Goal: Task Accomplishment & Management: Manage account settings

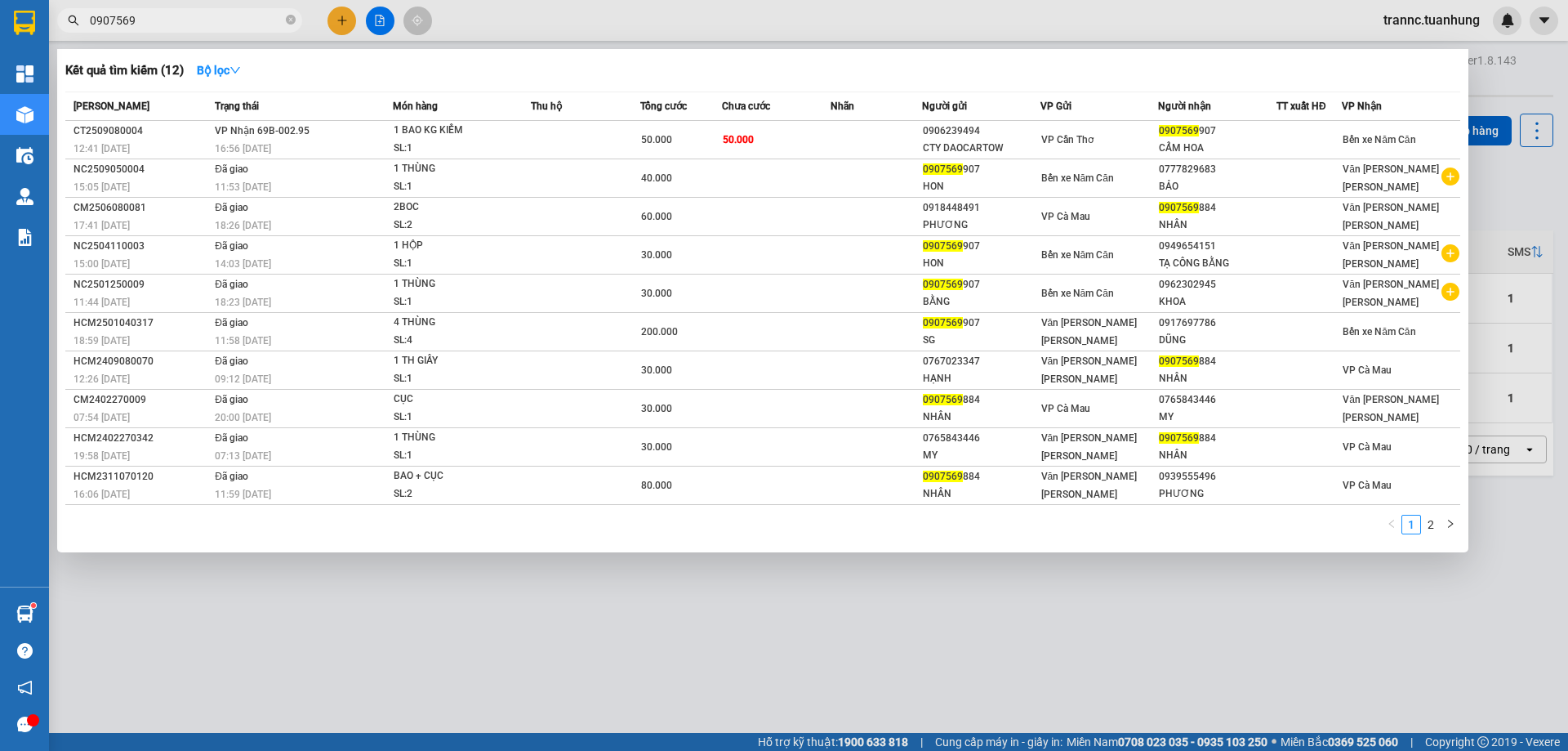
click at [294, 18] on icon "close-circle" at bounding box center [291, 20] width 10 height 10
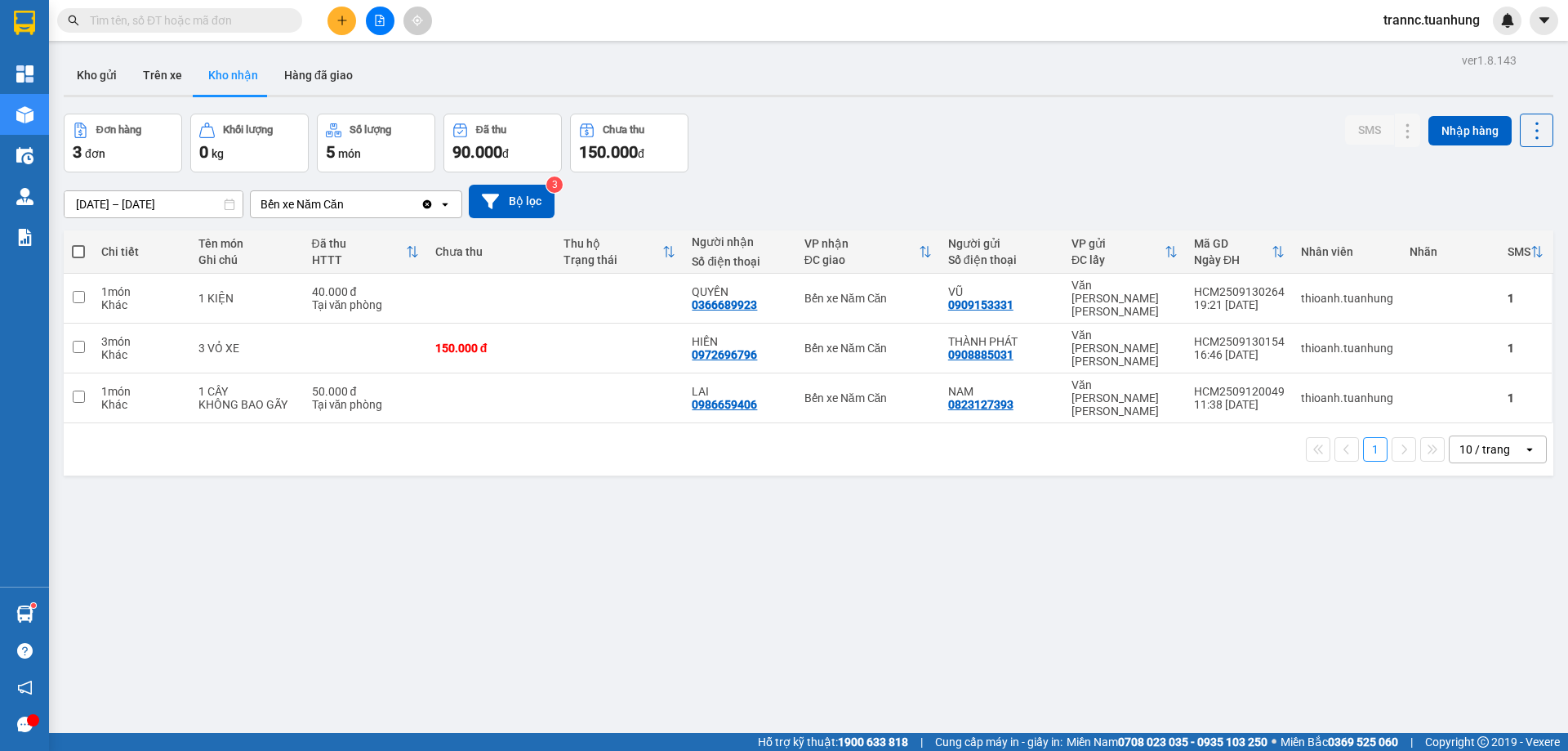
click at [243, 23] on input "text" at bounding box center [186, 20] width 193 height 18
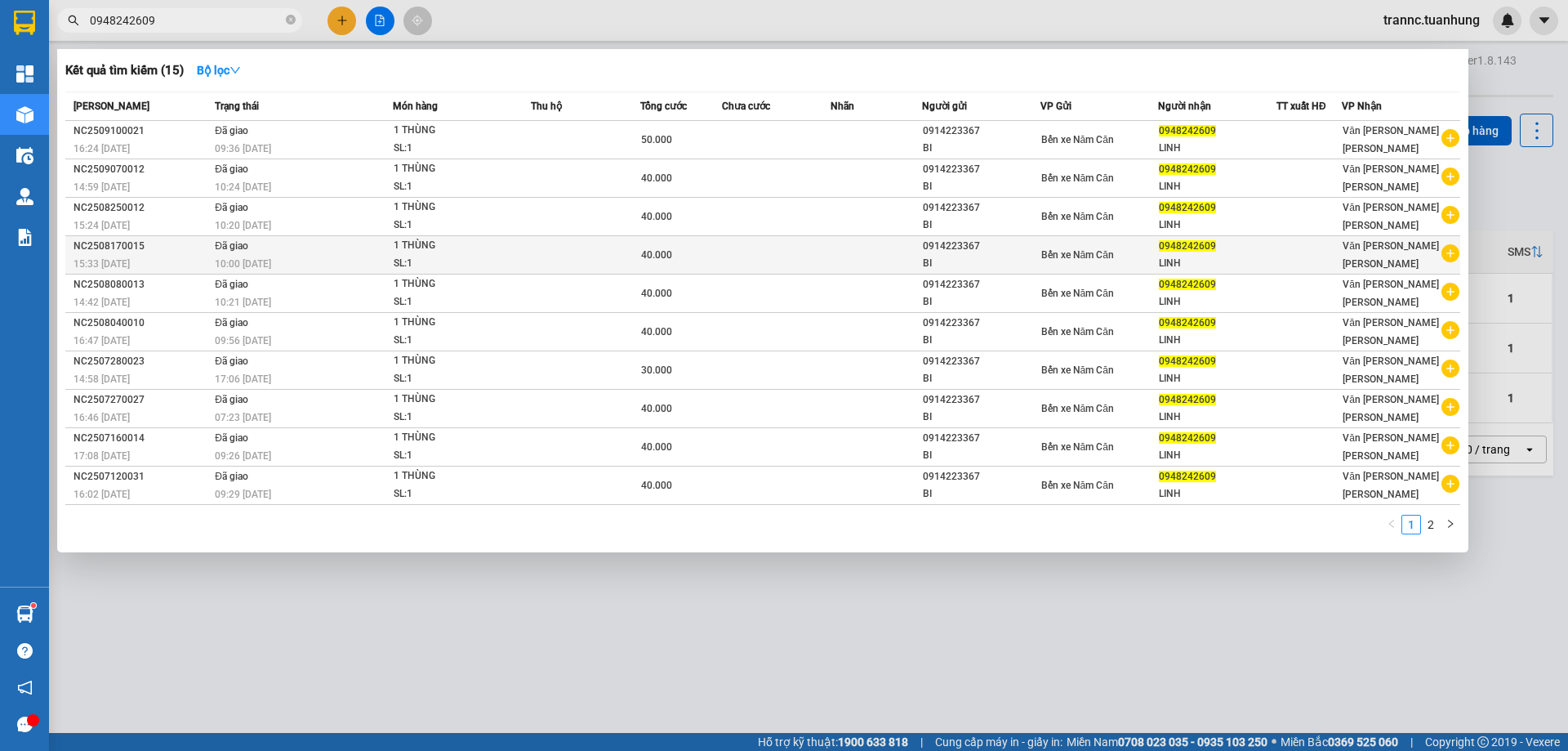
type input "0948242609"
click at [1454, 256] on icon "plus-circle" at bounding box center [1451, 253] width 18 height 18
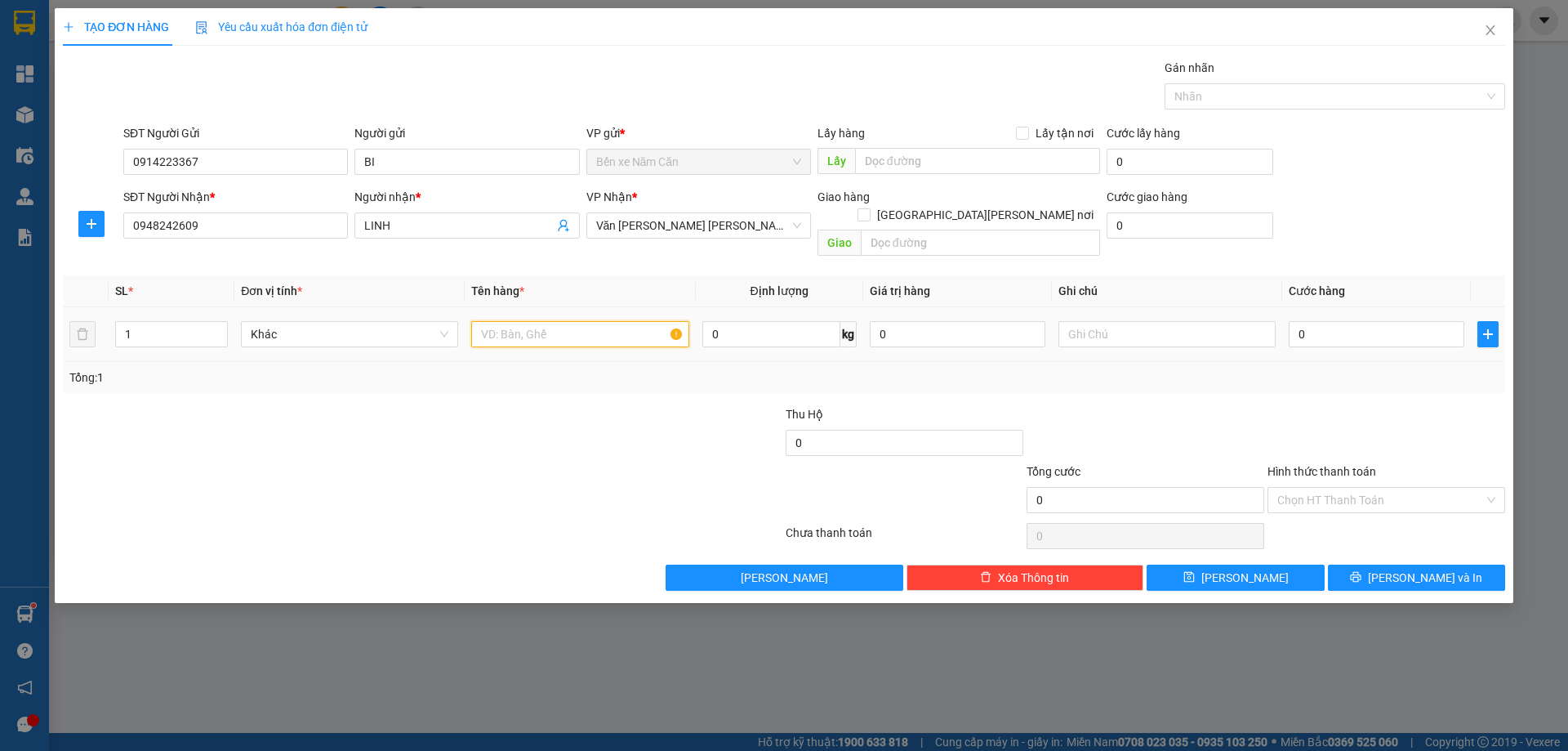
click at [568, 321] on input "text" at bounding box center [579, 334] width 217 height 26
type input "1 THÙNG"
click at [1337, 321] on input "0" at bounding box center [1377, 334] width 176 height 26
type input "4"
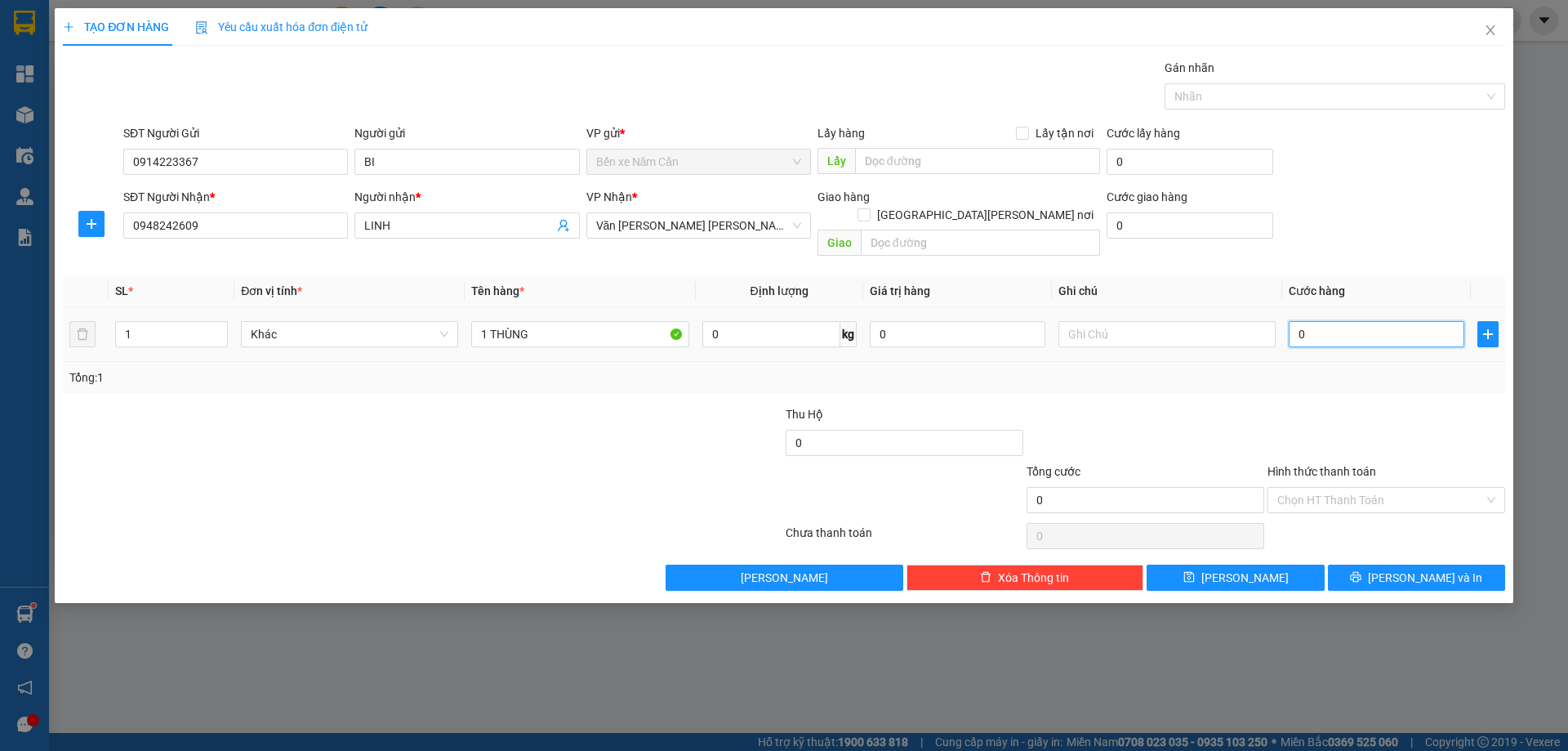
type input "4"
type input "40"
type input "40.000"
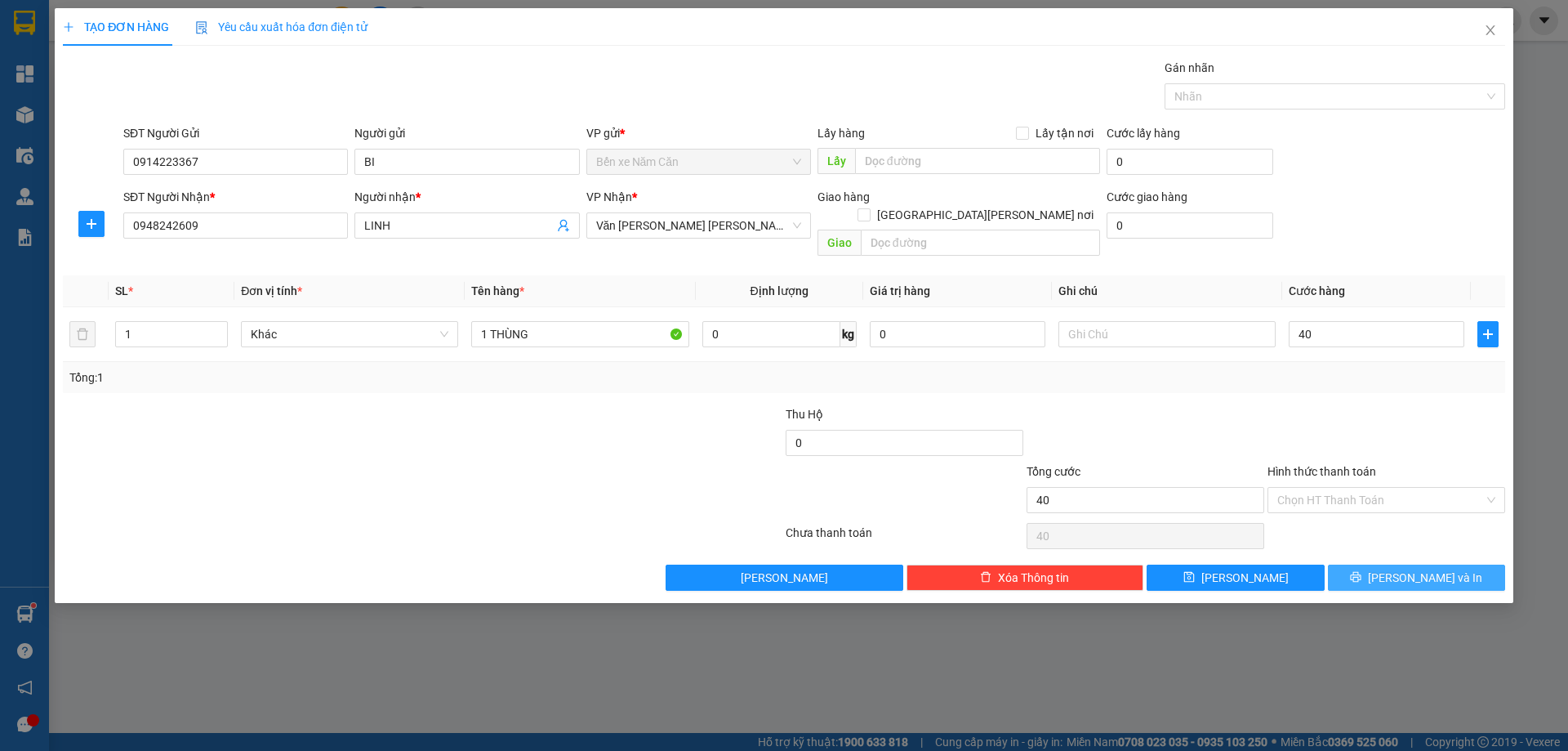
type input "40.000"
click at [1371, 565] on button "[PERSON_NAME] và In" at bounding box center [1417, 577] width 177 height 26
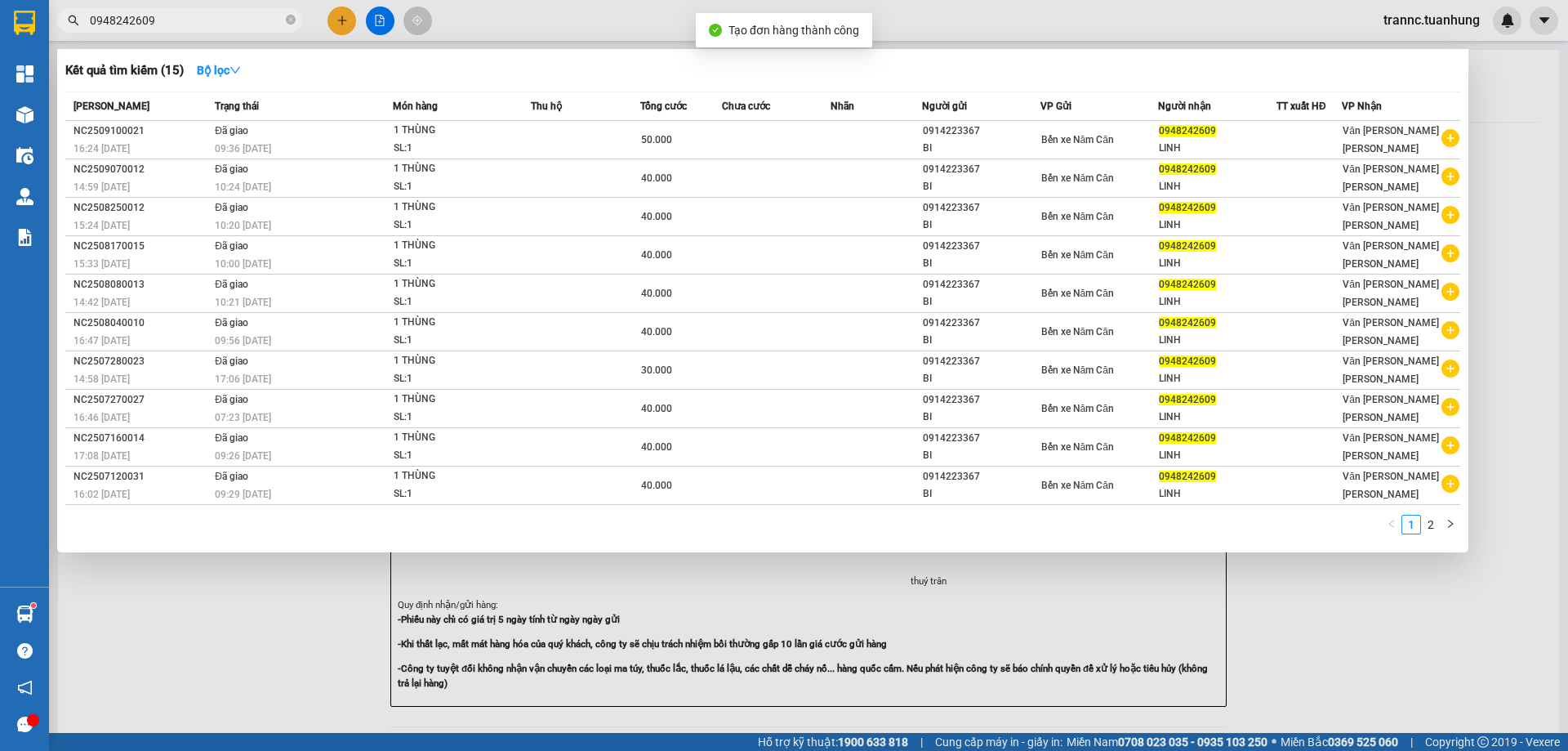
drag, startPoint x: 1351, startPoint y: 656, endPoint x: 737, endPoint y: 199, distance: 765.4
click at [1348, 656] on div at bounding box center [784, 376] width 1568 height 751
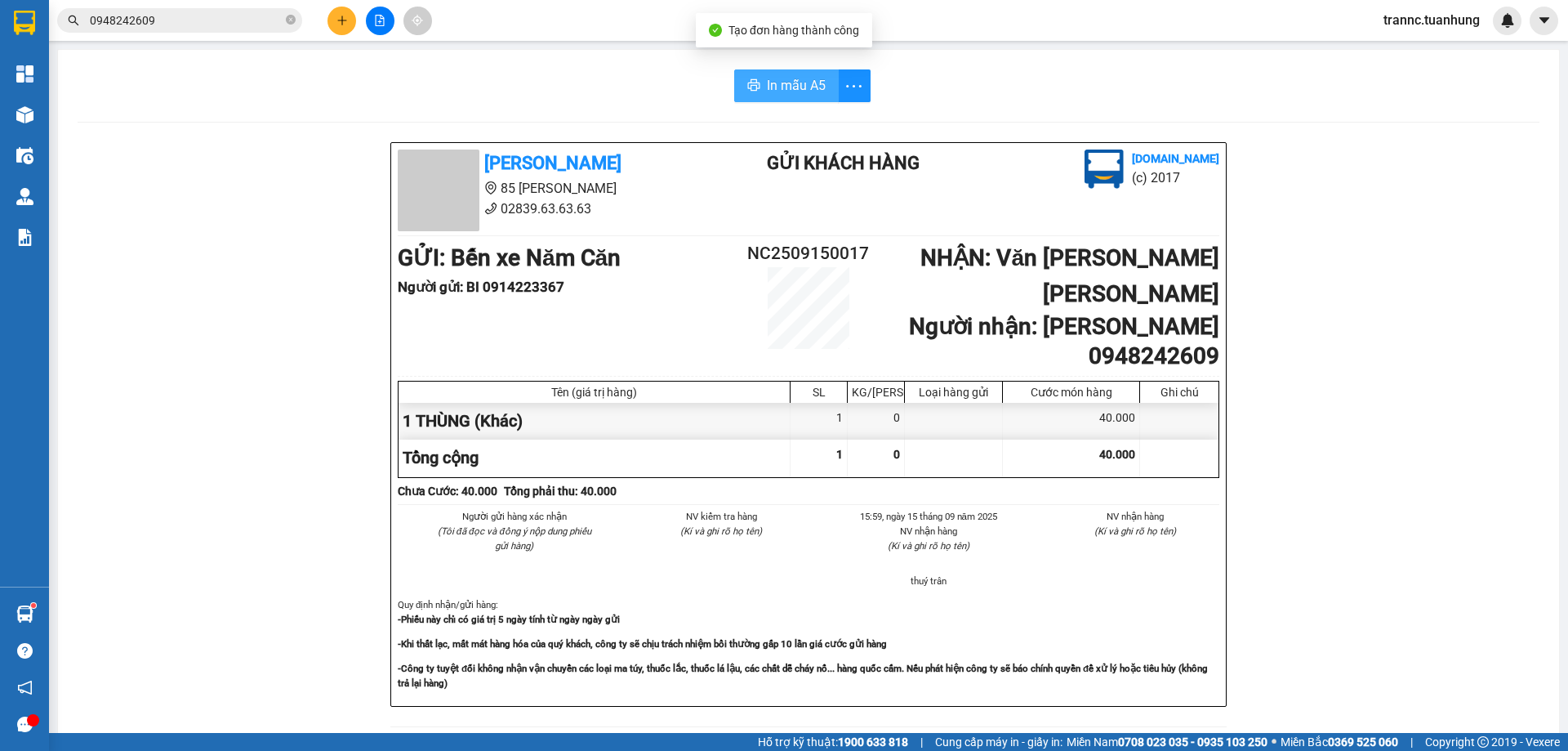
click at [767, 83] on span "In mẫu A5" at bounding box center [797, 85] width 59 height 20
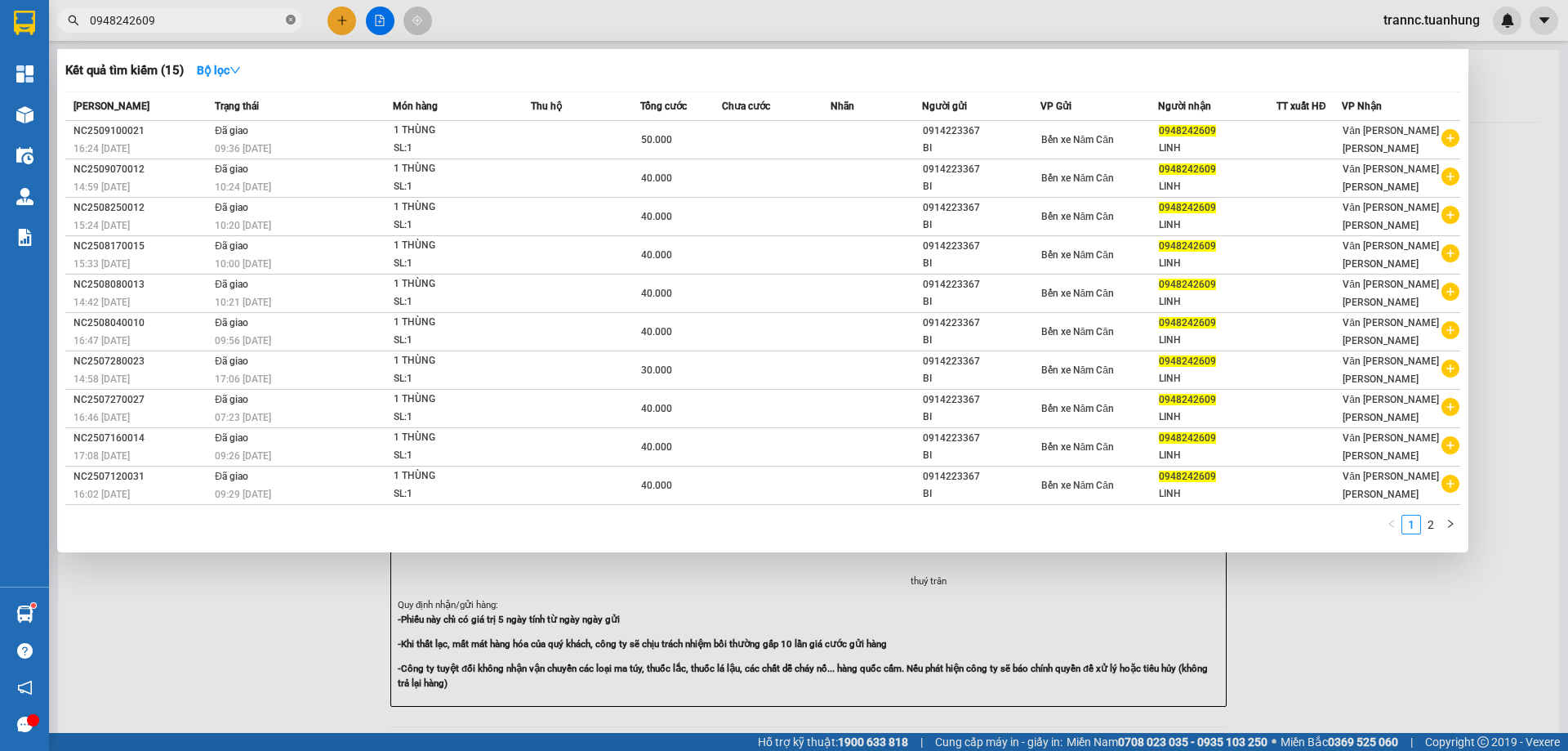
click at [293, 22] on icon "close-circle" at bounding box center [291, 20] width 10 height 10
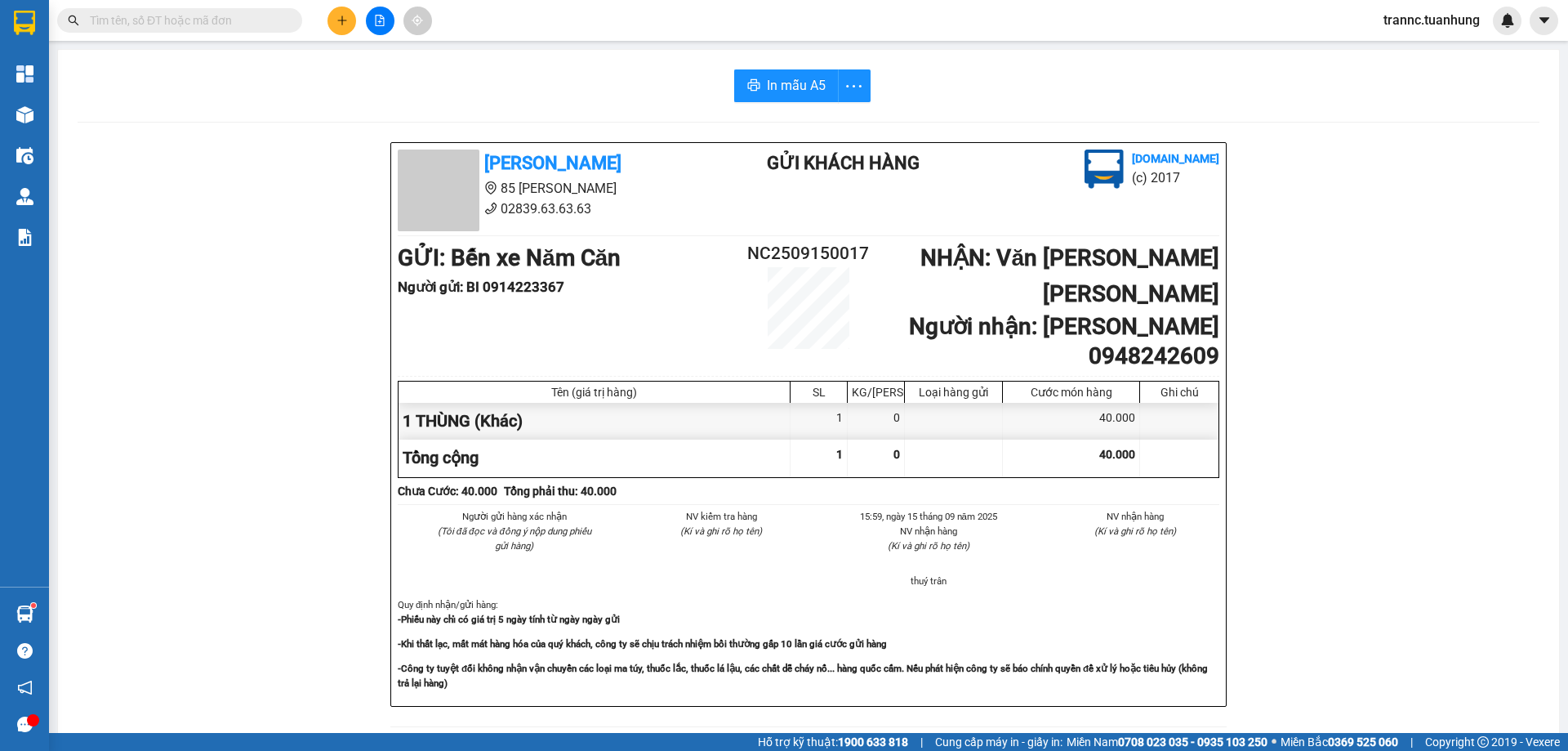
click at [285, 22] on span at bounding box center [179, 20] width 245 height 24
click at [282, 22] on span at bounding box center [179, 20] width 245 height 24
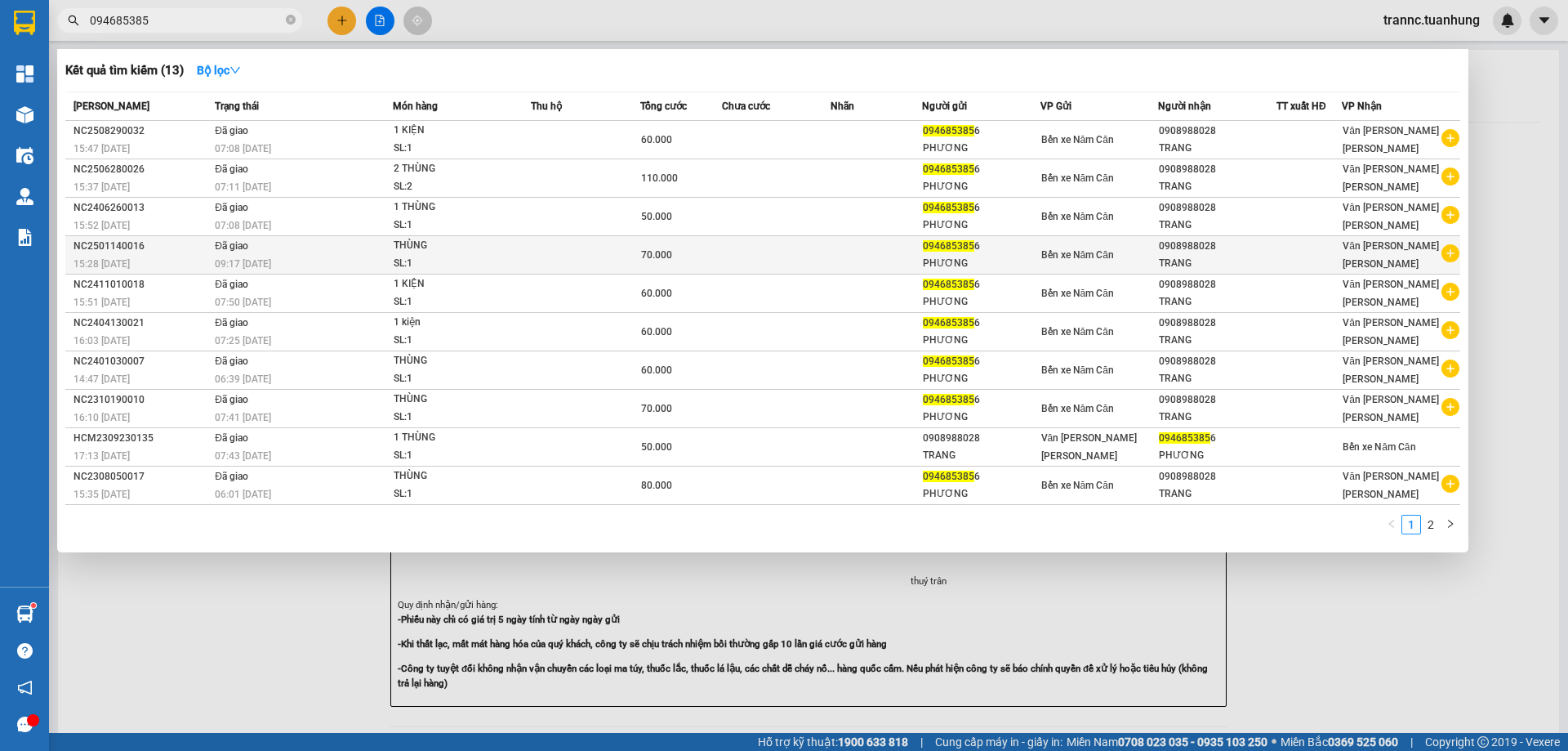
type input "094685385"
click at [1451, 257] on icon "plus-circle" at bounding box center [1451, 253] width 18 height 18
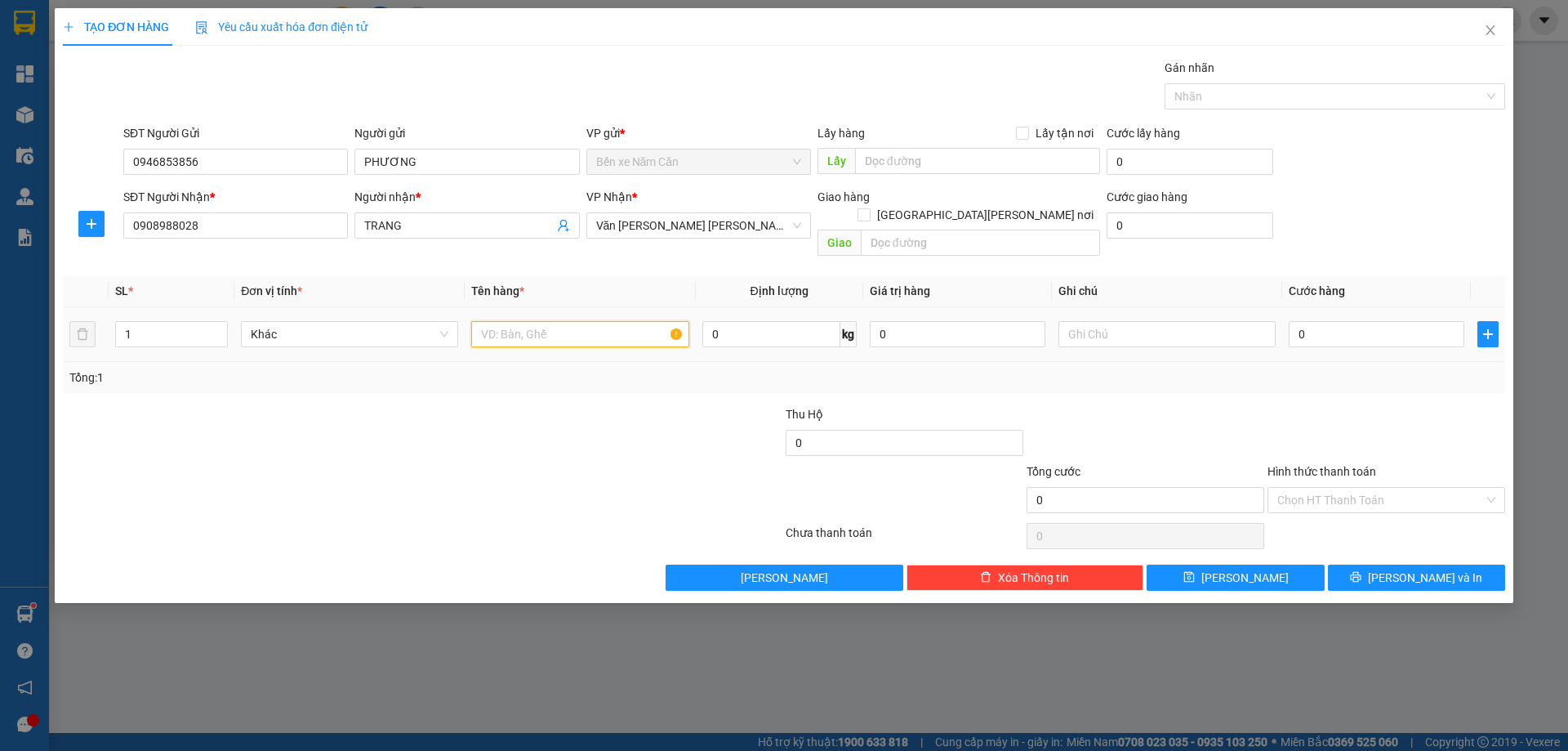
click at [599, 321] on input "text" at bounding box center [579, 334] width 217 height 26
type input "1 THÙNG"
click at [1414, 321] on input "0" at bounding box center [1377, 334] width 176 height 26
type input "8"
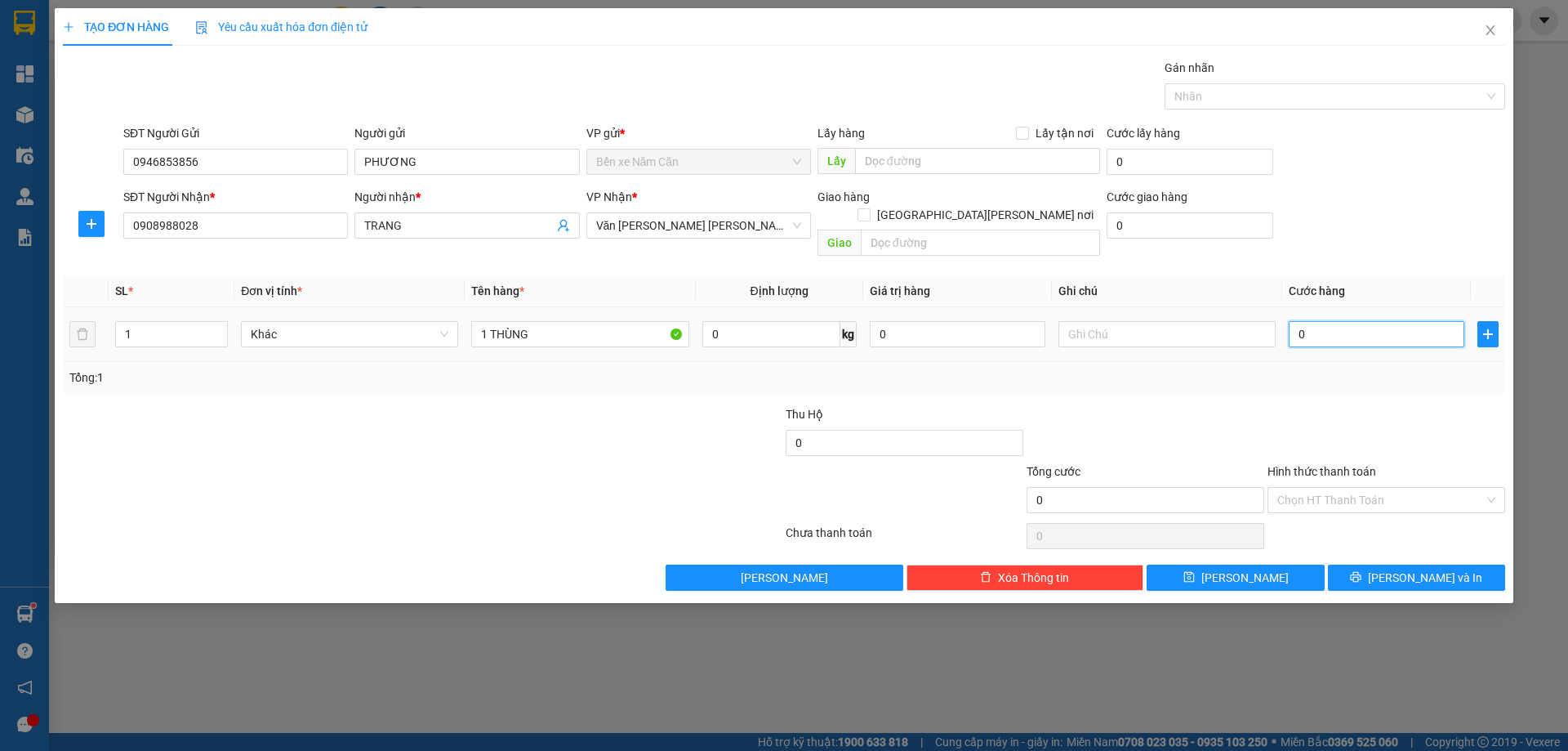
type input "8"
type input "80"
type input "80.000"
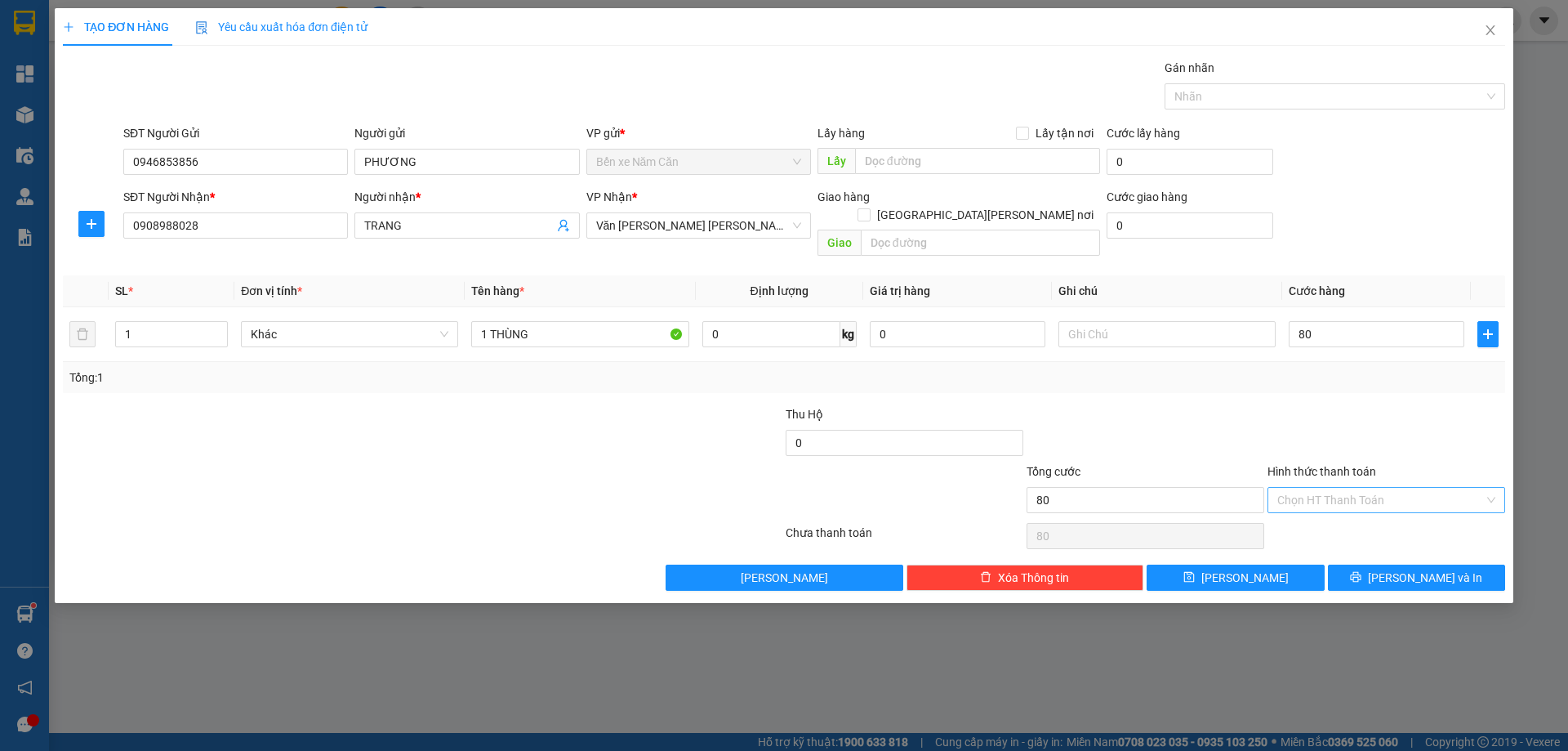
type input "80.000"
click at [1319, 488] on input "Hình thức thanh toán" at bounding box center [1381, 499] width 207 height 24
click at [1317, 511] on div "Tại văn phòng" at bounding box center [1387, 515] width 218 height 18
type input "0"
click at [1374, 565] on button "[PERSON_NAME] và In" at bounding box center [1417, 577] width 177 height 26
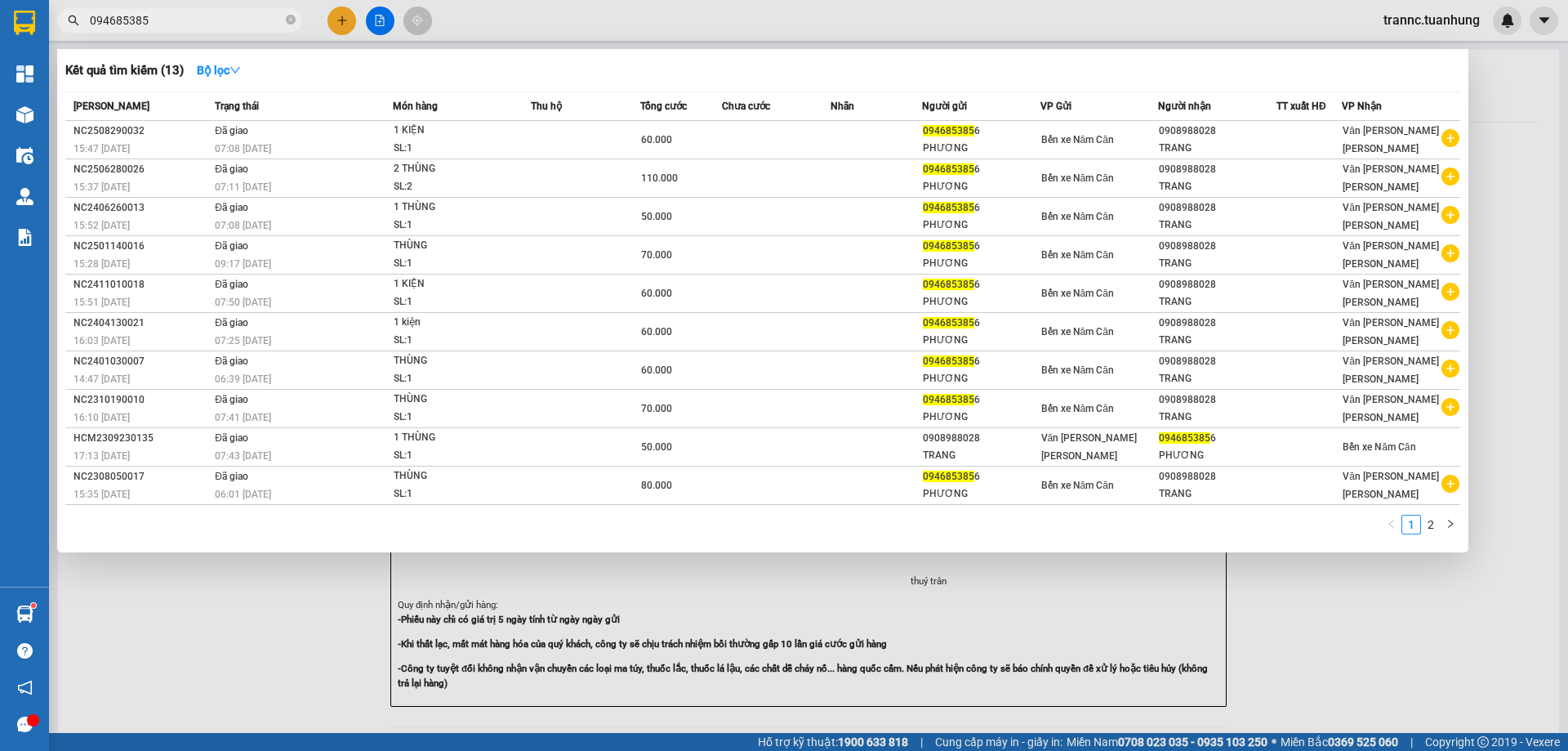
click at [1377, 624] on div at bounding box center [784, 376] width 1568 height 751
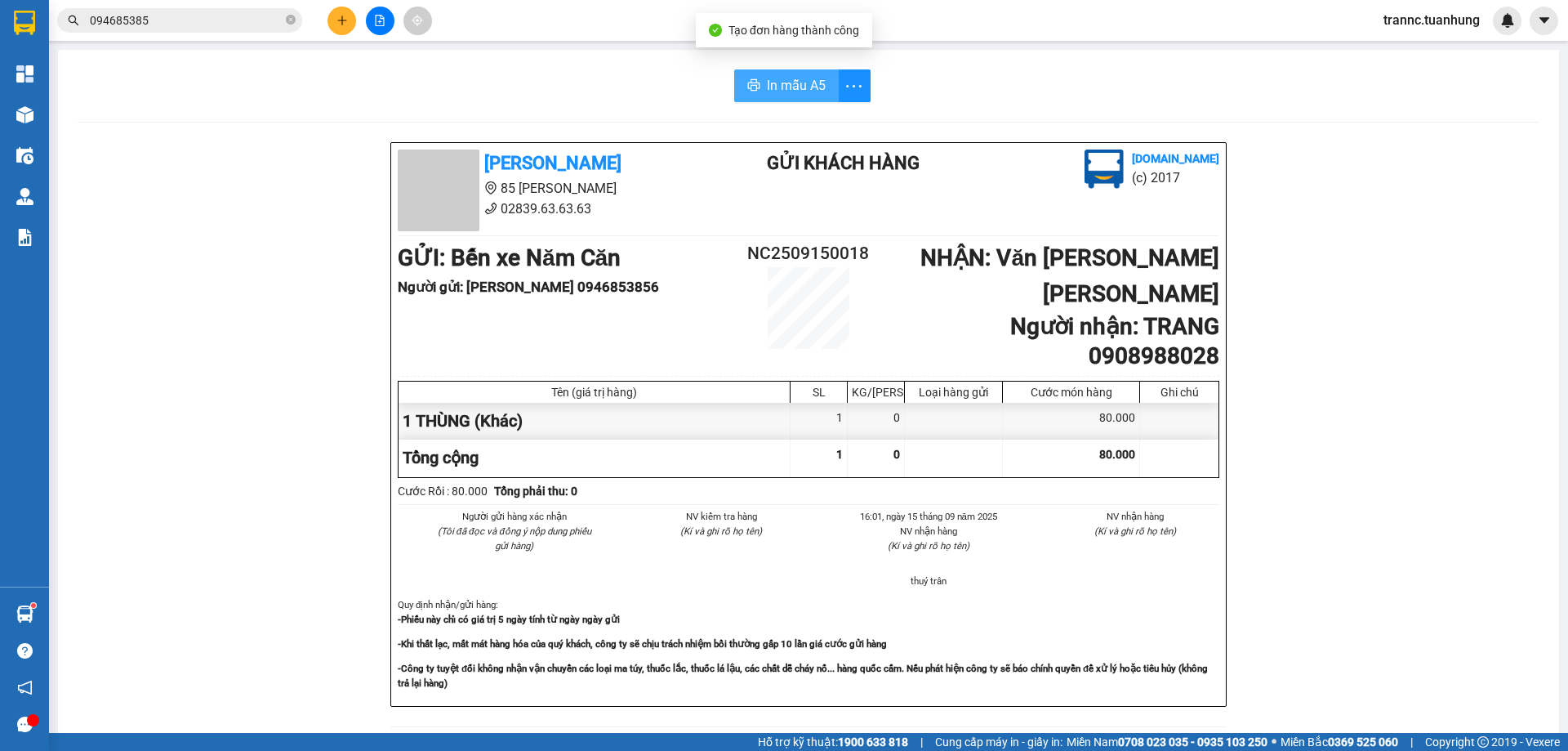
click at [796, 73] on button "In mẫu A5" at bounding box center [786, 86] width 104 height 33
click at [293, 18] on icon "close-circle" at bounding box center [291, 20] width 10 height 10
click at [271, 18] on input "text" at bounding box center [186, 20] width 193 height 18
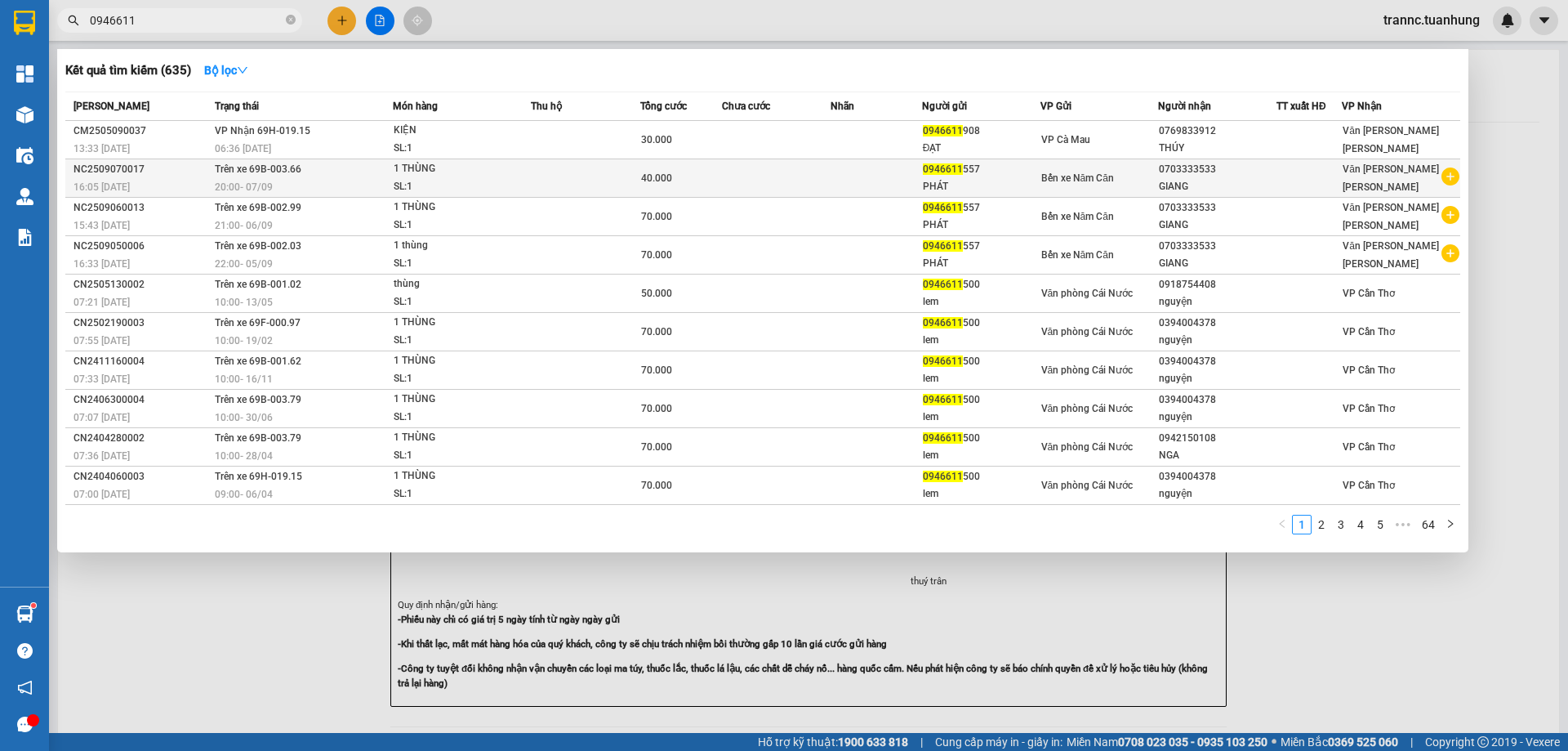
type input "0946611"
click at [1449, 178] on icon "plus-circle" at bounding box center [1451, 177] width 18 height 18
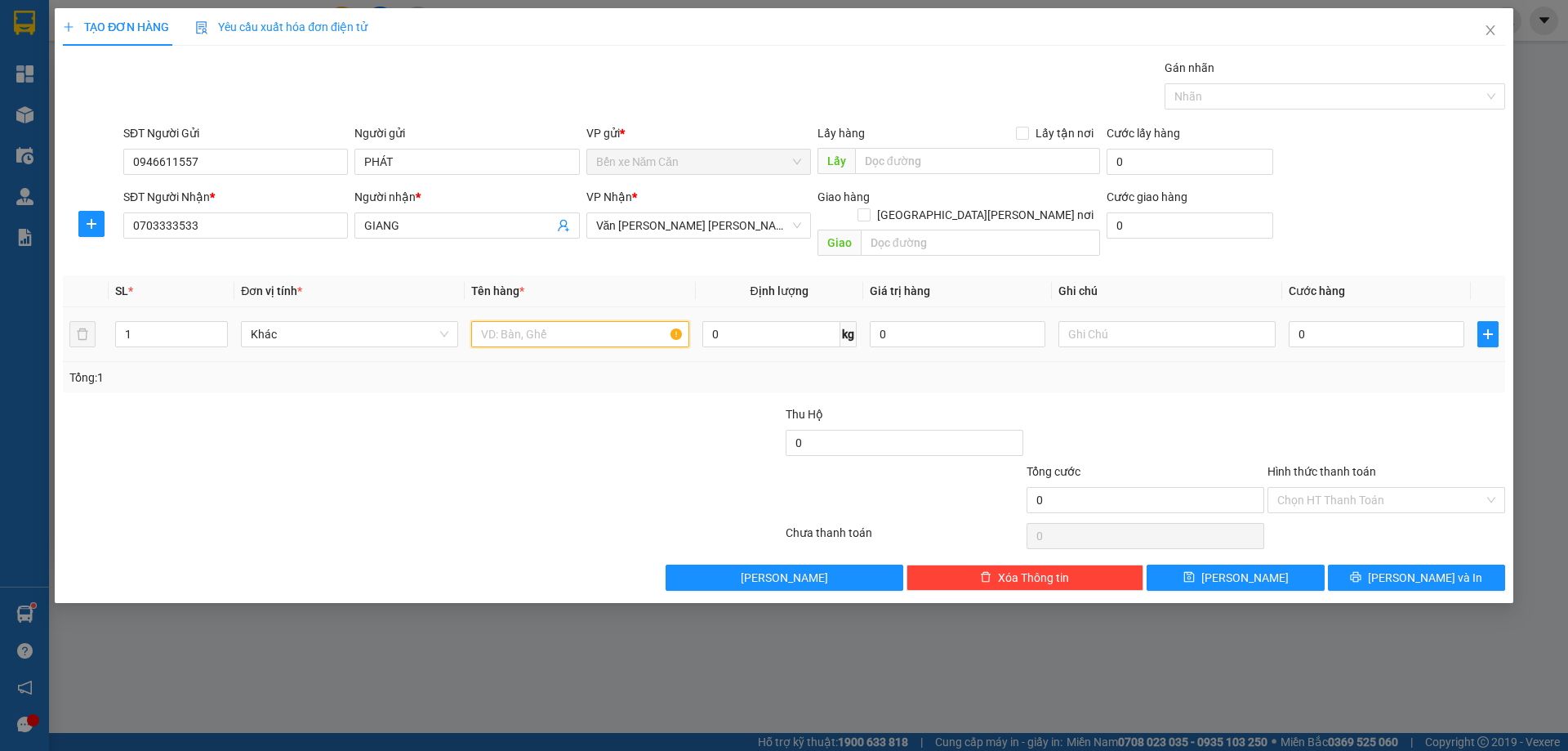
click at [571, 321] on input "text" at bounding box center [579, 334] width 217 height 26
type input "1 THÙNG"
click at [1352, 321] on input "0" at bounding box center [1377, 334] width 176 height 26
type input "6"
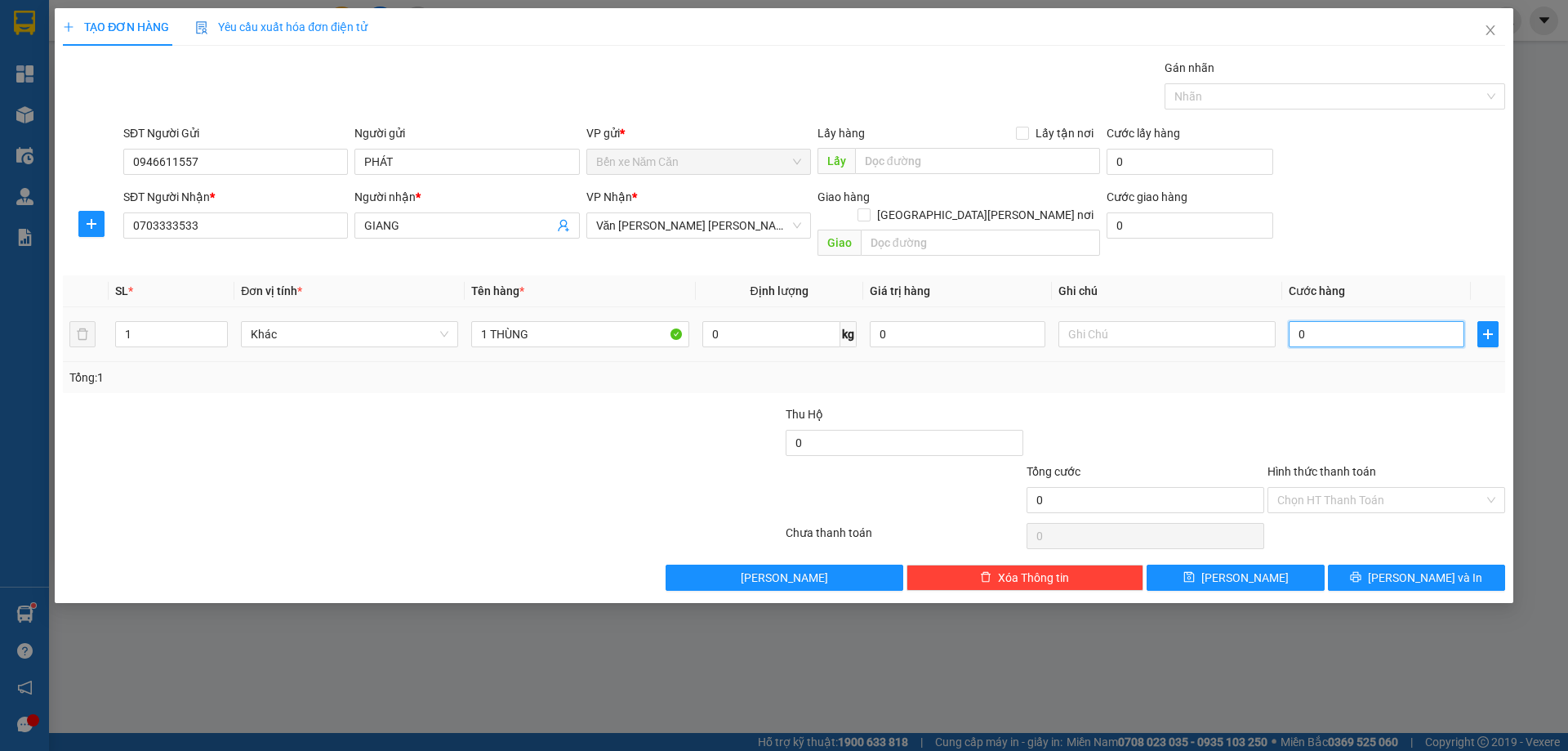
type input "6"
type input "60"
type input "60.000"
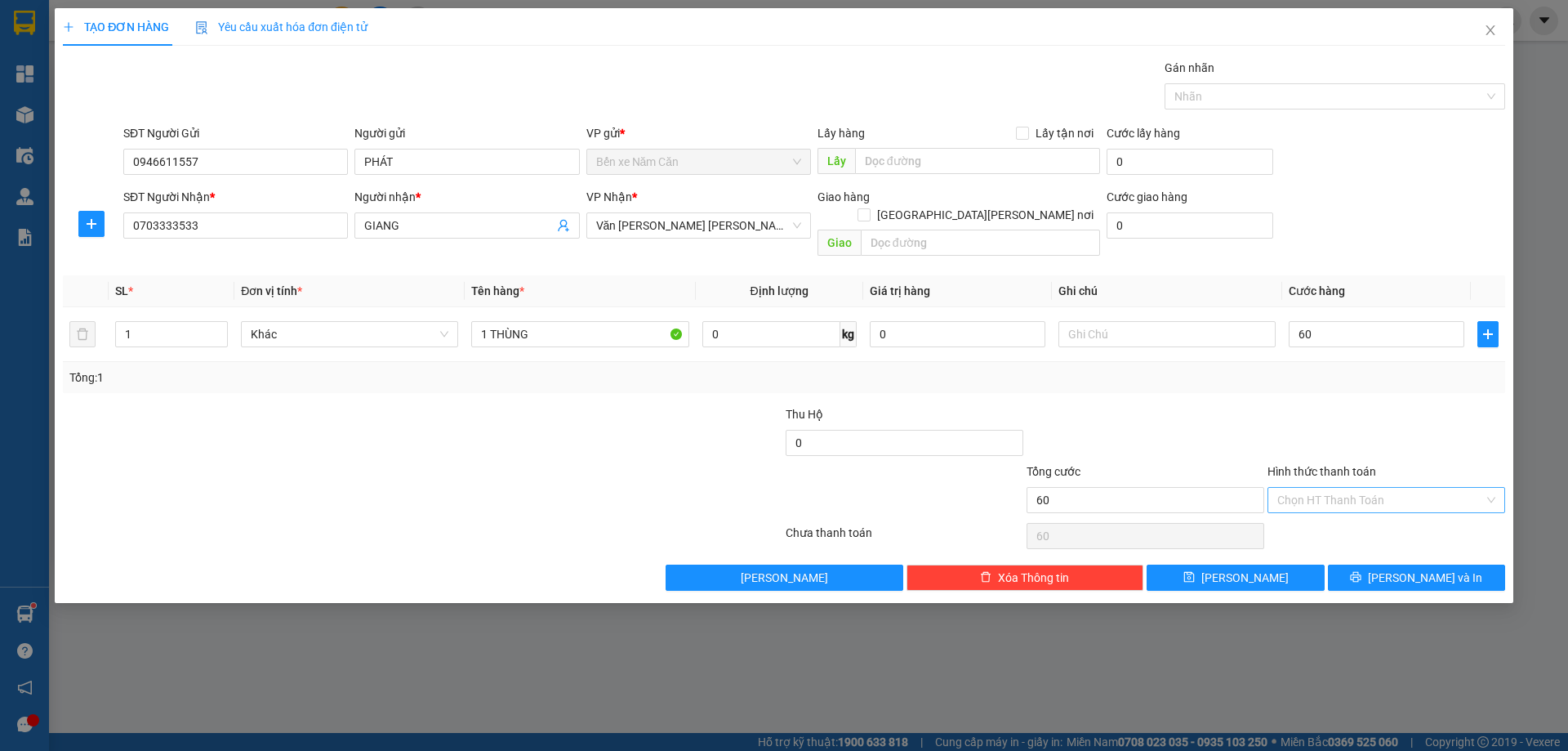
type input "60.000"
click at [1367, 488] on input "Hình thức thanh toán" at bounding box center [1381, 499] width 207 height 24
click at [1363, 515] on div "Tại văn phòng" at bounding box center [1387, 515] width 218 height 18
type input "0"
click at [1365, 565] on button "[PERSON_NAME] và In" at bounding box center [1417, 577] width 177 height 26
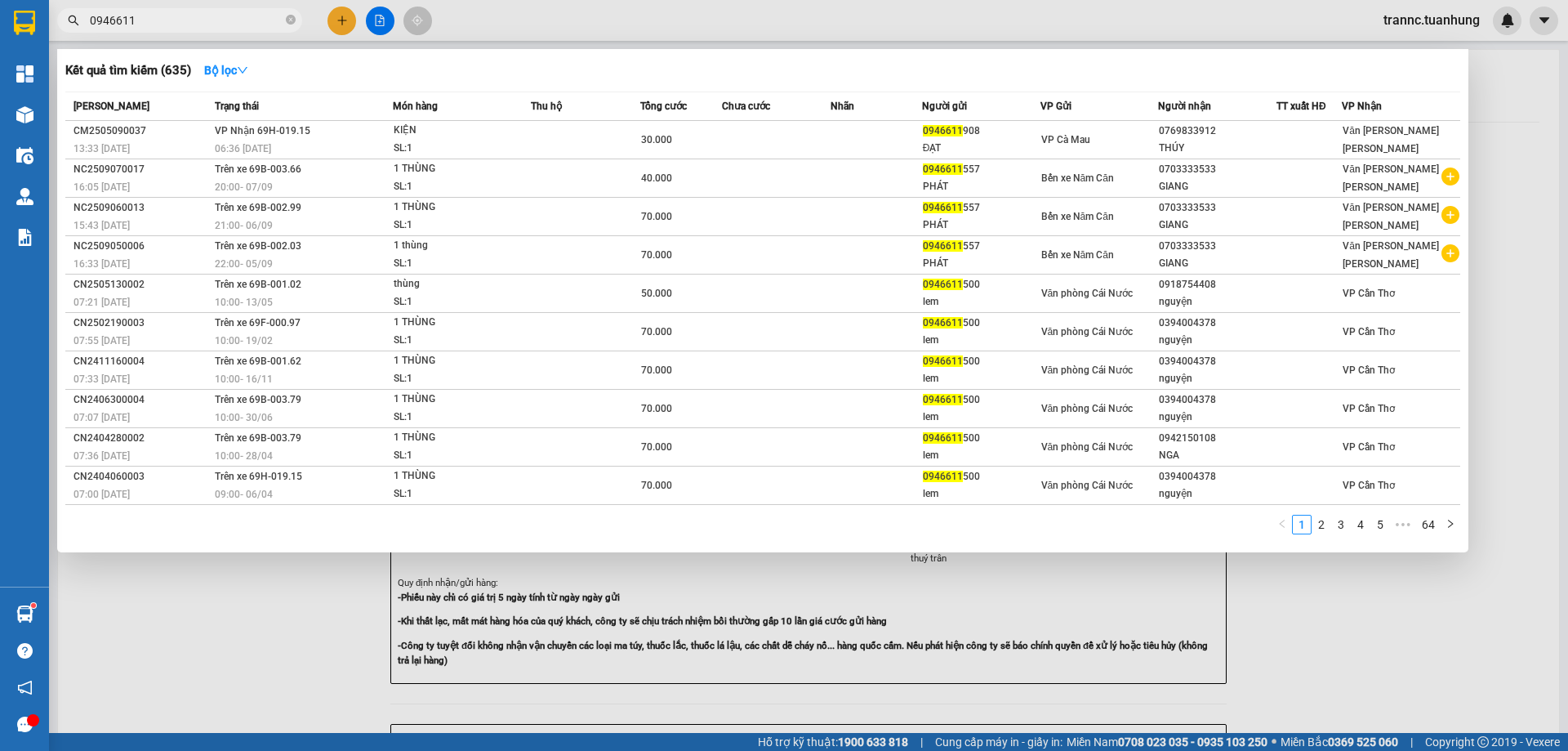
click at [1382, 632] on div at bounding box center [784, 376] width 1568 height 751
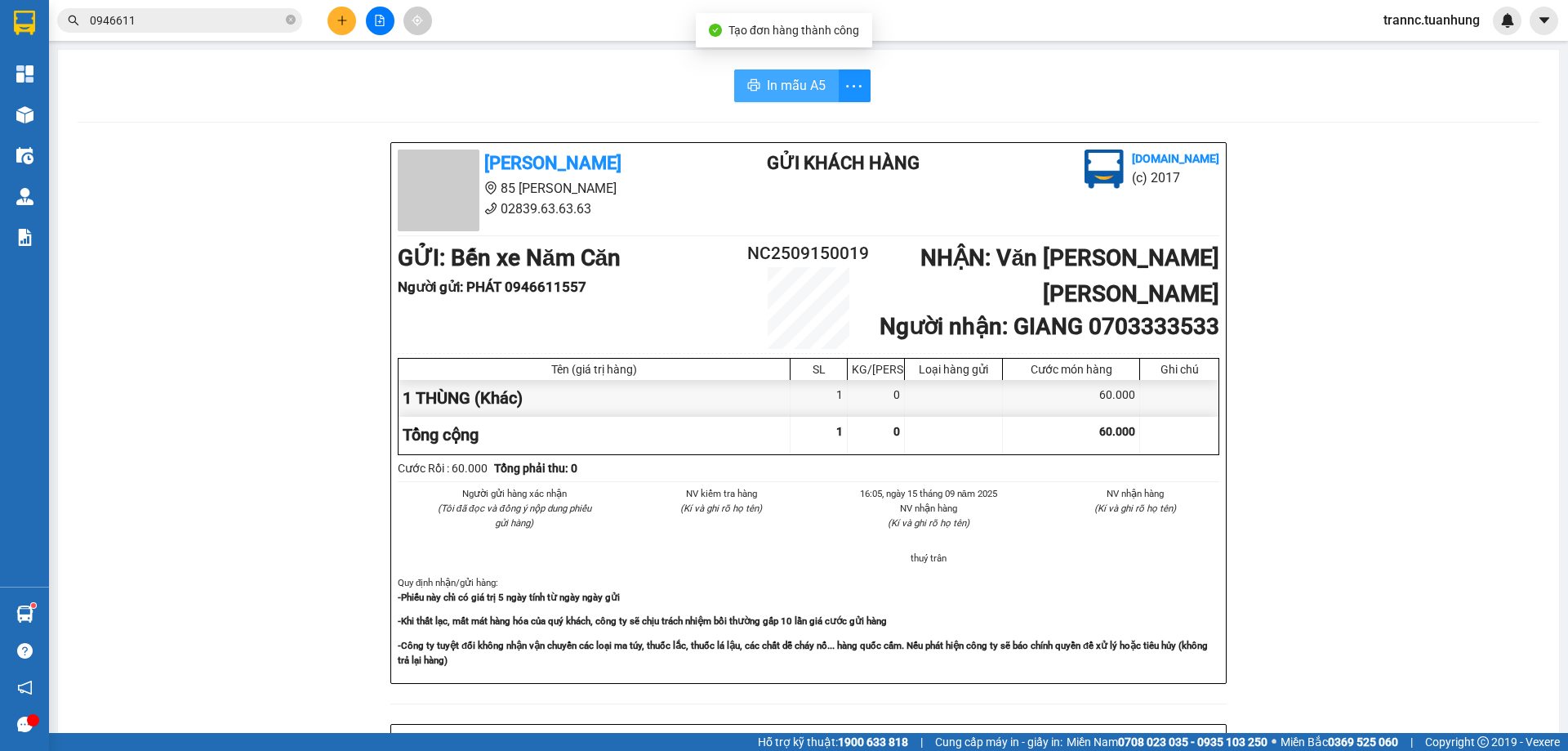
click at [783, 94] on span "In mẫu A5" at bounding box center [797, 85] width 59 height 20
click at [511, 93] on div "In mẫu A5" at bounding box center [809, 86] width 1463 height 33
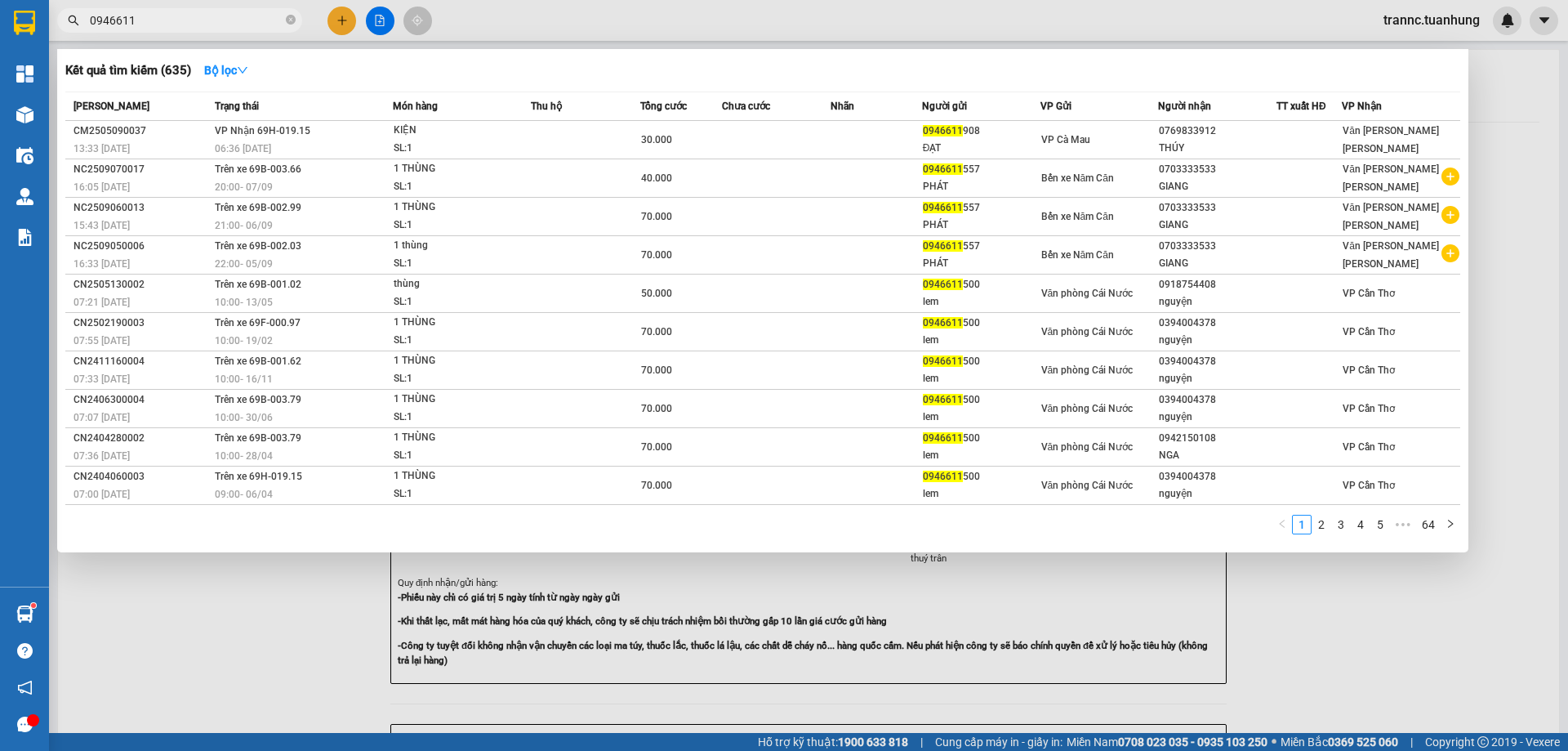
click at [243, 20] on input "0946611" at bounding box center [186, 20] width 193 height 18
click at [1329, 525] on link "2" at bounding box center [1321, 525] width 18 height 18
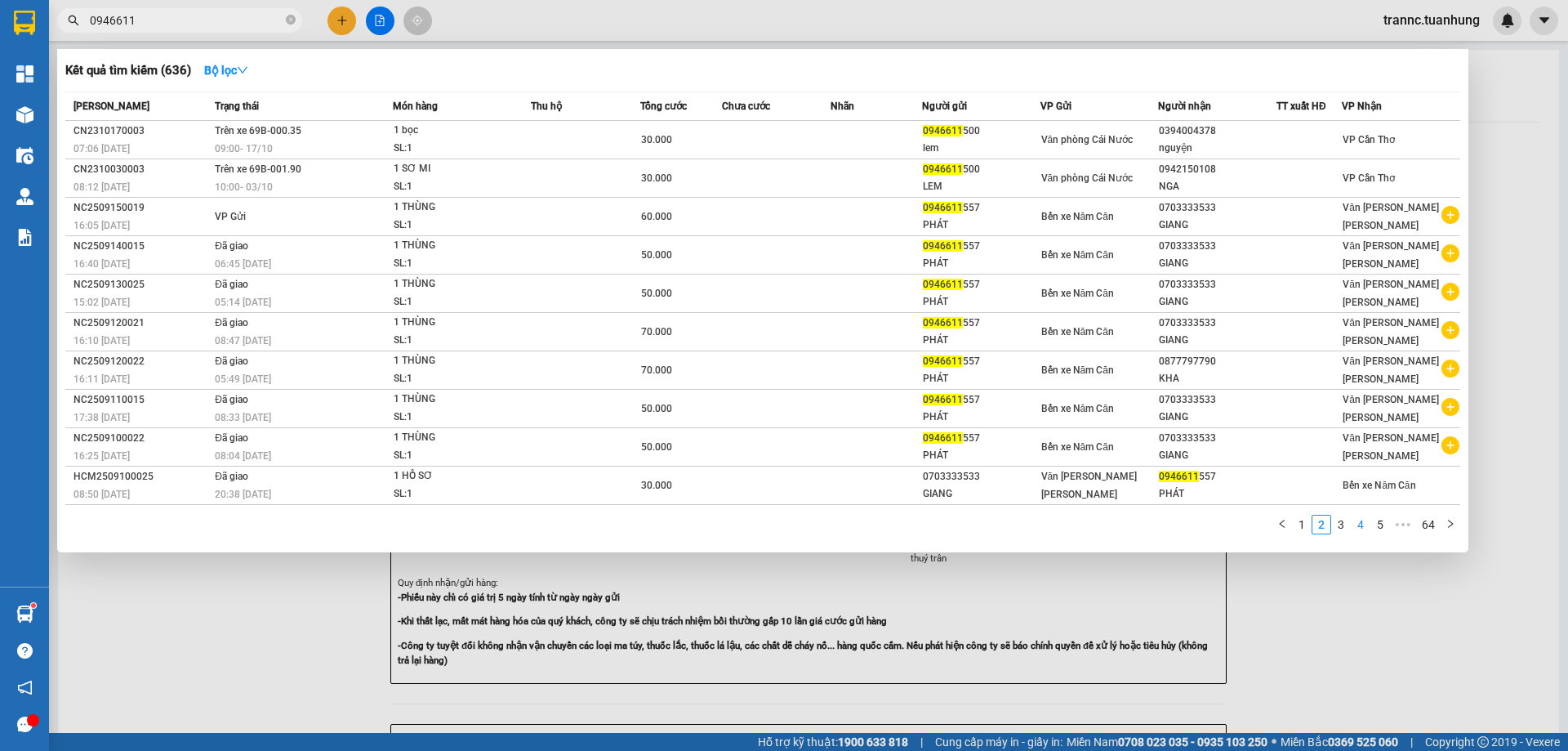
click at [1360, 524] on link "4" at bounding box center [1360, 525] width 18 height 18
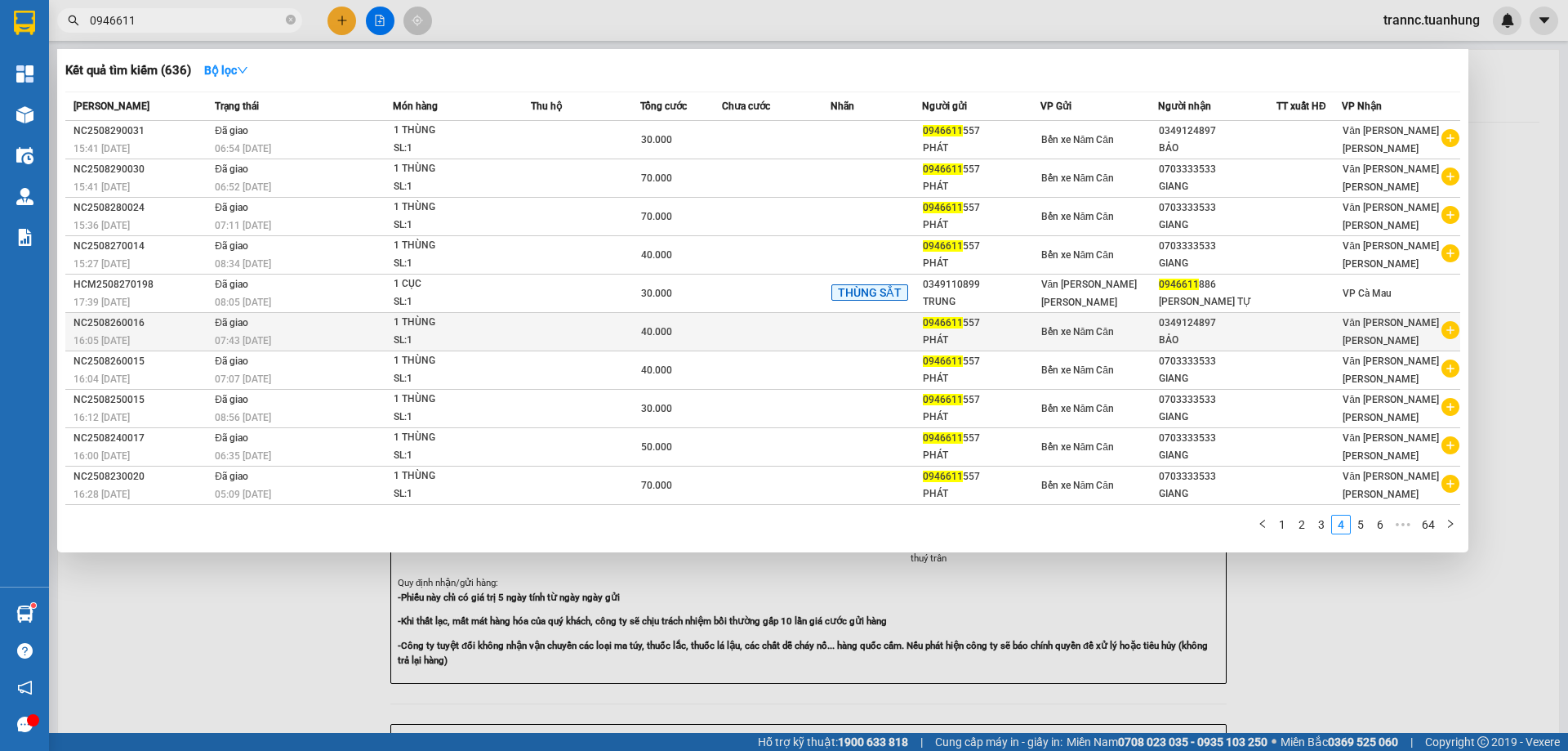
click at [1449, 326] on icon "plus-circle" at bounding box center [1451, 330] width 18 height 18
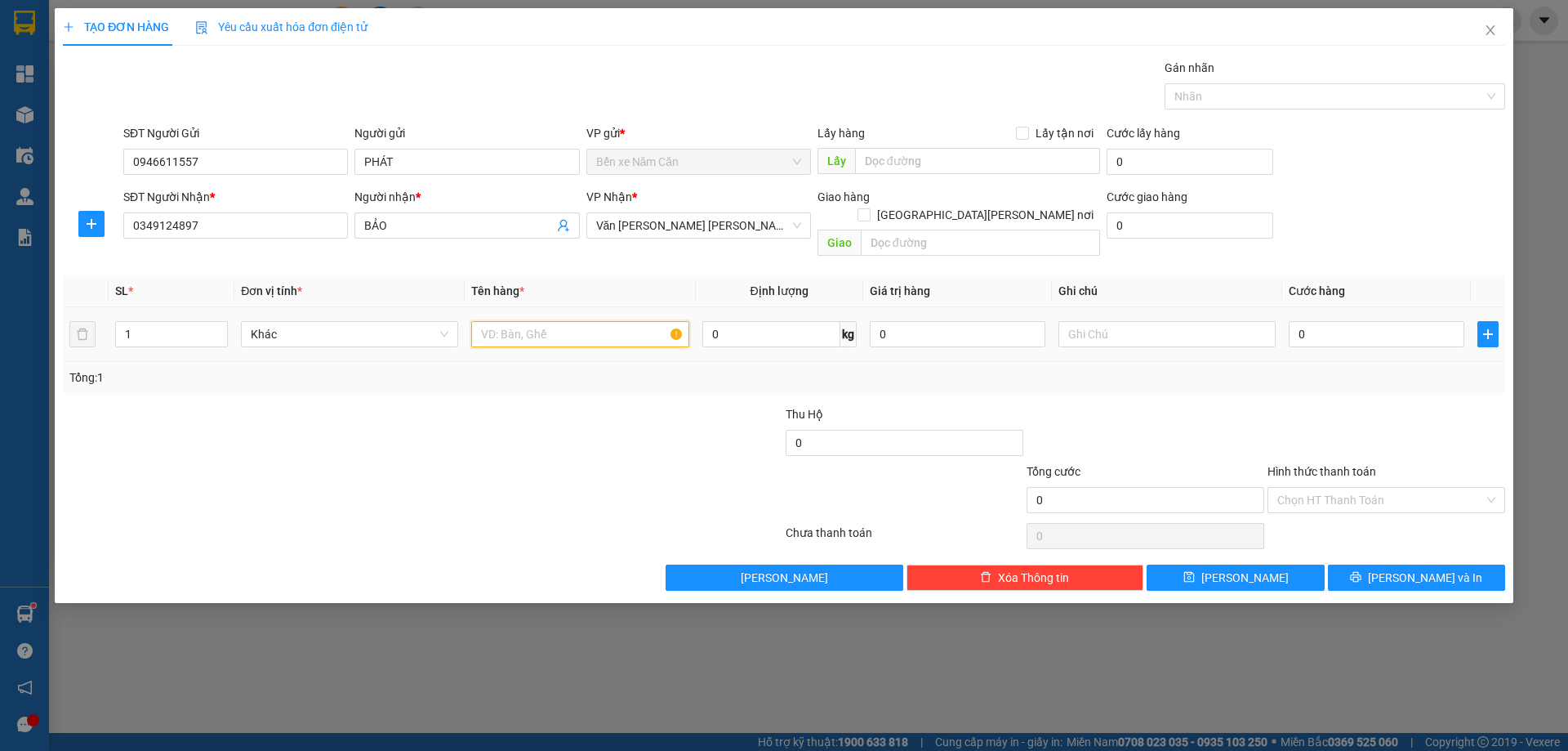
click at [573, 321] on input "text" at bounding box center [579, 334] width 217 height 26
type input "1 THÙNG"
click at [1330, 321] on input "0" at bounding box center [1377, 334] width 176 height 26
type input "4"
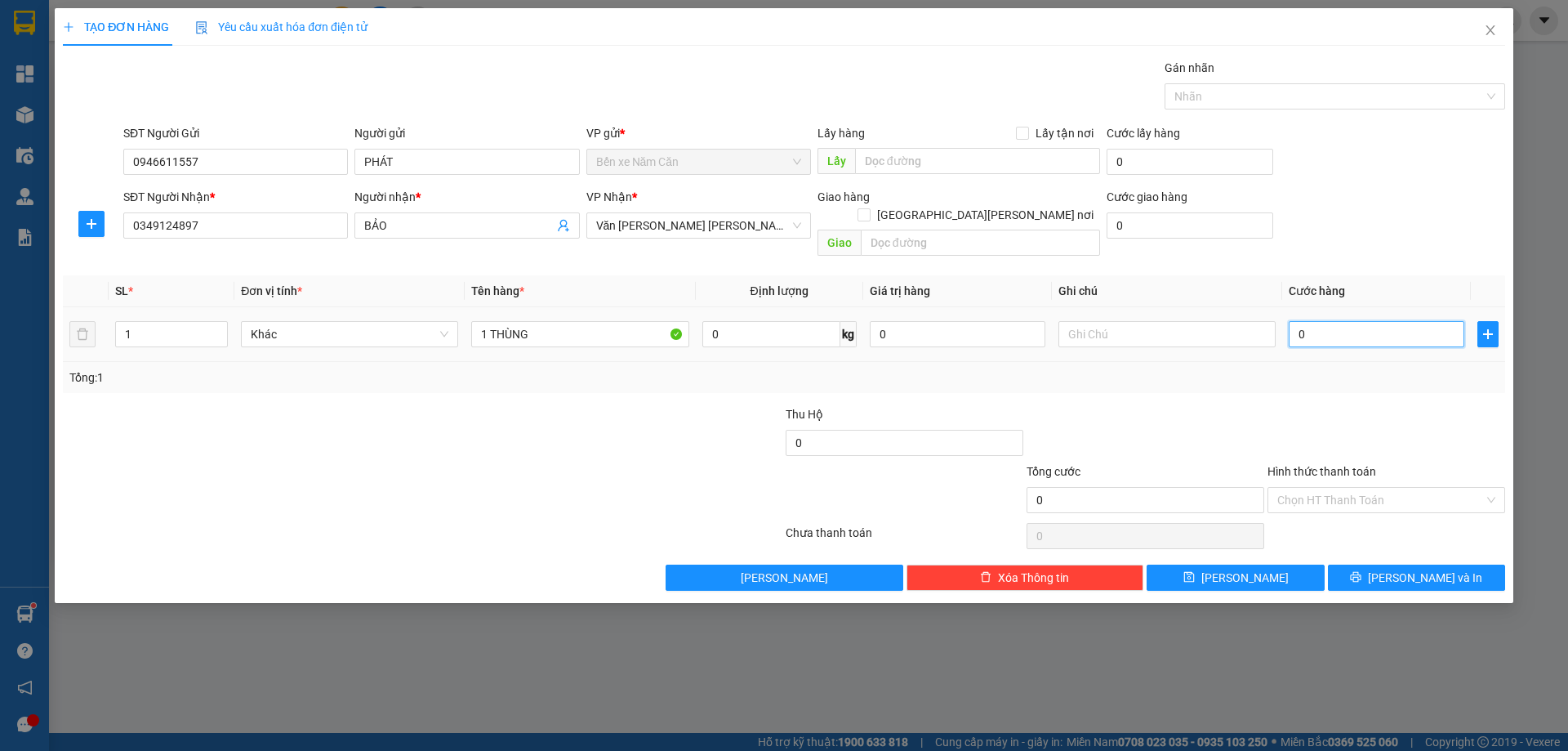
type input "4"
type input "40"
type input "40.000"
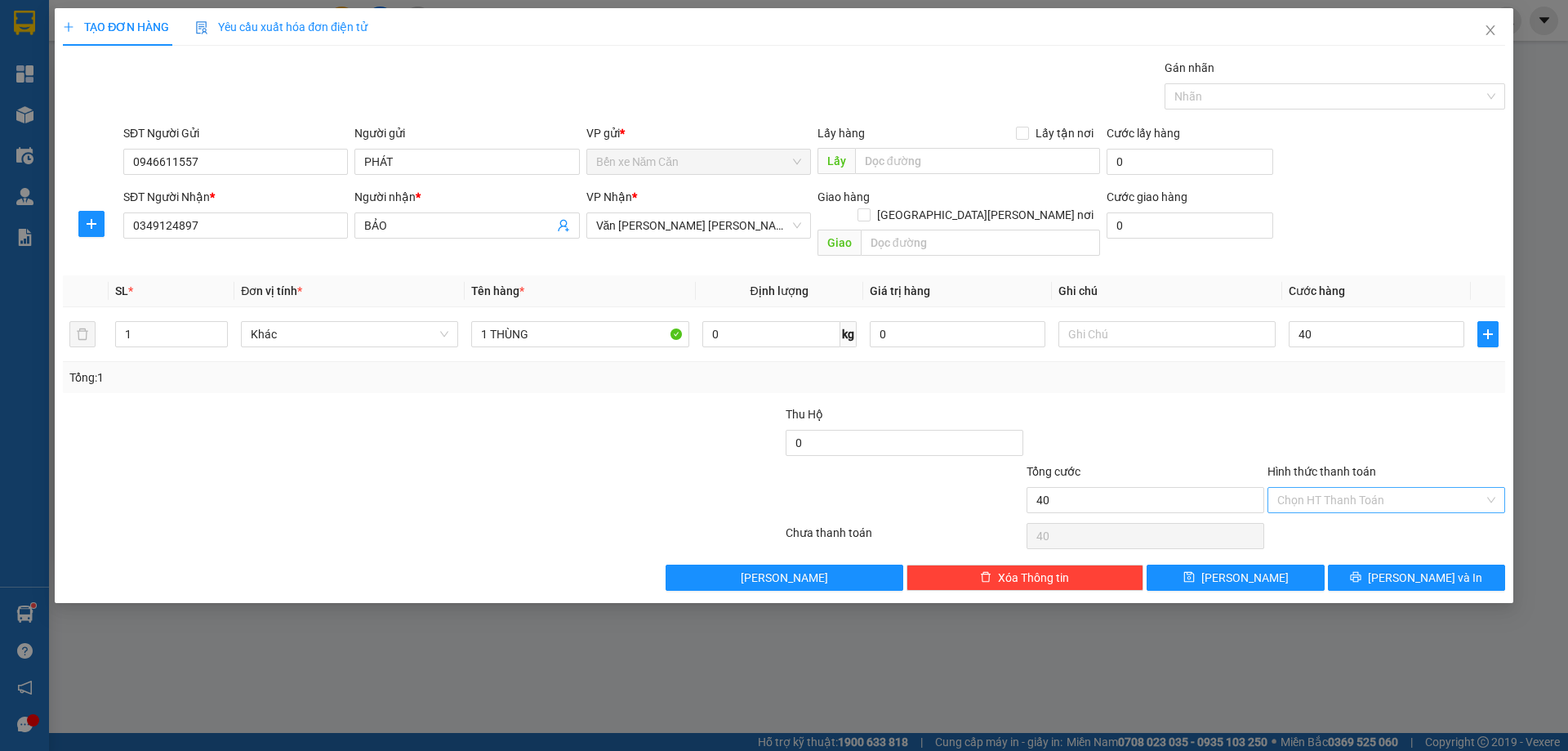
type input "40.000"
click at [1342, 488] on input "Hình thức thanh toán" at bounding box center [1381, 499] width 207 height 24
click at [1328, 515] on div "Tại văn phòng" at bounding box center [1387, 515] width 218 height 18
type input "0"
click at [1352, 565] on button "[PERSON_NAME] và In" at bounding box center [1417, 577] width 177 height 26
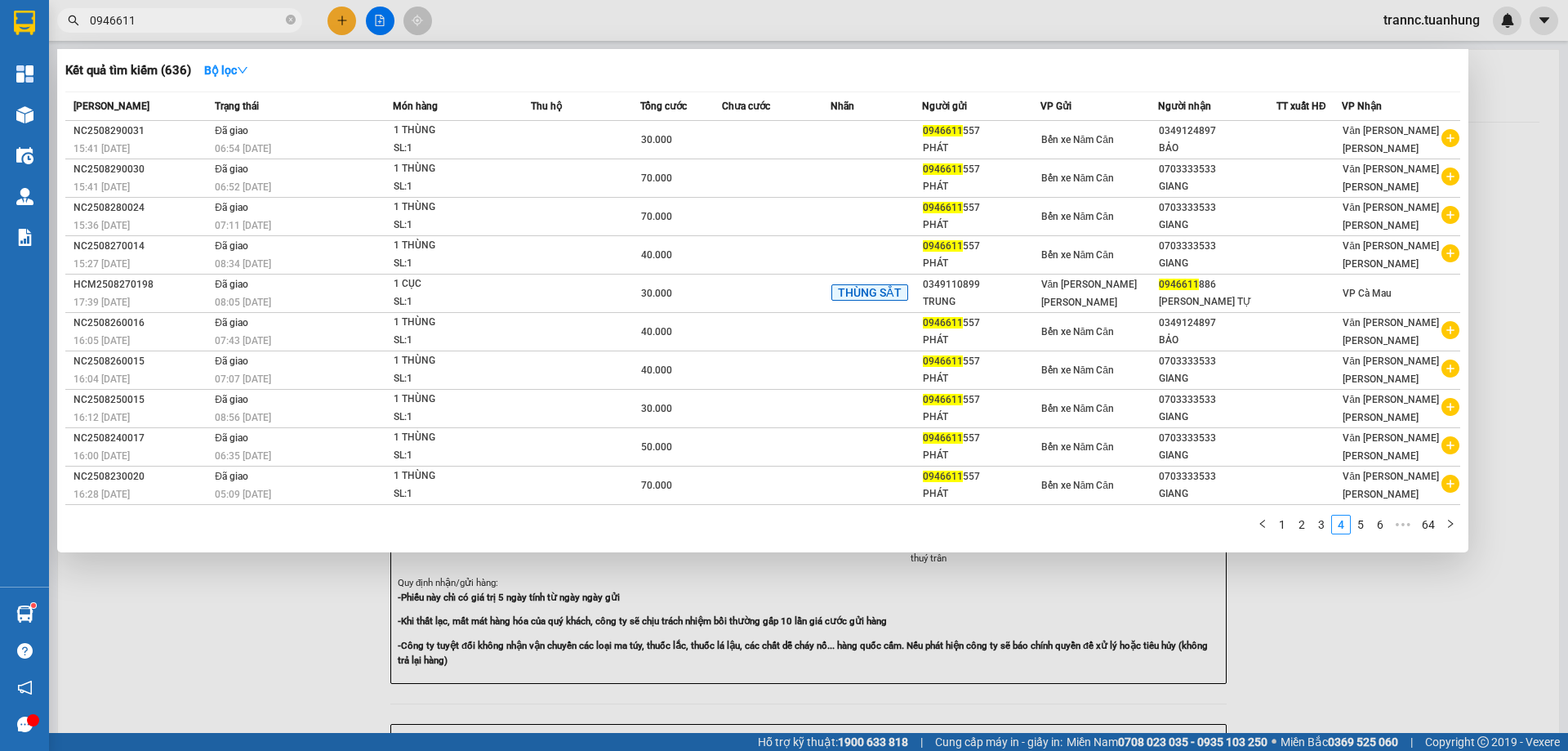
drag, startPoint x: 1393, startPoint y: 638, endPoint x: 1386, endPoint y: 612, distance: 26.9
click at [1394, 639] on div at bounding box center [784, 376] width 1568 height 751
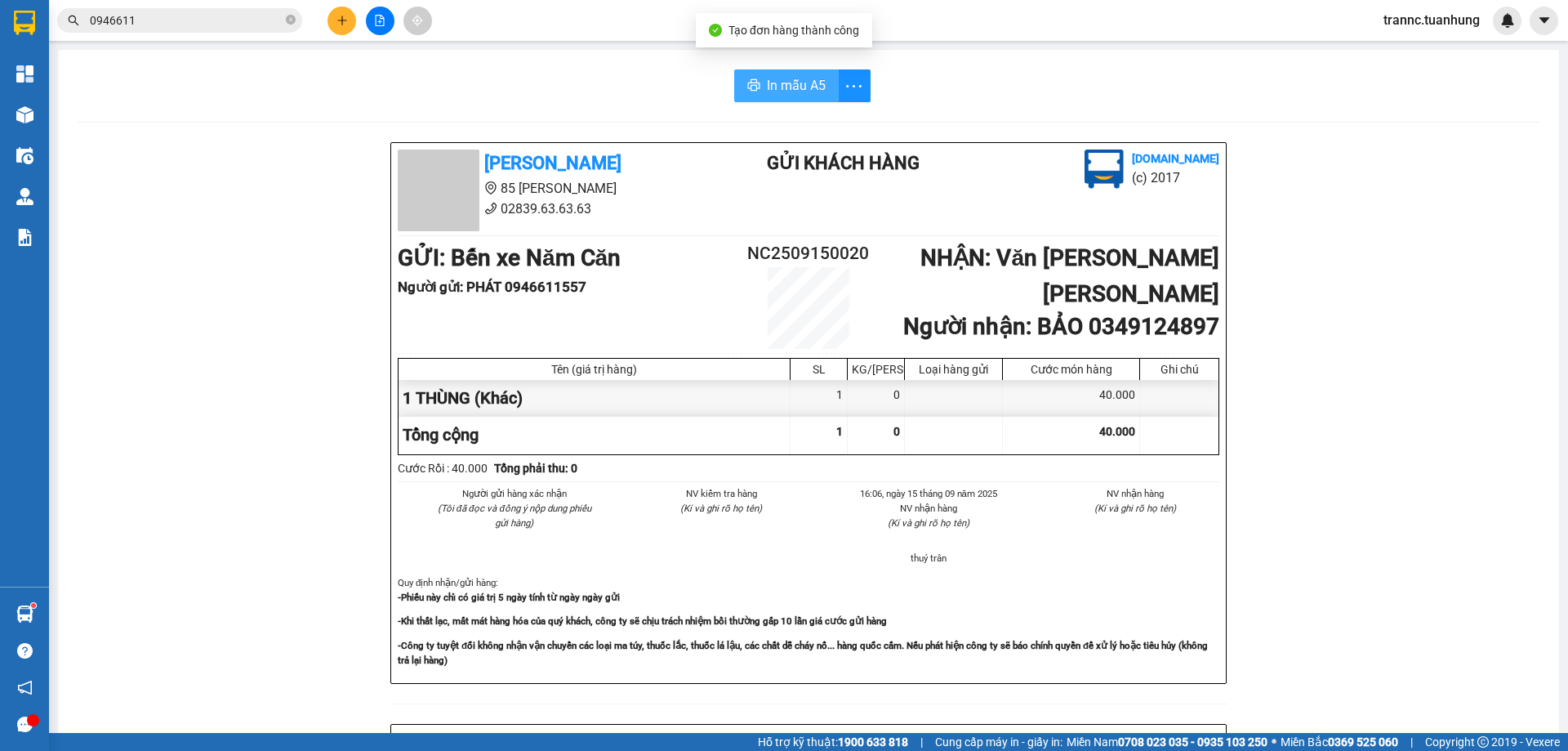
click at [793, 91] on span "In mẫu A5" at bounding box center [797, 85] width 59 height 20
click at [288, 16] on icon "close-circle" at bounding box center [291, 20] width 10 height 10
click at [264, 20] on input "text" at bounding box center [186, 20] width 193 height 18
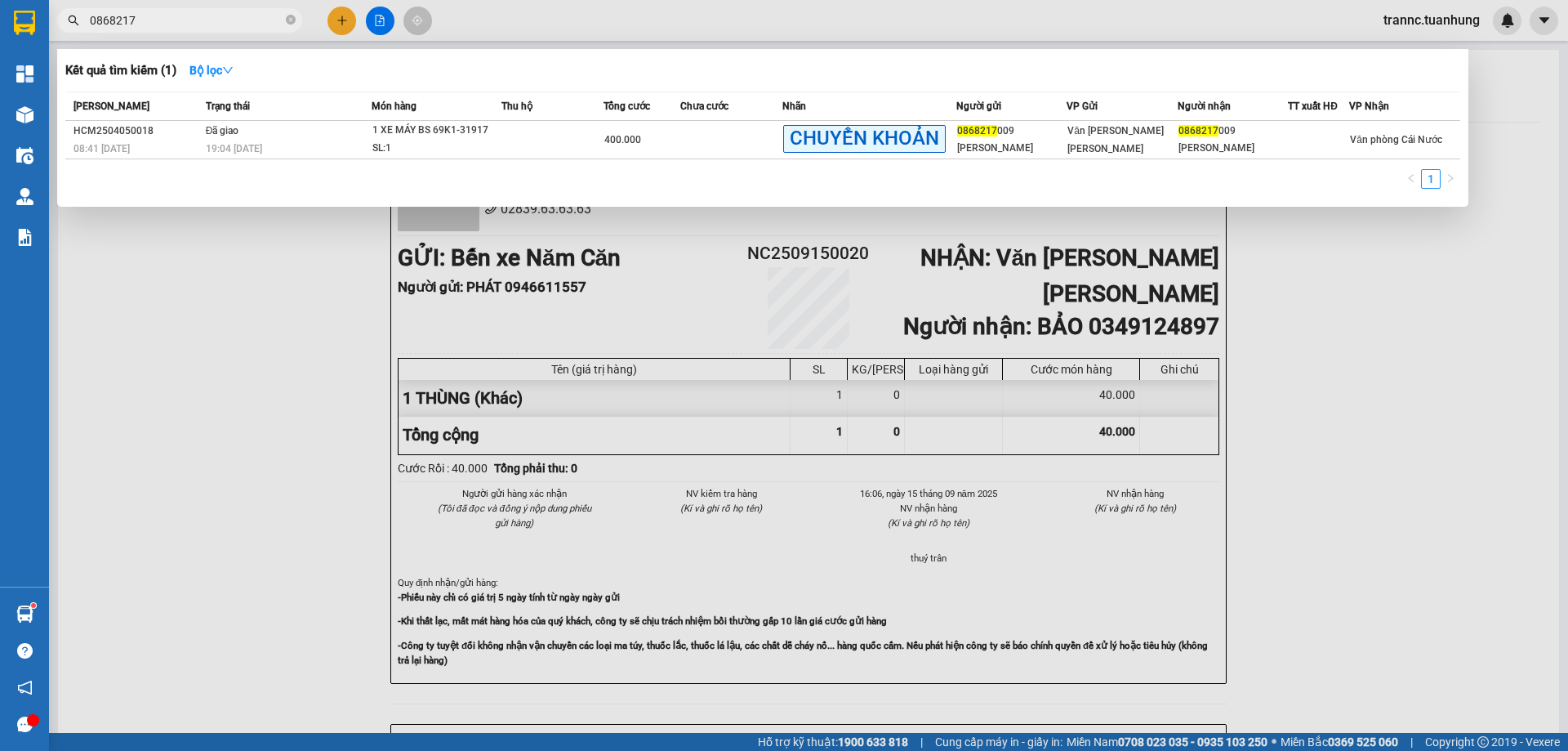
type input "0868217"
click at [349, 27] on div at bounding box center [784, 376] width 1568 height 751
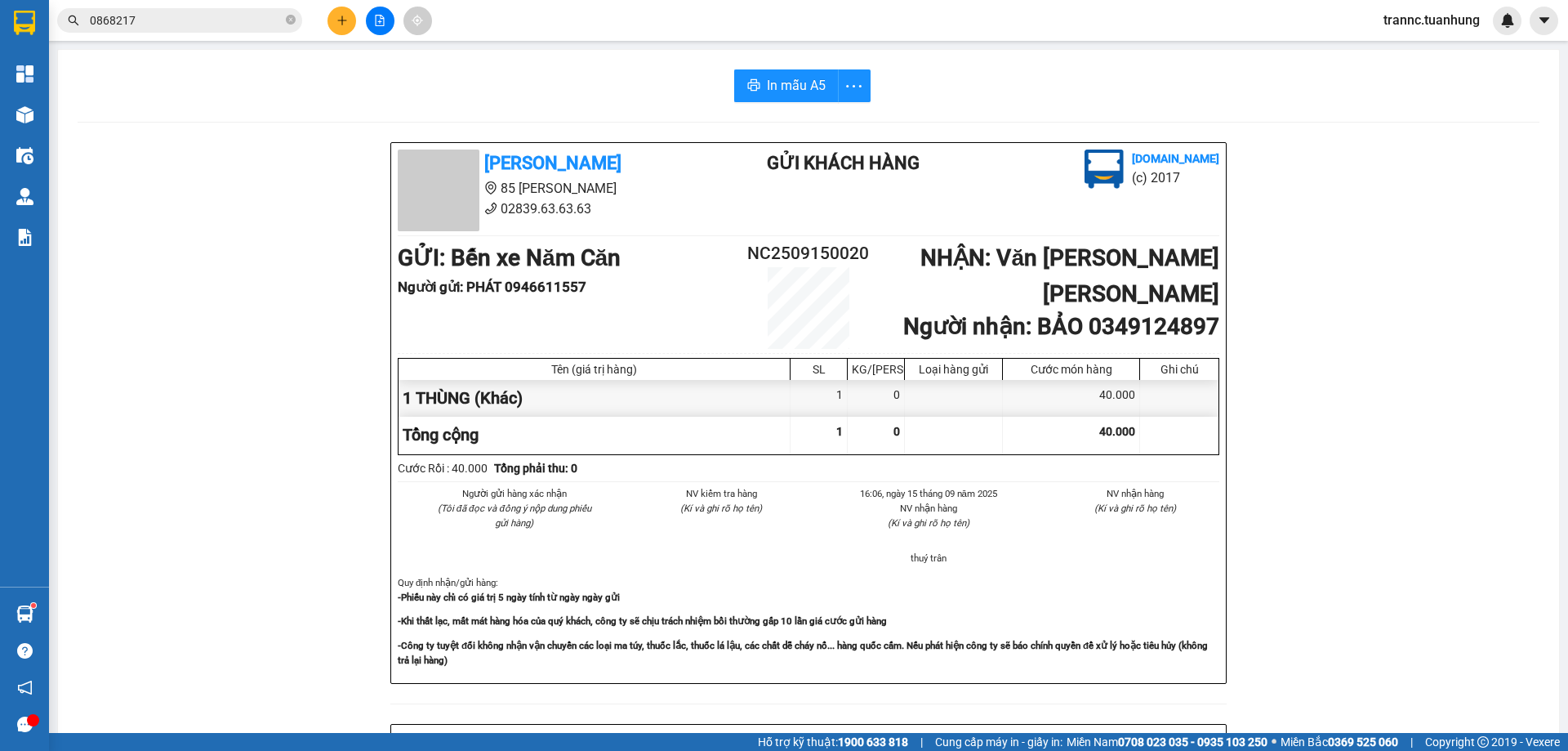
click at [349, 27] on button at bounding box center [341, 20] width 28 height 28
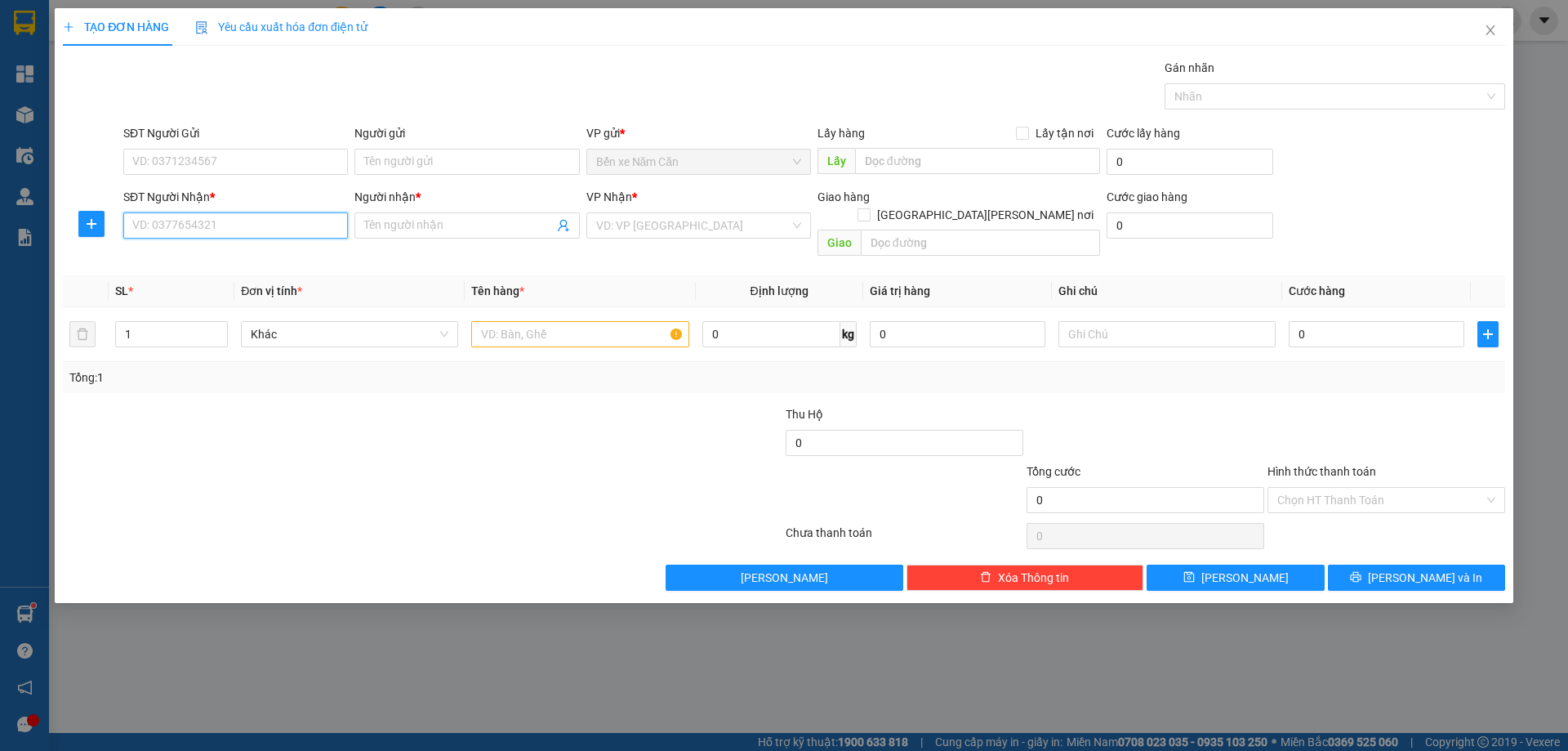
click at [196, 220] on input "SĐT Người Nhận *" at bounding box center [235, 225] width 224 height 26
type input "0868217597"
click at [406, 233] on input "Người nhận *" at bounding box center [459, 225] width 189 height 18
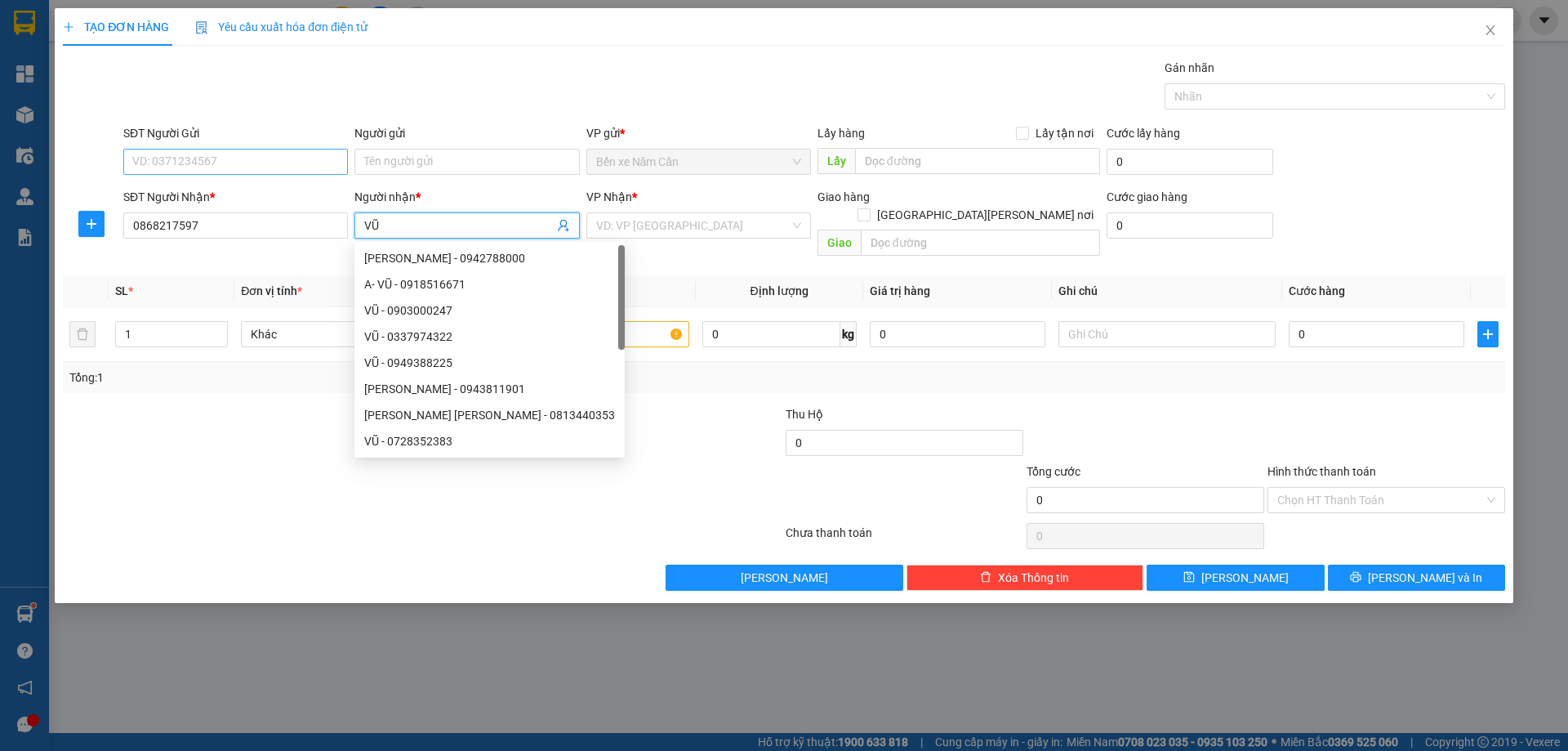
type input "VŨ"
click at [255, 155] on input "SĐT Người Gửi" at bounding box center [235, 161] width 224 height 26
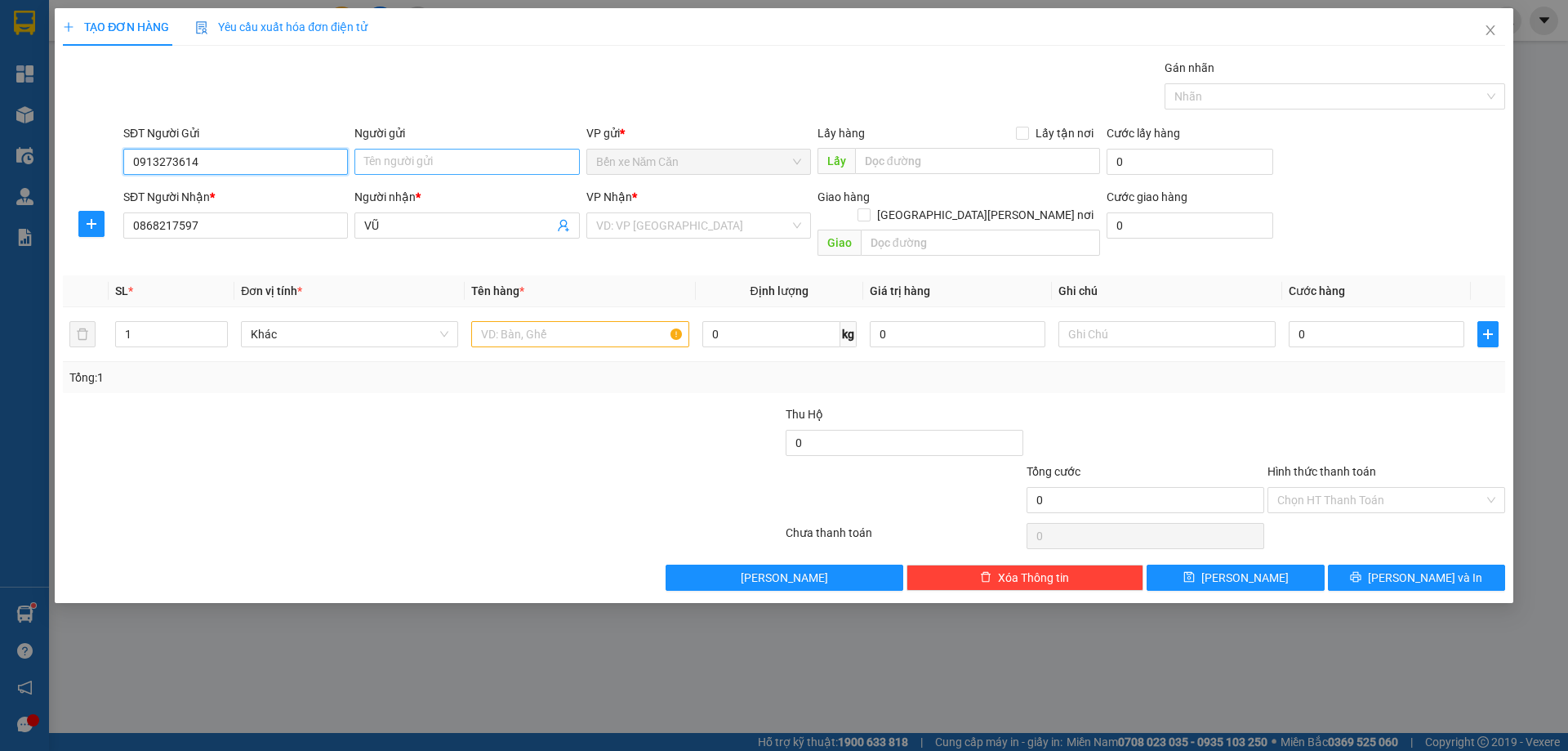
type input "0913273614"
click at [439, 162] on input "Người gửi" at bounding box center [467, 161] width 224 height 26
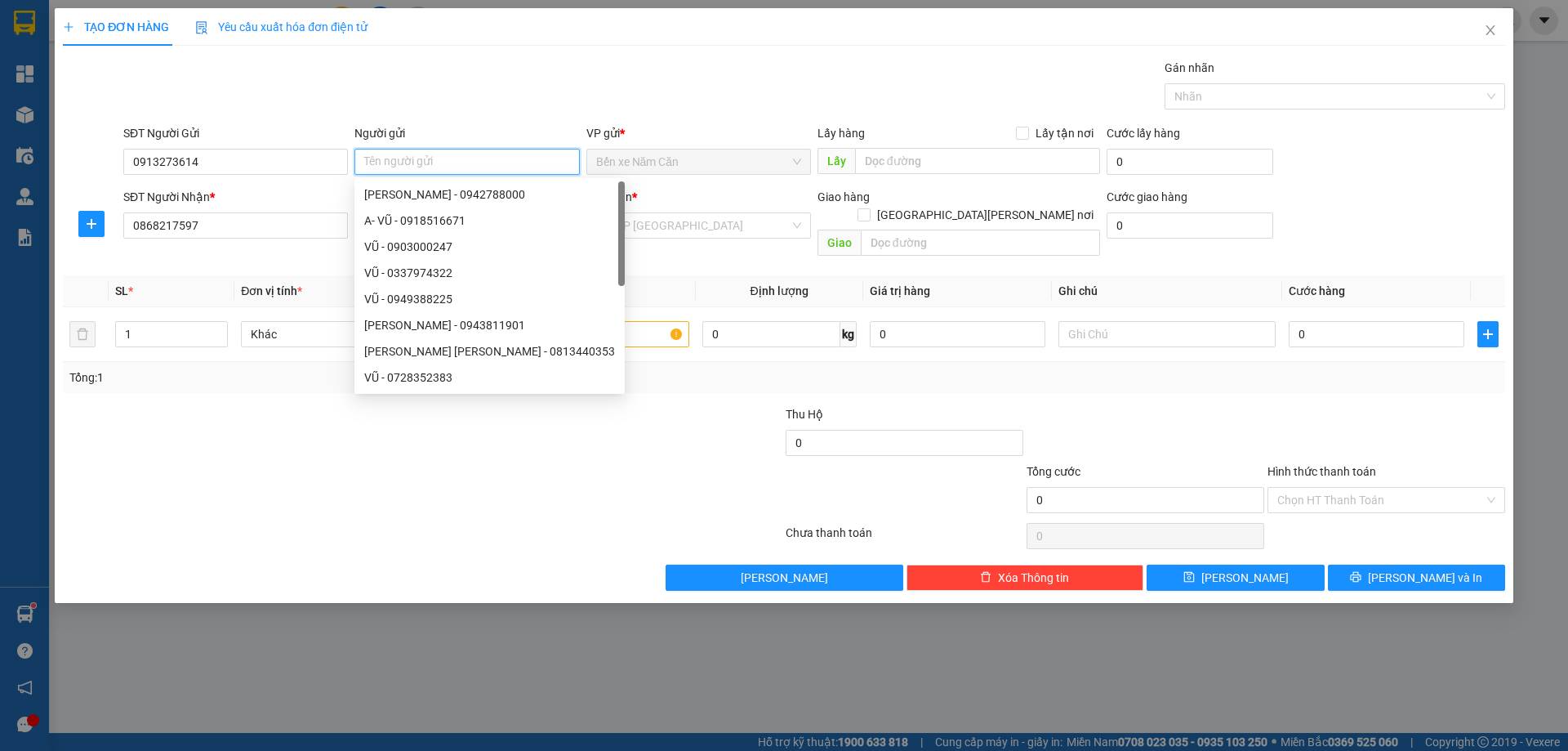
type input "N"
type input "NA"
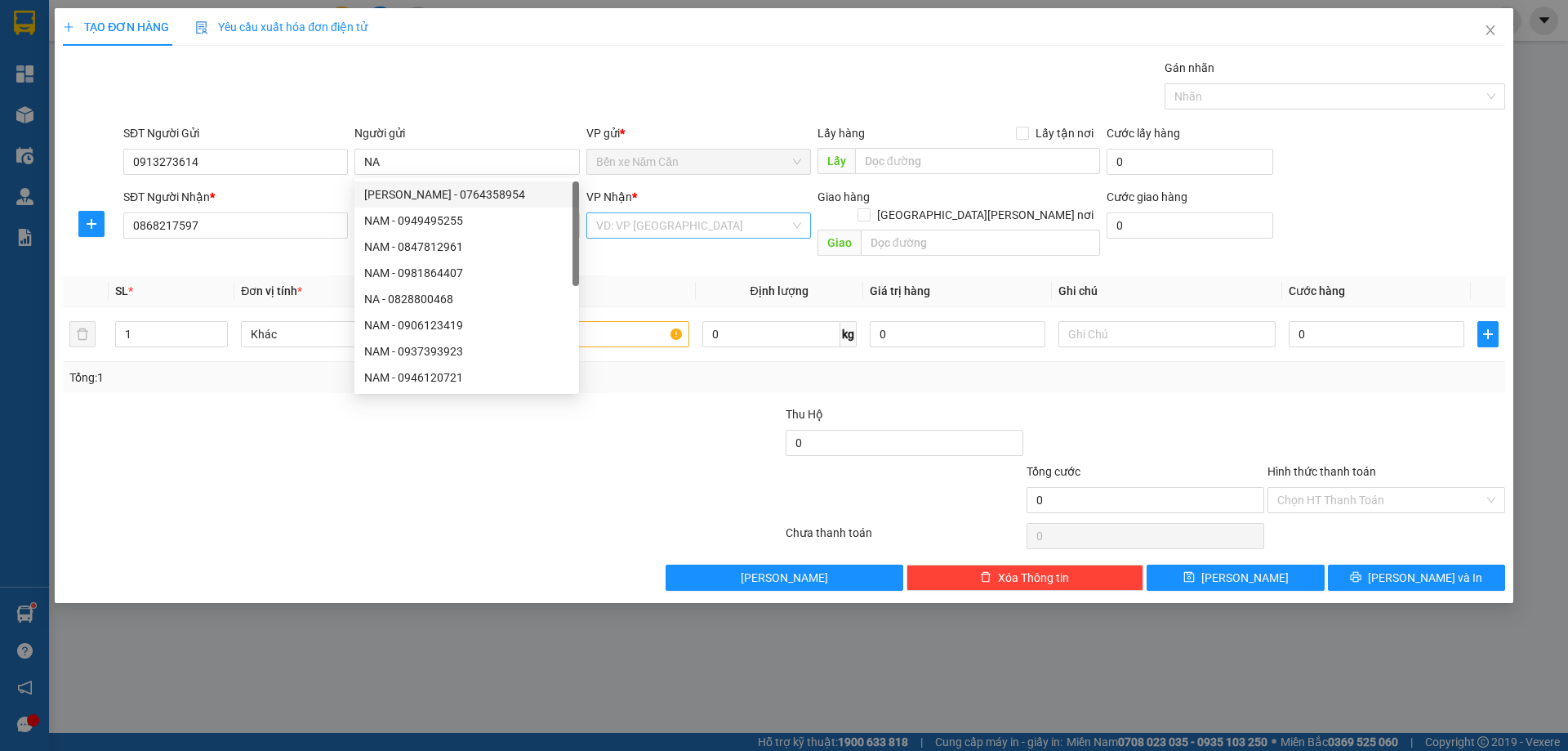
click at [630, 224] on input "search" at bounding box center [693, 225] width 194 height 24
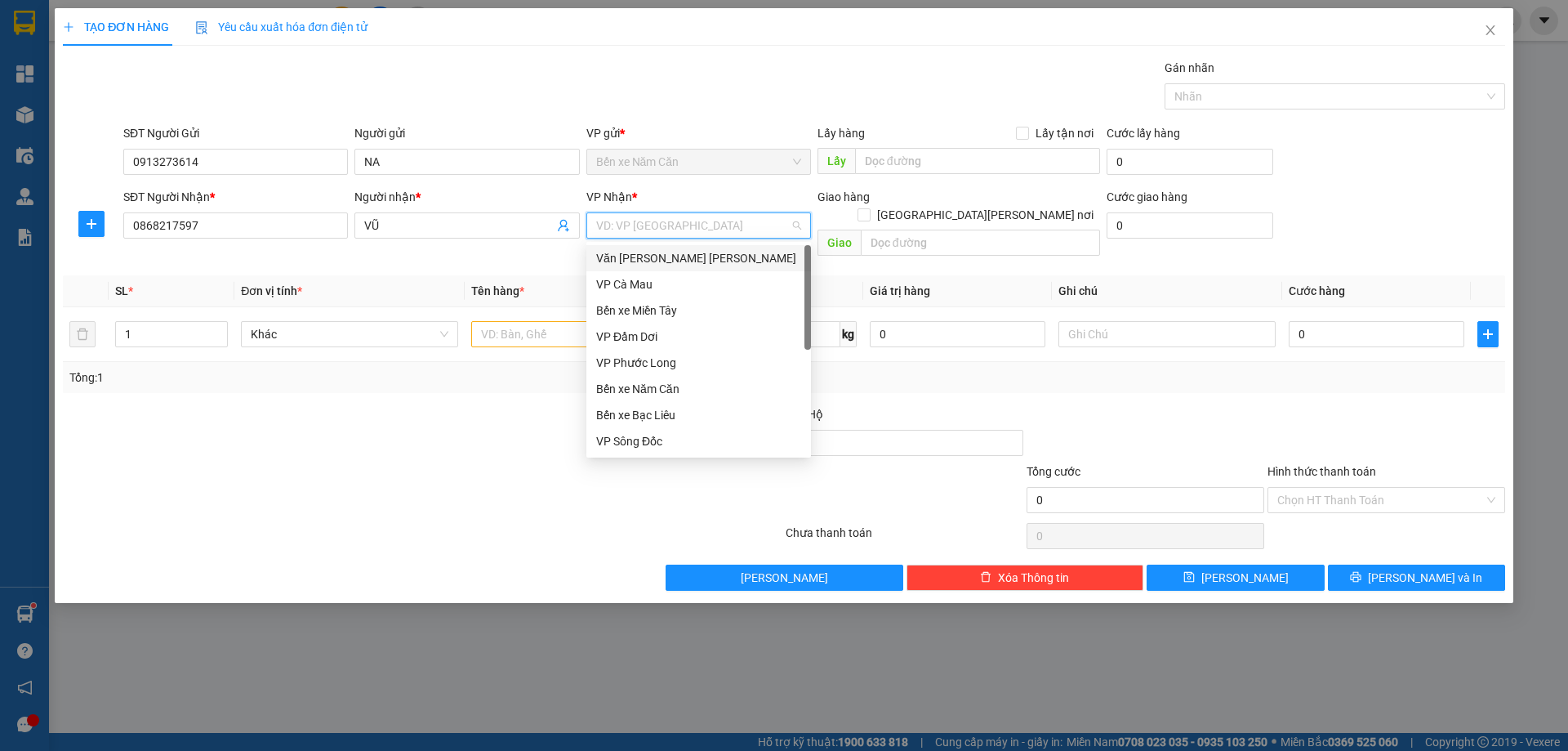
click at [641, 255] on div "Văn [PERSON_NAME] [PERSON_NAME]" at bounding box center [699, 258] width 205 height 18
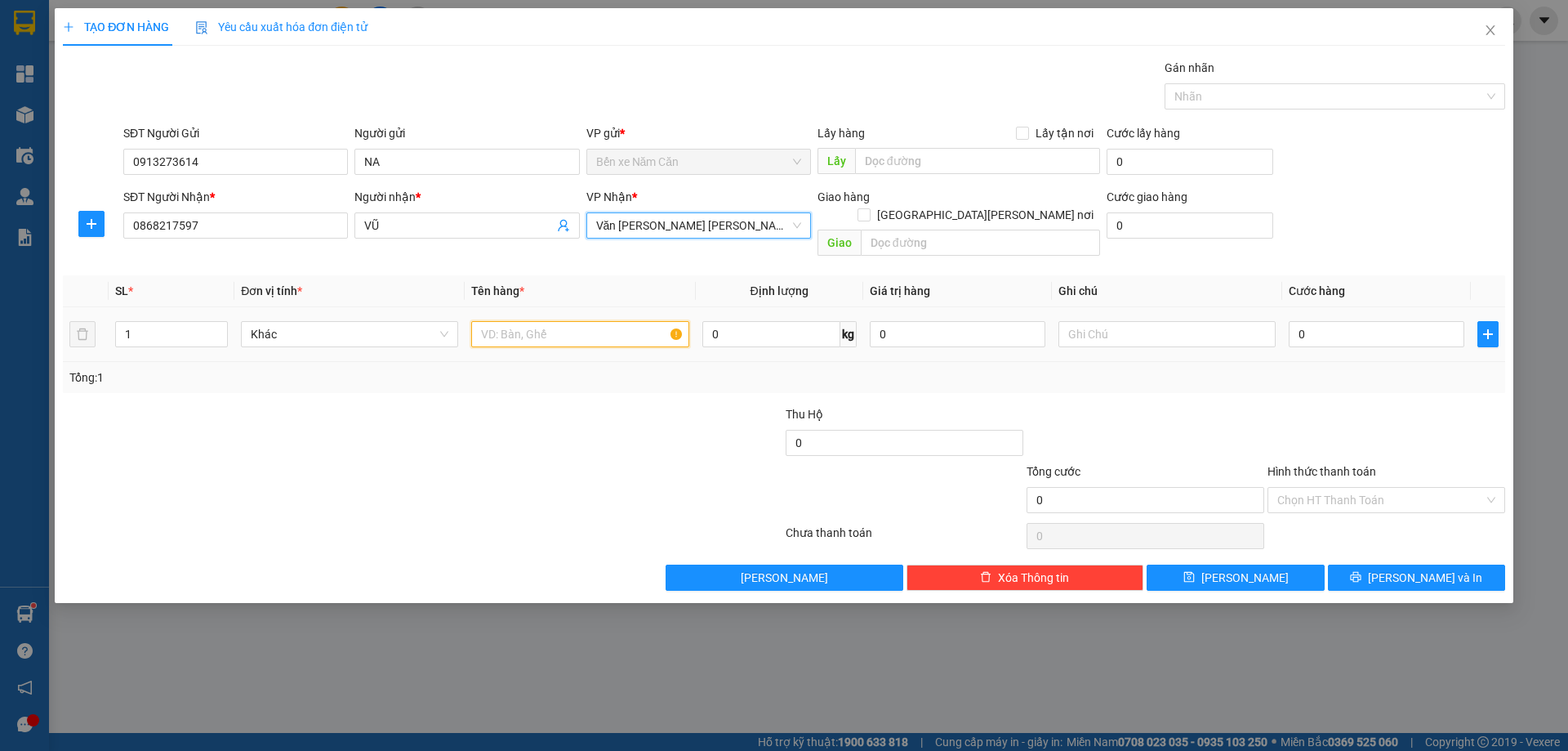
click at [521, 321] on input "text" at bounding box center [579, 334] width 217 height 26
type input "1 BỌC"
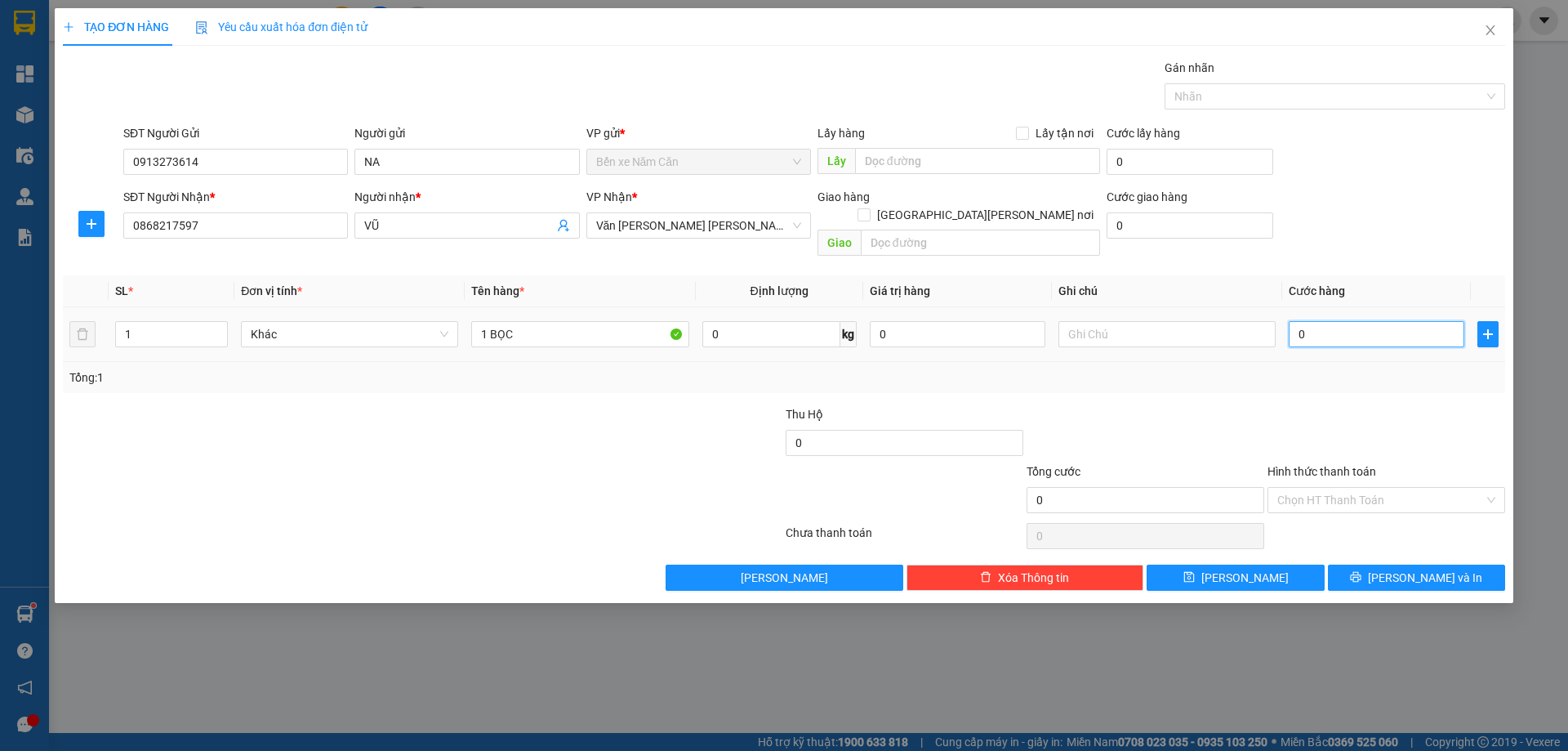
click at [1341, 321] on input "0" at bounding box center [1377, 334] width 176 height 26
type input "3"
type input "30"
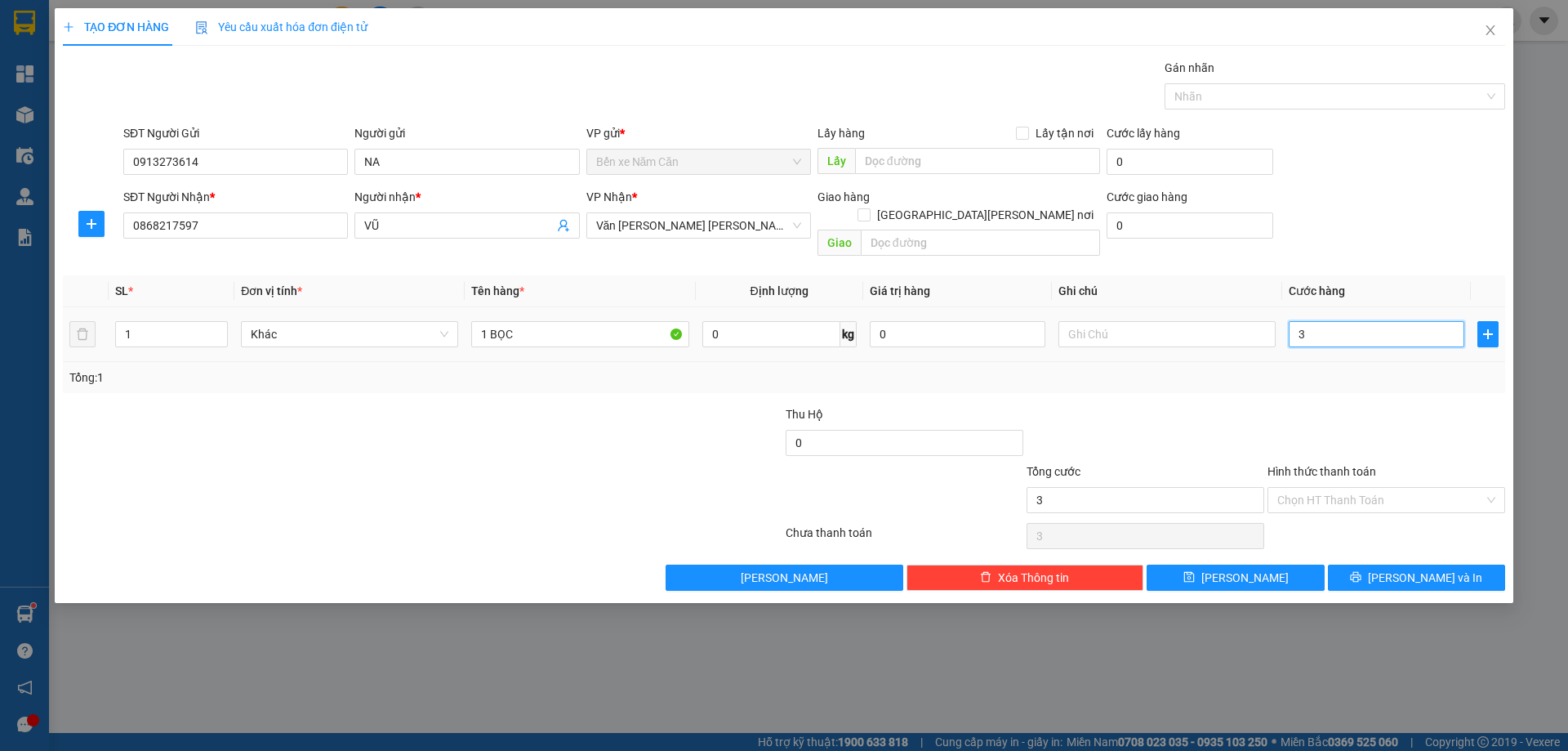
type input "30"
type input "30.000"
click at [1331, 488] on input "Hình thức thanh toán" at bounding box center [1381, 499] width 207 height 24
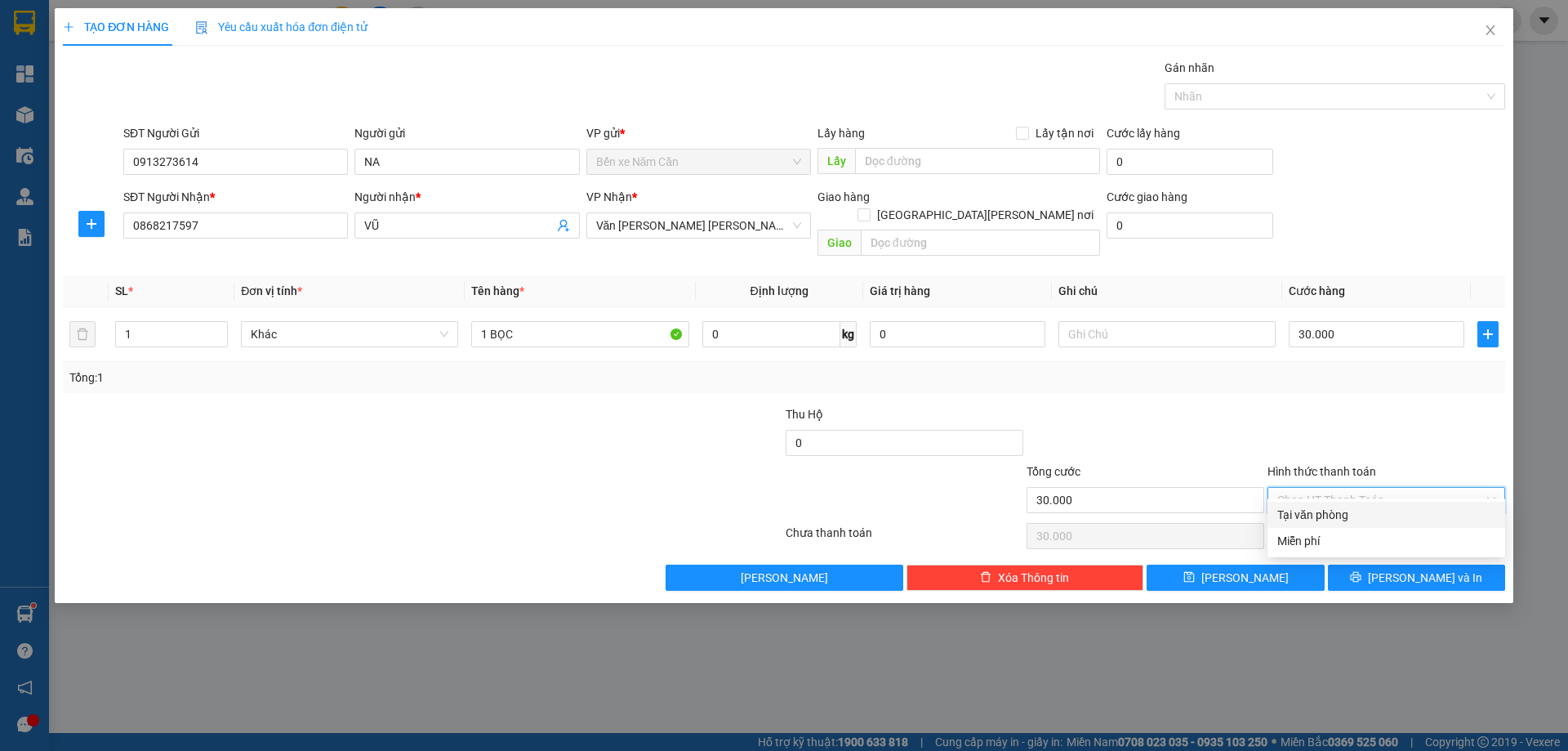
click at [1343, 521] on div "Tại văn phòng" at bounding box center [1387, 515] width 218 height 18
type input "0"
click at [1359, 565] on button "[PERSON_NAME] và In" at bounding box center [1417, 577] width 177 height 26
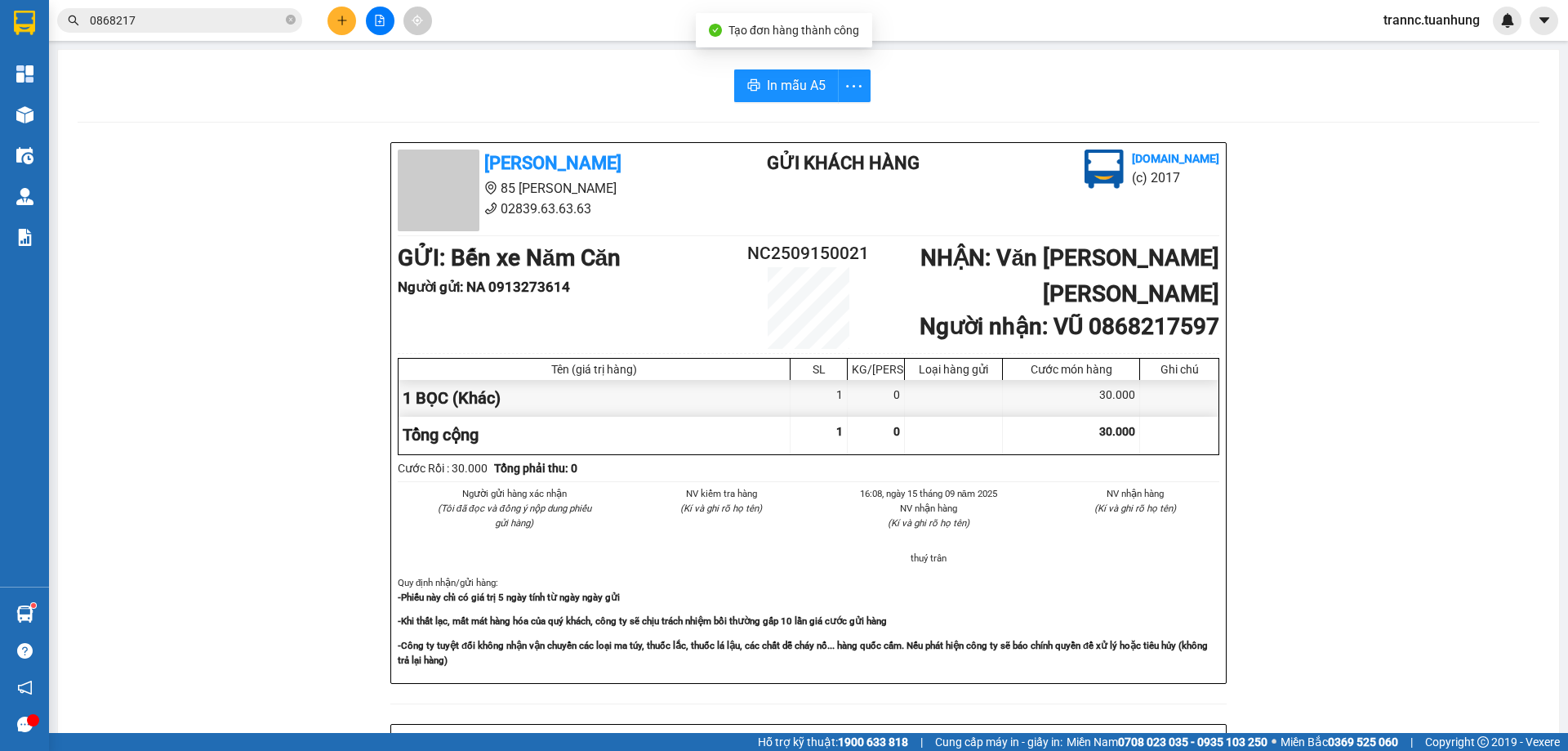
drag, startPoint x: 1384, startPoint y: 639, endPoint x: 925, endPoint y: 276, distance: 585.2
click at [1372, 622] on div "[PERSON_NAME] 85 [PERSON_NAME] 02839.63.63.63 Gửi khách hàng [DOMAIN_NAME] (c) …" at bounding box center [809, 723] width 1463 height 1161
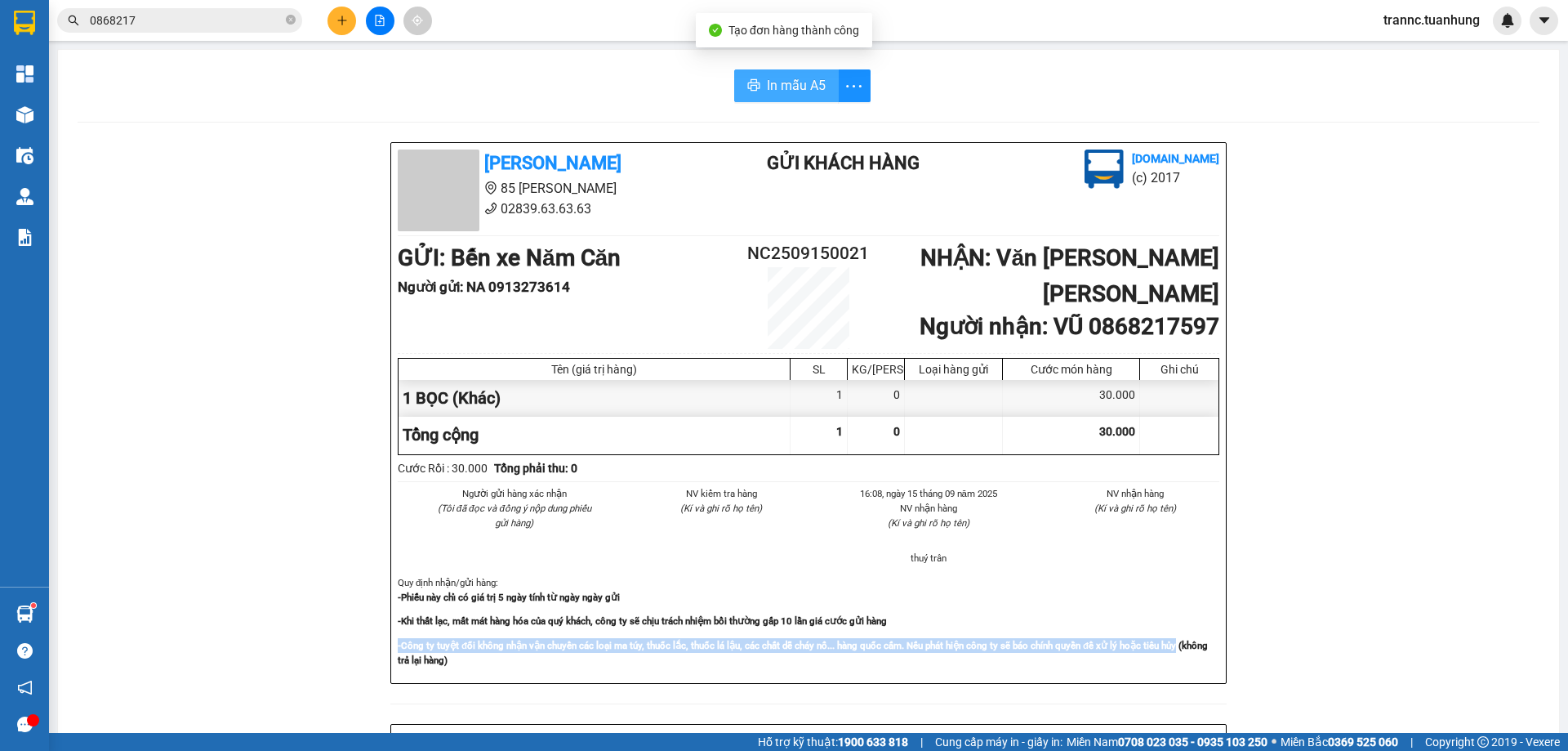
click at [771, 88] on span "In mẫu A5" at bounding box center [797, 85] width 59 height 20
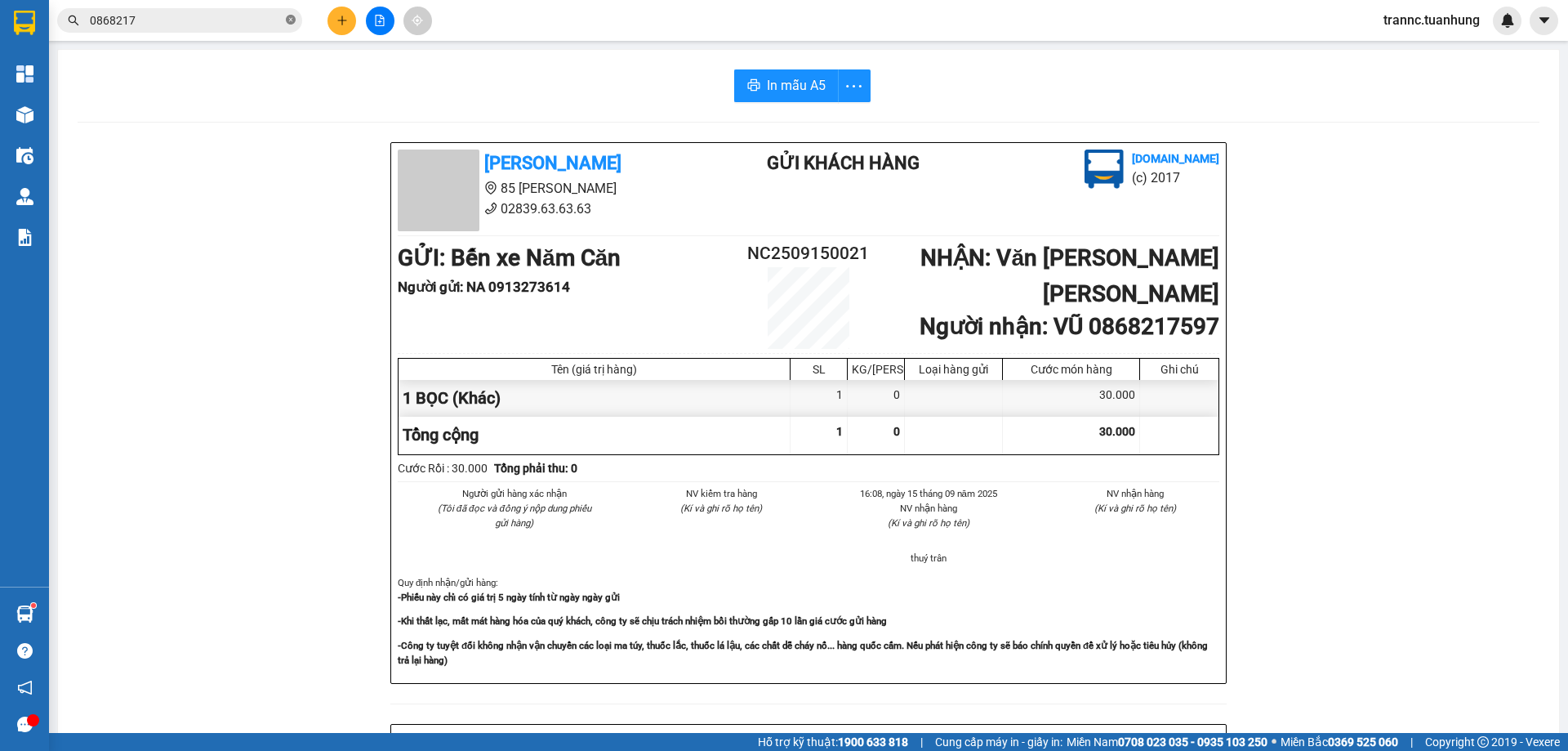
click at [286, 16] on icon "close-circle" at bounding box center [291, 20] width 10 height 10
click at [247, 30] on span at bounding box center [179, 20] width 245 height 24
click at [226, 16] on input "text" at bounding box center [186, 20] width 193 height 18
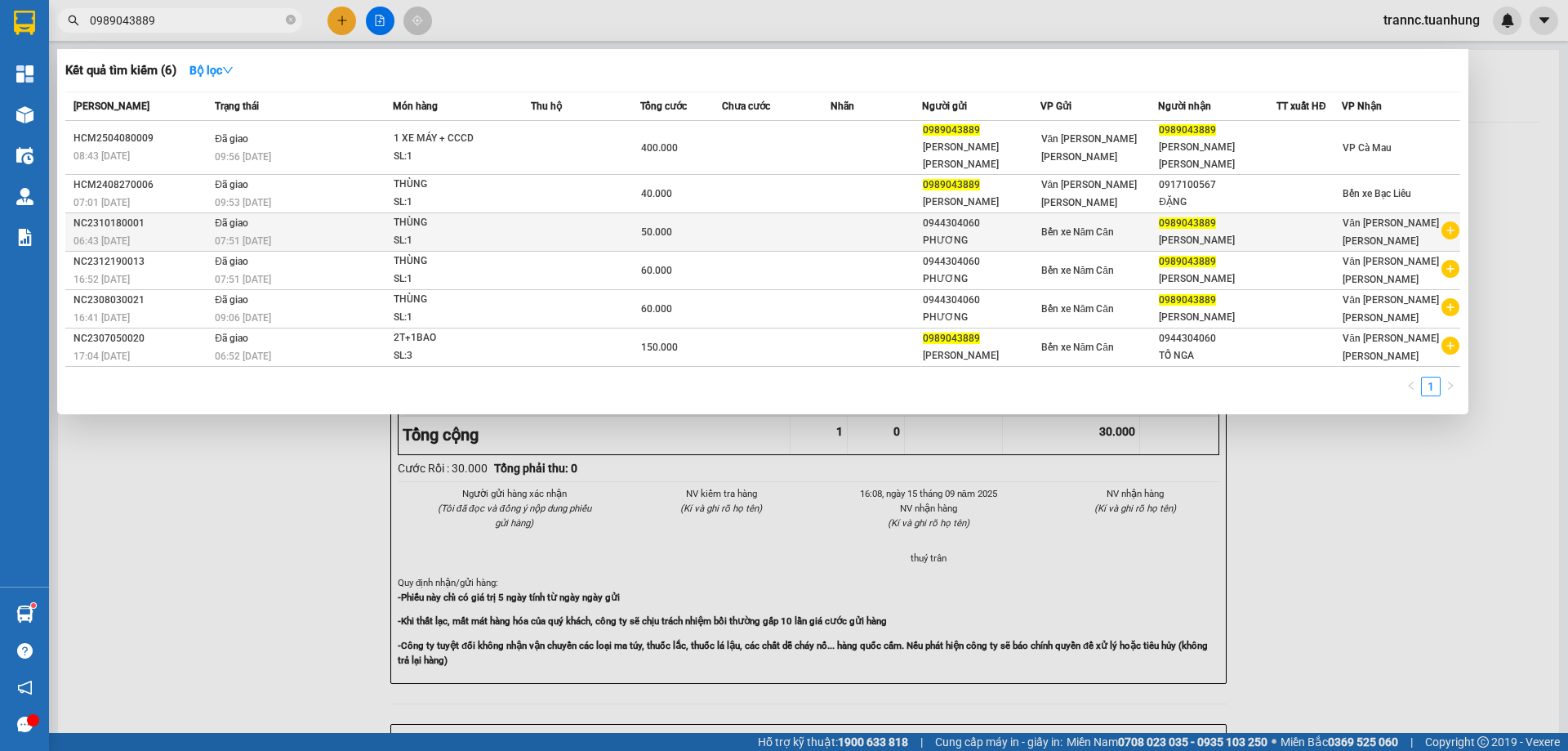
type input "0989043889"
click at [1450, 221] on icon "plus-circle" at bounding box center [1451, 230] width 18 height 18
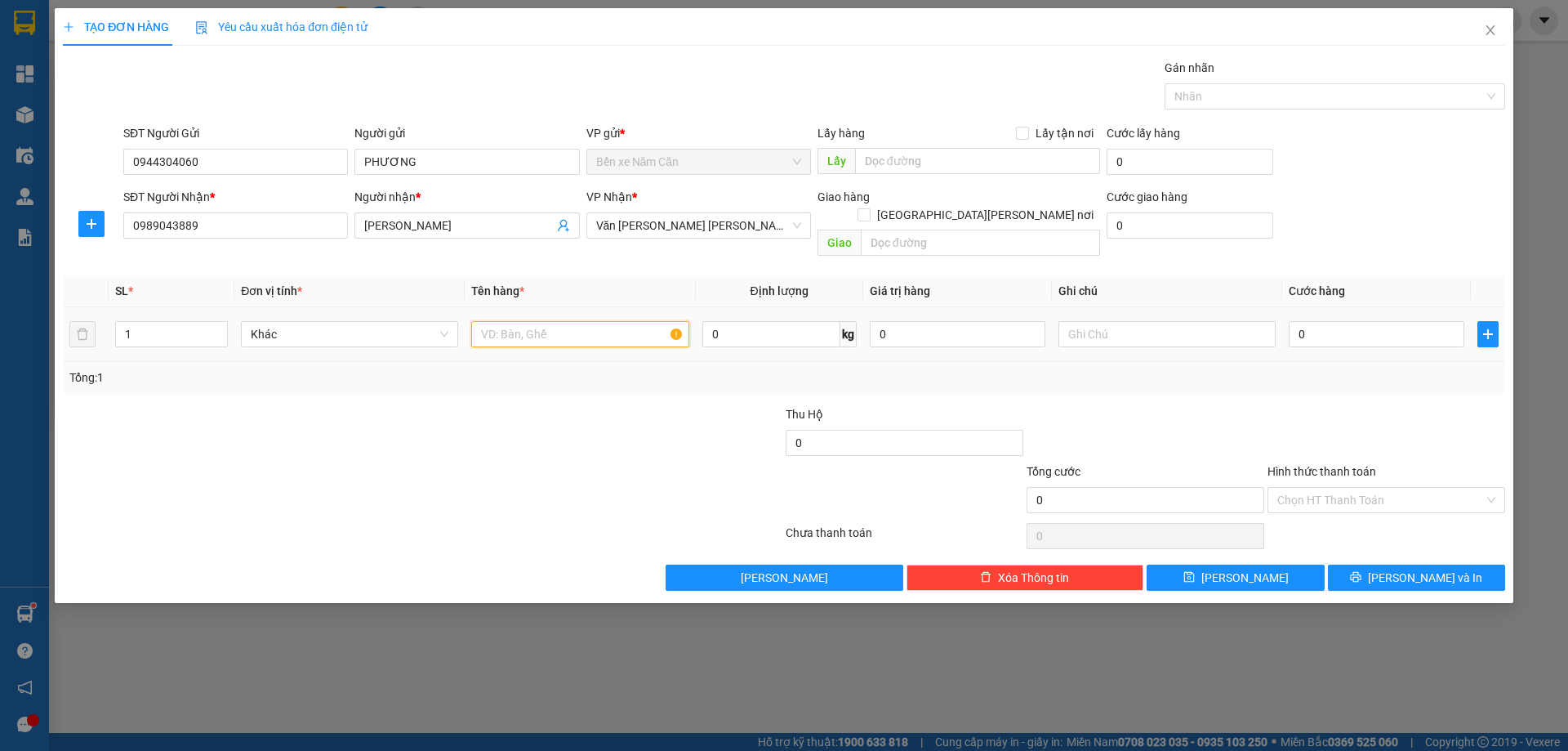
click at [611, 321] on input "text" at bounding box center [579, 334] width 217 height 26
type input "1 THÙNG"
click at [1363, 321] on input "0" at bounding box center [1377, 334] width 176 height 26
type input "5"
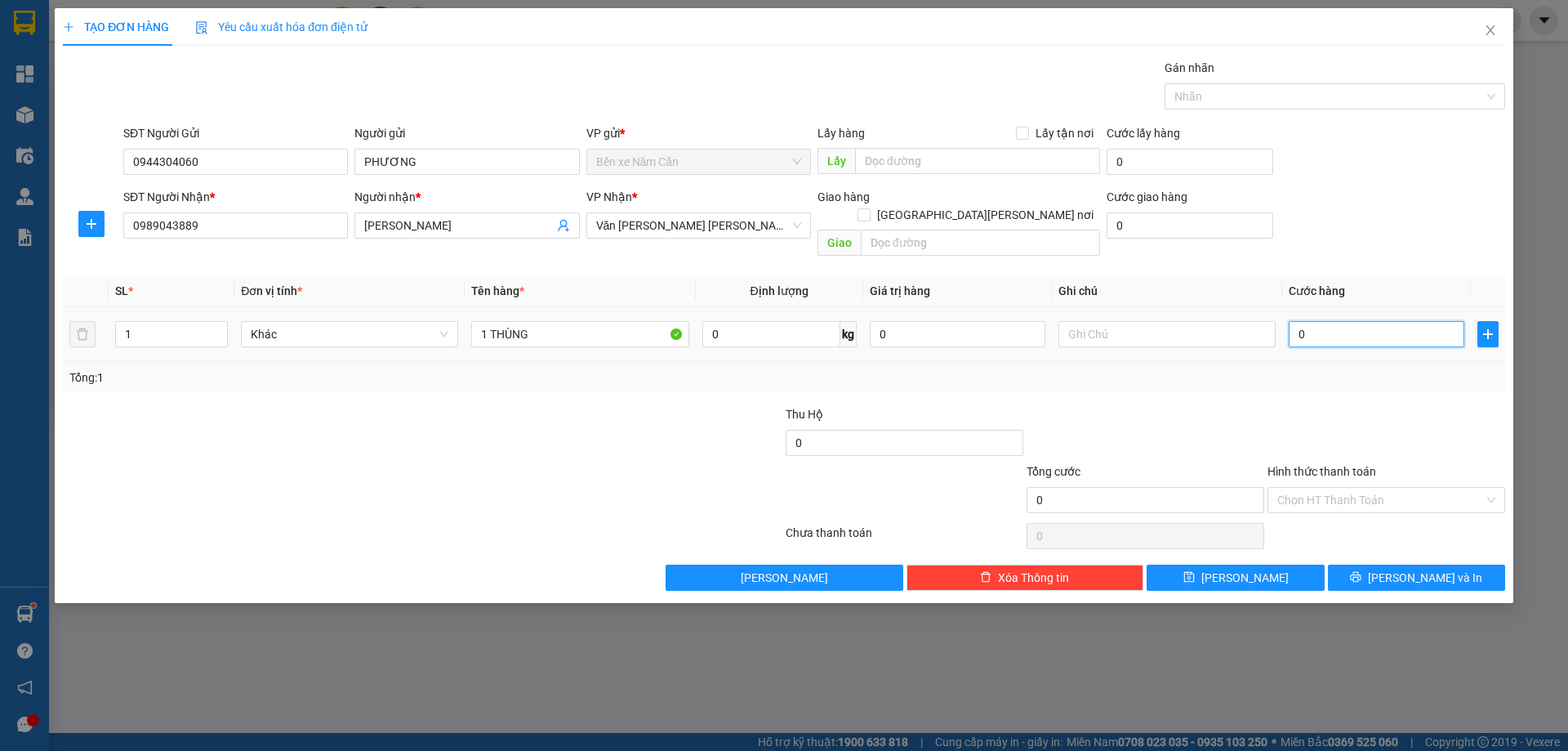
type input "5"
type input "50"
type input "50.000"
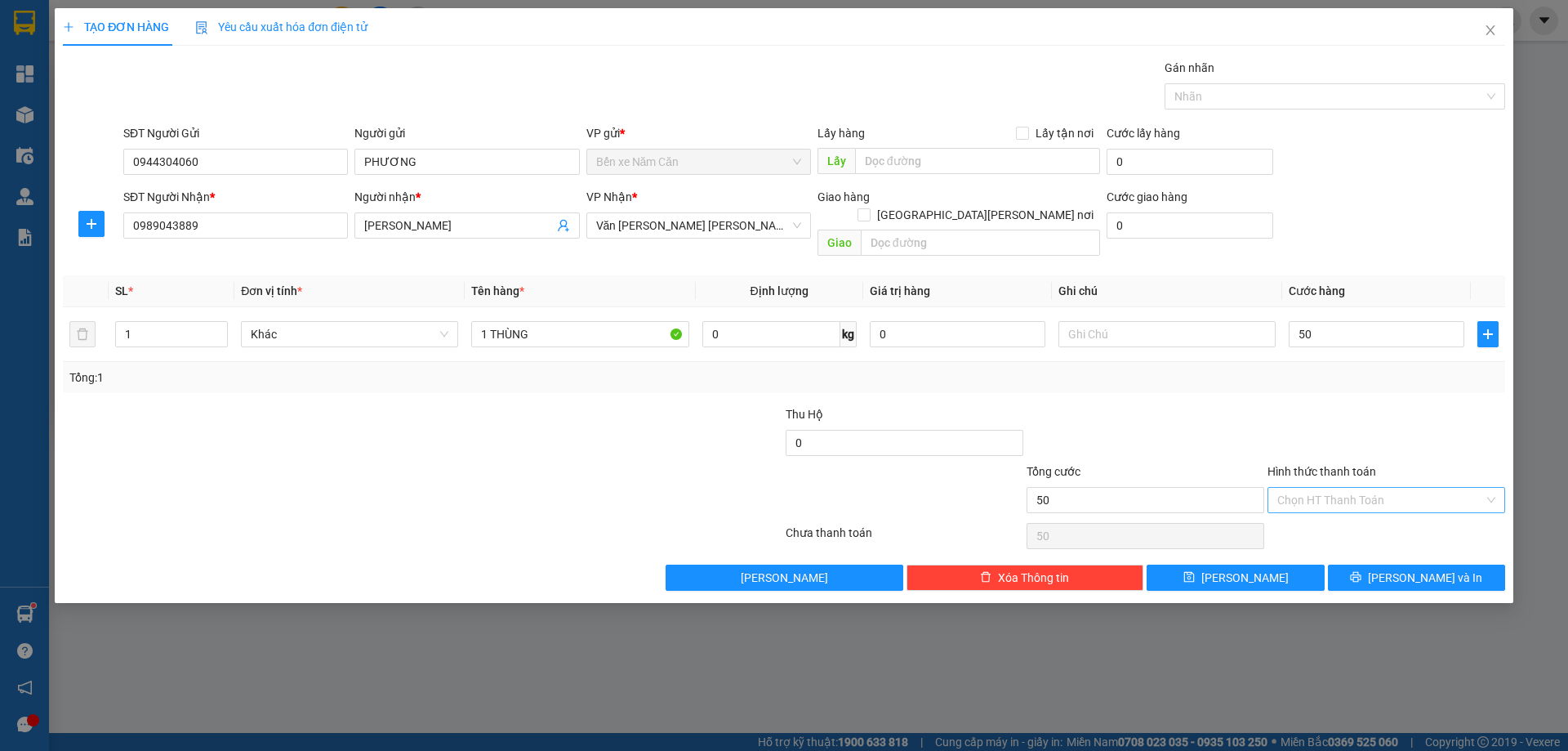
type input "50.000"
click at [1301, 488] on input "Hình thức thanh toán" at bounding box center [1381, 499] width 207 height 24
click at [1305, 508] on div "Tại văn phòng" at bounding box center [1387, 515] width 218 height 18
type input "0"
click at [1362, 571] on button "[PERSON_NAME] và In" at bounding box center [1417, 577] width 177 height 26
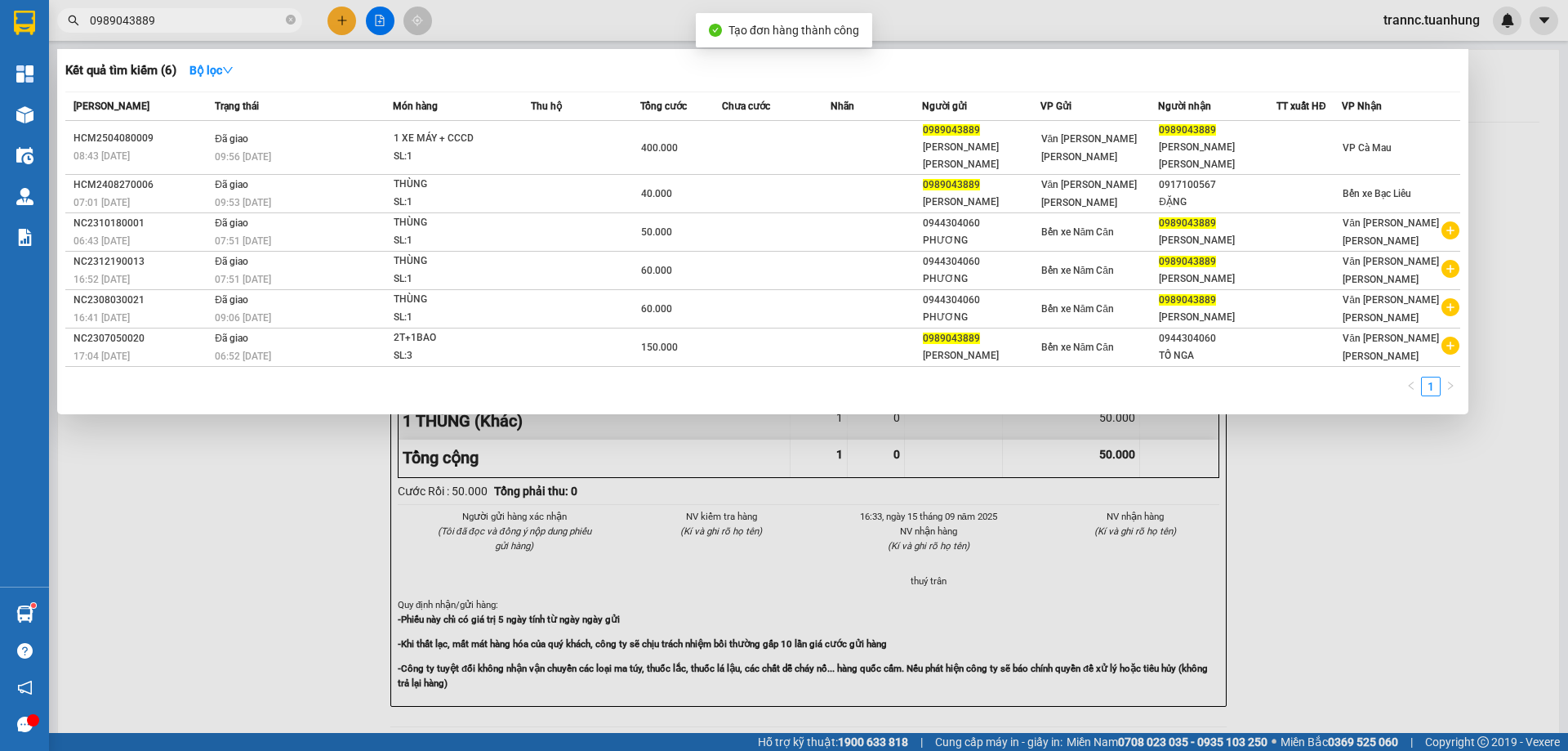
click at [1348, 679] on div at bounding box center [784, 376] width 1568 height 751
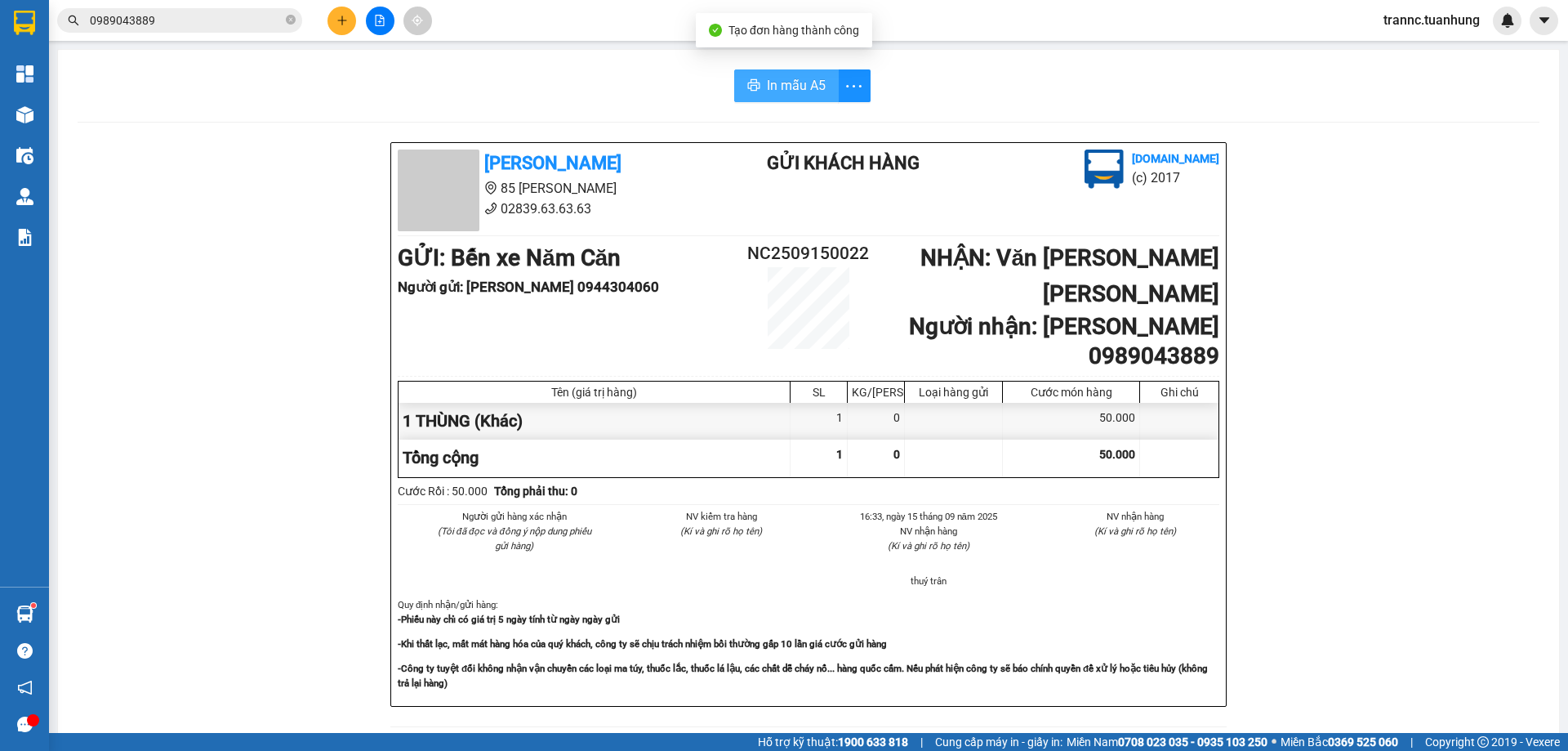
click at [800, 90] on span "In mẫu A5" at bounding box center [797, 85] width 59 height 20
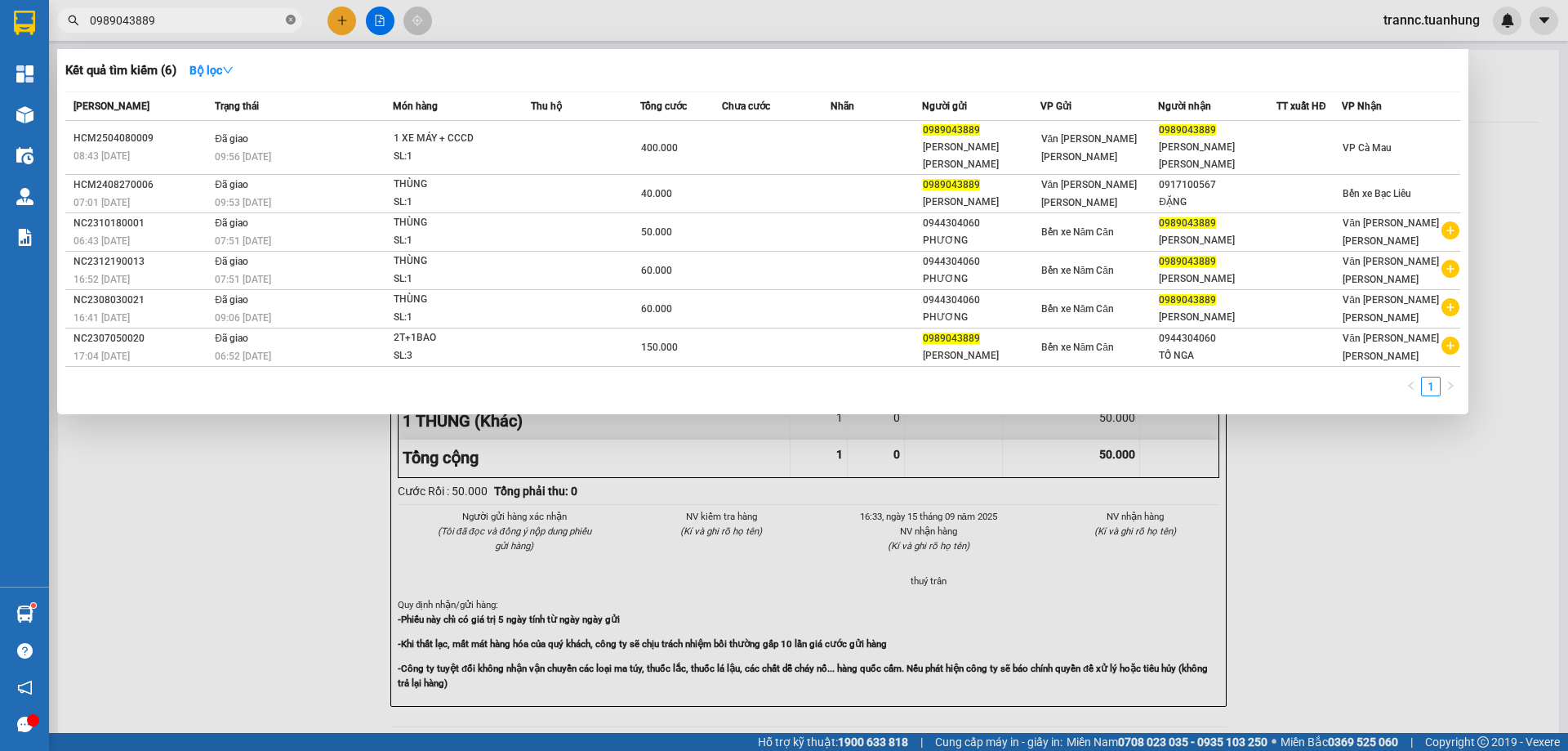
click at [294, 18] on icon "close-circle" at bounding box center [291, 20] width 10 height 10
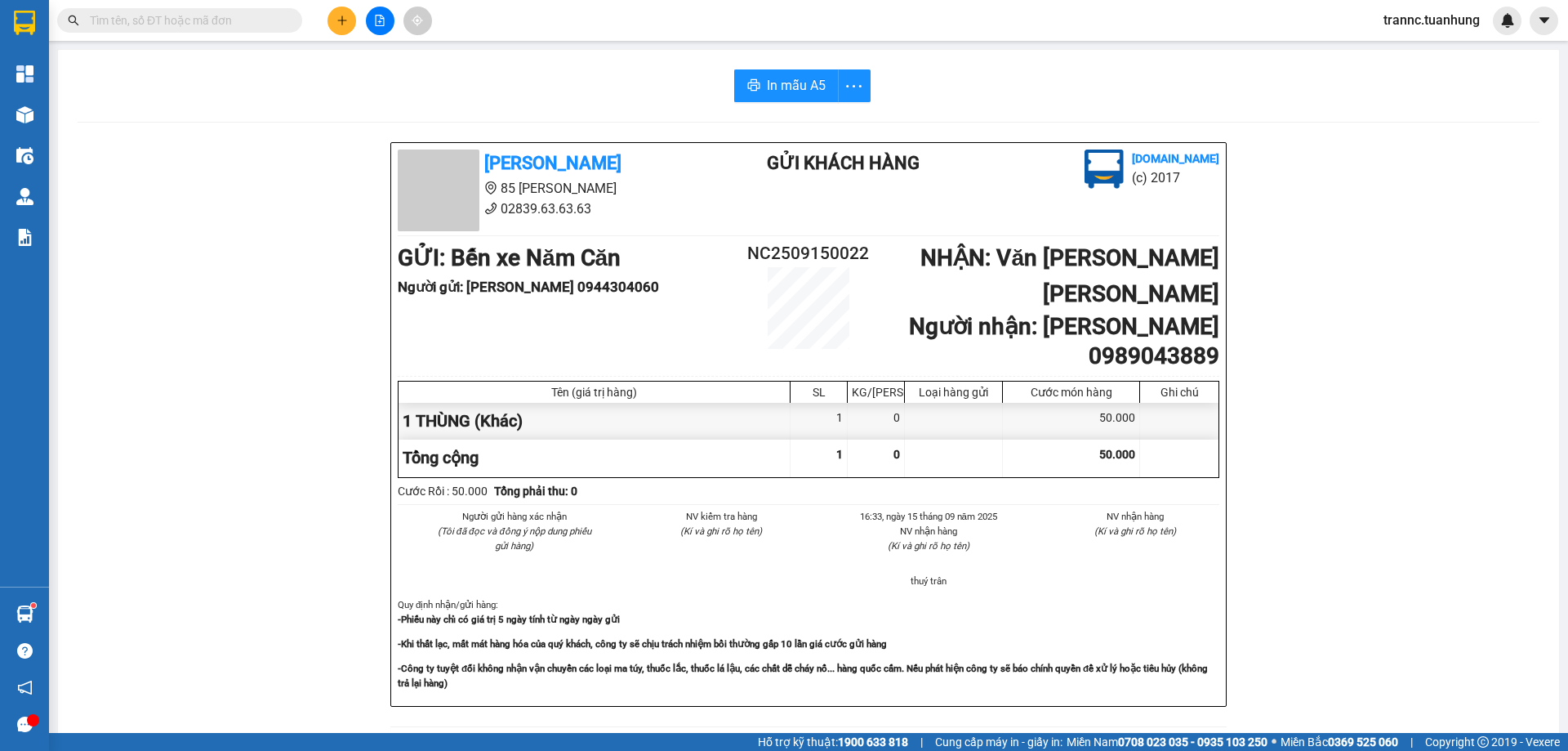
click at [229, 18] on input "text" at bounding box center [186, 20] width 193 height 18
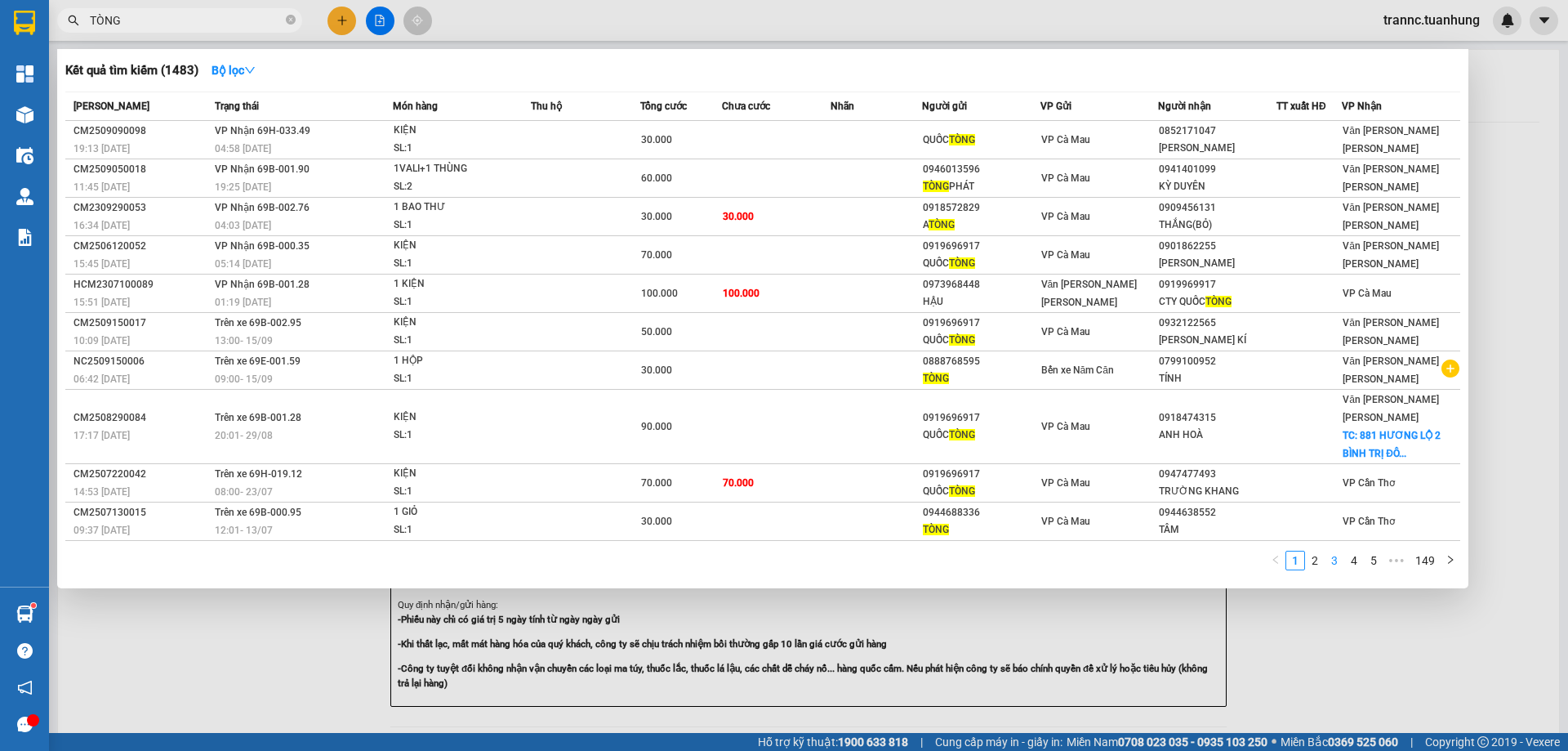
type input "TÒNG"
click at [1329, 551] on link "3" at bounding box center [1335, 560] width 18 height 18
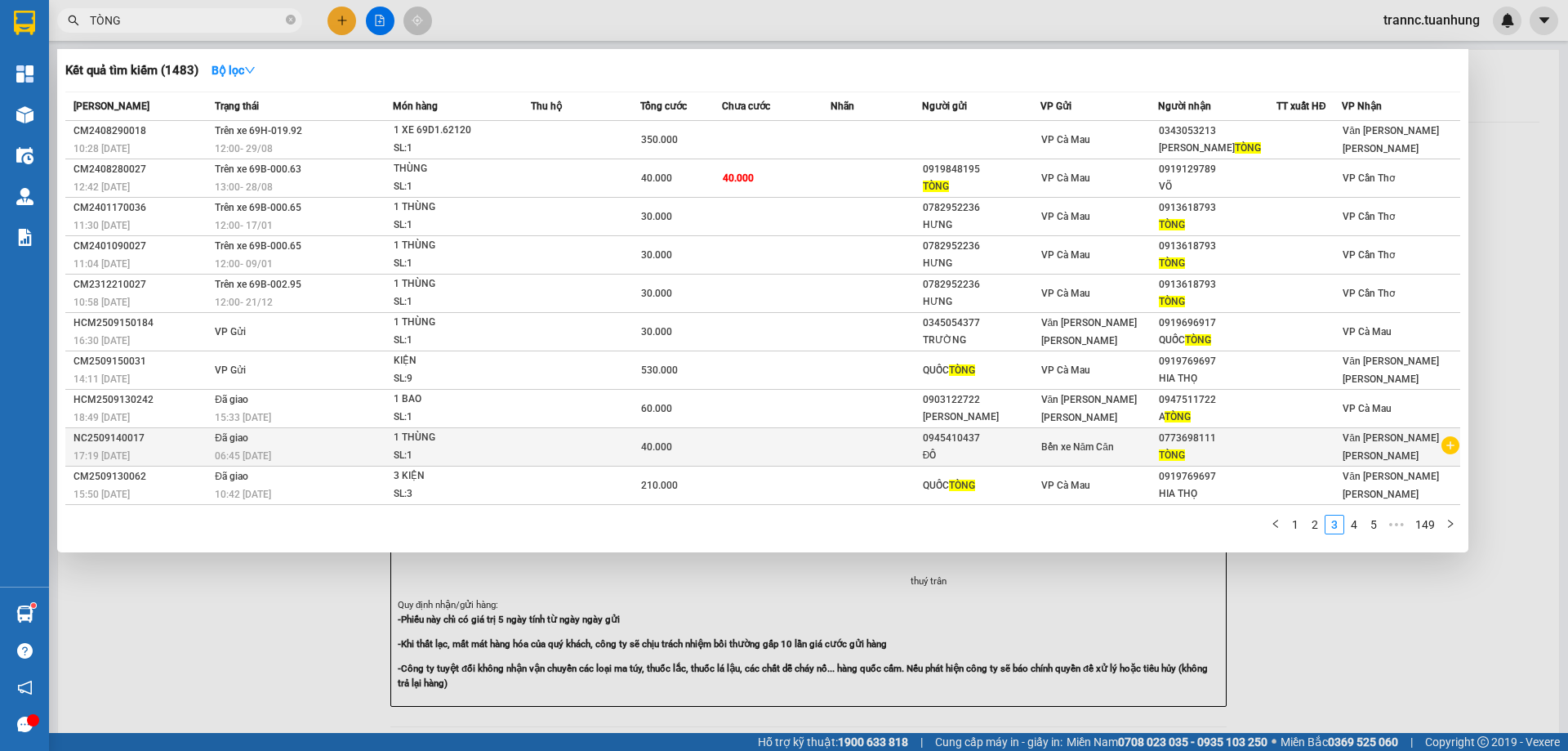
click at [1456, 446] on icon "plus-circle" at bounding box center [1451, 445] width 18 height 18
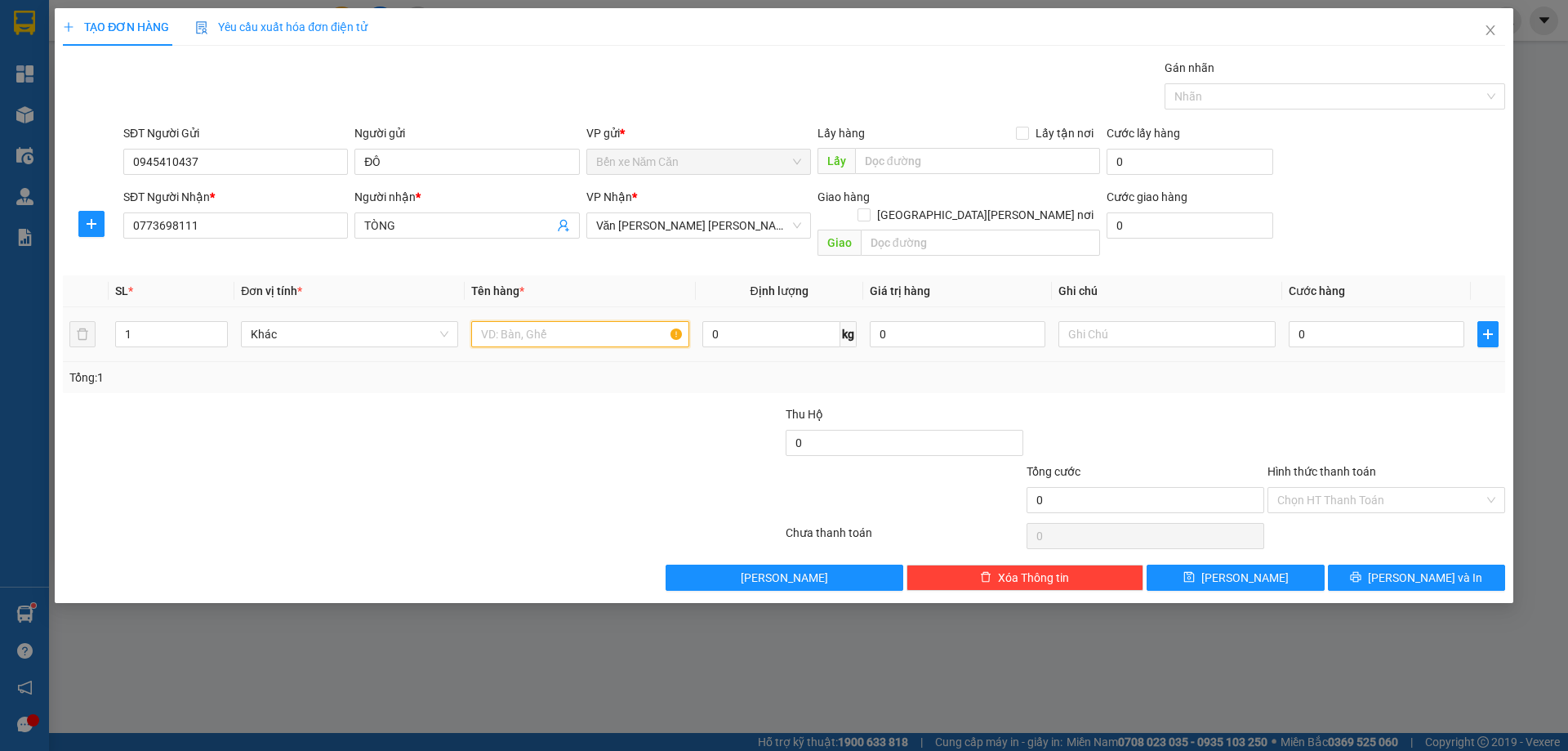
click at [557, 321] on input "text" at bounding box center [579, 334] width 217 height 26
type input "1 THÙNG"
click at [1342, 321] on input "0" at bounding box center [1377, 334] width 176 height 26
type input "4"
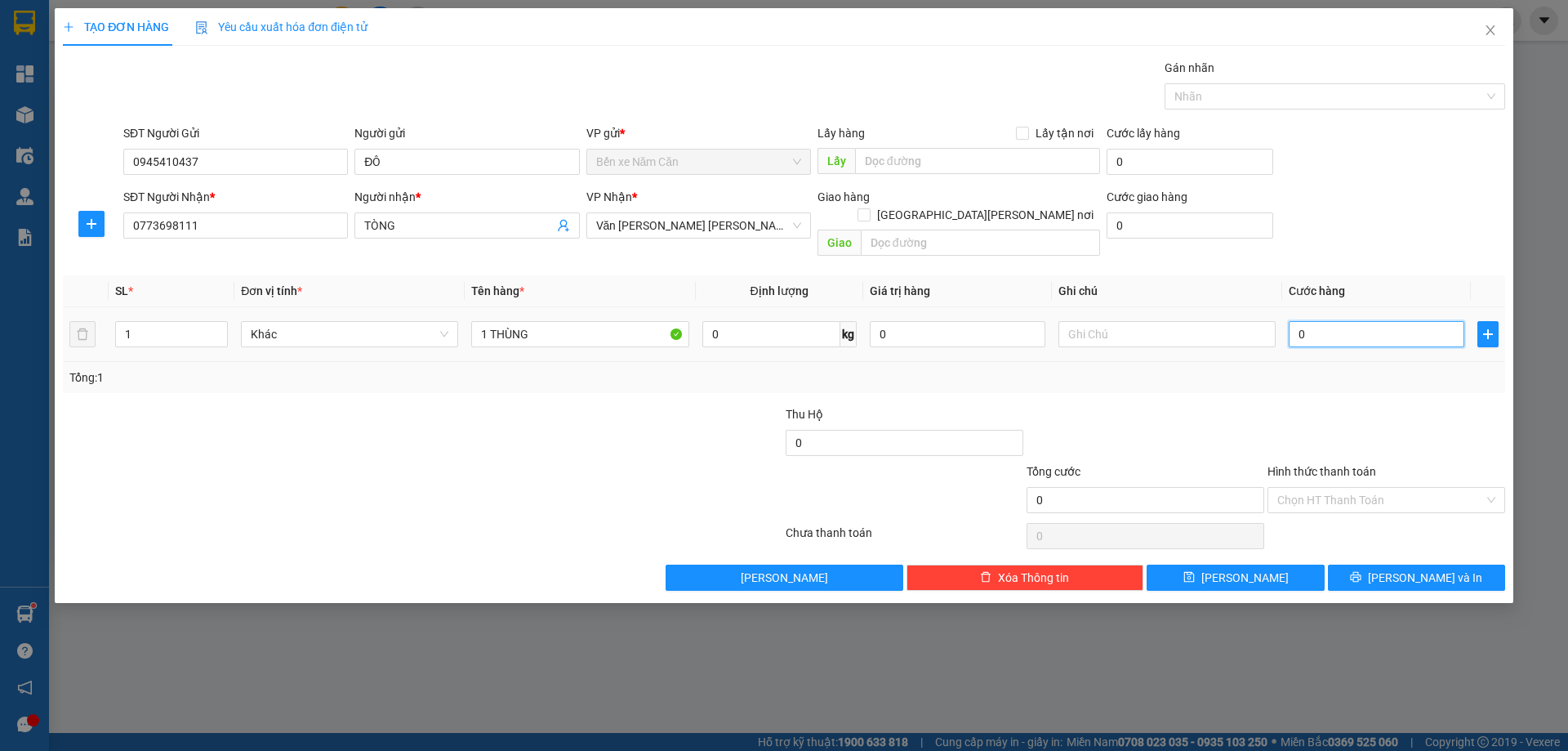
type input "4"
type input "40"
type input "40.000"
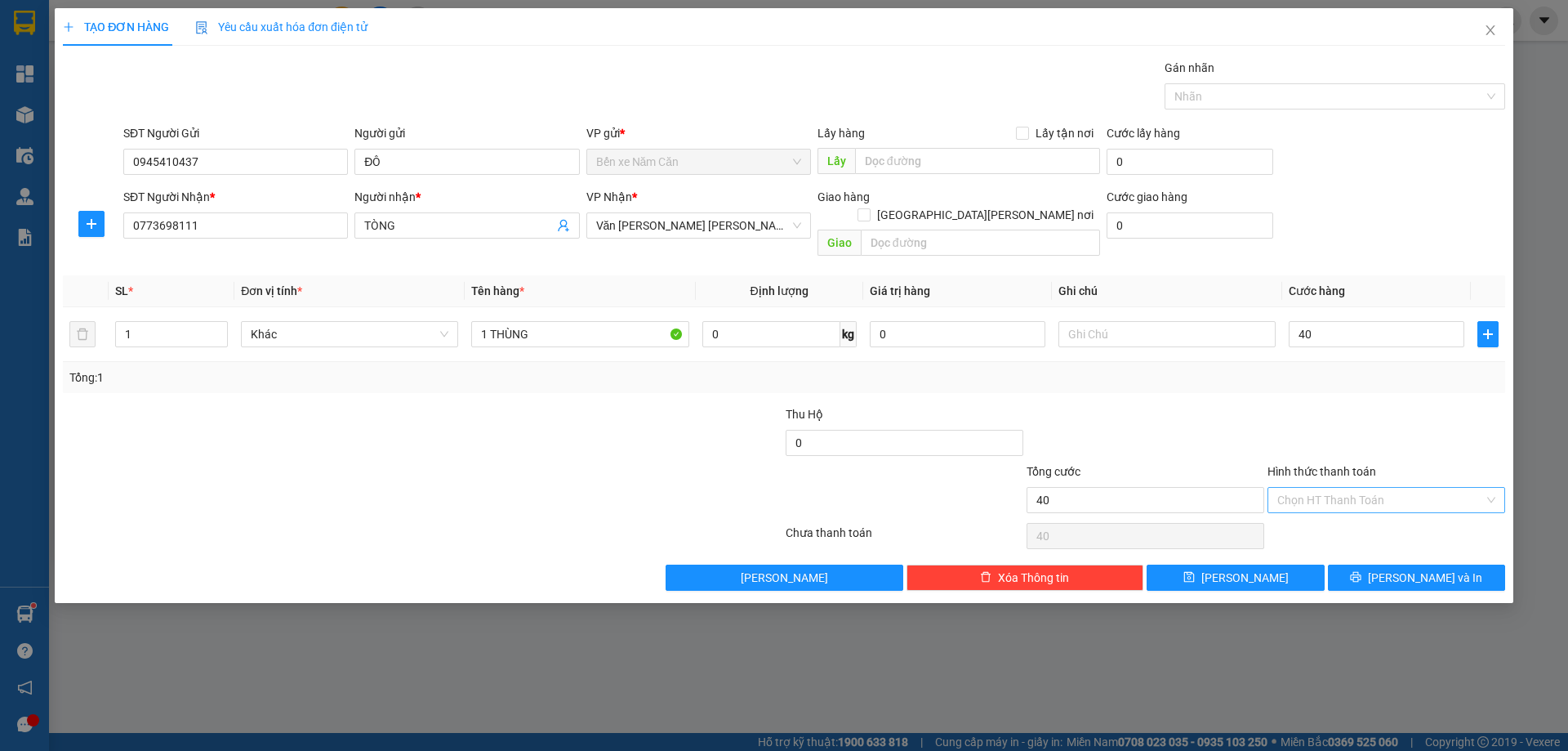
type input "40.000"
click at [1300, 488] on input "Hình thức thanh toán" at bounding box center [1381, 499] width 207 height 24
click at [1315, 506] on div "Tại văn phòng" at bounding box center [1387, 515] width 218 height 18
type input "0"
click at [1354, 565] on button "[PERSON_NAME] và In" at bounding box center [1417, 577] width 177 height 26
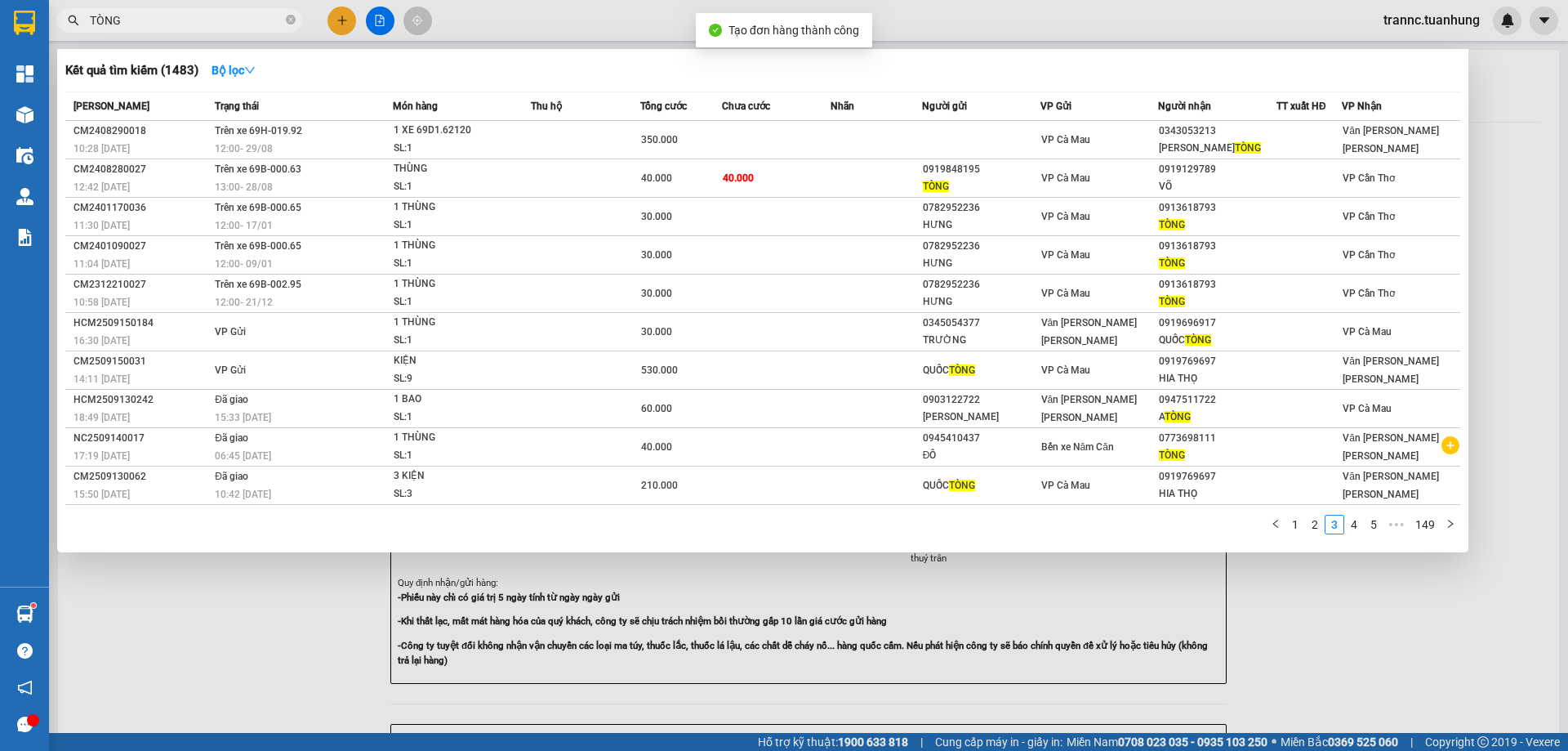
drag, startPoint x: 1392, startPoint y: 639, endPoint x: 1071, endPoint y: 277, distance: 483.8
click at [1392, 639] on div at bounding box center [784, 376] width 1568 height 751
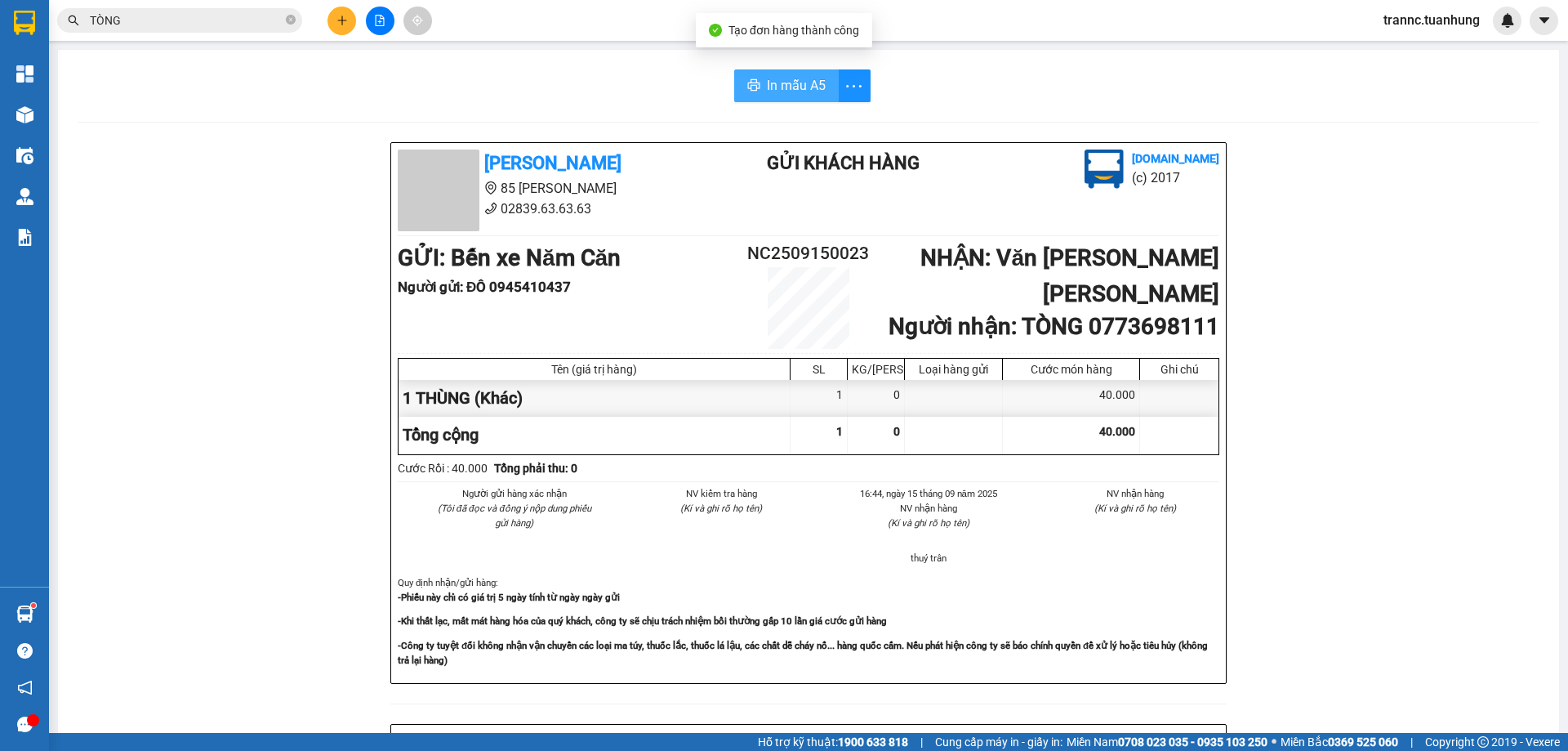
click at [783, 73] on button "In mẫu A5" at bounding box center [786, 86] width 104 height 33
drag, startPoint x: 568, startPoint y: 80, endPoint x: 495, endPoint y: 73, distance: 73.3
click at [568, 80] on div "In mẫu A5" at bounding box center [809, 86] width 1463 height 33
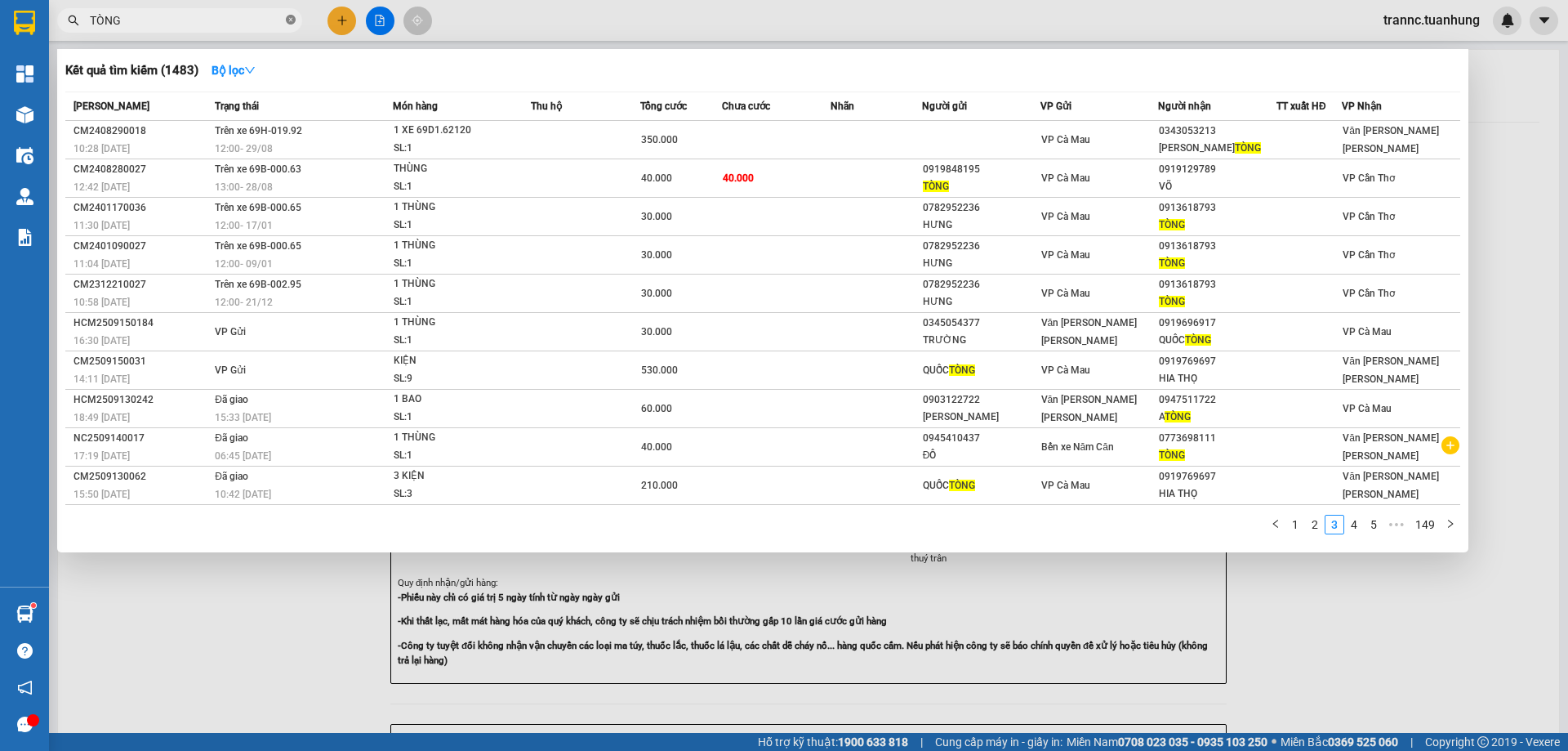
click at [290, 20] on icon "close-circle" at bounding box center [291, 20] width 10 height 10
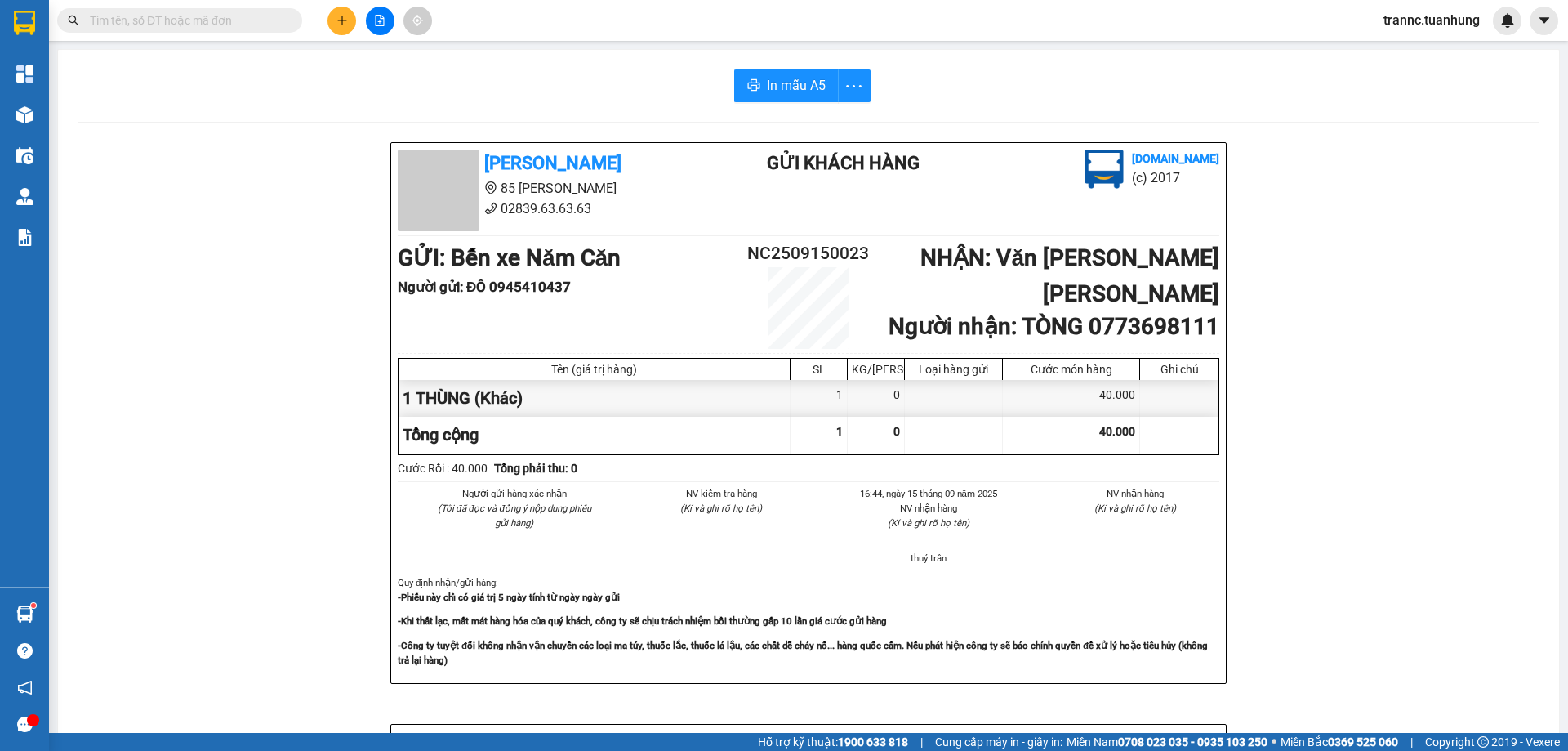
click at [257, 22] on input "text" at bounding box center [186, 20] width 193 height 18
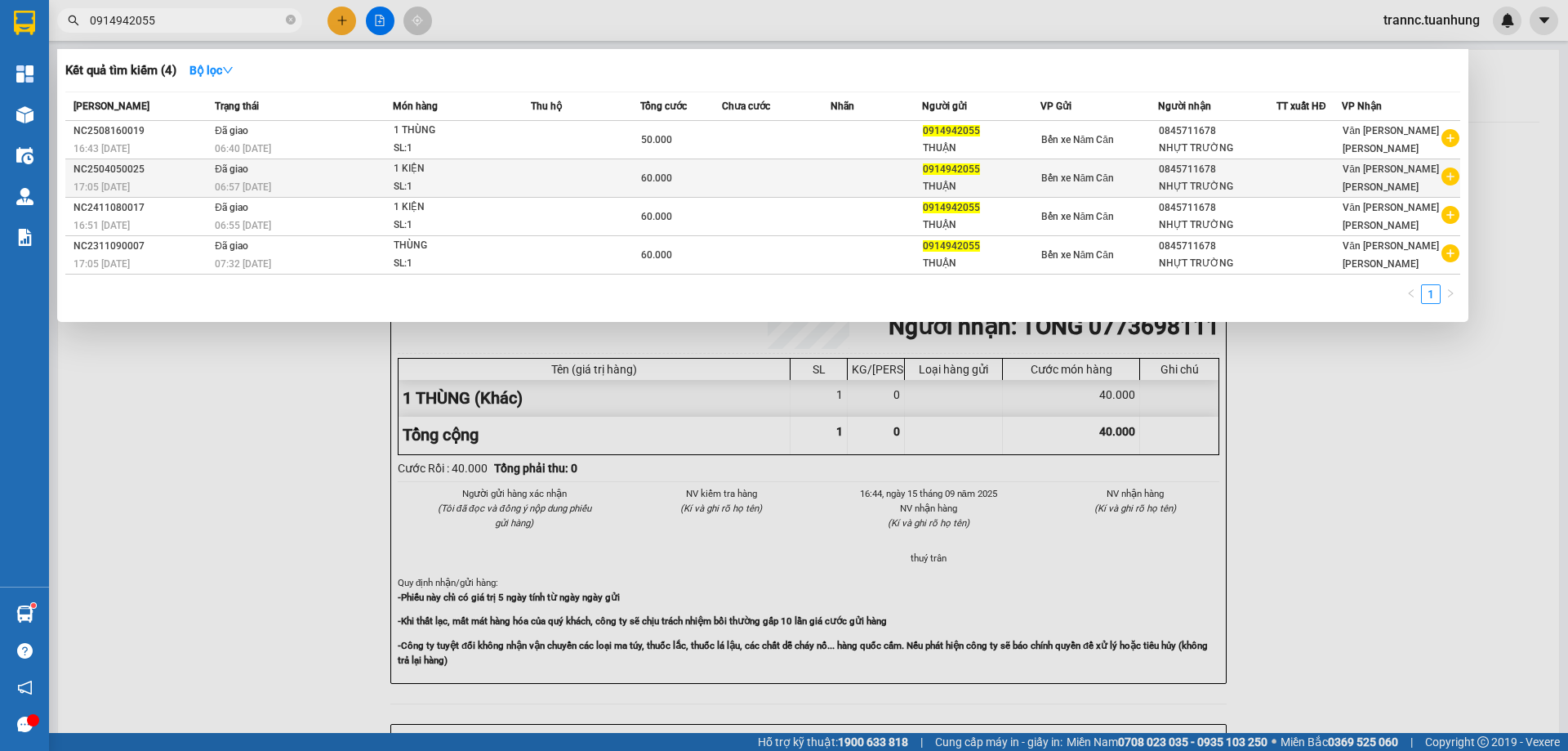
type input "0914942055"
click at [1450, 183] on icon "plus-circle" at bounding box center [1451, 177] width 18 height 18
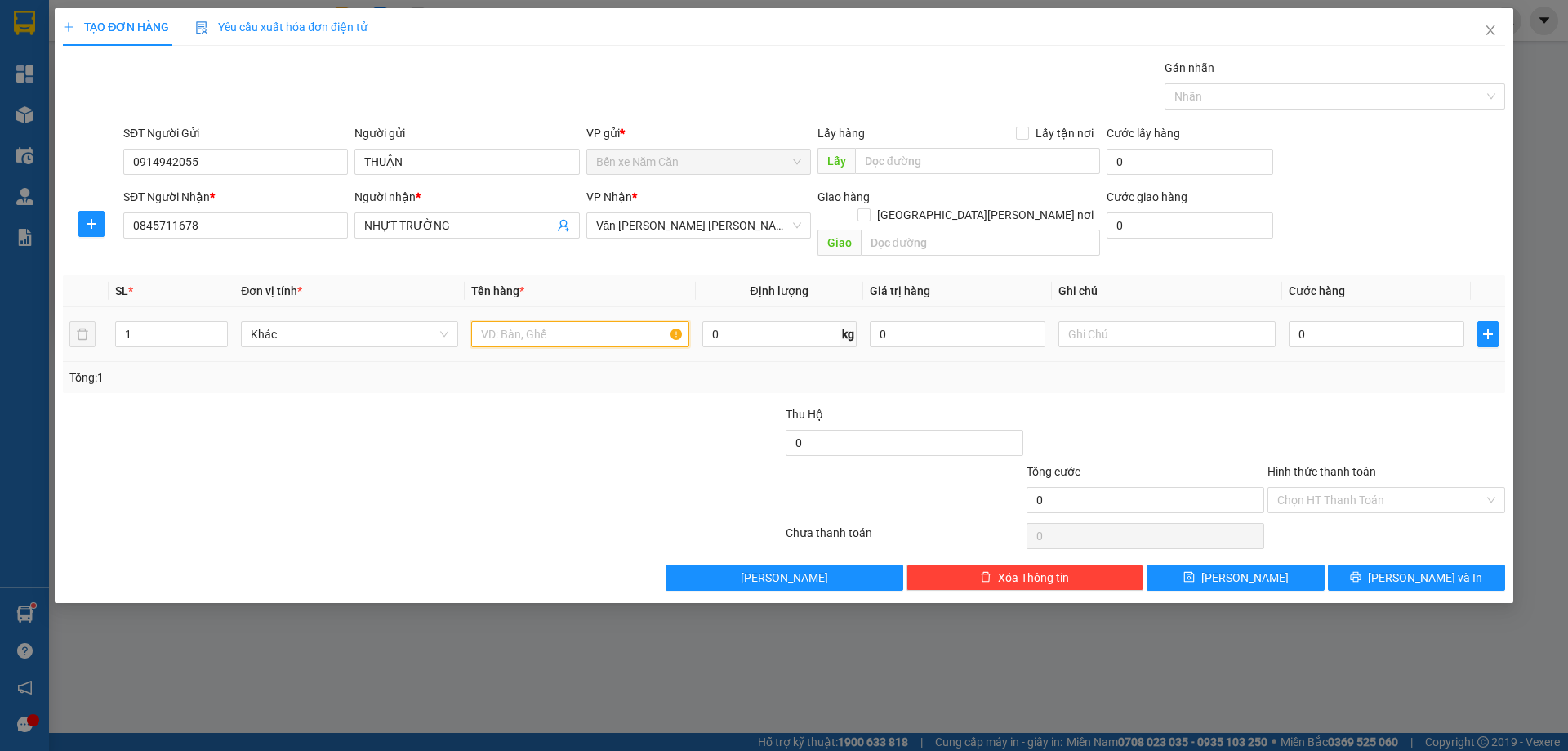
click at [556, 321] on input "text" at bounding box center [579, 334] width 217 height 26
type input "1 KIỆN"
click at [1336, 321] on input "0" at bounding box center [1377, 334] width 176 height 26
type input "6"
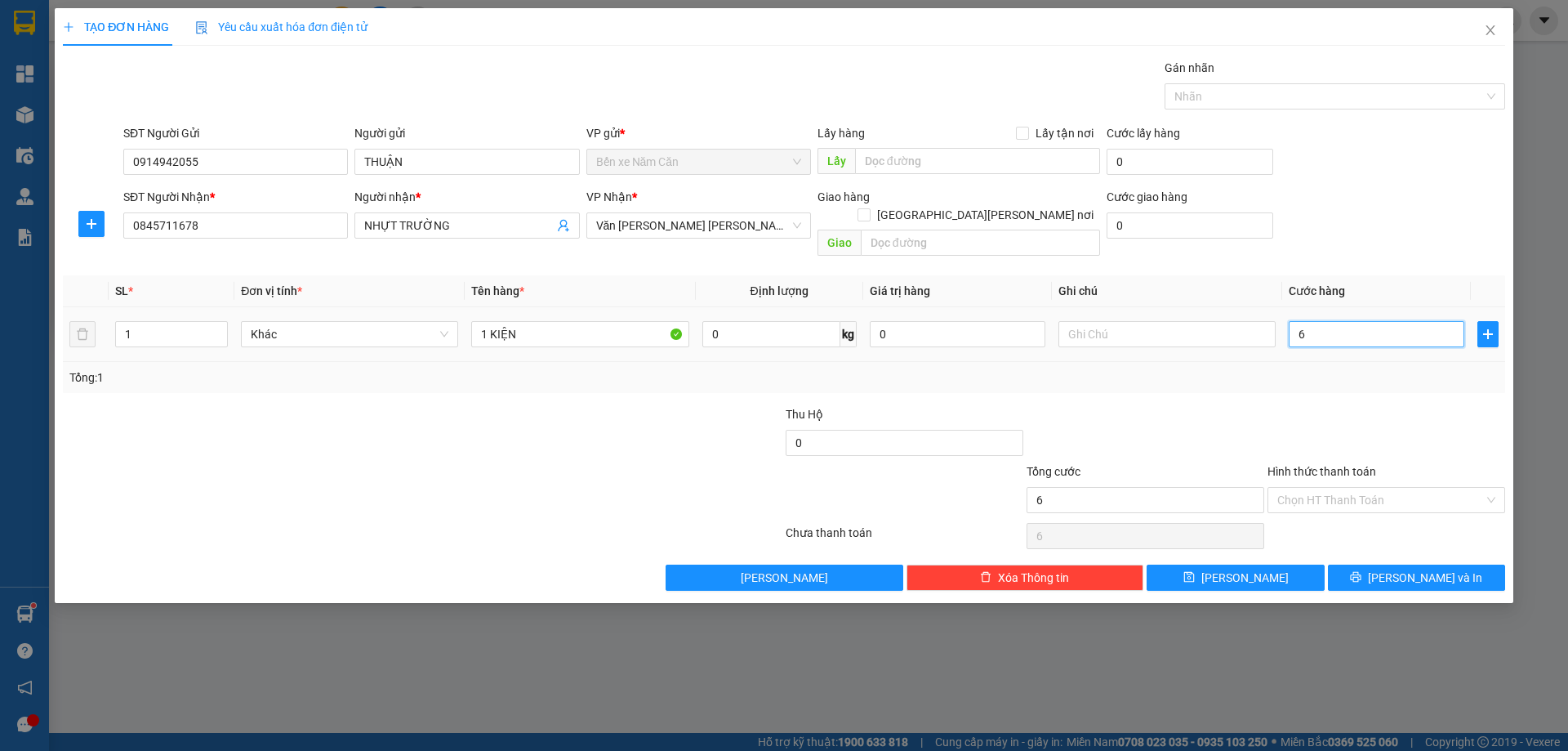
type input "6"
type input "60"
type input "60.000"
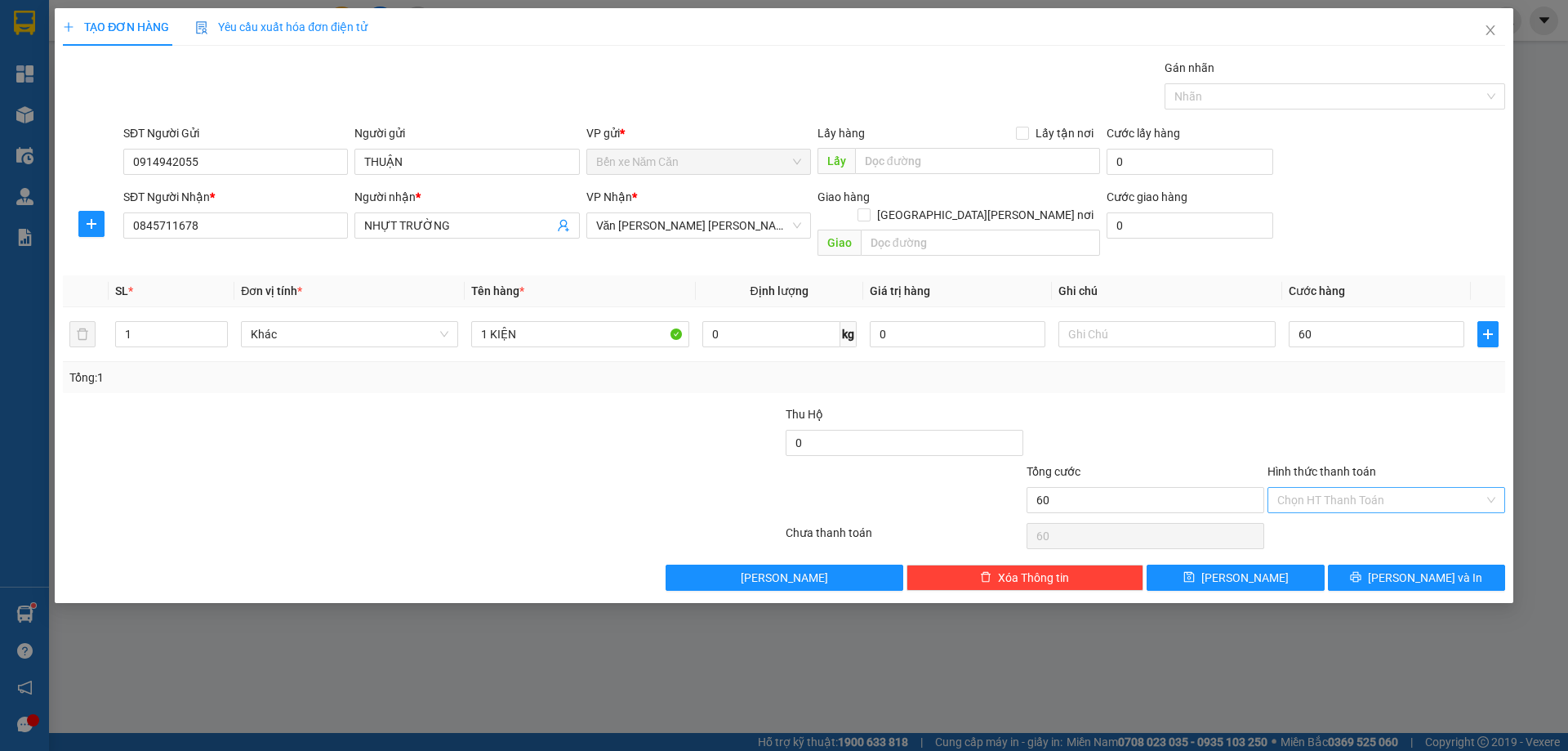
type input "60.000"
click at [1335, 488] on input "Hình thức thanh toán" at bounding box center [1381, 499] width 207 height 24
click at [1339, 509] on div "Tại văn phòng" at bounding box center [1387, 515] width 218 height 18
type input "0"
click at [1371, 565] on button "[PERSON_NAME] và In" at bounding box center [1417, 577] width 177 height 26
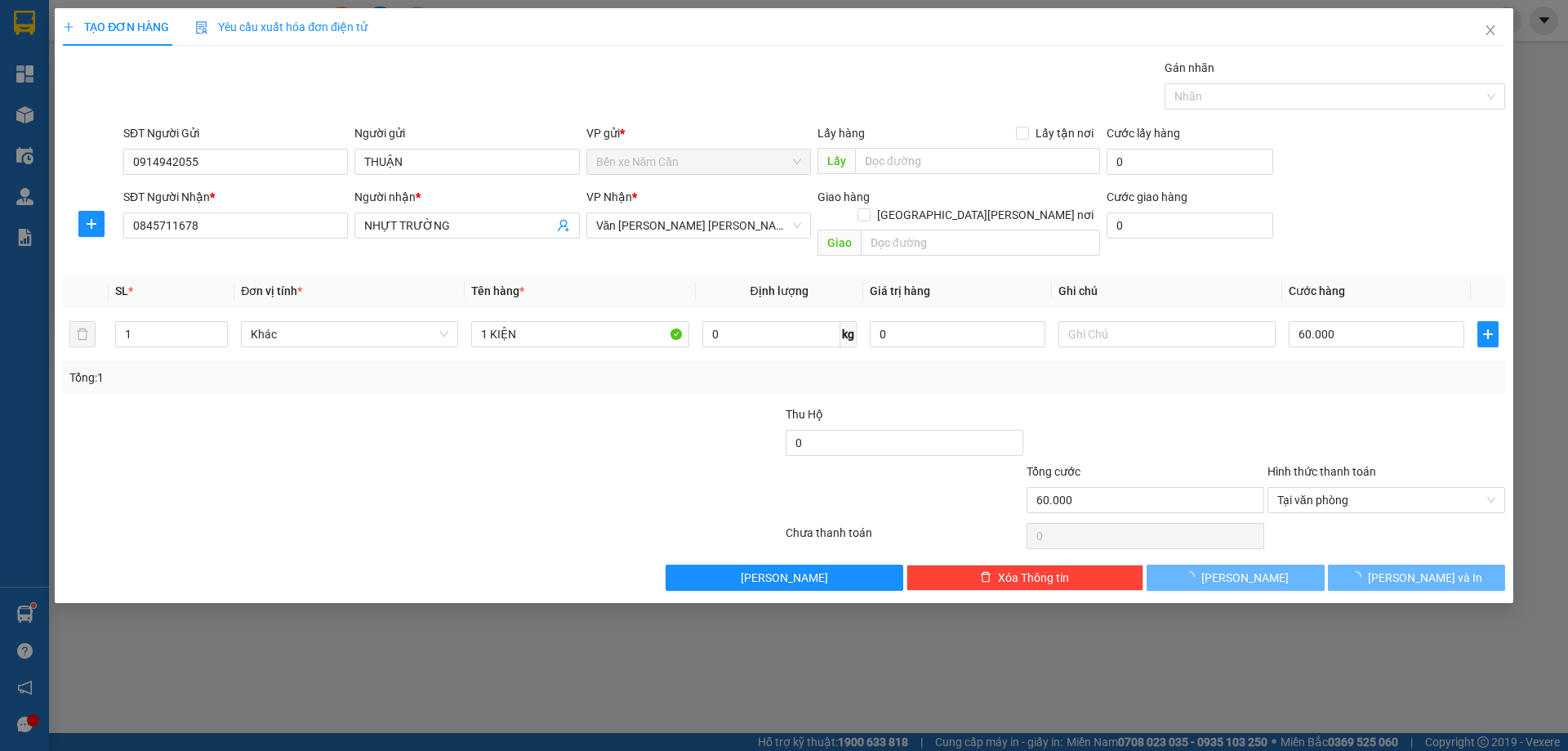
click at [1377, 644] on div at bounding box center [784, 376] width 1568 height 751
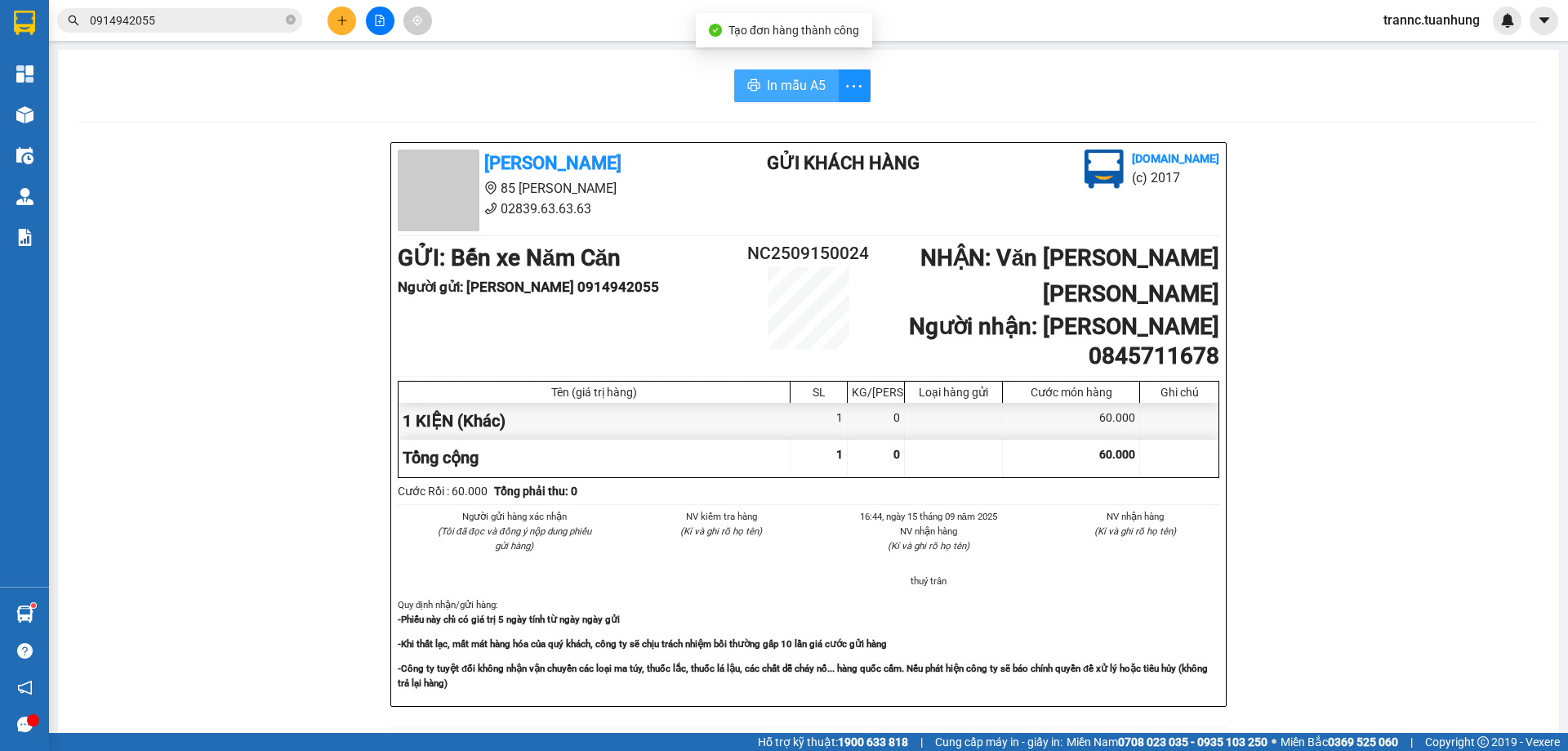
click at [773, 91] on span "In mẫu A5" at bounding box center [797, 85] width 59 height 20
click at [582, 57] on div "In mẫu A5 [PERSON_NAME] 85 [PERSON_NAME] 02839.63.63.63 Gửi khách hàng [DOMAIN_…" at bounding box center [808, 697] width 1502 height 1295
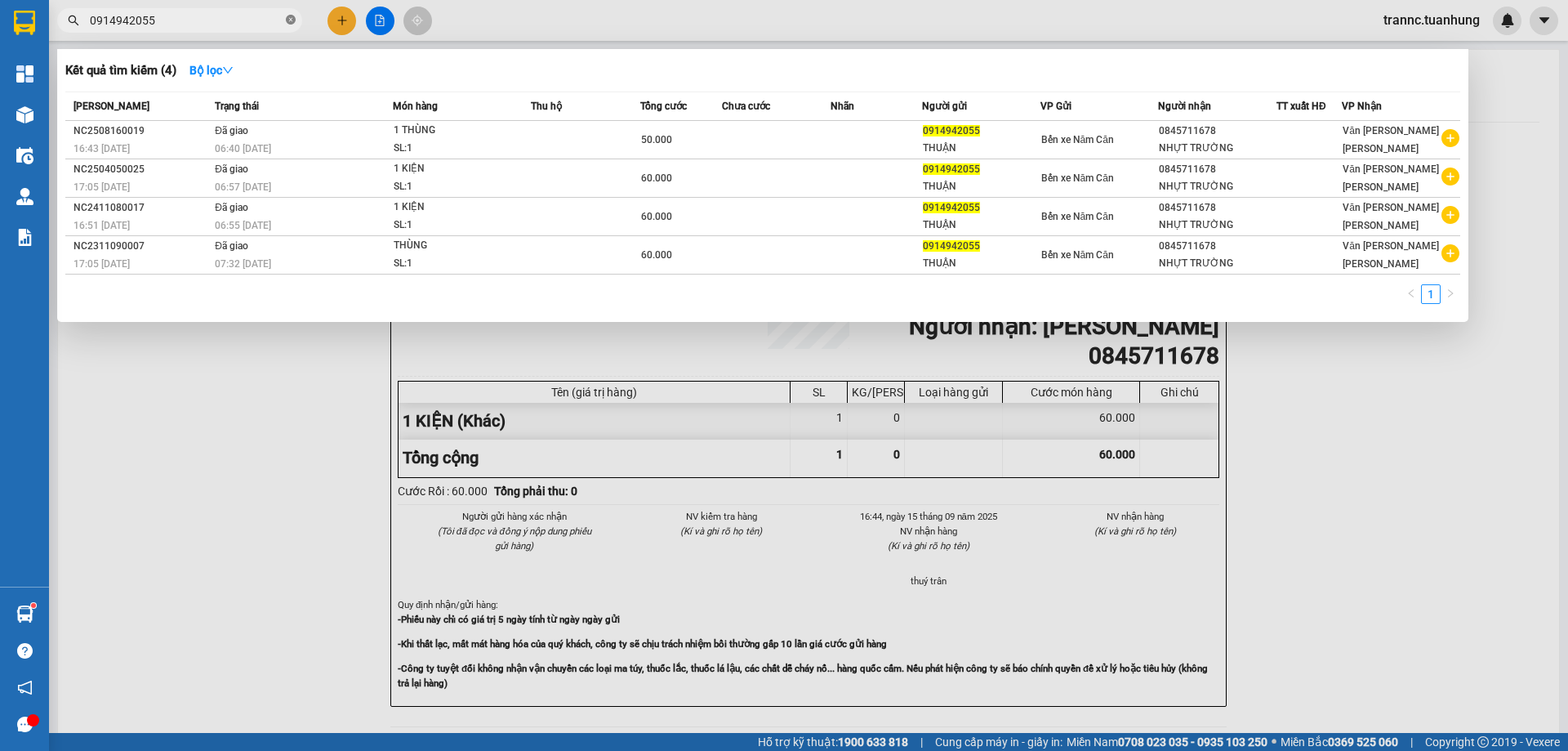
click at [290, 22] on icon "close-circle" at bounding box center [291, 20] width 10 height 10
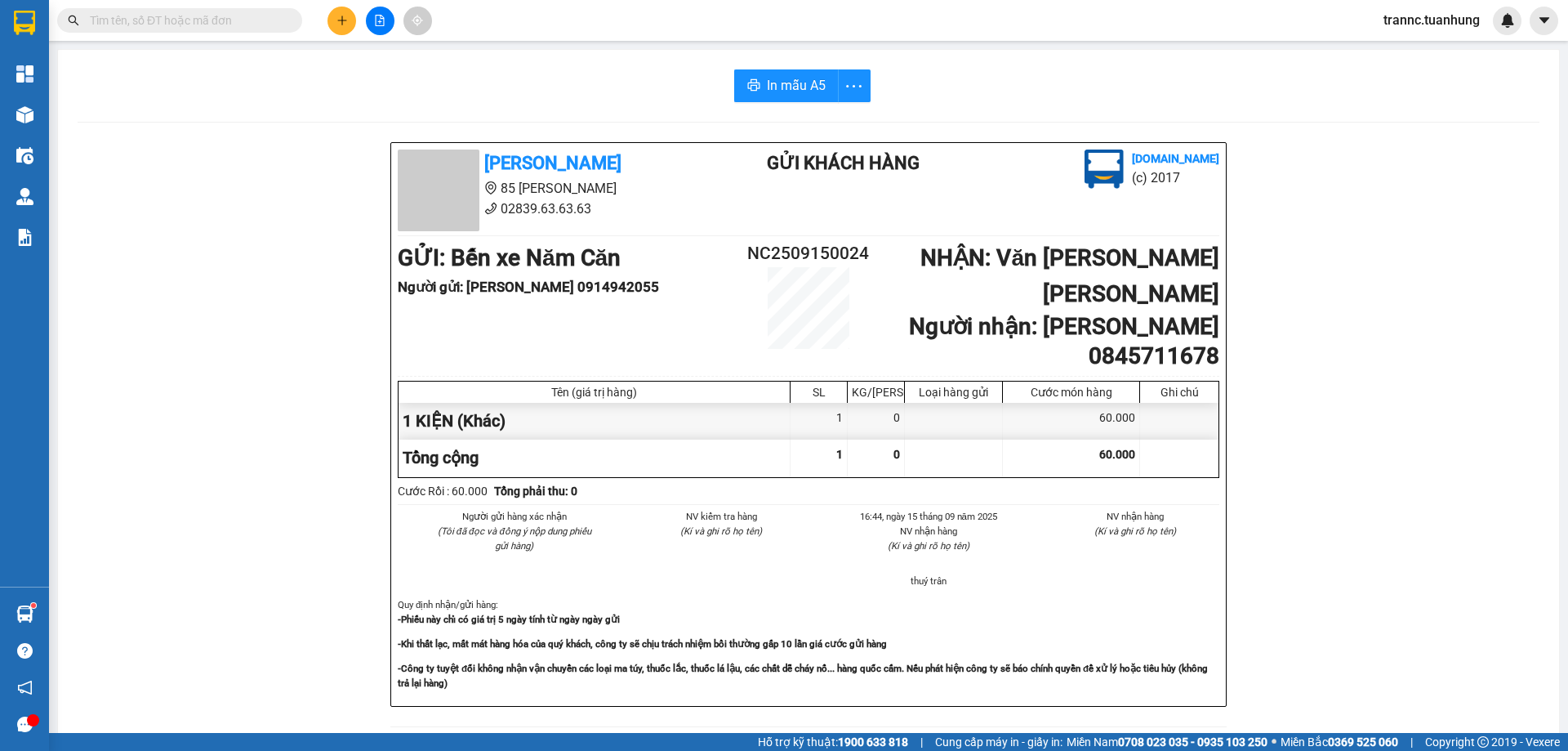
click at [282, 20] on span at bounding box center [179, 20] width 245 height 24
click at [281, 20] on input "text" at bounding box center [186, 20] width 193 height 18
click at [280, 20] on input "text" at bounding box center [186, 20] width 193 height 18
click at [279, 20] on input "text" at bounding box center [186, 20] width 193 height 18
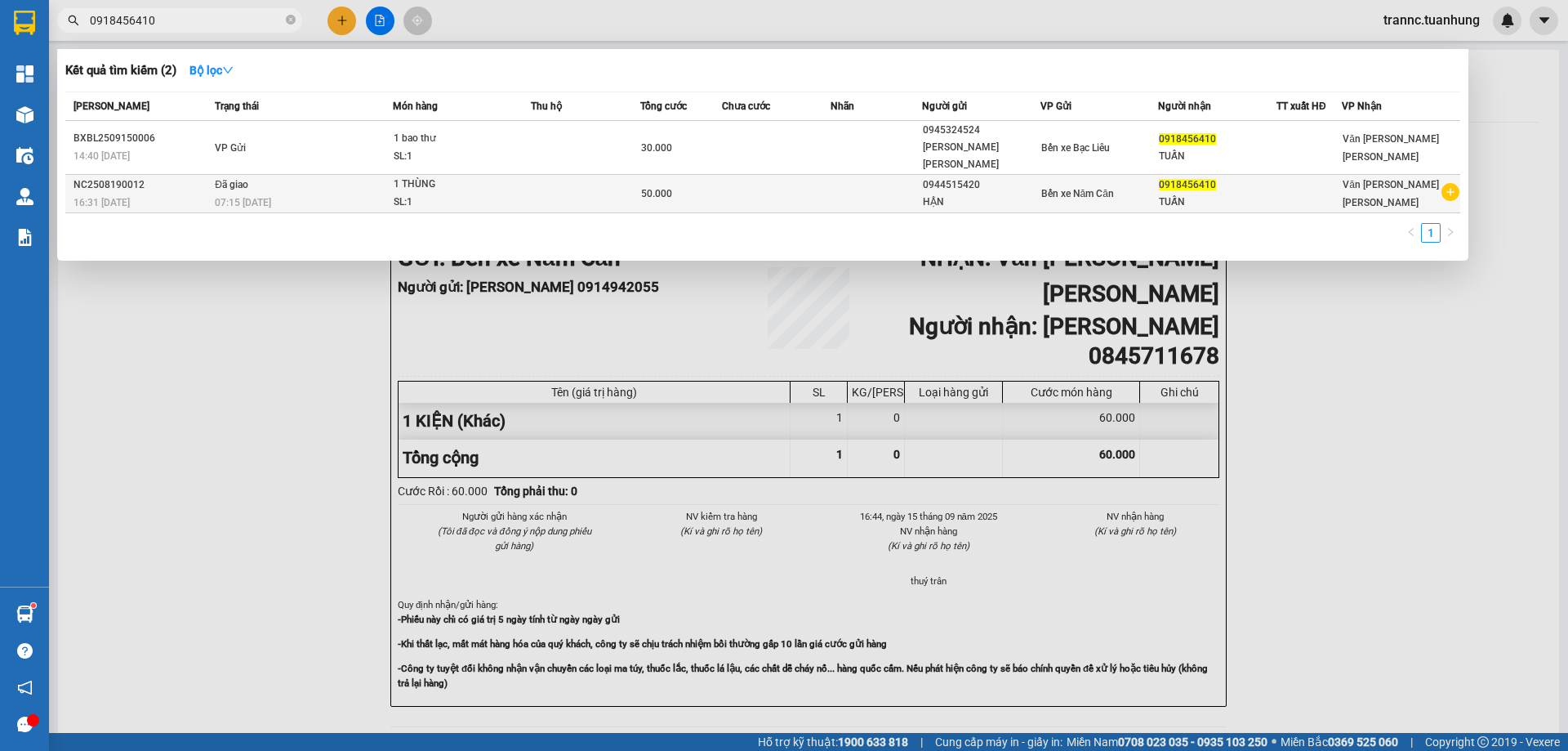
type input "0918456410"
click at [1454, 183] on icon "plus-circle" at bounding box center [1451, 192] width 18 height 18
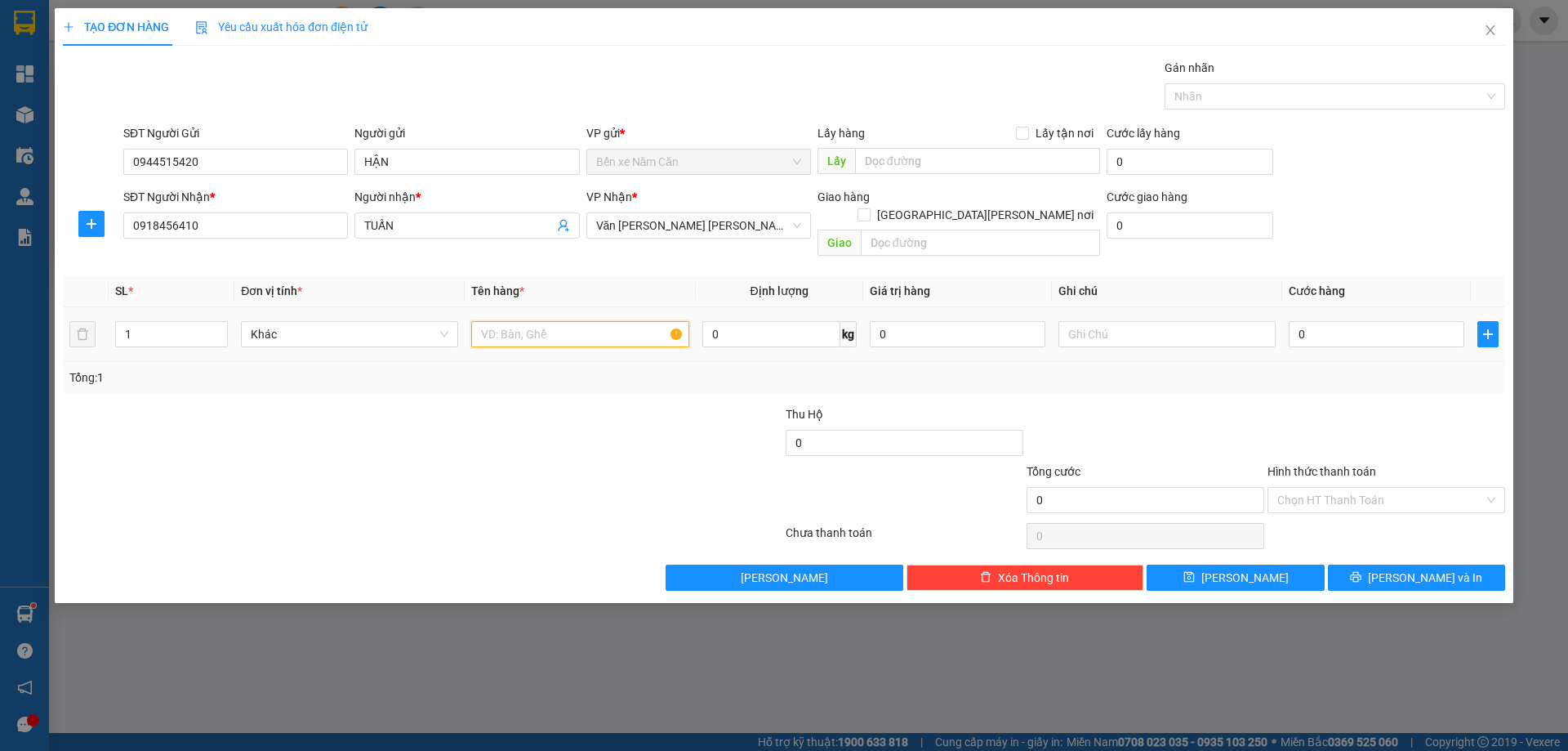
click at [555, 321] on input "text" at bounding box center [579, 334] width 217 height 26
click at [275, 164] on input "0944515420" at bounding box center [235, 161] width 224 height 26
type input "0"
click at [269, 192] on div "0855351889 - [PERSON_NAME]" at bounding box center [236, 194] width 205 height 18
type input "0855351889"
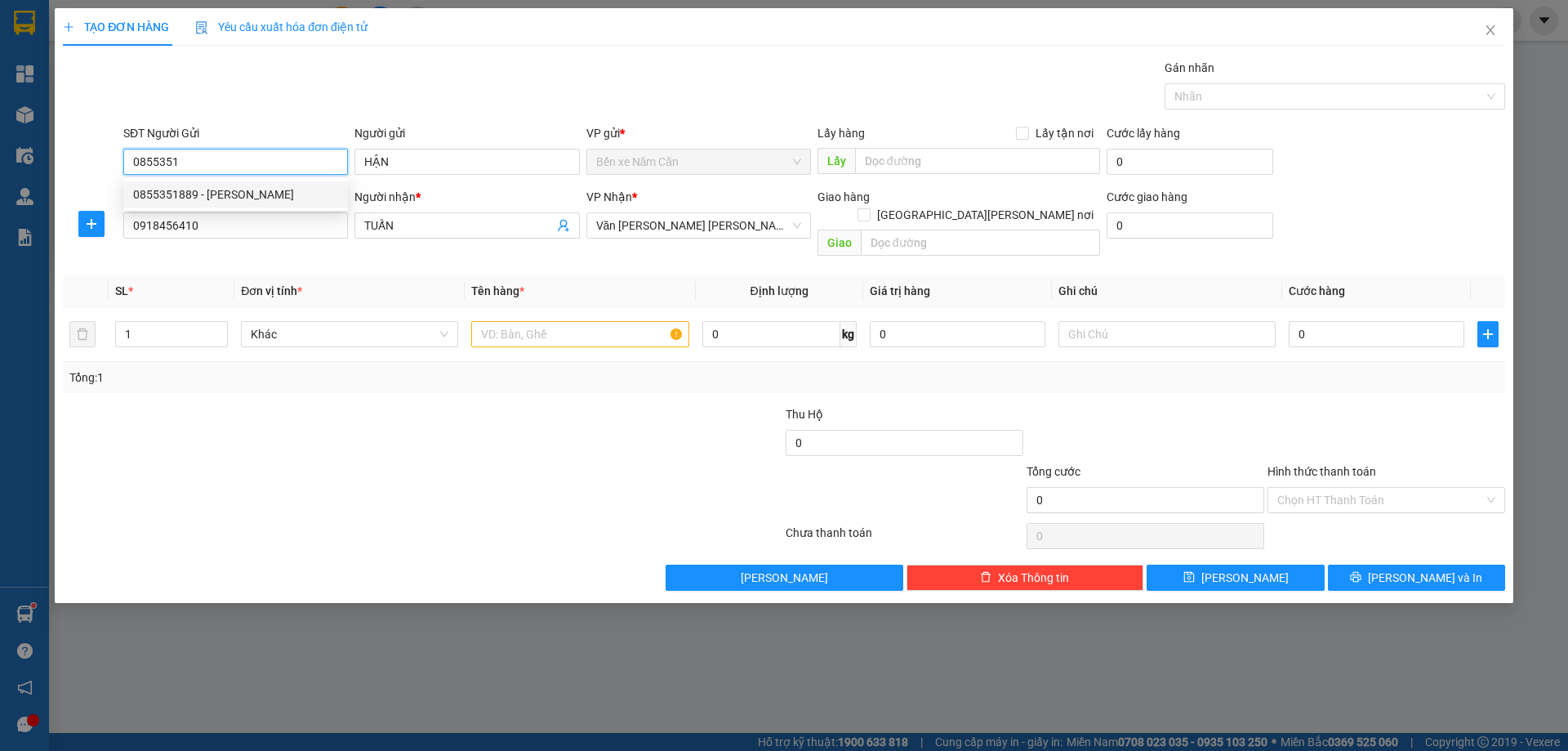
type input "thức"
type input "0855351889"
click at [576, 321] on input "text" at bounding box center [579, 334] width 217 height 26
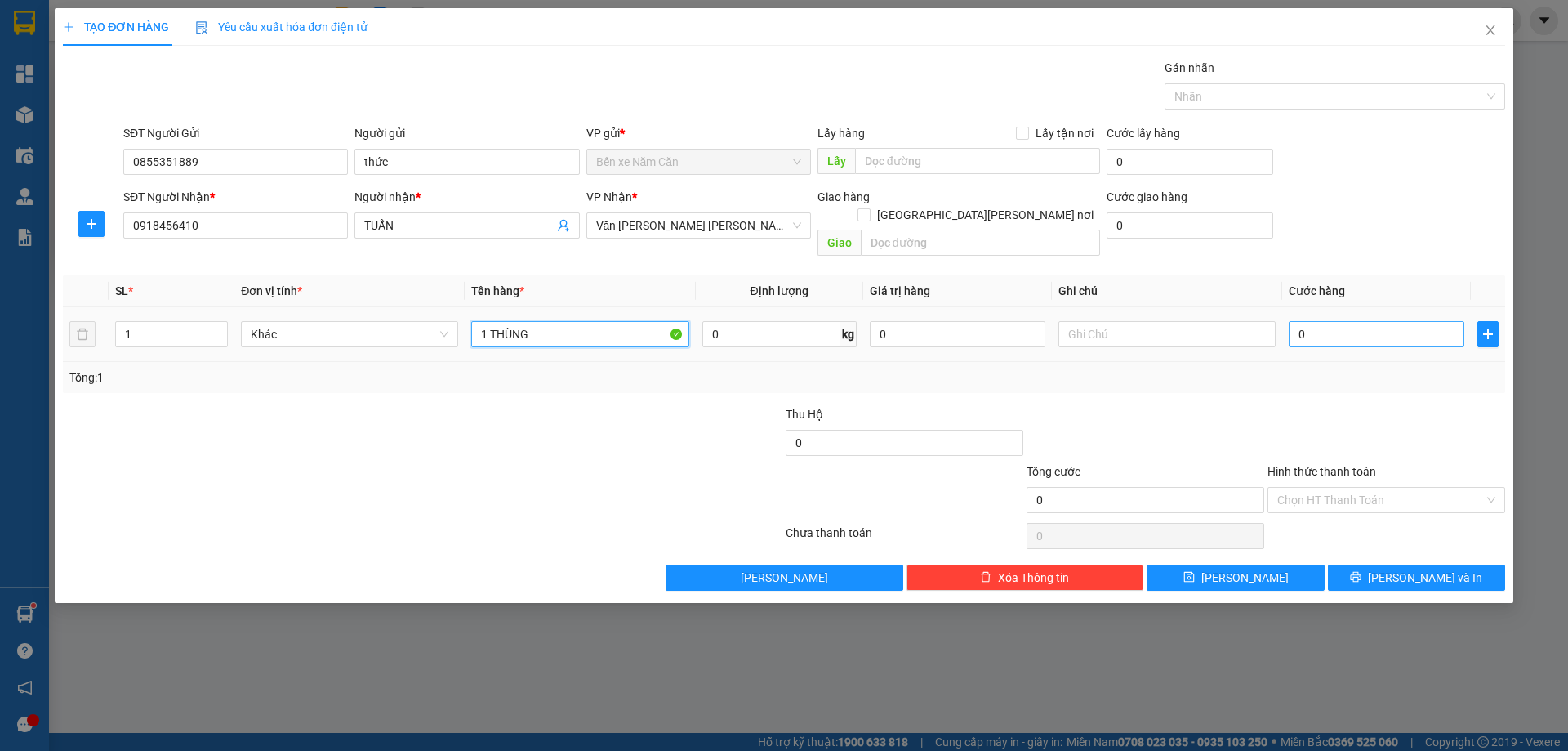
type input "1 THÙNG"
click at [1339, 321] on input "0" at bounding box center [1377, 334] width 176 height 26
type input "5"
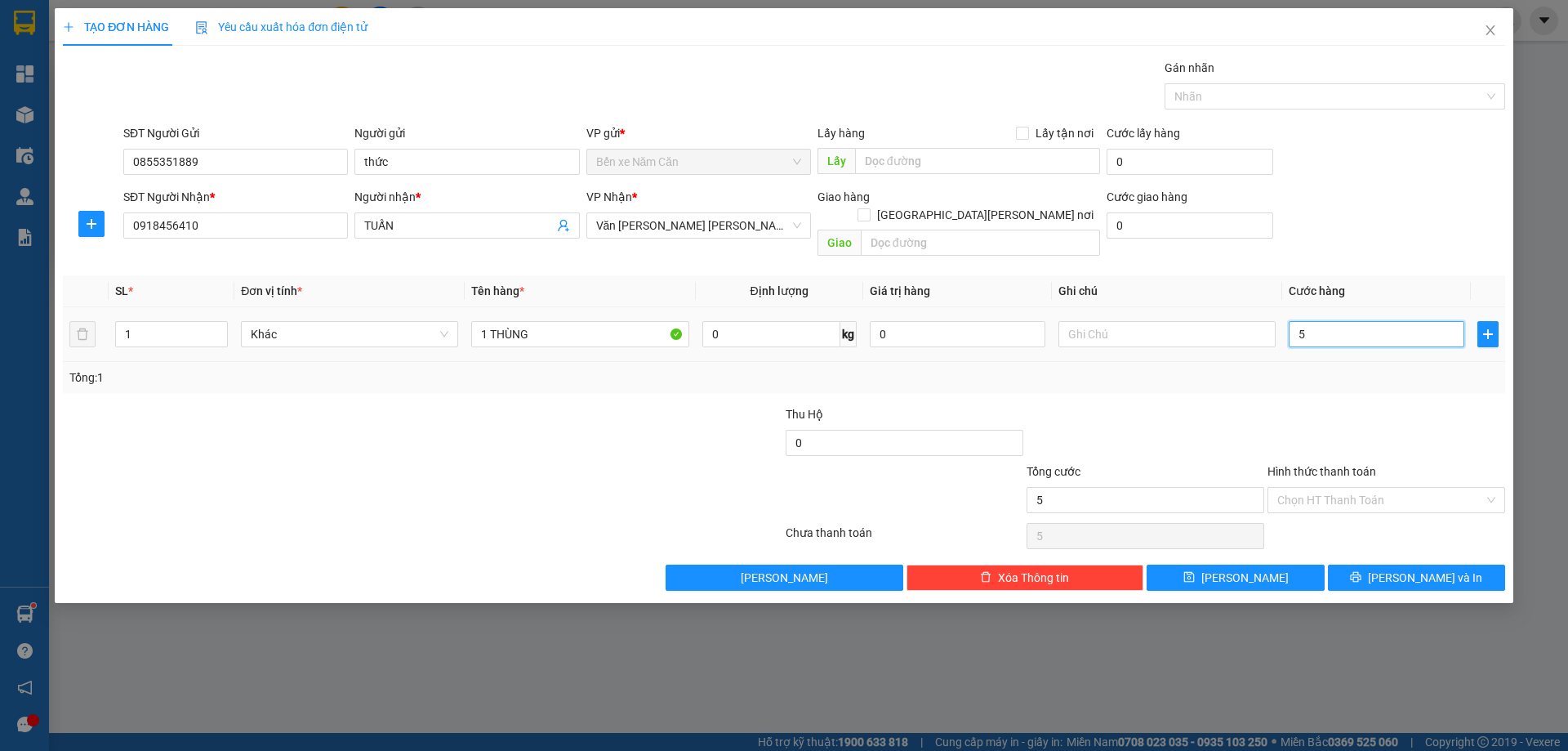
type input "50"
type input "50.000"
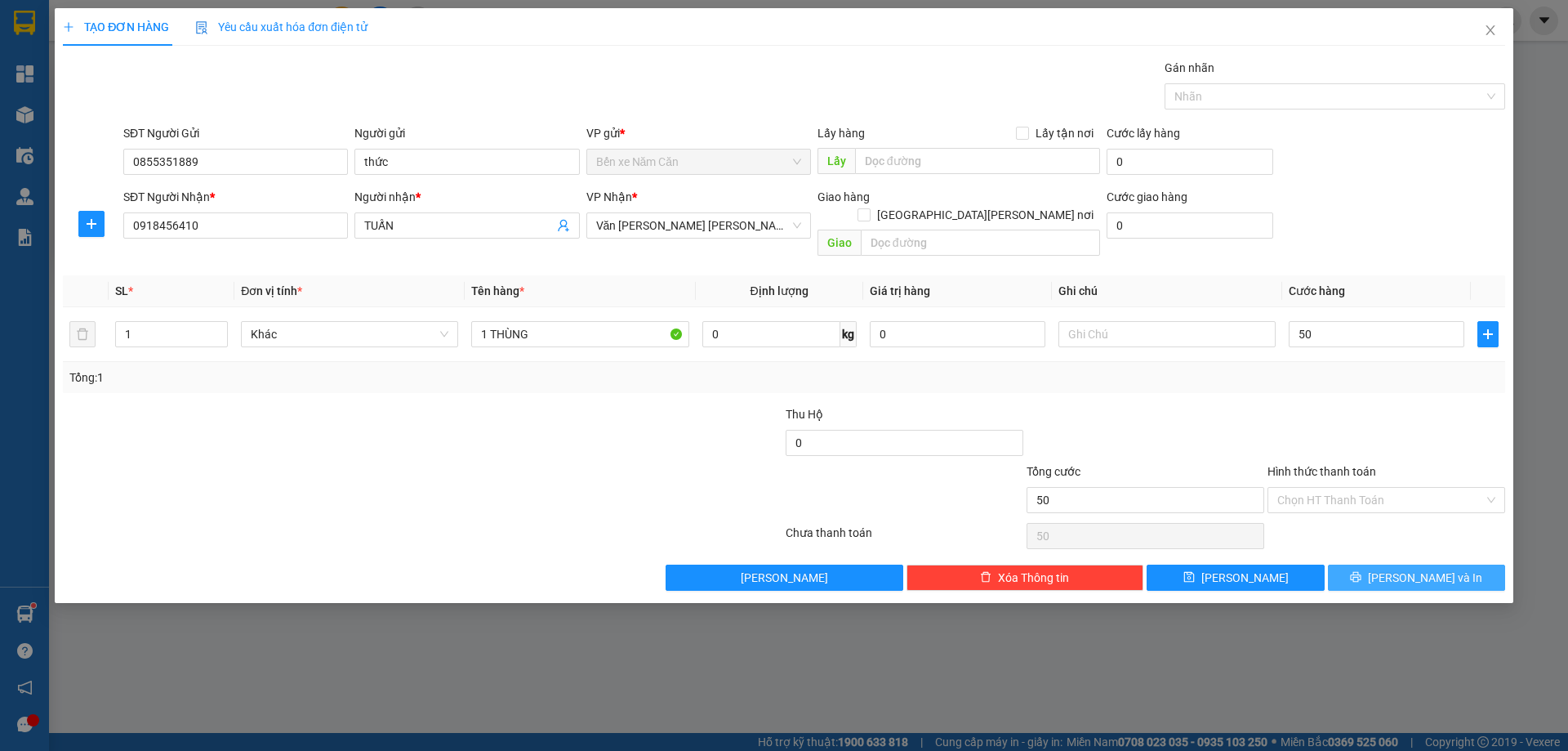
type input "50.000"
drag, startPoint x: 1415, startPoint y: 551, endPoint x: 1422, endPoint y: 557, distance: 9.2
click at [1415, 569] on span "[PERSON_NAME] và In" at bounding box center [1425, 577] width 114 height 18
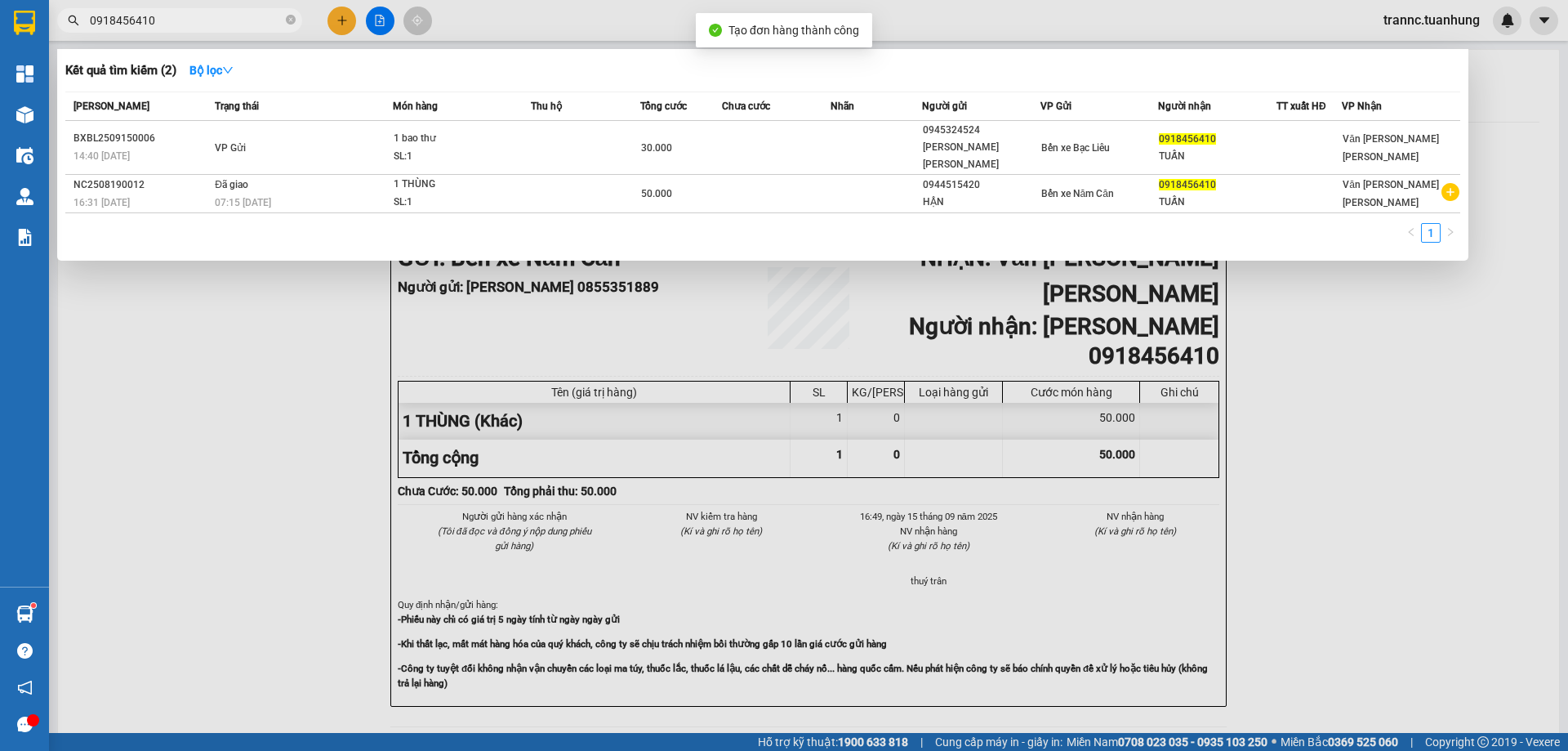
click at [1487, 679] on div at bounding box center [784, 376] width 1568 height 751
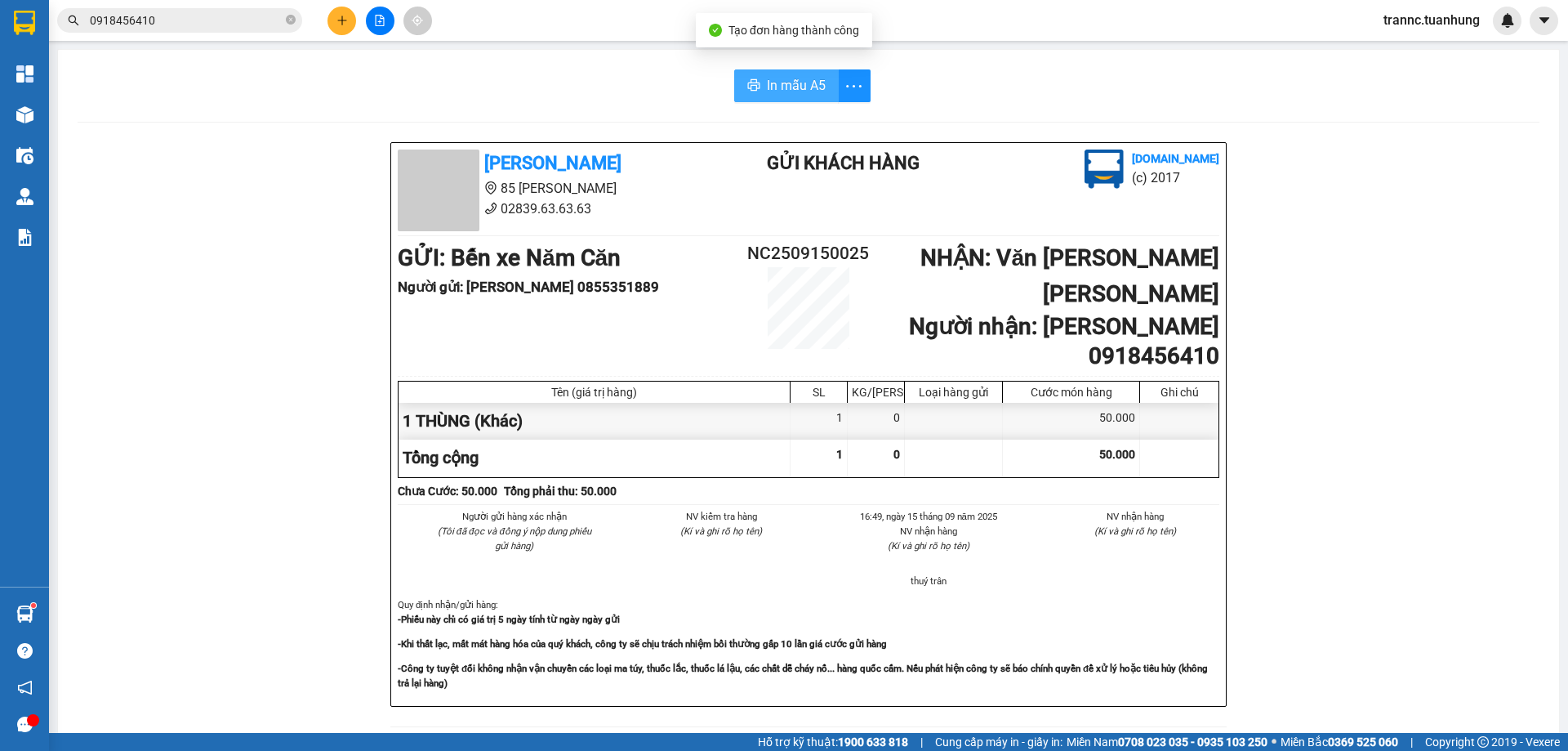
click at [772, 78] on span "In mẫu A5" at bounding box center [797, 85] width 59 height 20
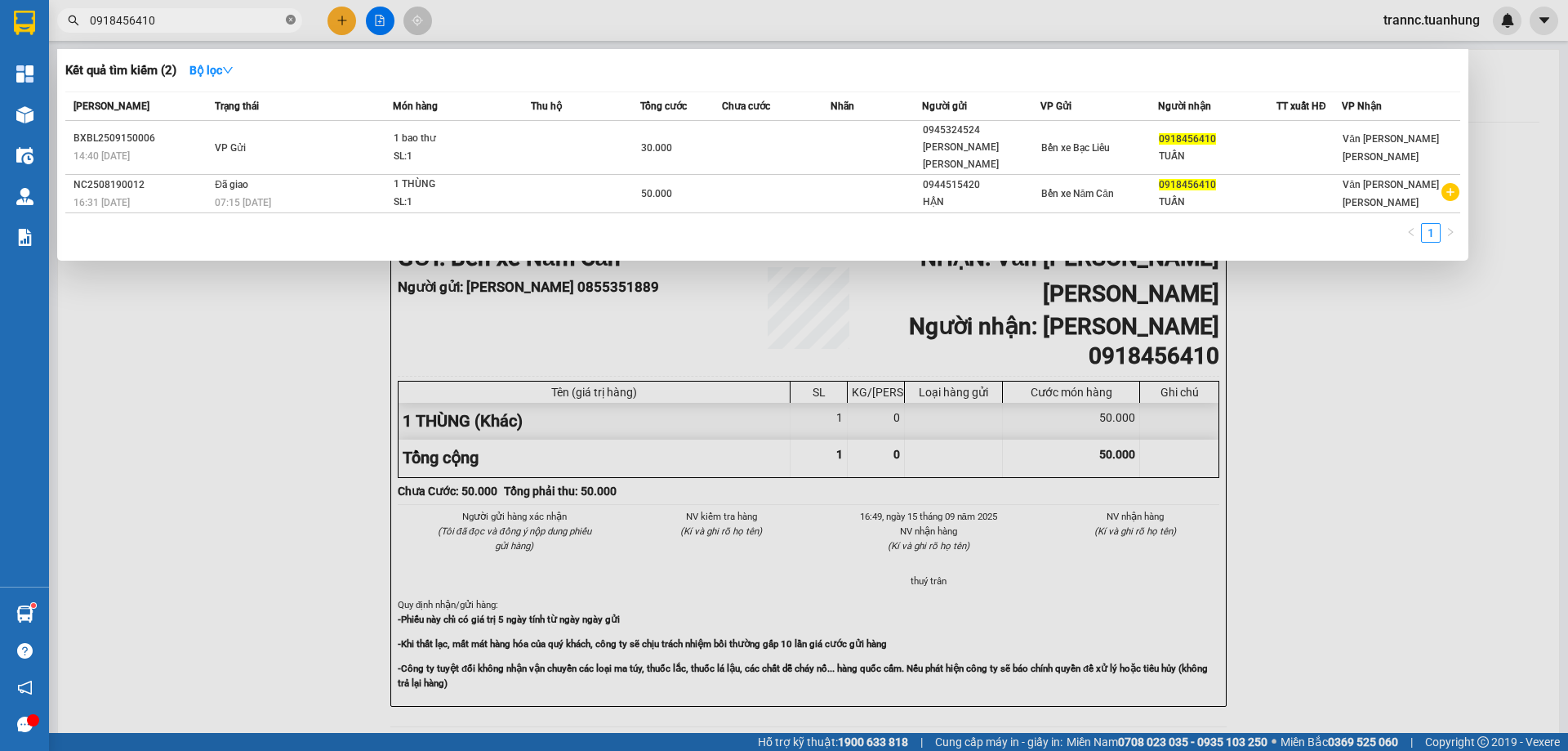
click at [293, 18] on icon "close-circle" at bounding box center [291, 20] width 10 height 10
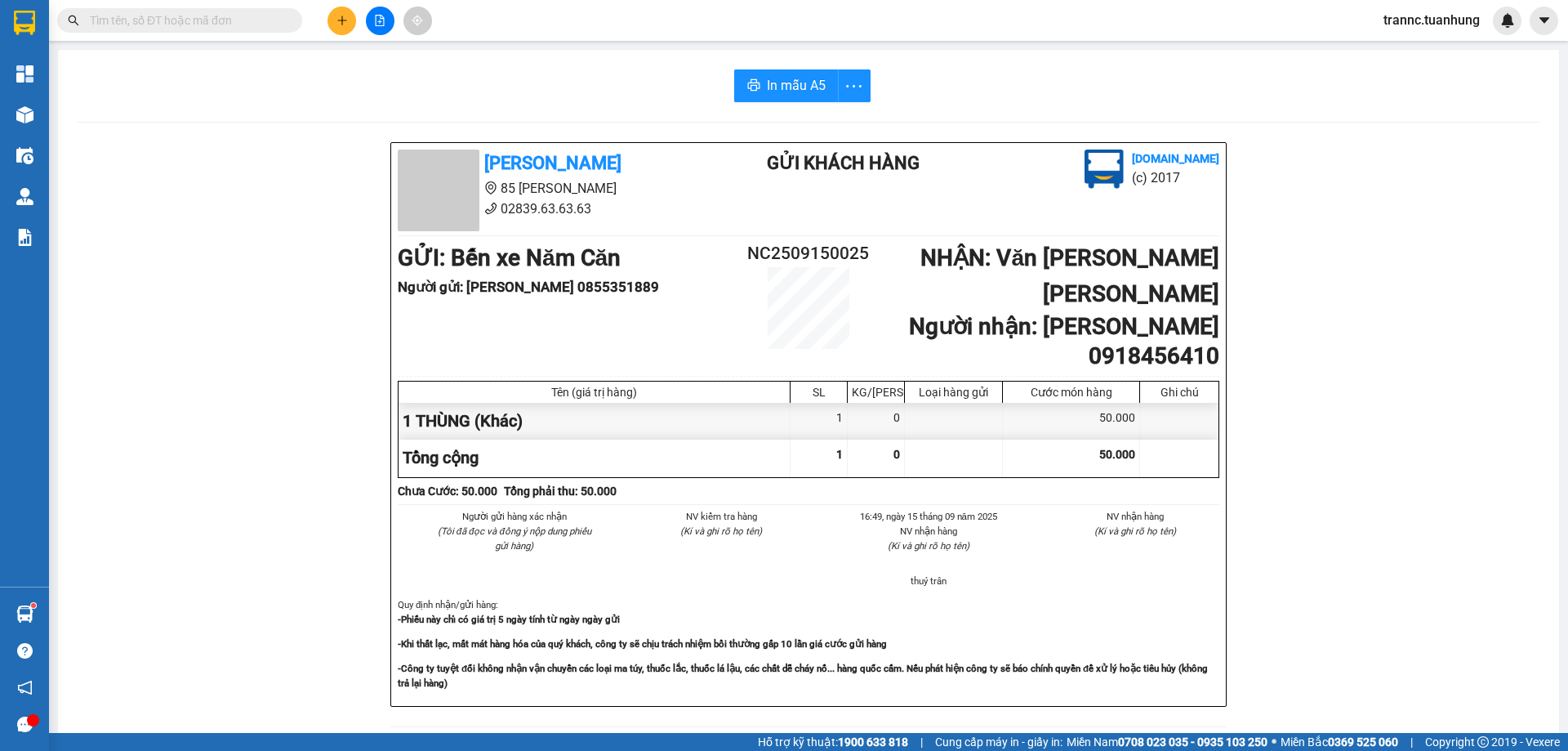
click at [257, 18] on input "text" at bounding box center [186, 20] width 193 height 18
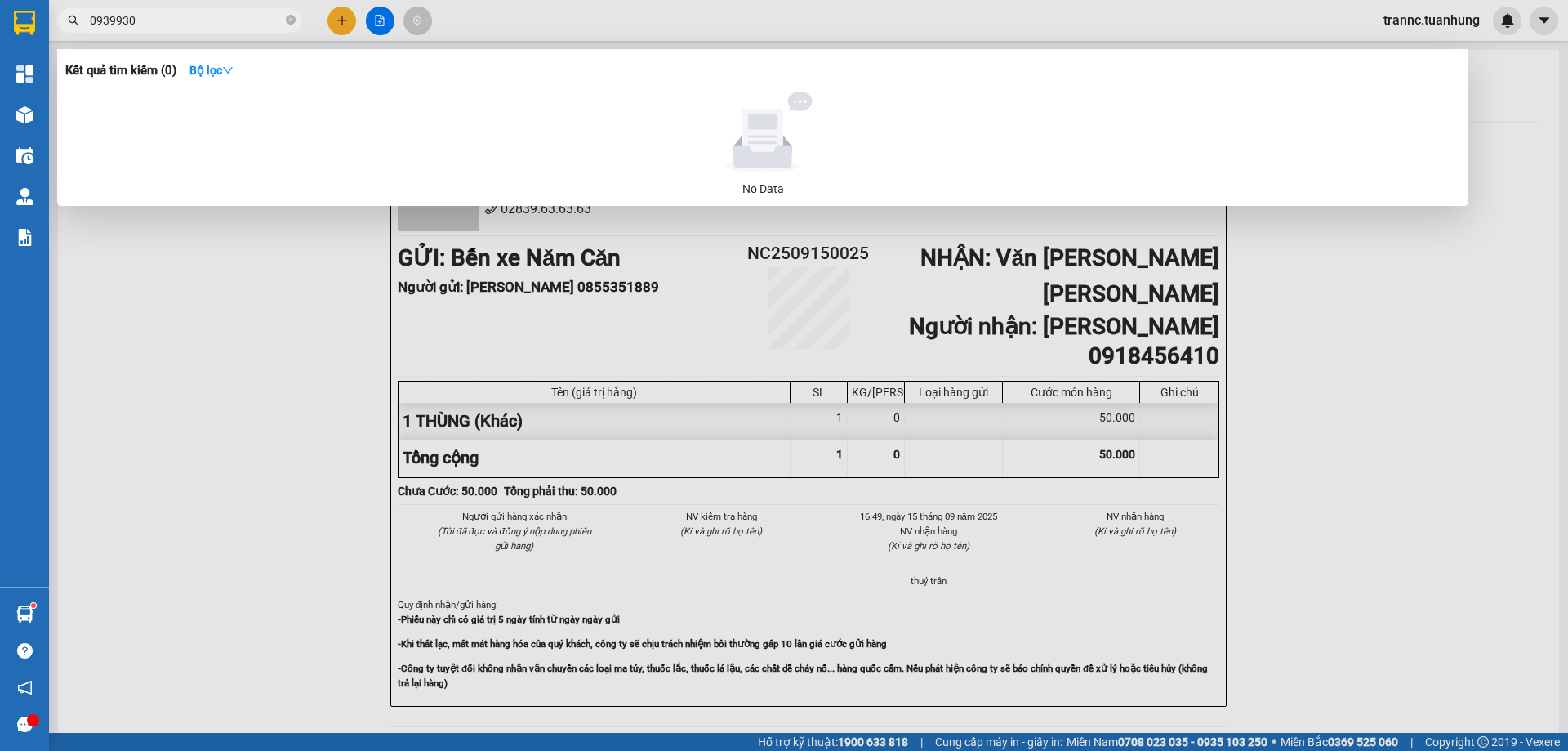
type input "0939930"
click at [338, 17] on div at bounding box center [784, 376] width 1568 height 751
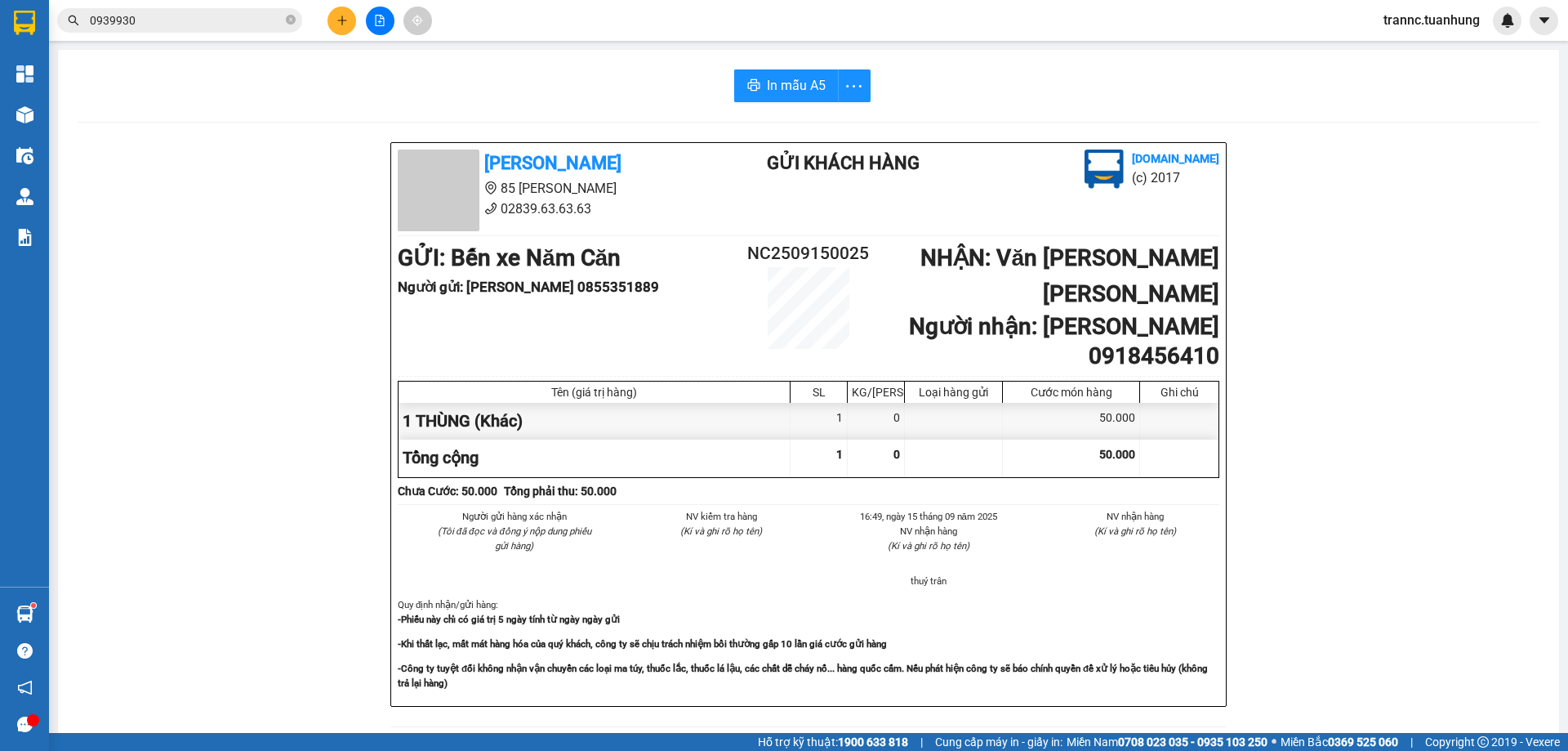
click at [338, 17] on icon "plus" at bounding box center [342, 20] width 12 height 12
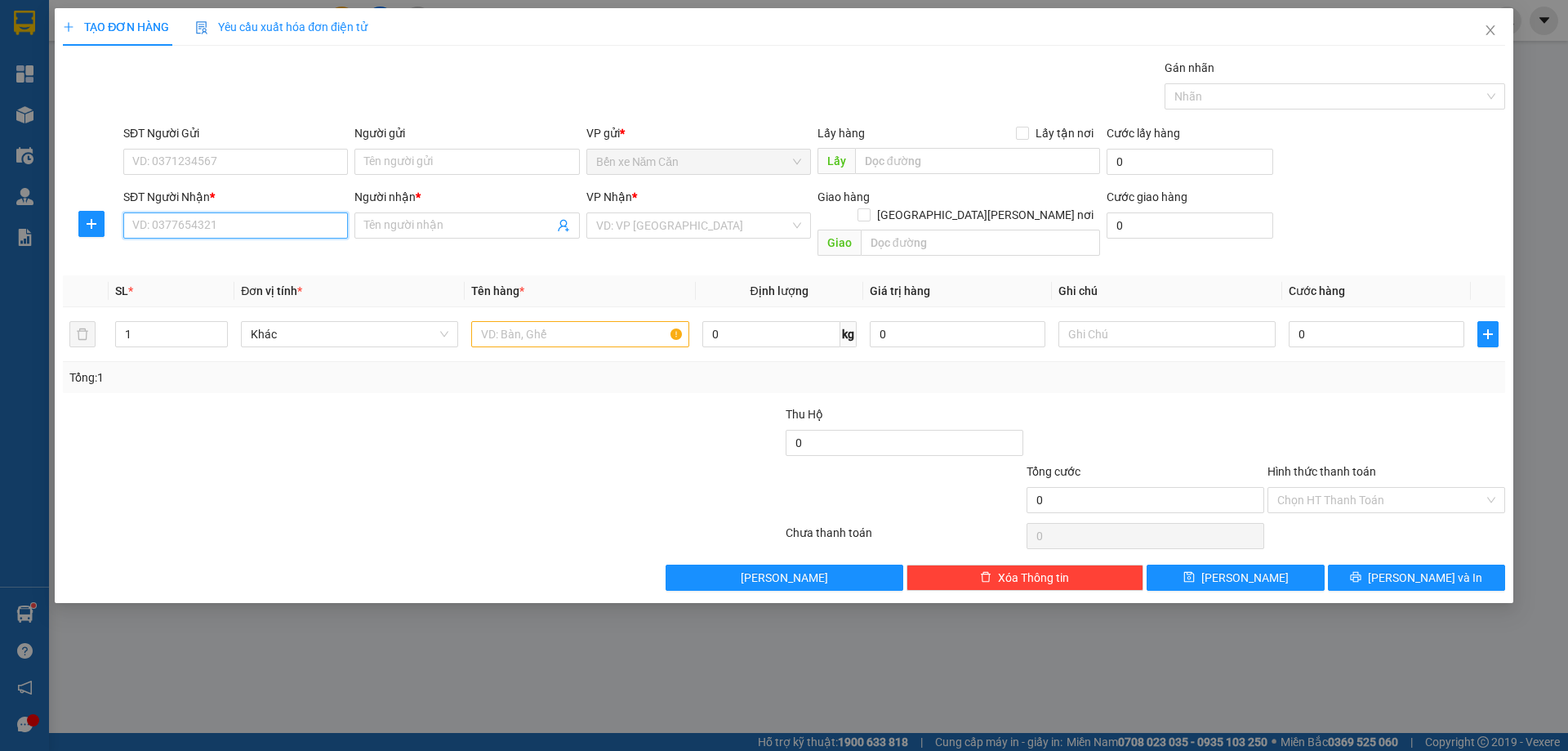
click at [241, 225] on input "SĐT Người Nhận *" at bounding box center [235, 225] width 224 height 26
type input "0939930160"
click at [439, 227] on input "Người nhận *" at bounding box center [459, 225] width 189 height 18
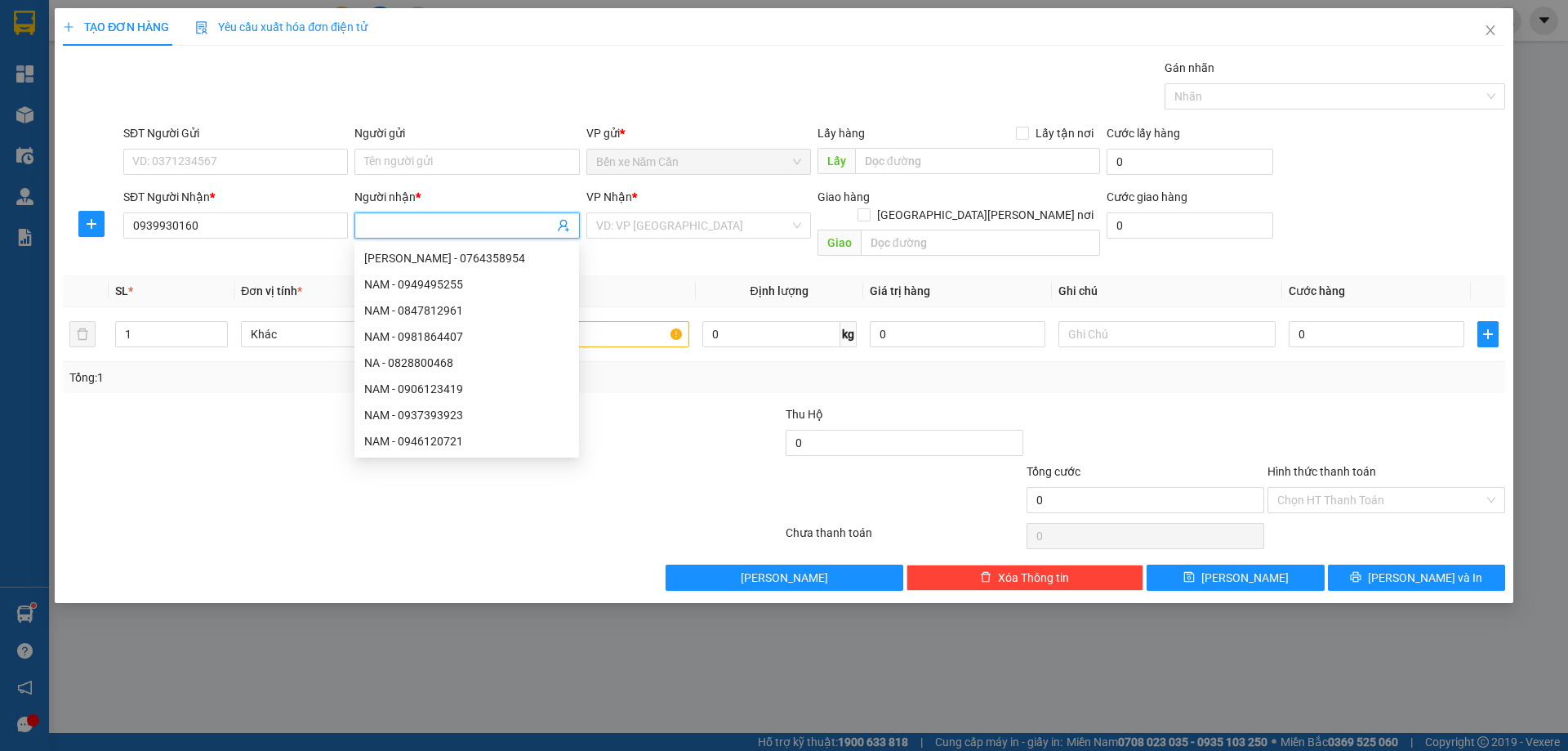
click at [625, 211] on div "VP Nhận *" at bounding box center [698, 200] width 224 height 24
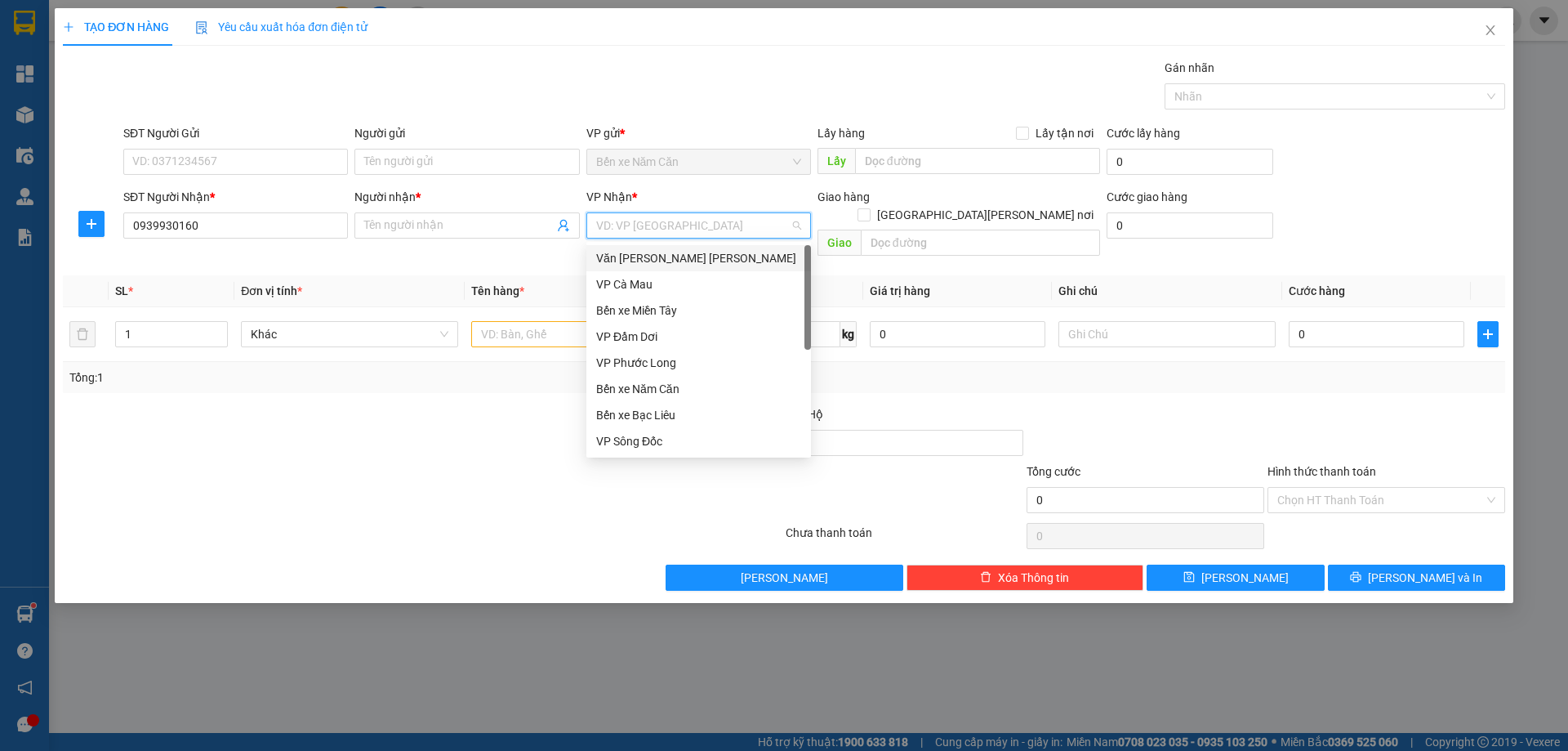
click at [627, 226] on input "search" at bounding box center [693, 225] width 194 height 24
click at [632, 267] on div "Văn [PERSON_NAME] [PERSON_NAME]" at bounding box center [698, 257] width 224 height 26
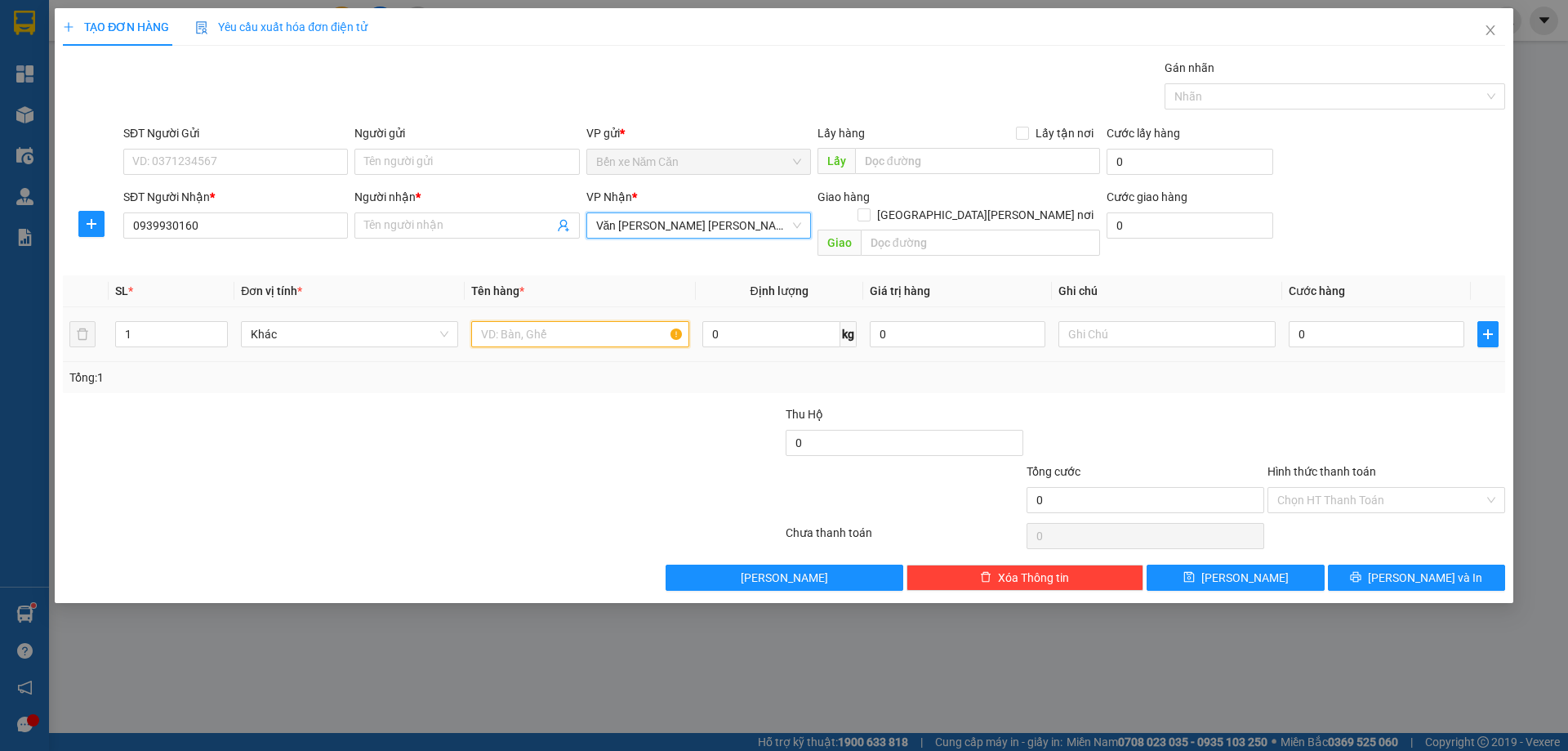
click at [531, 321] on input "text" at bounding box center [579, 334] width 217 height 26
type input "1 THÙNG"
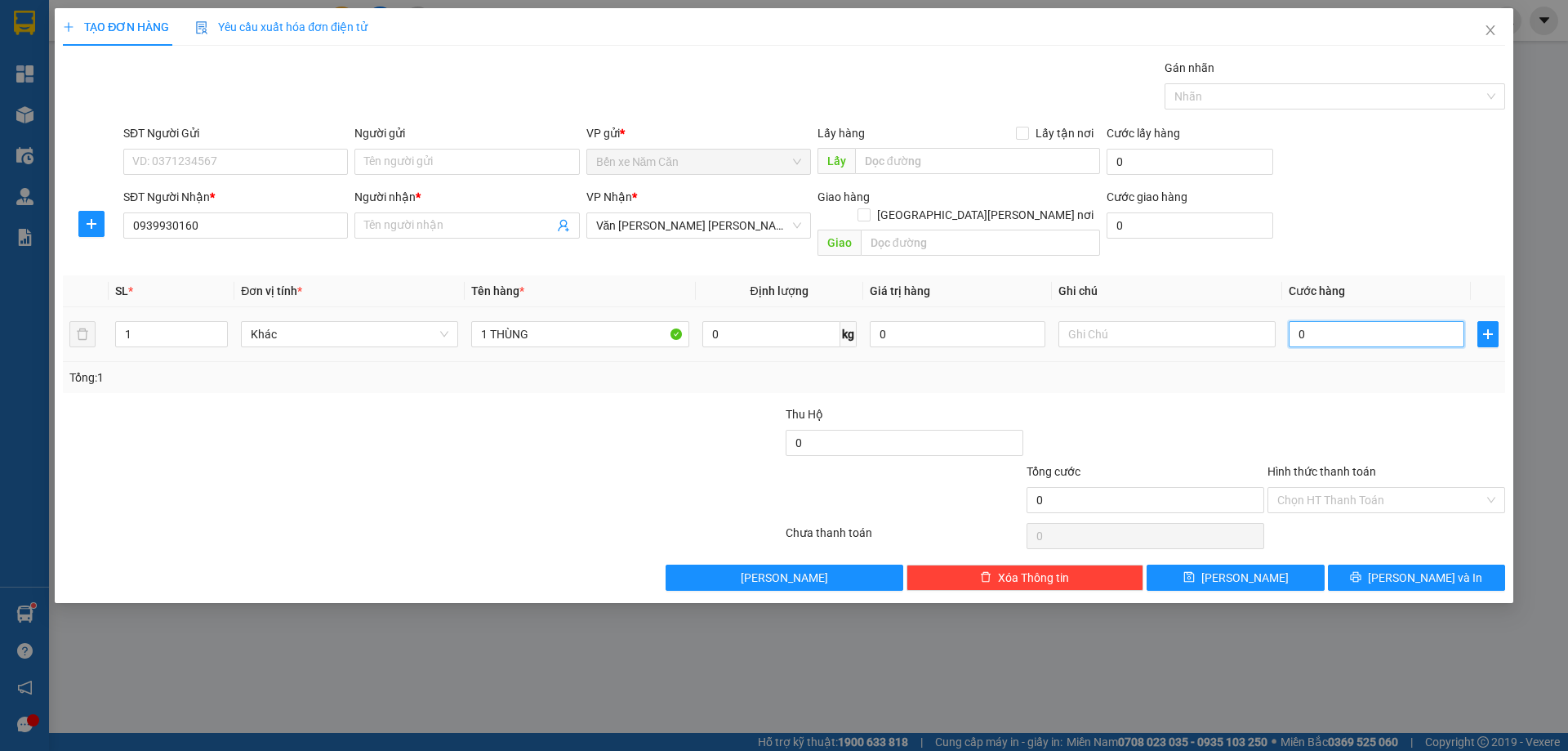
click at [1404, 321] on input "0" at bounding box center [1377, 334] width 176 height 26
type input "3"
type input "30"
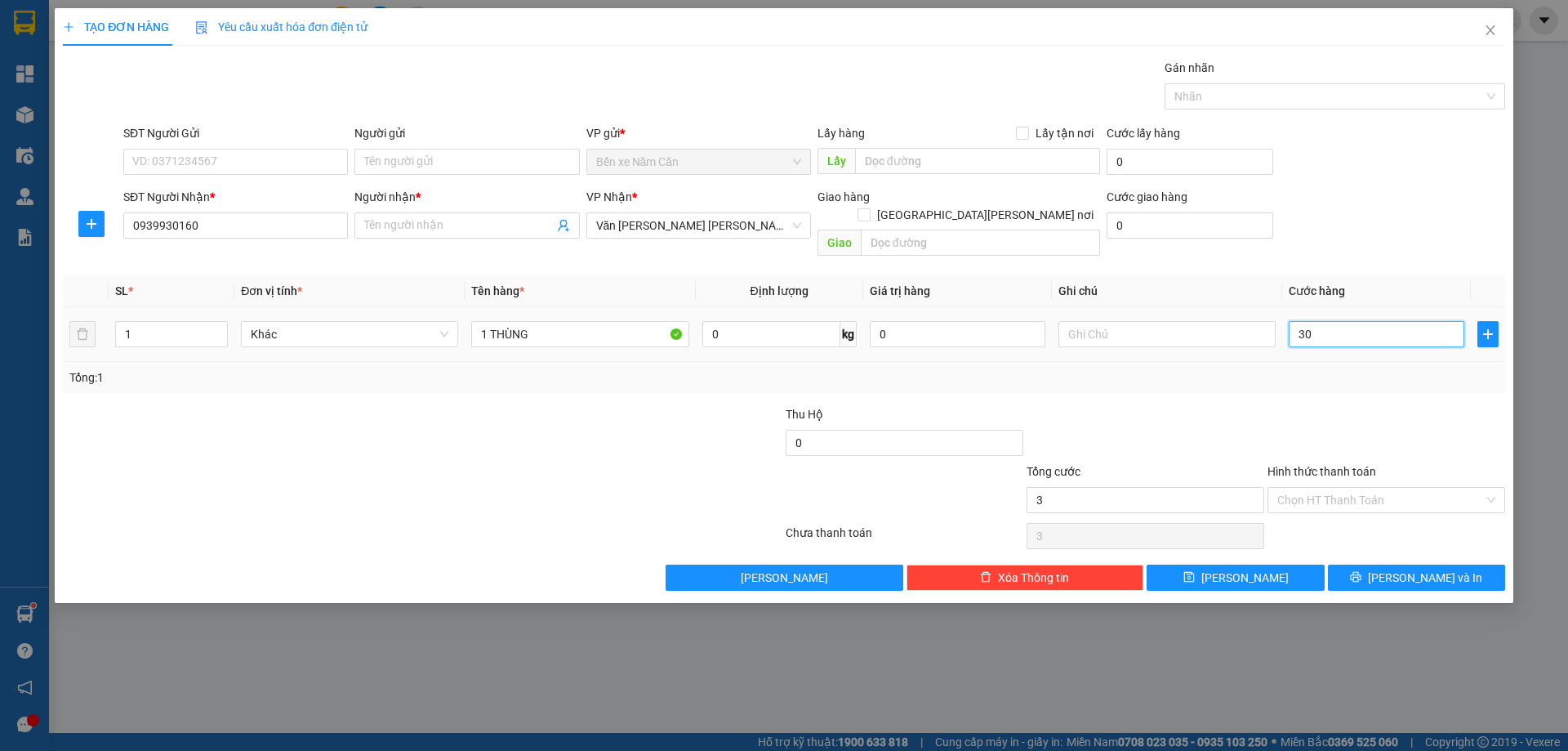
type input "30"
type input "30.000"
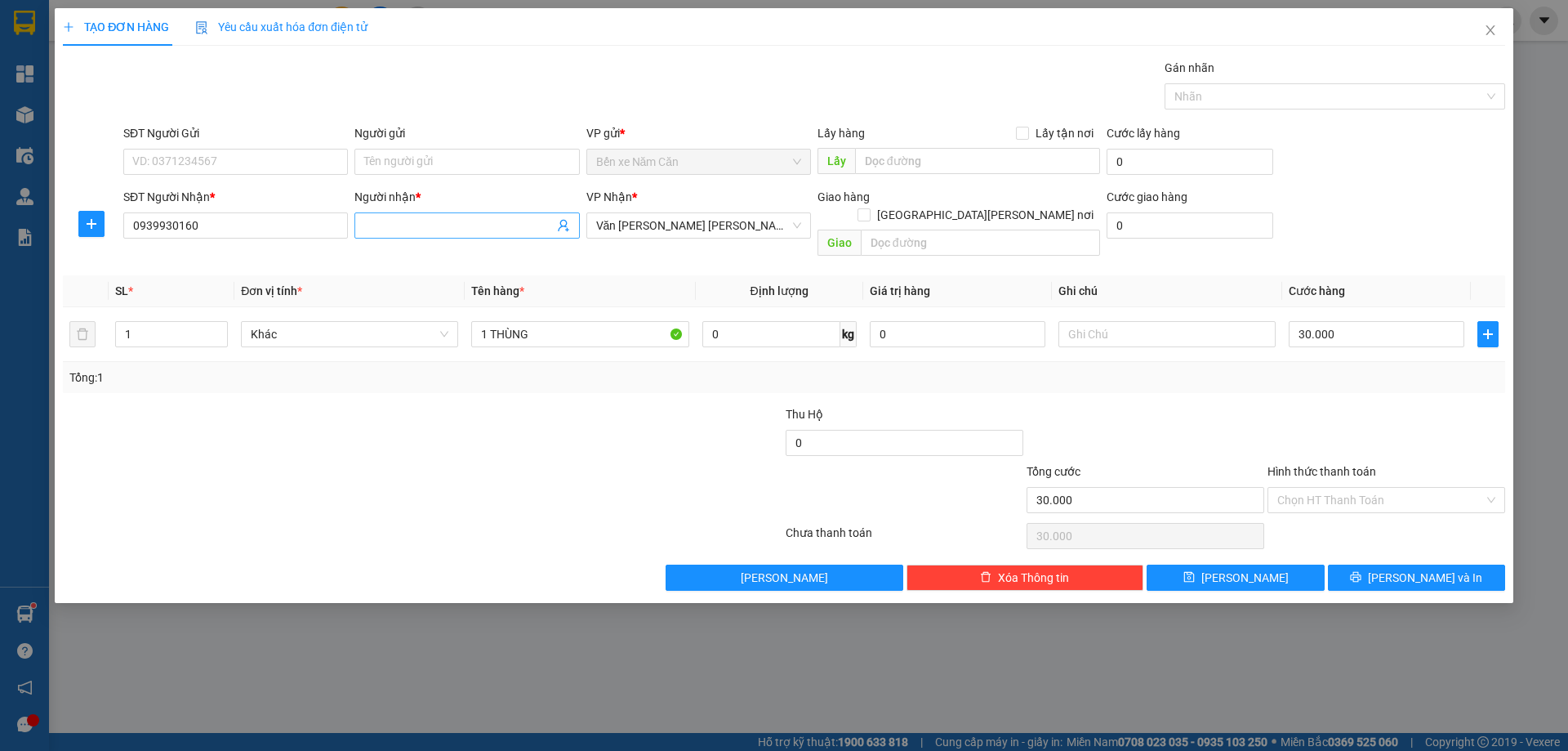
click at [466, 232] on input "Người nhận *" at bounding box center [459, 225] width 189 height 18
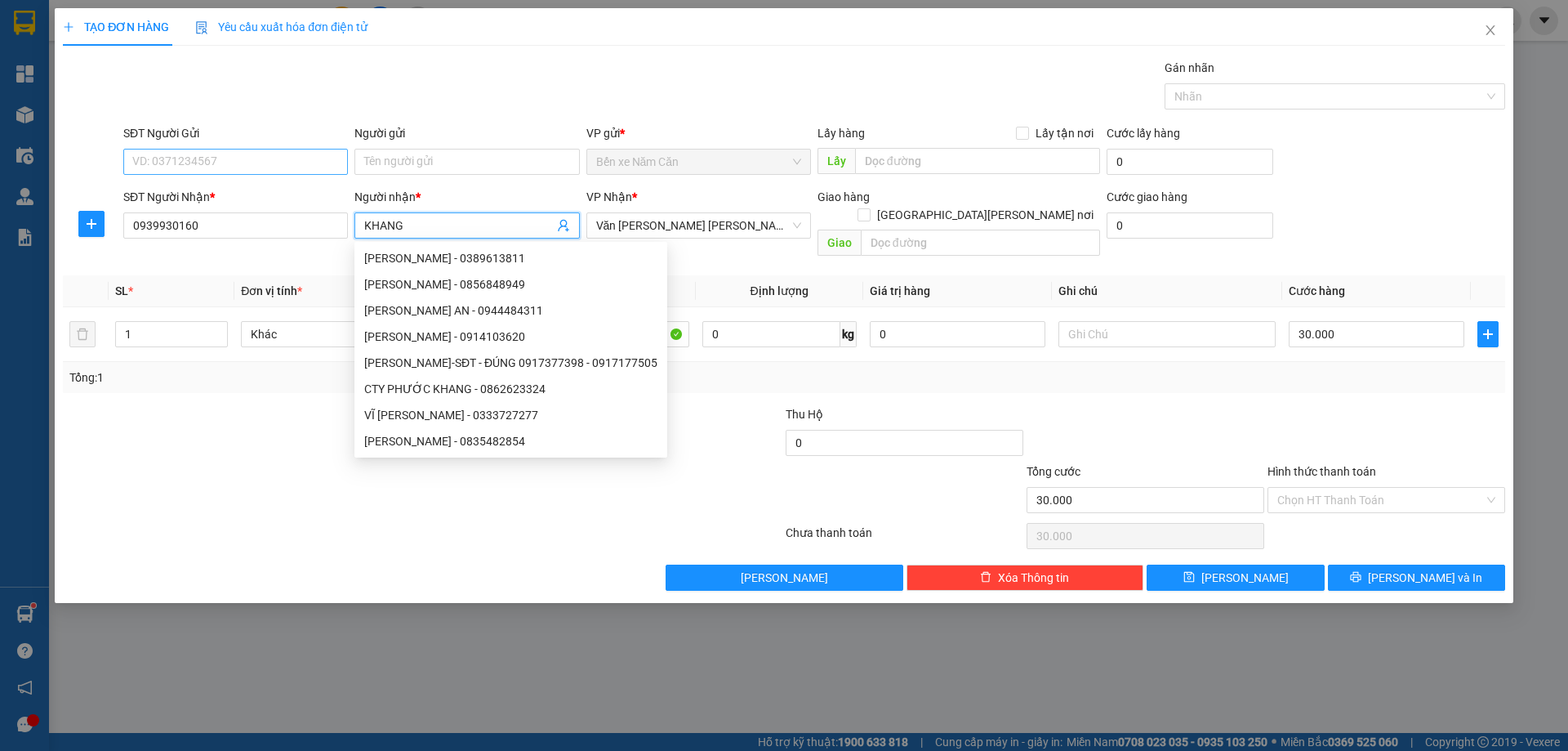
type input "KHANG"
click at [266, 161] on input "SĐT Người Gửi" at bounding box center [235, 161] width 224 height 26
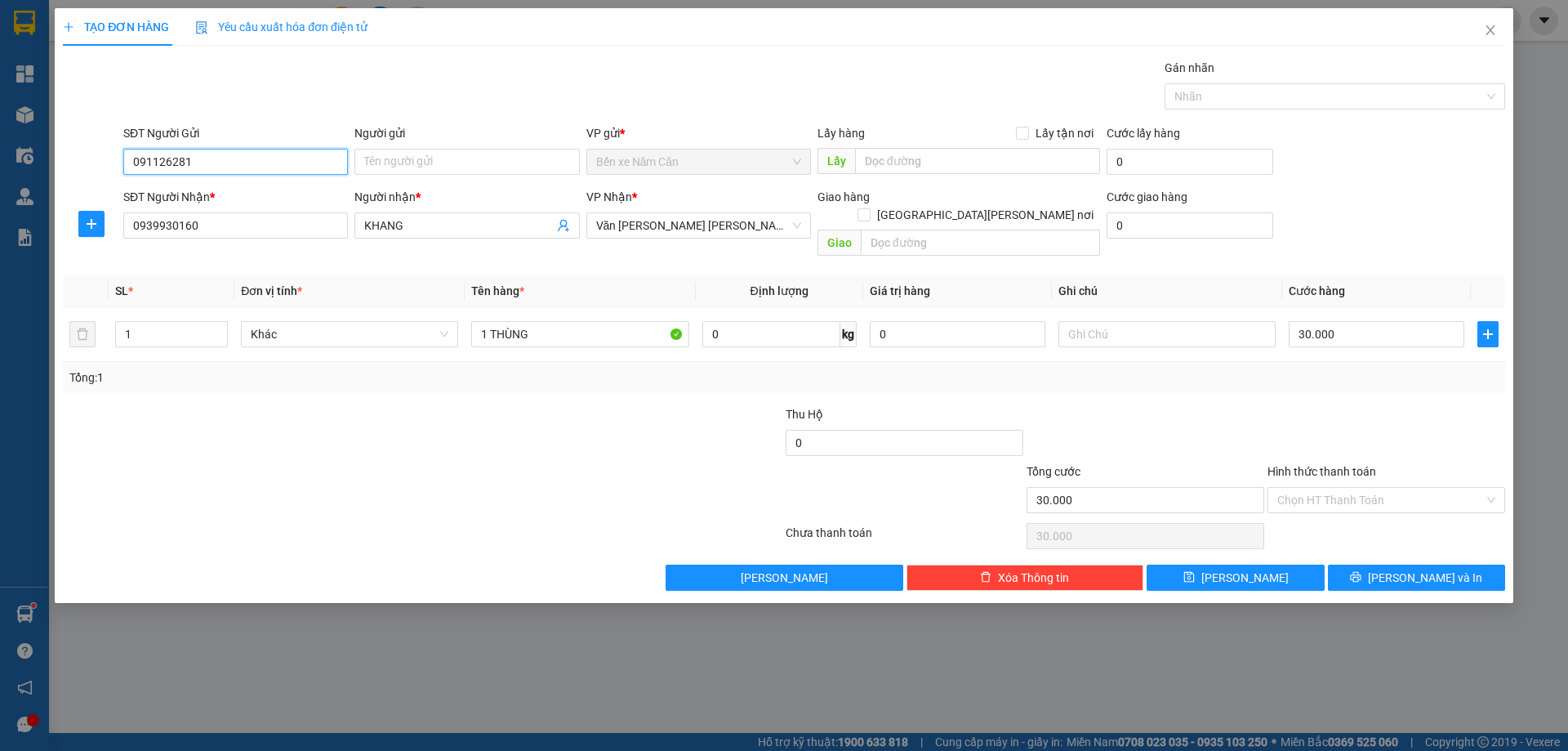
type input "0911262811"
click at [285, 203] on div "0911262811 - [PERSON_NAME]" at bounding box center [236, 194] width 205 height 18
type input "TUẤN"
type input "0911262811"
click at [1398, 565] on button "[PERSON_NAME] và In" at bounding box center [1417, 577] width 177 height 26
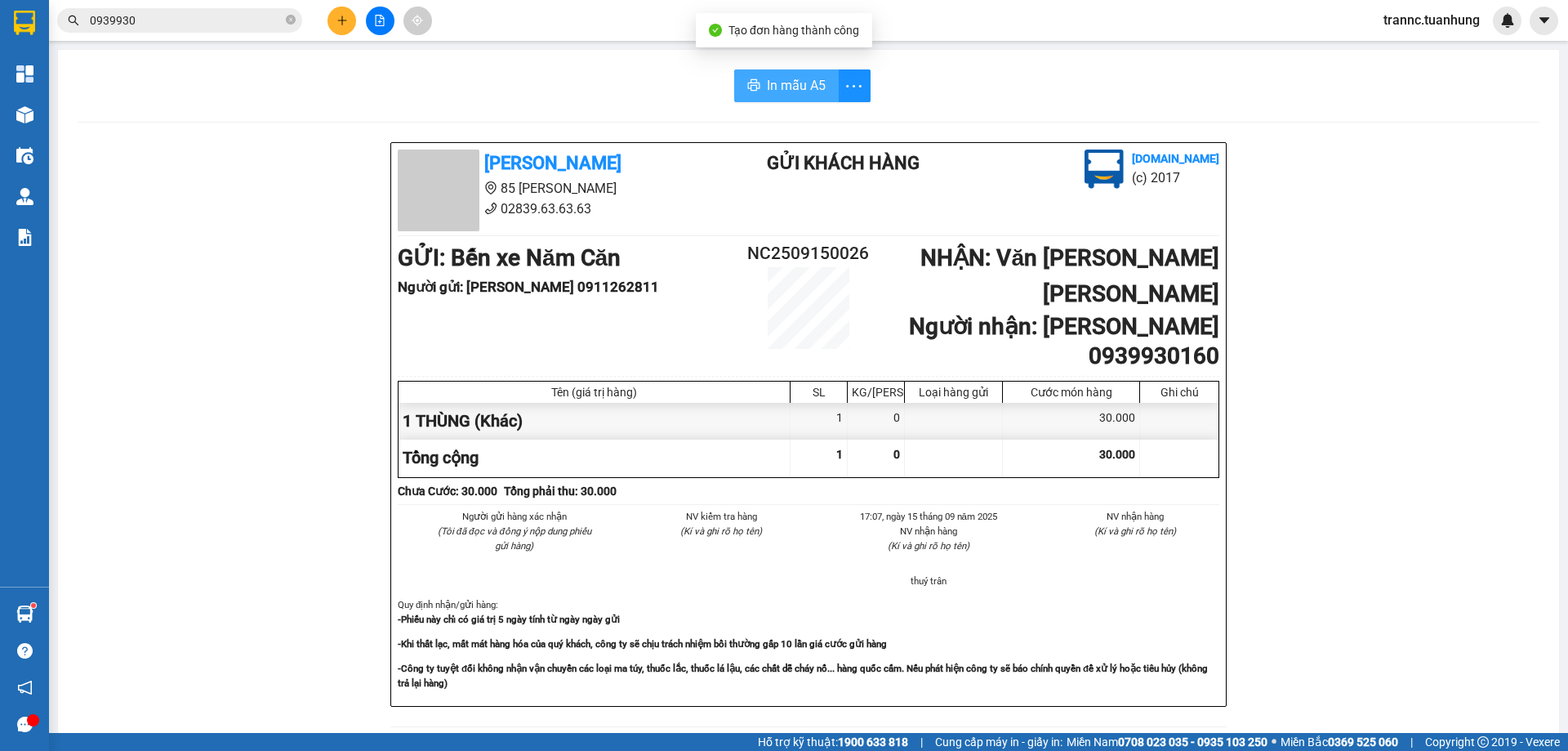
click at [800, 82] on span "In mẫu A5" at bounding box center [797, 85] width 59 height 20
click at [290, 24] on icon "close-circle" at bounding box center [291, 20] width 10 height 10
click at [269, 22] on input "text" at bounding box center [186, 20] width 193 height 18
click at [267, 22] on input "text" at bounding box center [186, 20] width 193 height 18
click at [266, 22] on input "text" at bounding box center [186, 20] width 193 height 18
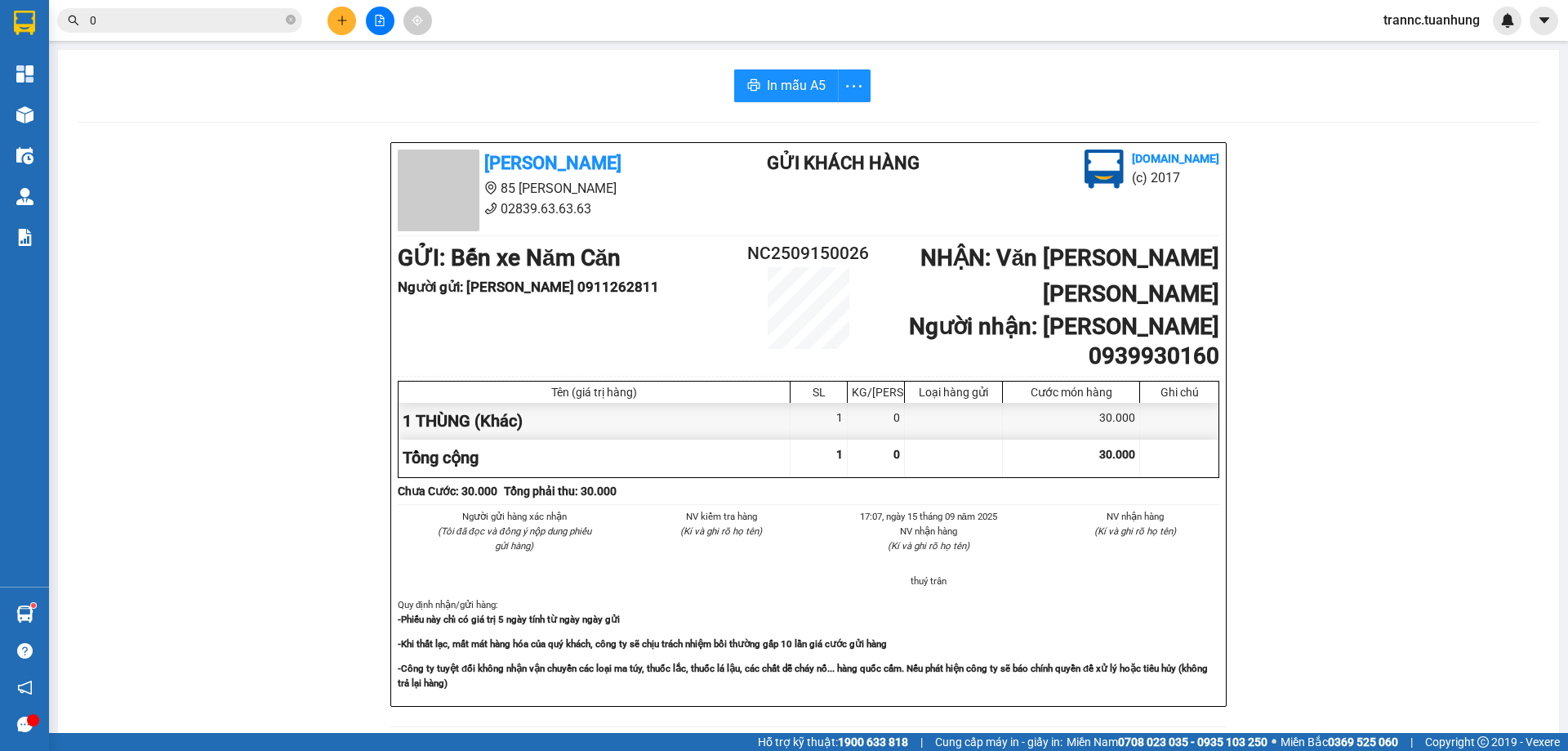
type input "0"
click at [289, 23] on icon "close-circle" at bounding box center [291, 20] width 10 height 10
click at [289, 23] on span at bounding box center [291, 20] width 10 height 18
click at [249, 19] on input "text" at bounding box center [186, 20] width 193 height 18
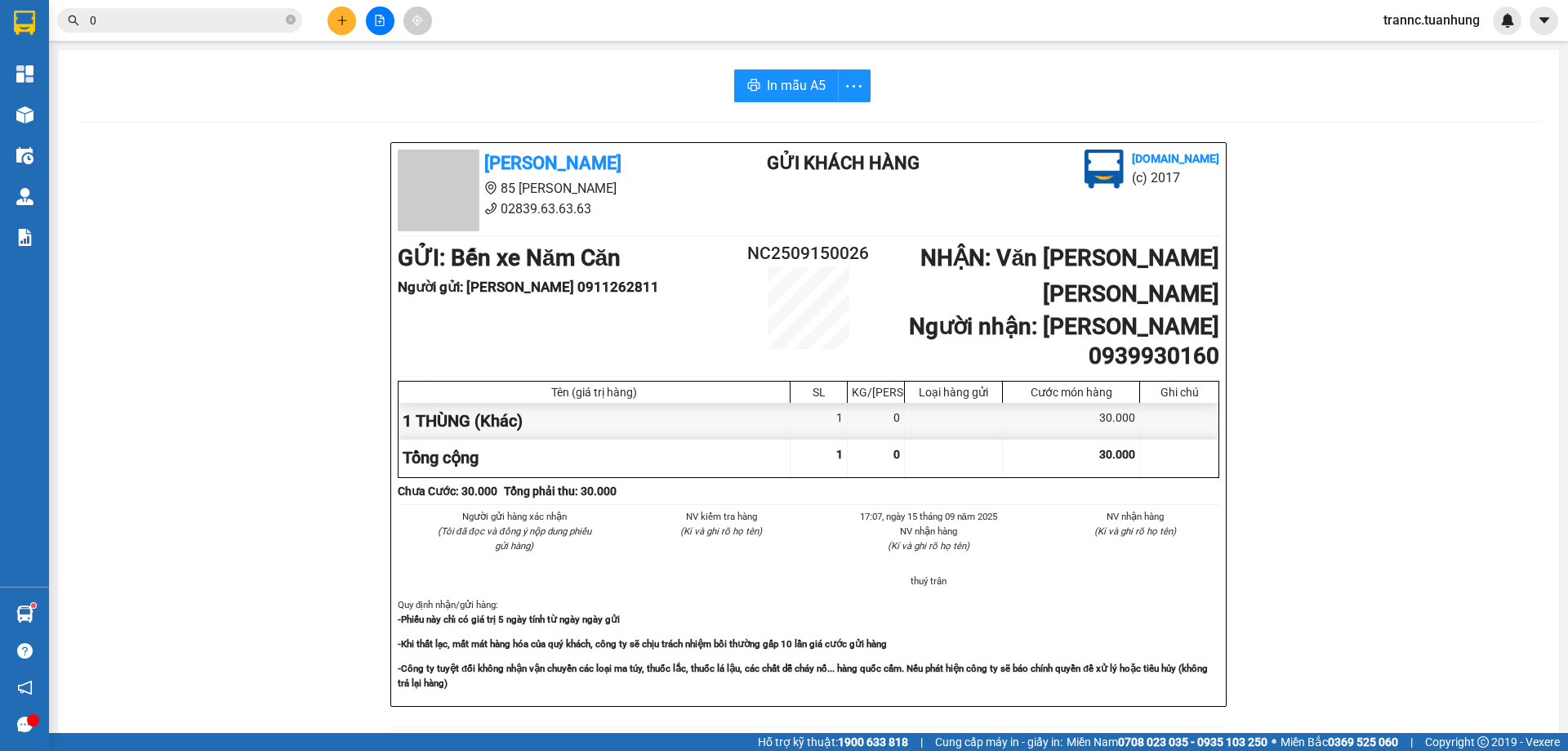
click at [206, 15] on input "0" at bounding box center [186, 20] width 193 height 18
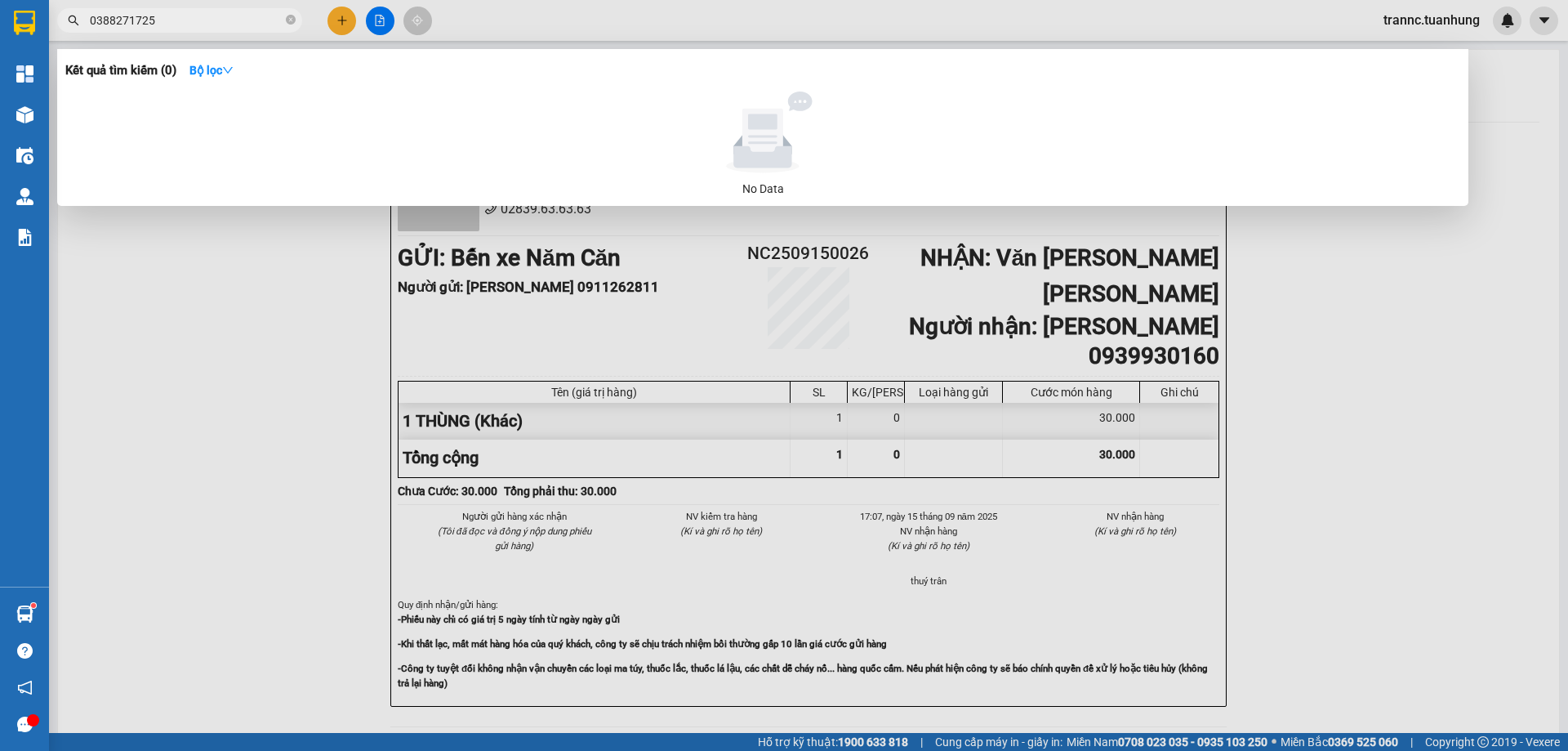
type input "0388271725"
click at [344, 23] on div at bounding box center [784, 376] width 1568 height 751
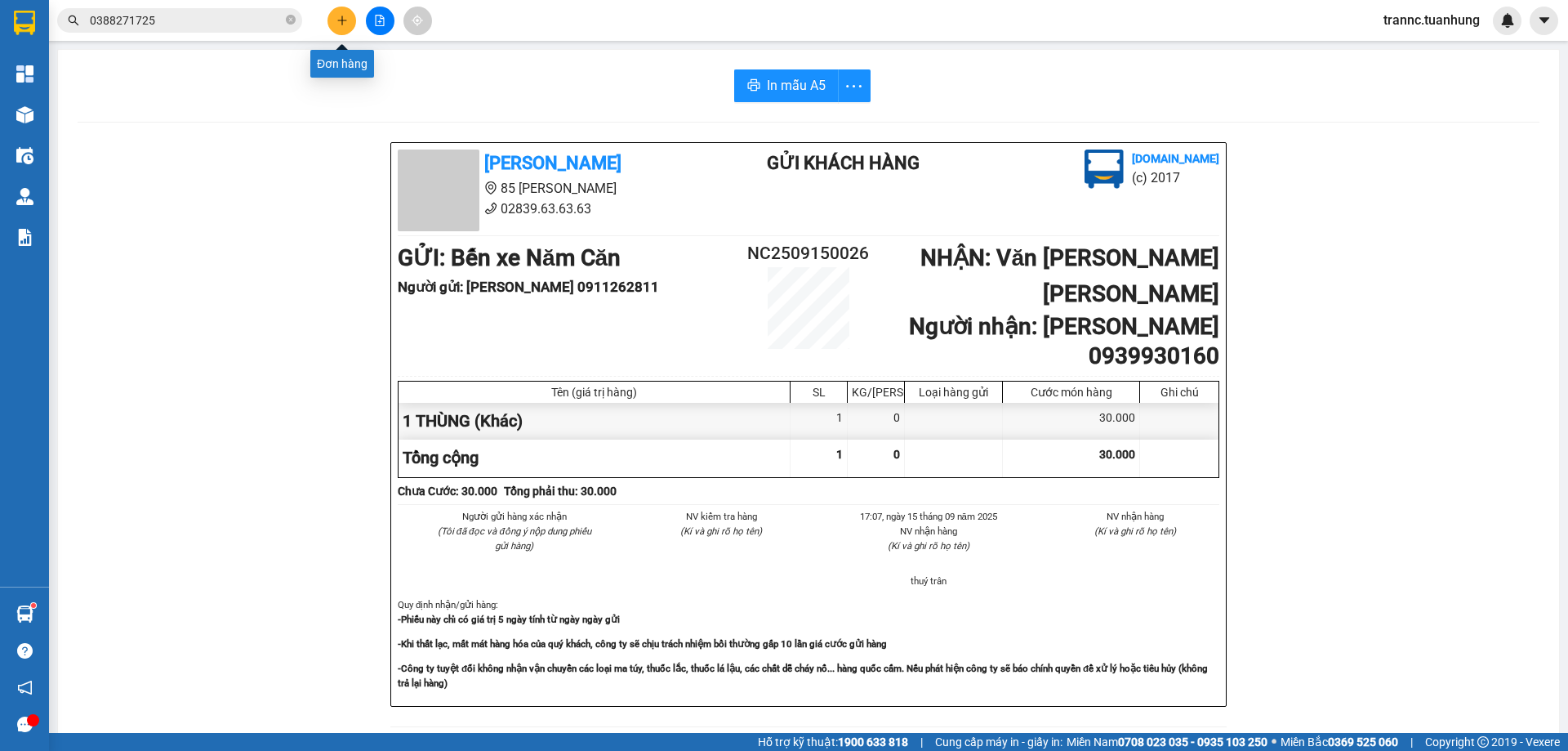
click at [344, 23] on icon "plus" at bounding box center [342, 20] width 12 height 12
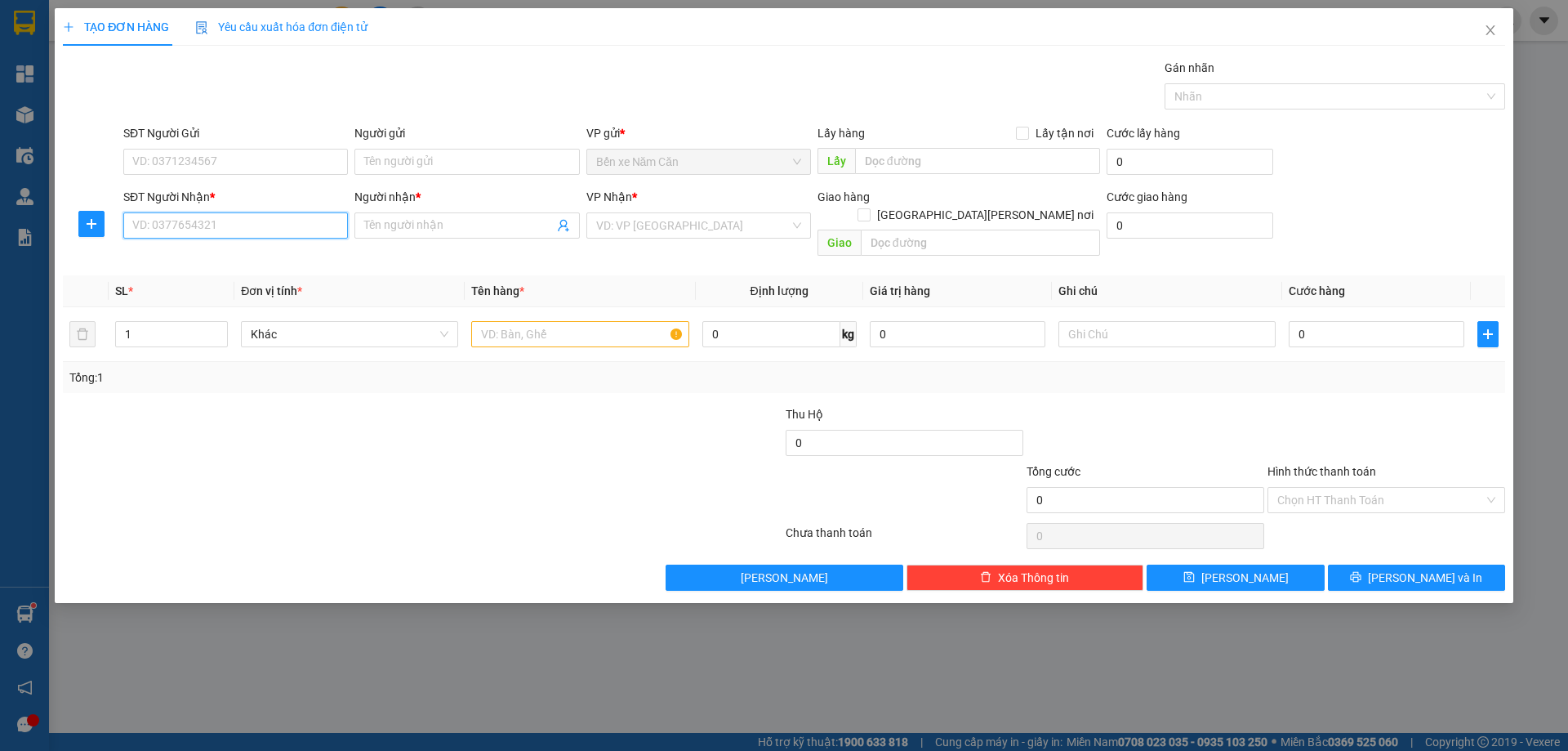
click at [239, 224] on input "SĐT Người Nhận *" at bounding box center [235, 225] width 224 height 26
type input "0388271725"
click at [460, 224] on input "Người nhận *" at bounding box center [459, 225] width 189 height 18
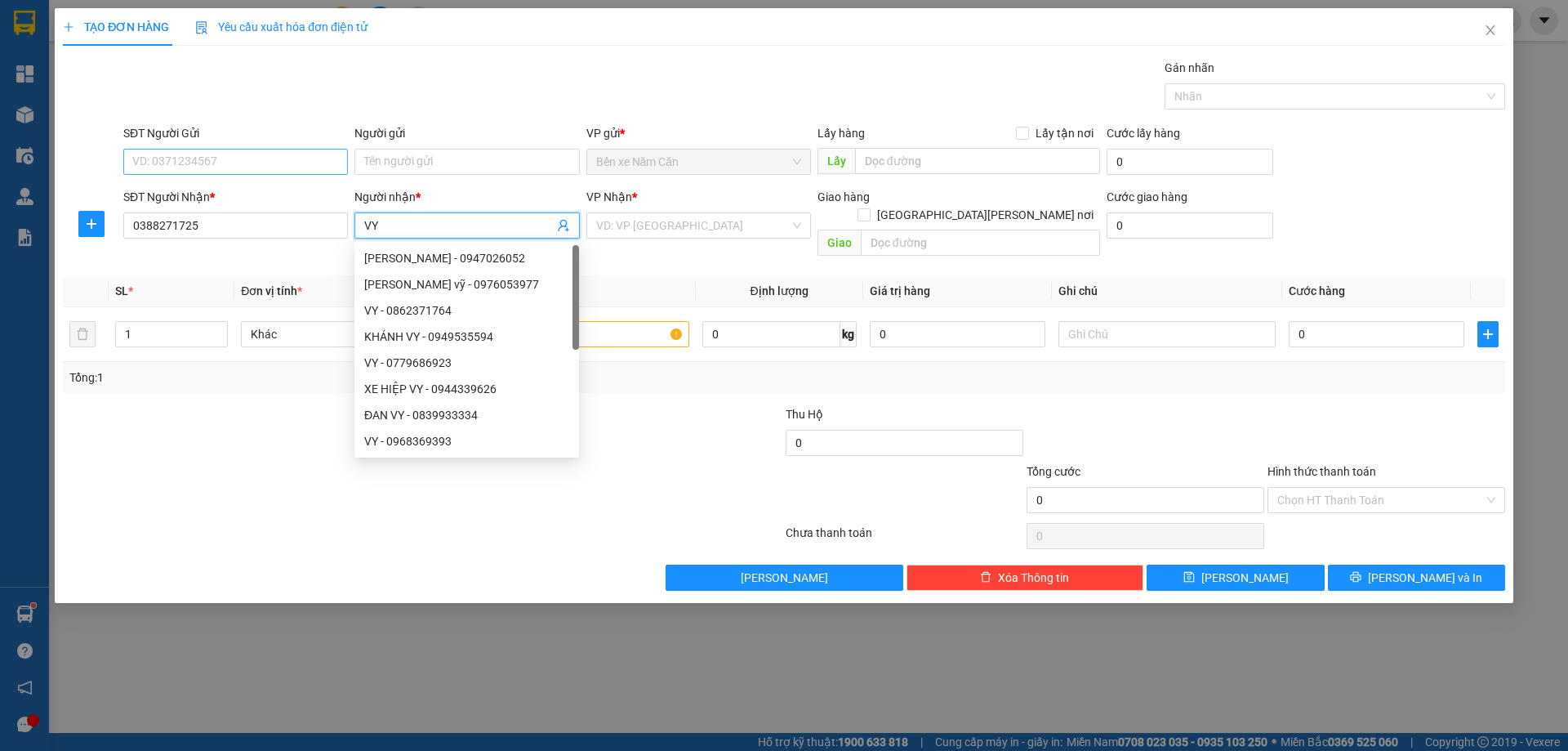
type input "VY"
click at [233, 160] on input "SĐT Người Gửi" at bounding box center [235, 161] width 224 height 26
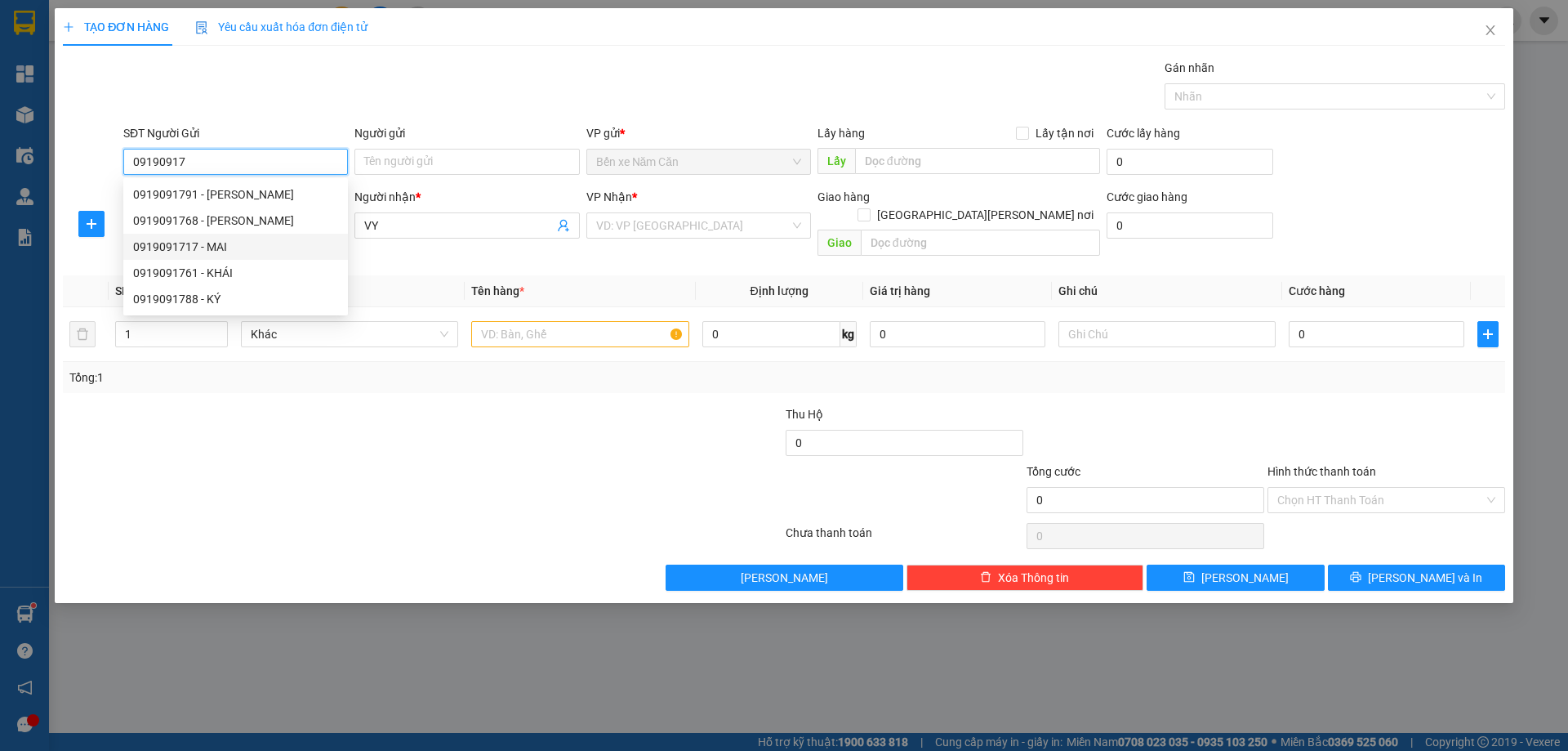
click at [243, 250] on div "0919091717 - MAI" at bounding box center [236, 247] width 205 height 18
type input "0919091717"
type input "MAI"
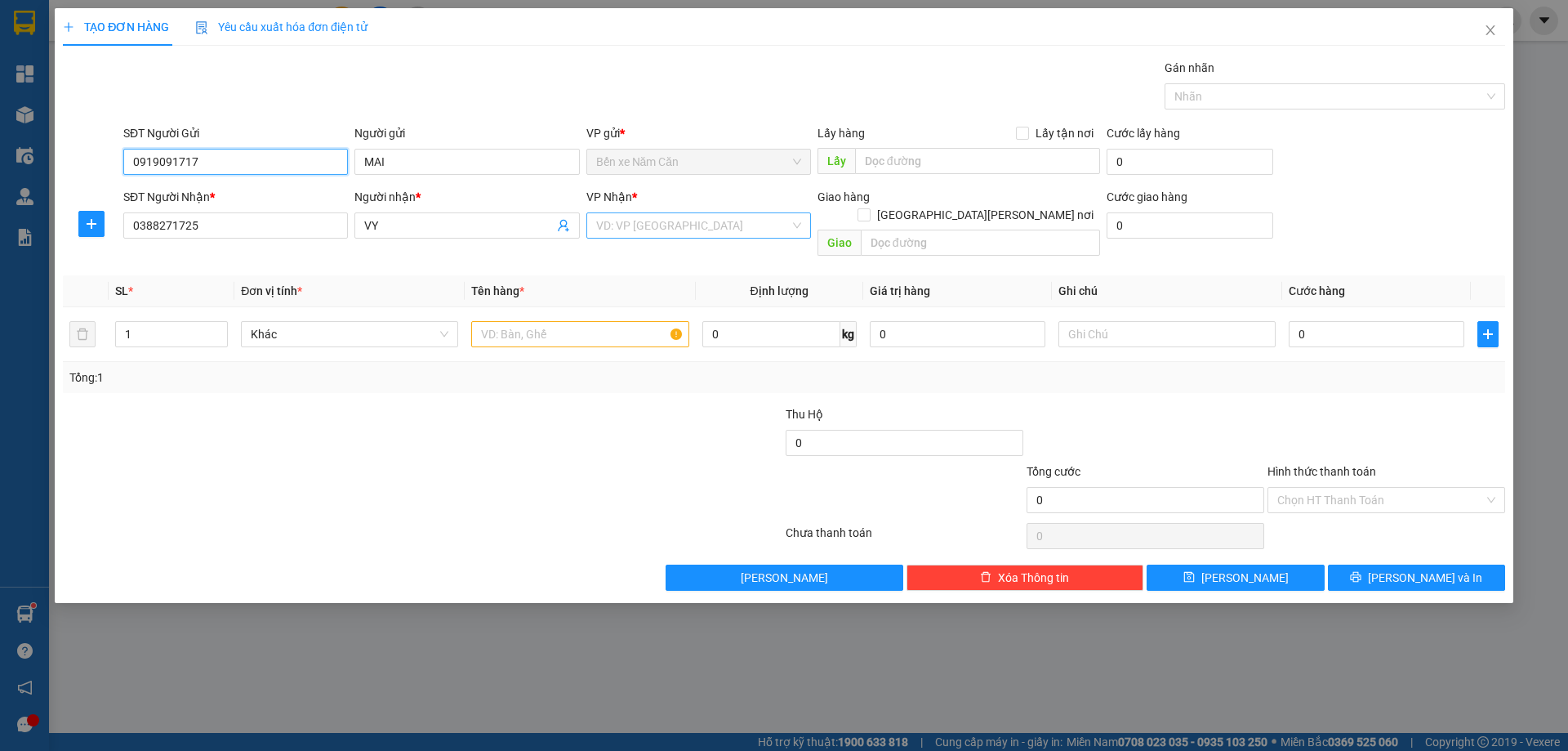
type input "0919091717"
click at [647, 229] on input "search" at bounding box center [693, 225] width 194 height 24
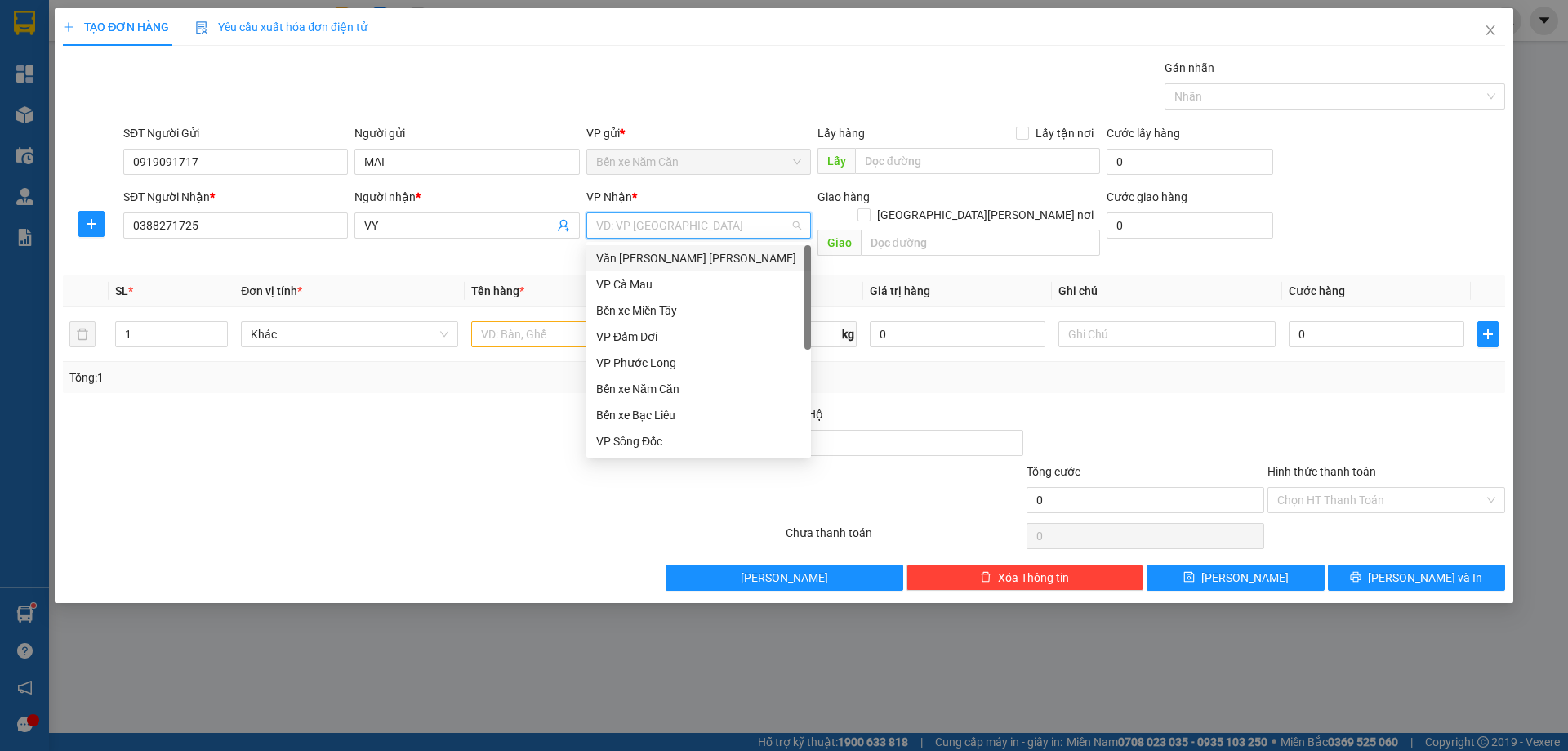
click at [649, 257] on div "Văn [PERSON_NAME] [PERSON_NAME]" at bounding box center [699, 258] width 205 height 18
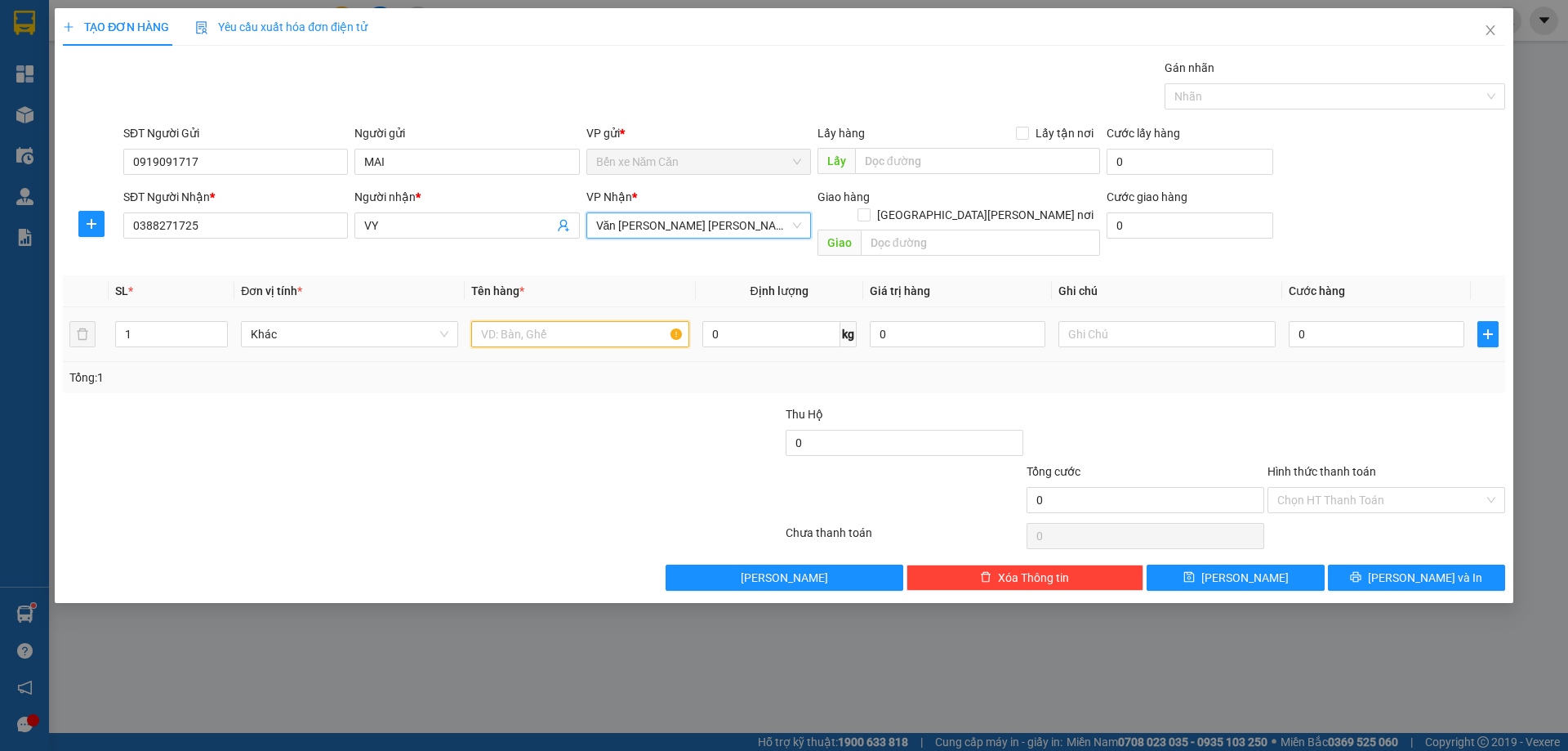
click at [510, 321] on input "text" at bounding box center [579, 334] width 217 height 26
type input "1 THÙNG"
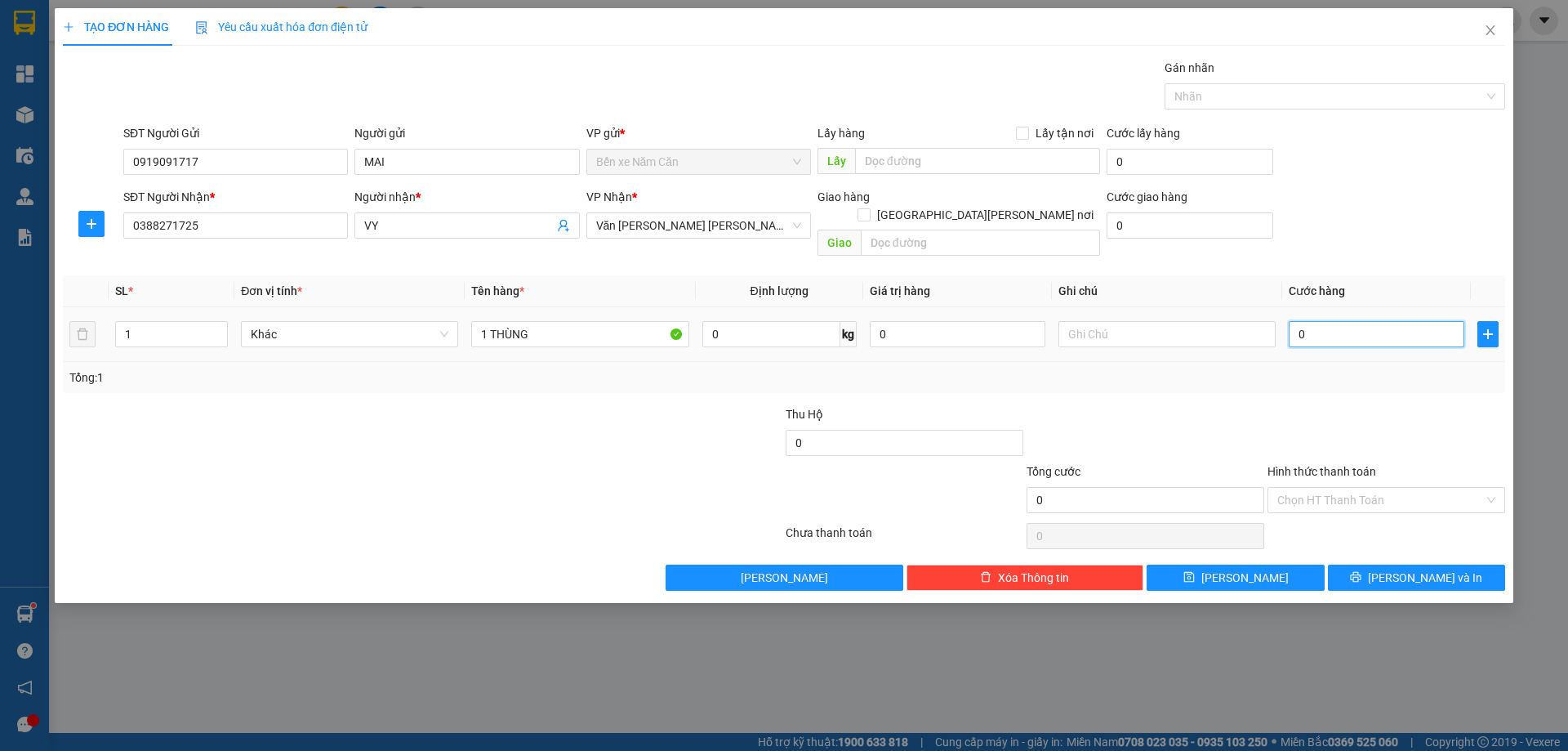
click at [1363, 323] on input "0" at bounding box center [1377, 334] width 176 height 26
type input "4"
type input "40"
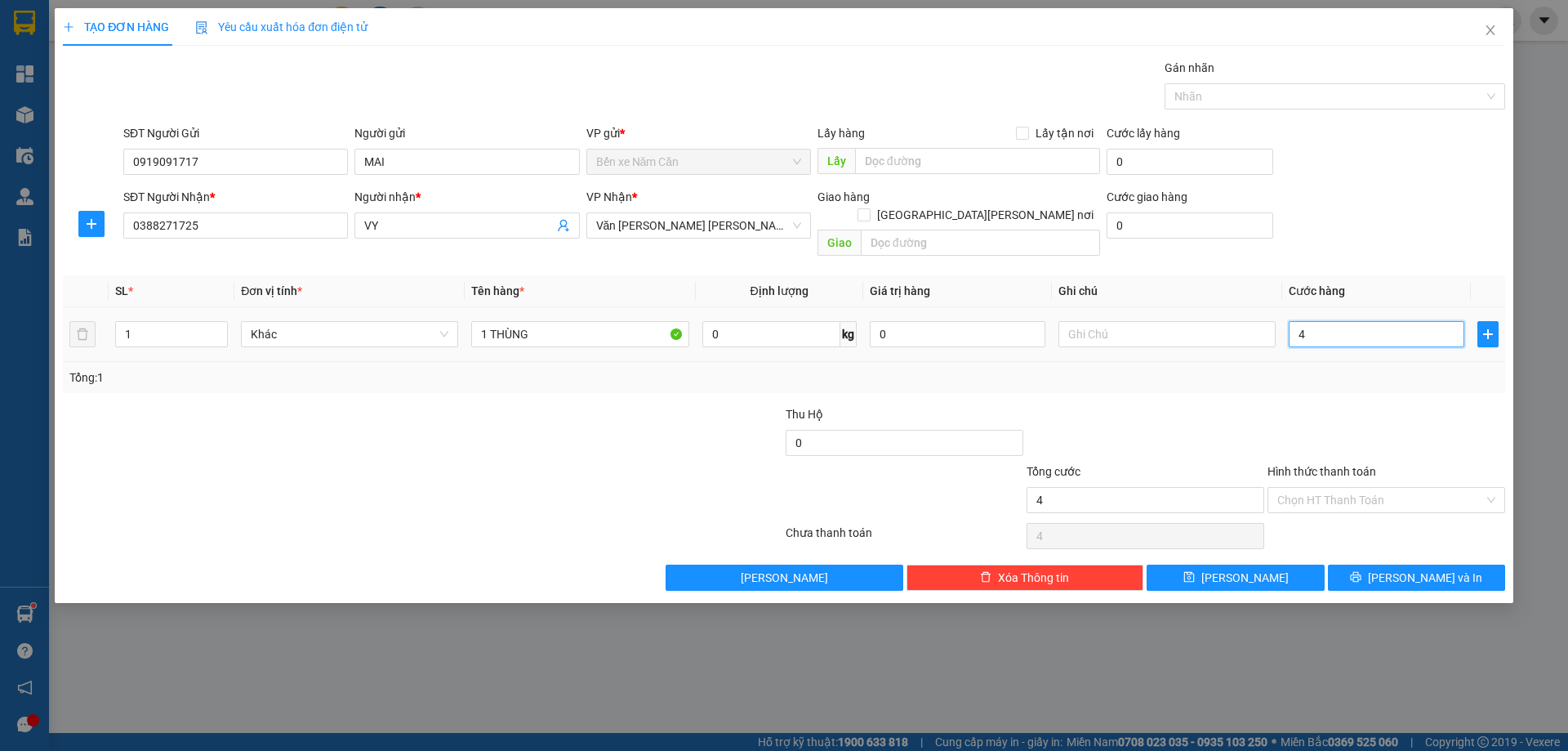
type input "40"
type input "40.000"
click at [1346, 488] on input "Hình thức thanh toán" at bounding box center [1381, 499] width 207 height 24
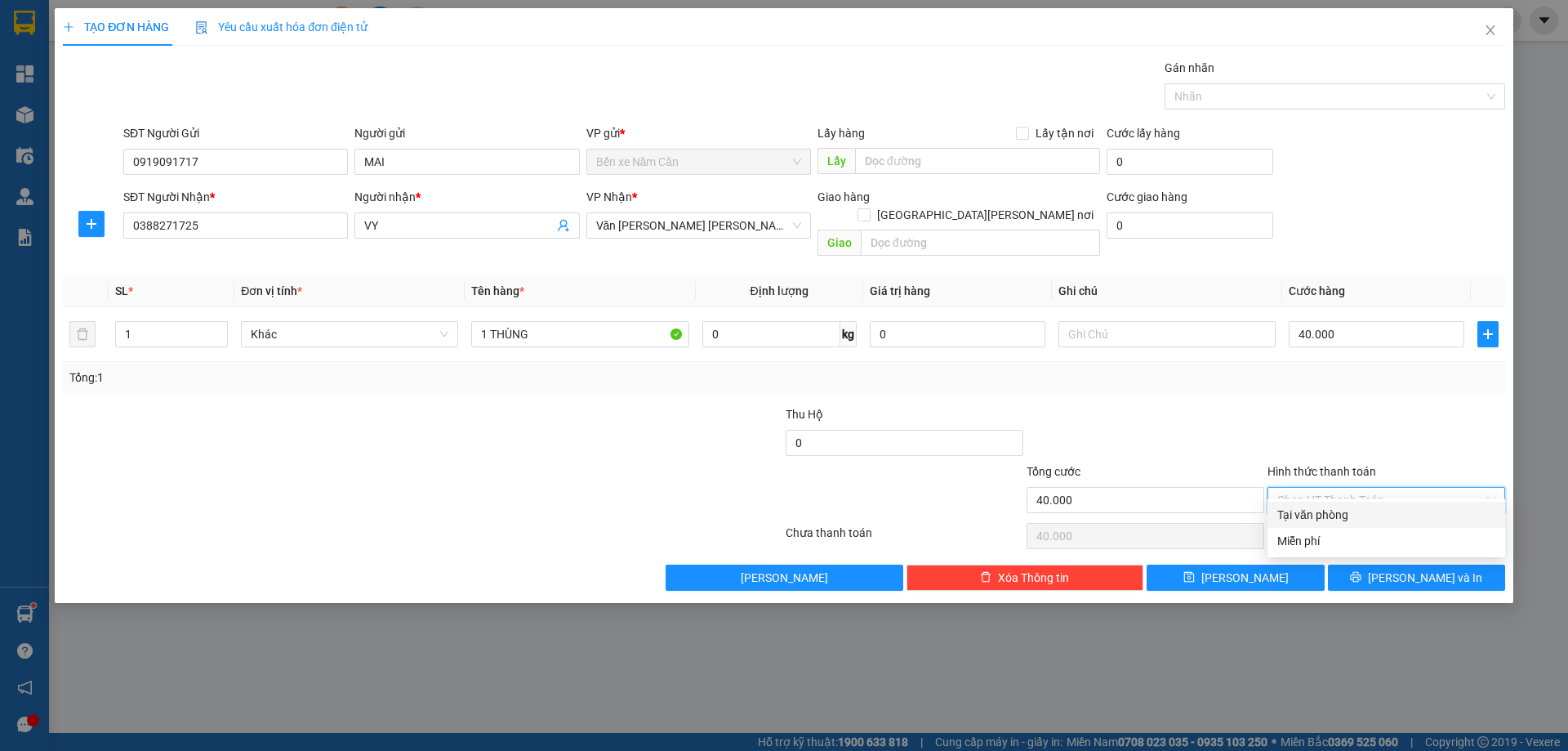
click at [1339, 513] on div "Tại văn phòng" at bounding box center [1387, 515] width 218 height 18
type input "0"
click at [1360, 565] on button "[PERSON_NAME] và In" at bounding box center [1417, 577] width 177 height 26
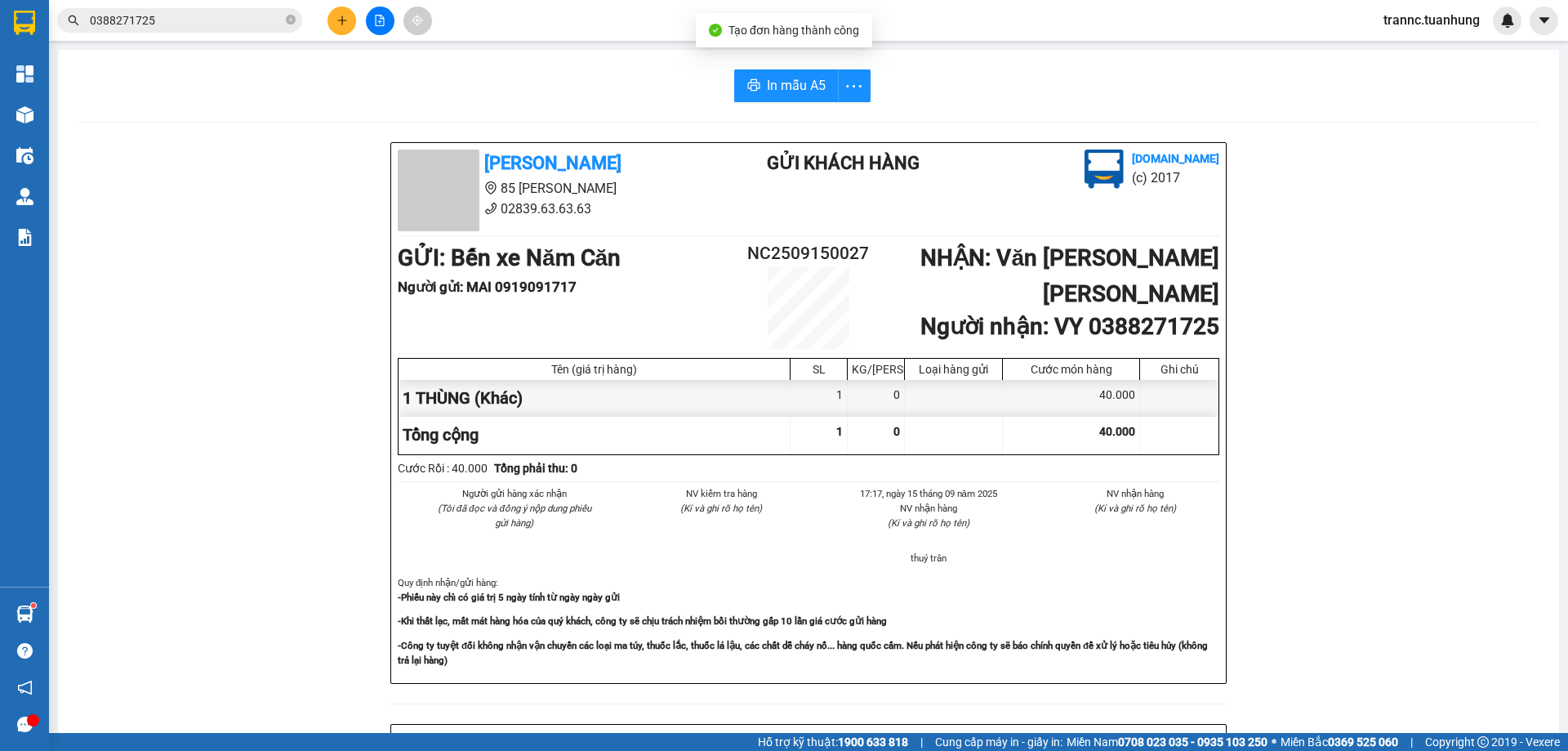
drag, startPoint x: 1398, startPoint y: 632, endPoint x: 1096, endPoint y: 469, distance: 343.2
click at [1397, 632] on div "[PERSON_NAME] 85 [PERSON_NAME] 02839.63.63.63 Gửi khách hàng [DOMAIN_NAME] (c) …" at bounding box center [809, 723] width 1463 height 1161
click at [803, 71] on button "In mẫu A5" at bounding box center [786, 86] width 104 height 33
click at [290, 22] on icon "close-circle" at bounding box center [291, 20] width 10 height 10
click at [272, 22] on input "text" at bounding box center [186, 20] width 193 height 18
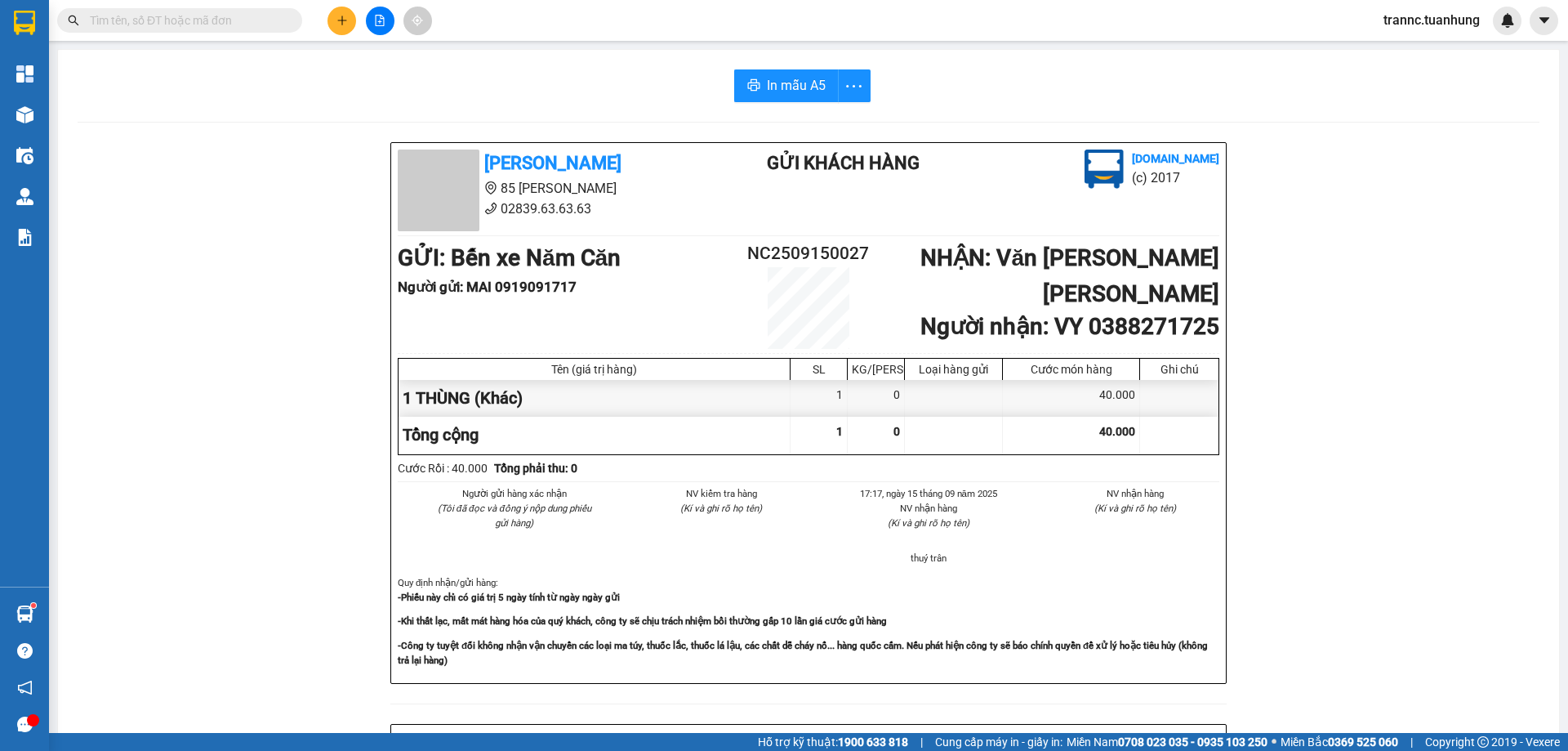
click at [271, 22] on input "text" at bounding box center [186, 20] width 193 height 18
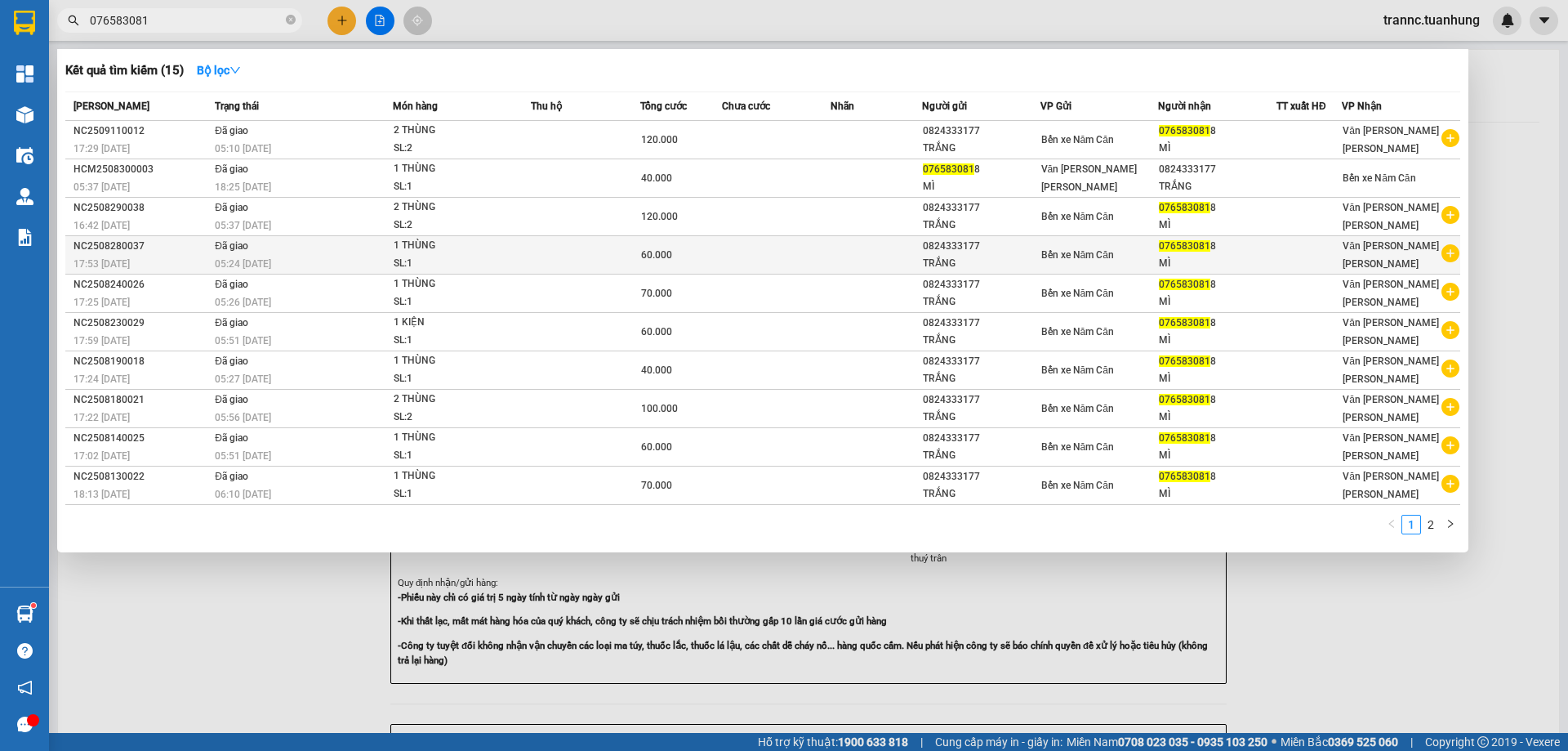
type input "076583081"
click at [1452, 255] on icon "plus-circle" at bounding box center [1451, 253] width 18 height 18
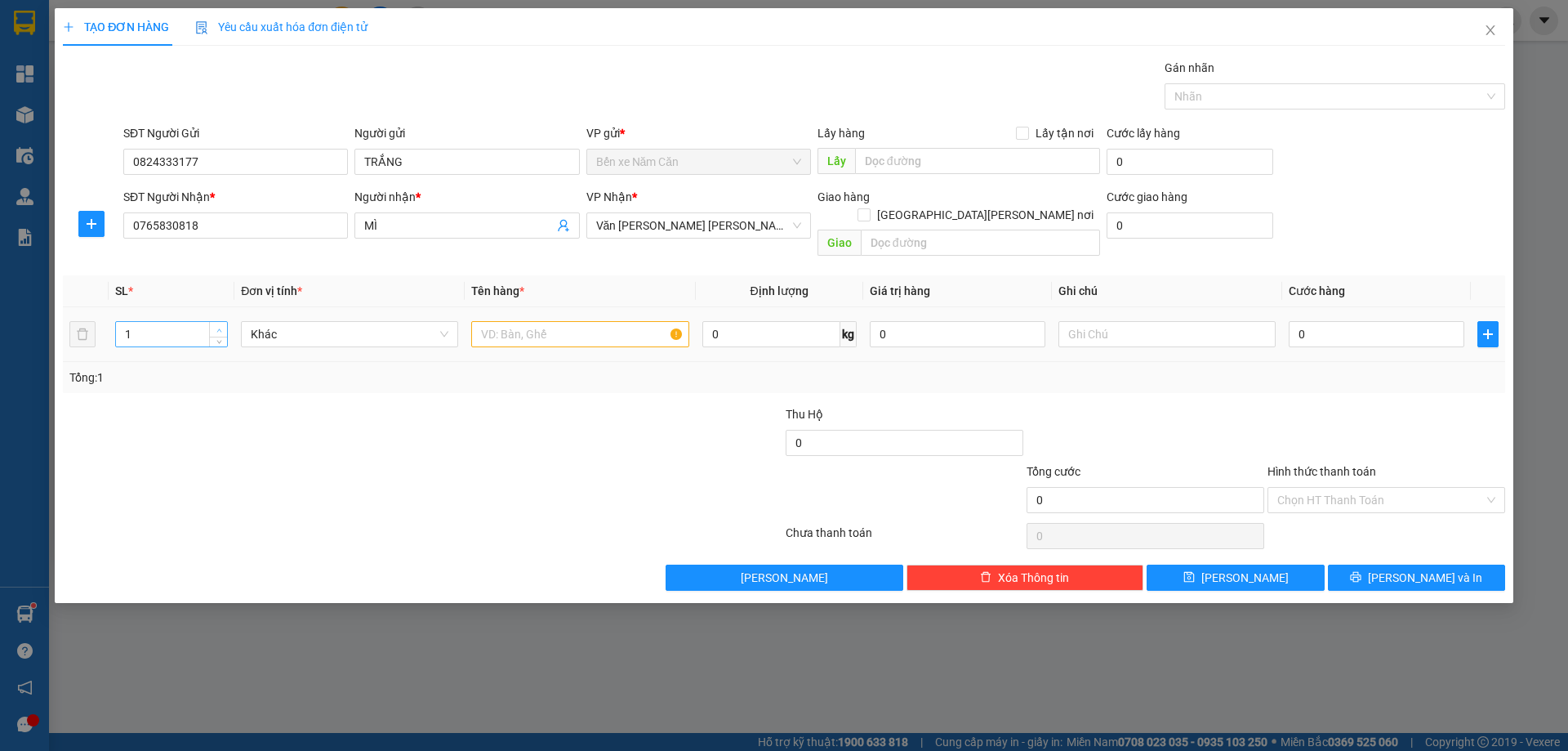
type input "2"
click at [216, 328] on icon "up" at bounding box center [219, 331] width 6 height 6
click at [503, 321] on input "text" at bounding box center [579, 334] width 217 height 26
type input "2 THÙNG"
click at [1339, 321] on input "0" at bounding box center [1377, 334] width 176 height 26
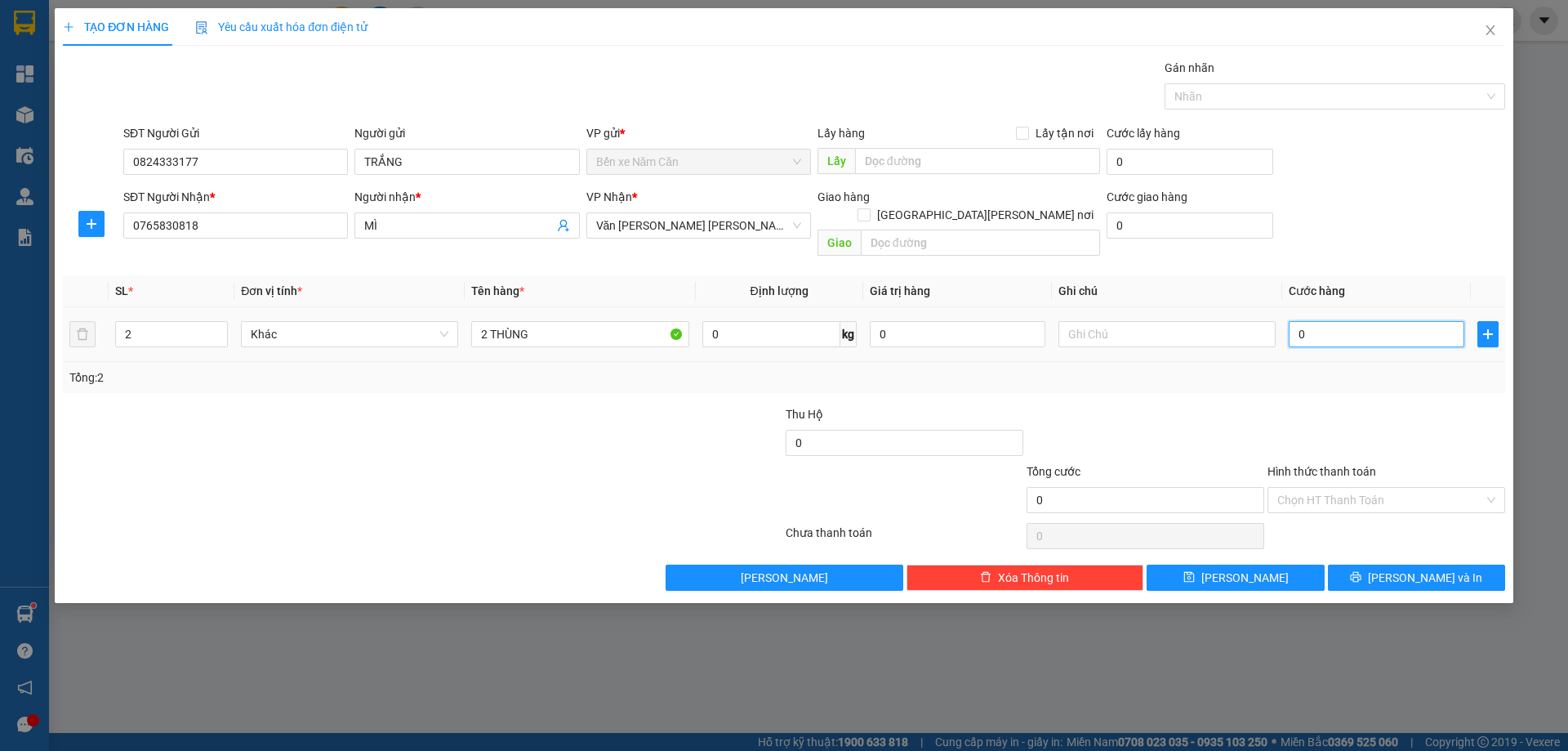
type input "1"
type input "13"
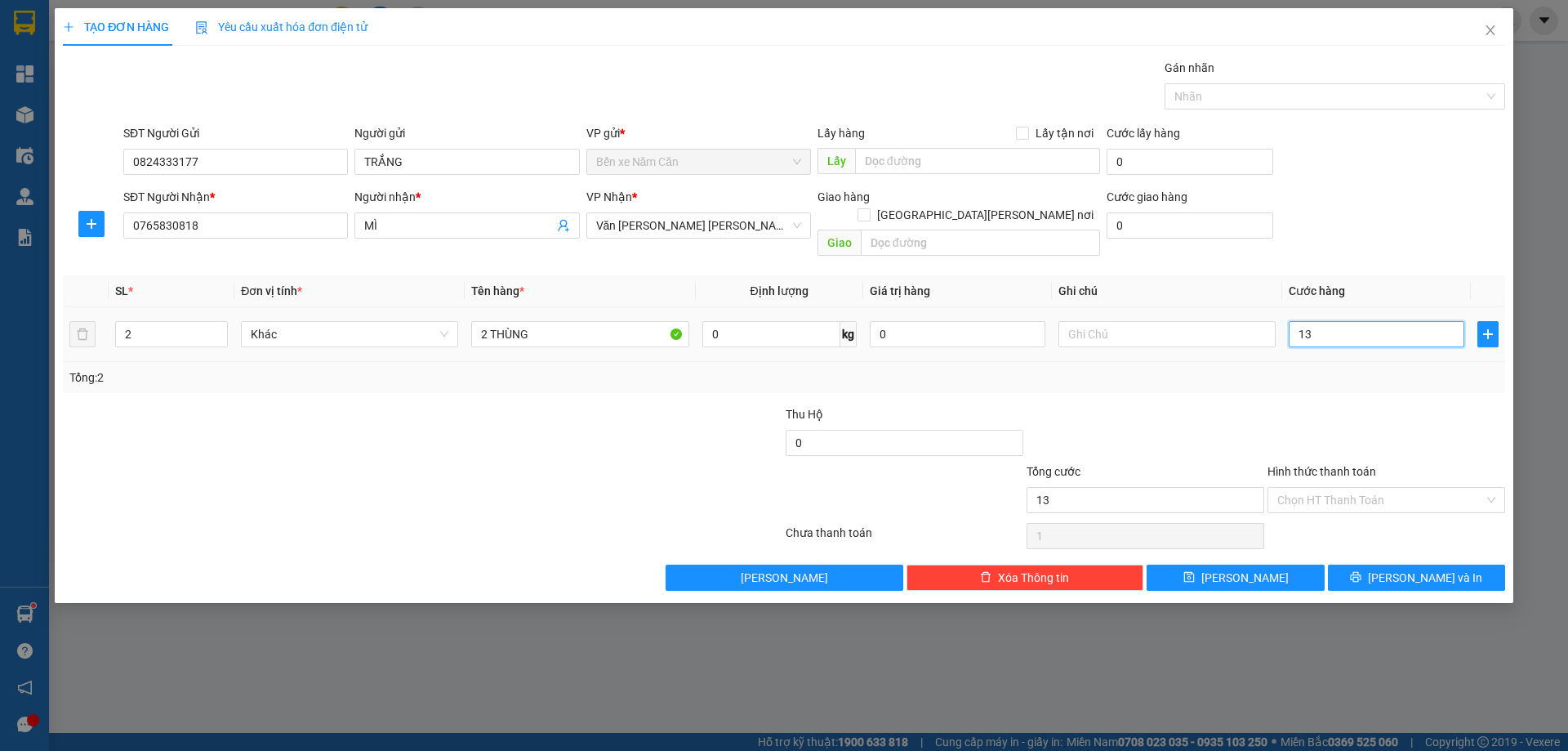
type input "13"
type input "130"
type input "130.000"
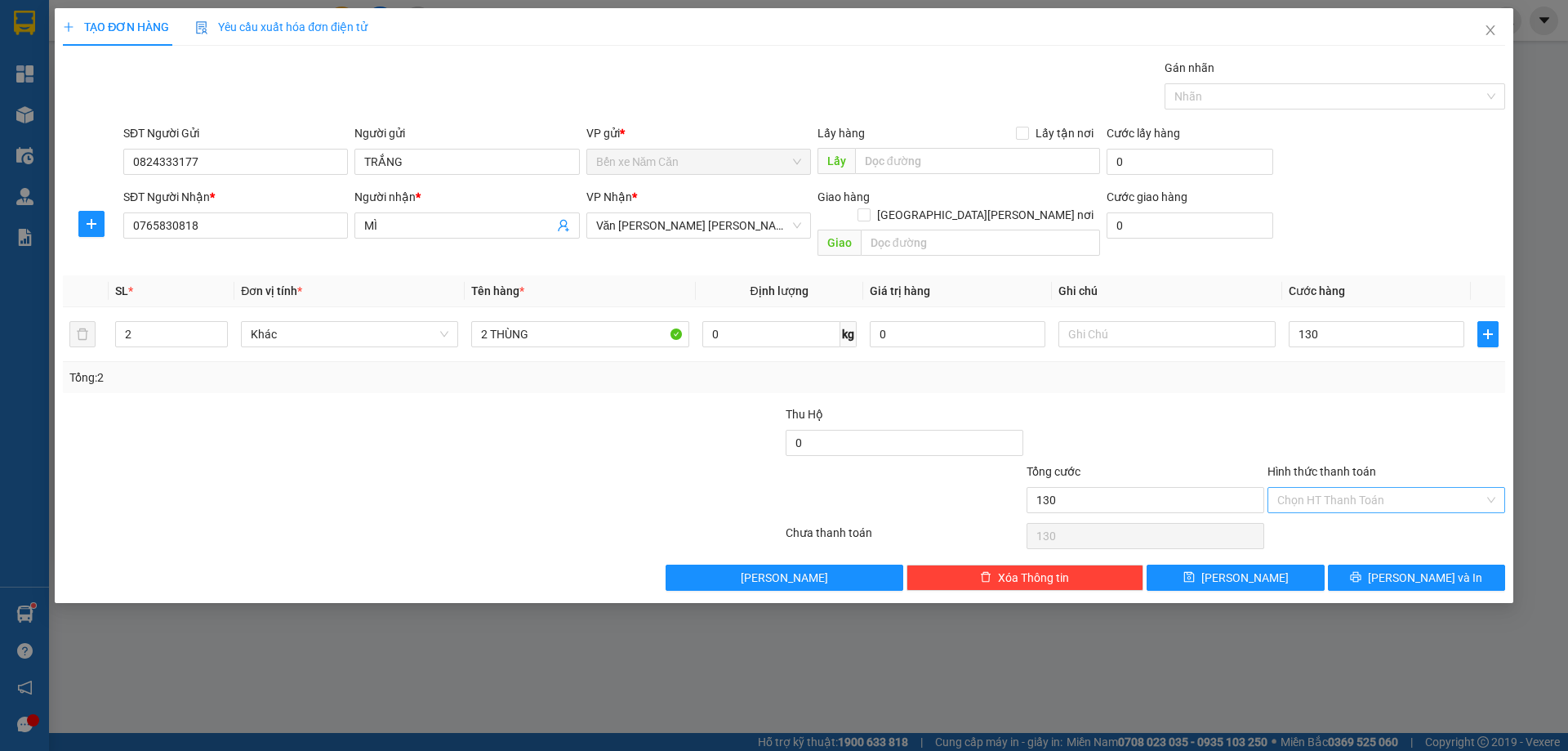
type input "130.000"
click at [1339, 488] on input "Hình thức thanh toán" at bounding box center [1381, 499] width 207 height 24
click at [1335, 518] on div "Tại văn phòng" at bounding box center [1387, 515] width 218 height 18
type input "0"
click at [1361, 572] on icon "printer" at bounding box center [1356, 577] width 12 height 12
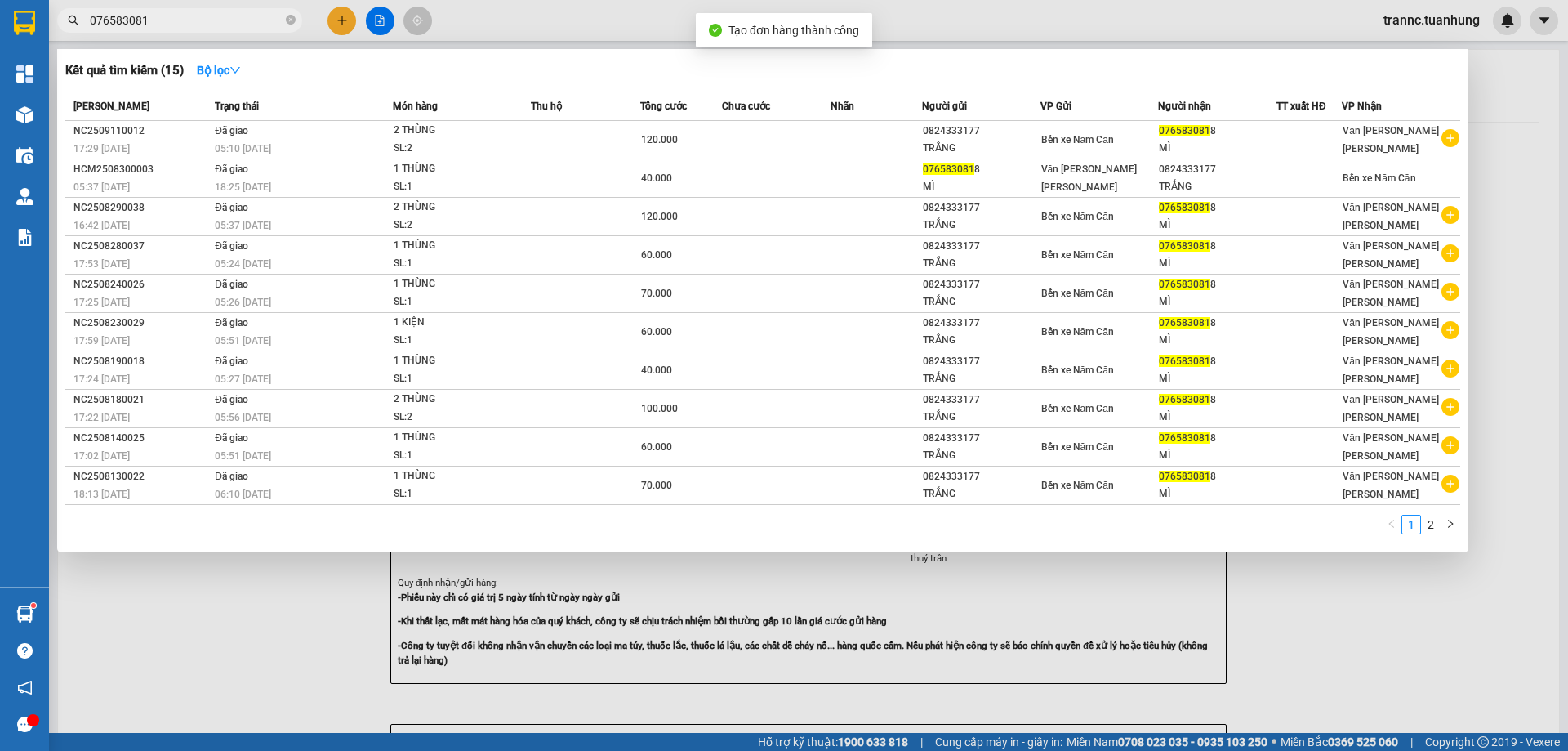
click at [1417, 688] on div at bounding box center [784, 376] width 1568 height 751
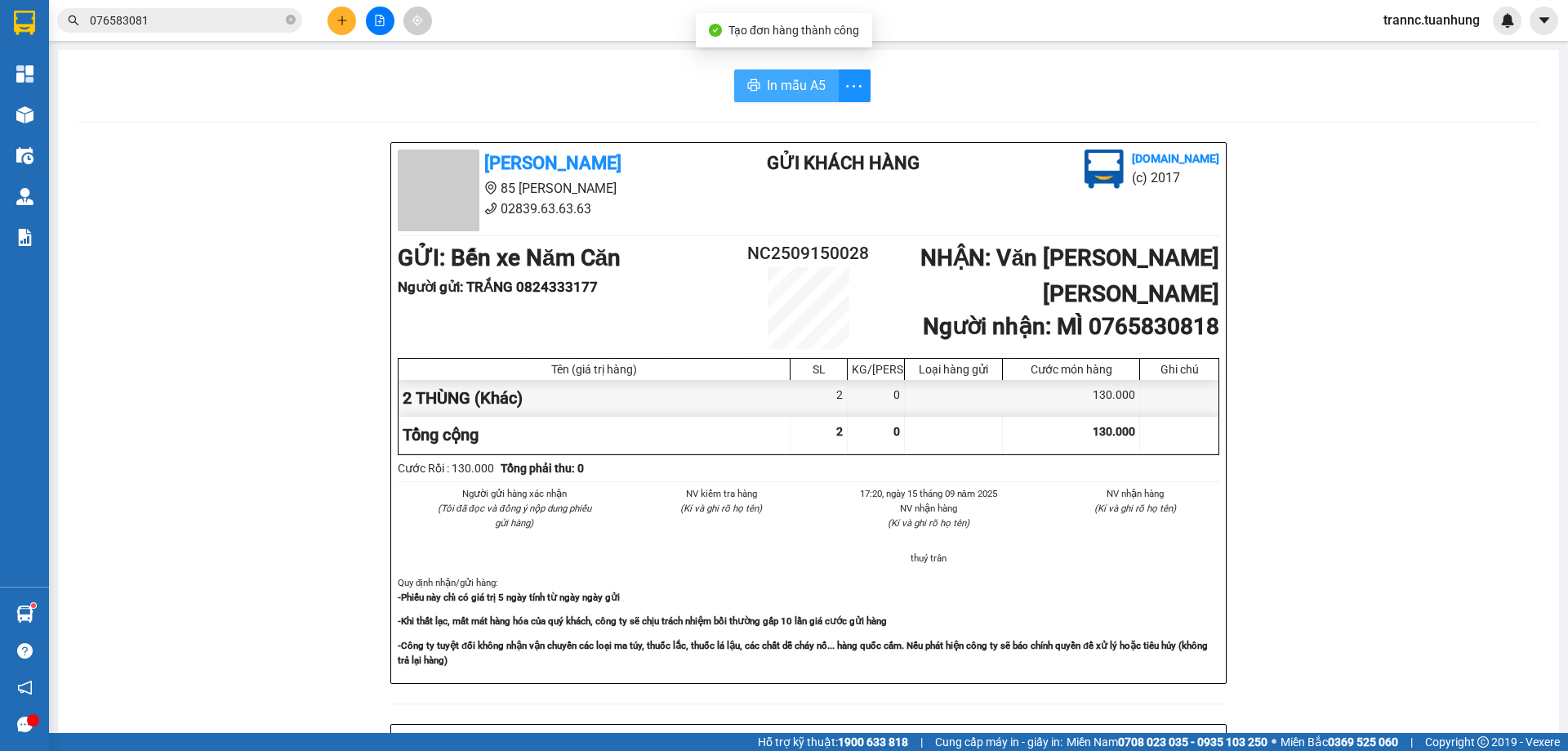
click at [786, 79] on span "In mẫu A5" at bounding box center [797, 85] width 59 height 20
click at [775, 81] on span "In mẫu A5" at bounding box center [797, 85] width 59 height 20
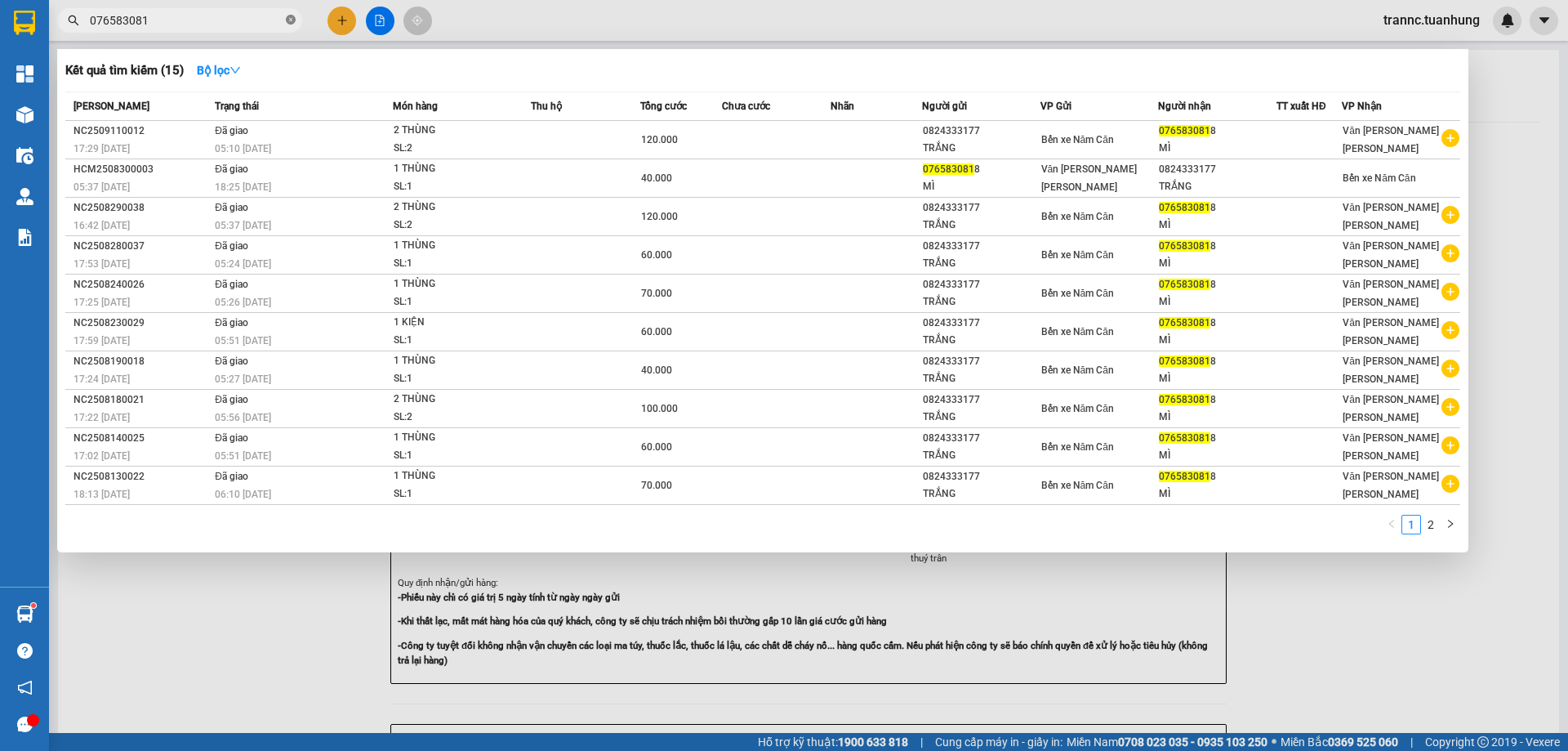
click at [290, 20] on icon "close-circle" at bounding box center [291, 20] width 10 height 10
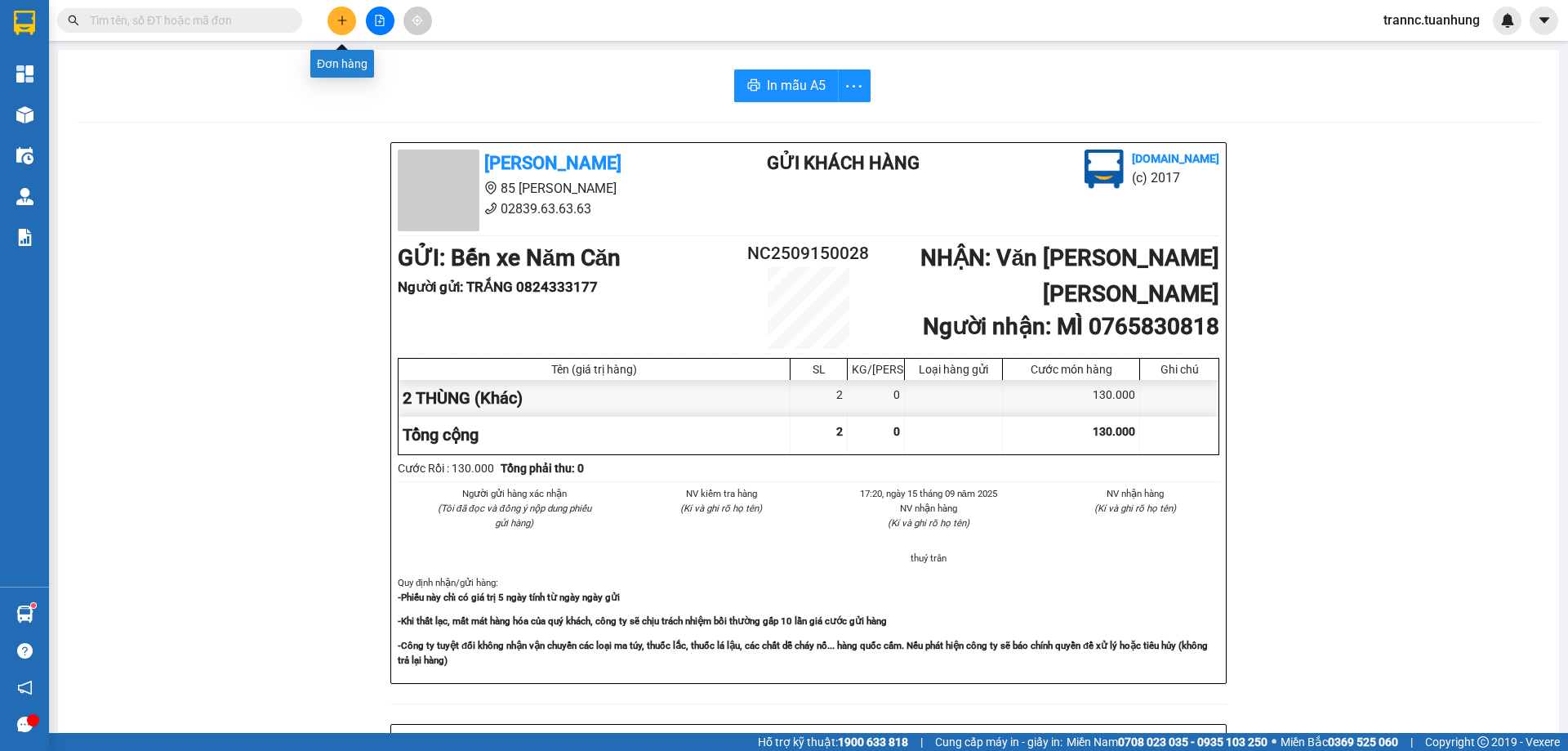
click at [341, 22] on icon "plus" at bounding box center [342, 20] width 12 height 12
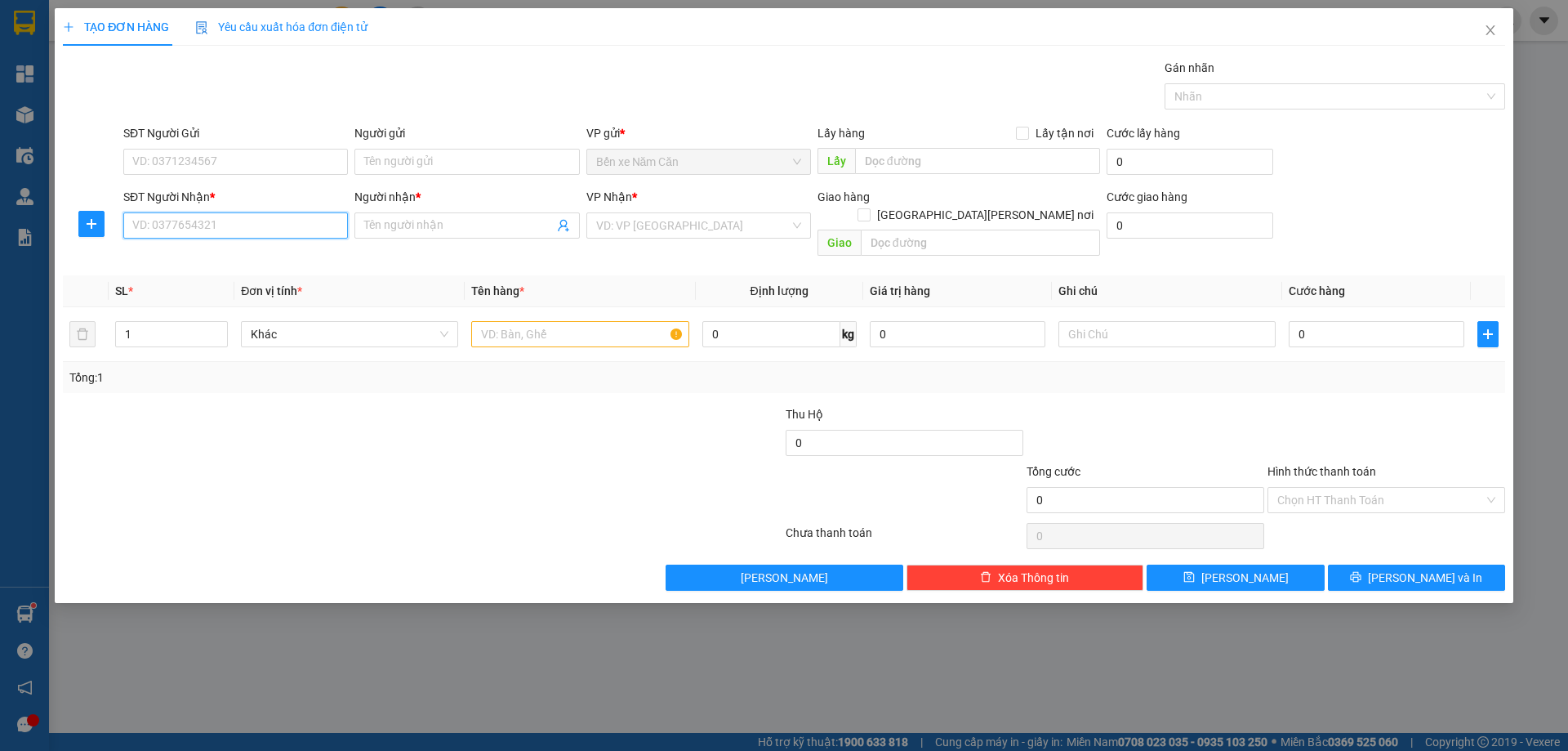
click at [209, 226] on input "SĐT Người Nhận *" at bounding box center [235, 225] width 224 height 26
drag, startPoint x: 219, startPoint y: 267, endPoint x: 236, endPoint y: 259, distance: 18.8
click at [220, 267] on div "0919598277 - [PERSON_NAME]" at bounding box center [235, 257] width 224 height 26
type input "0919598277"
type input "[PERSON_NAME]"
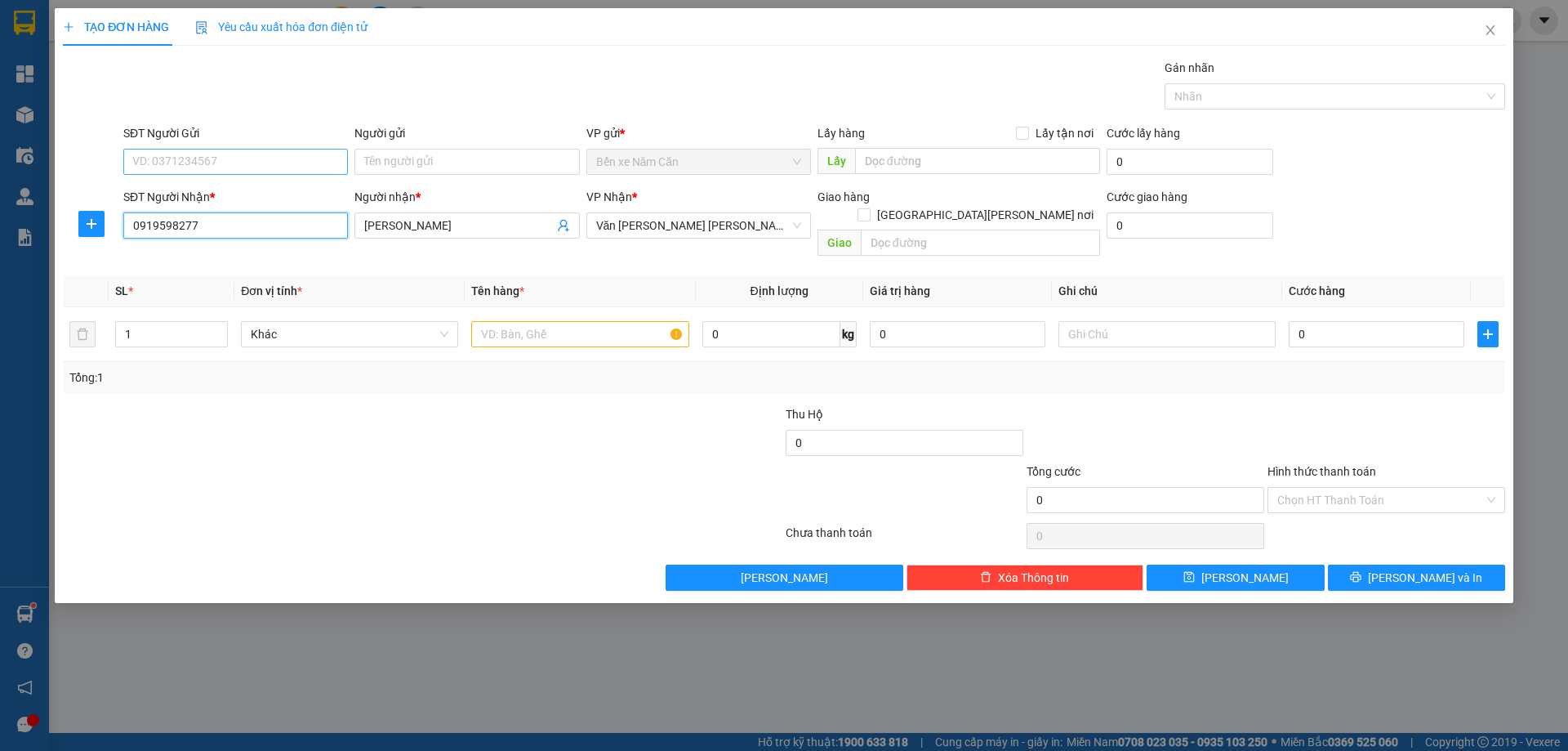
type input "0919598277"
click at [279, 168] on input "SĐT Người Gửi" at bounding box center [235, 161] width 224 height 26
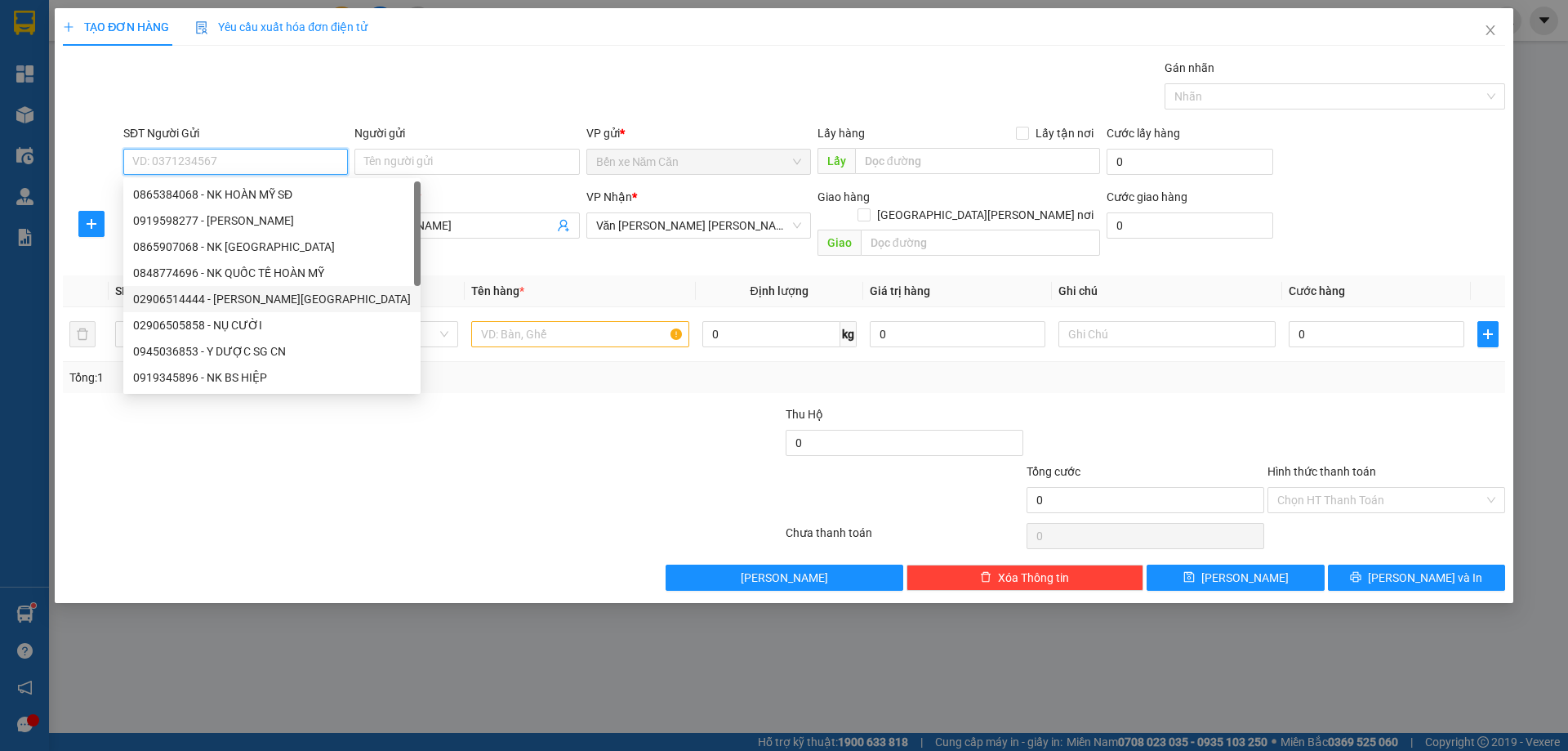
click at [260, 295] on div "02906514444 - [PERSON_NAME][GEOGRAPHIC_DATA]" at bounding box center [272, 298] width 278 height 18
type input "02906514444"
type input "[PERSON_NAME] MỸ [GEOGRAPHIC_DATA]"
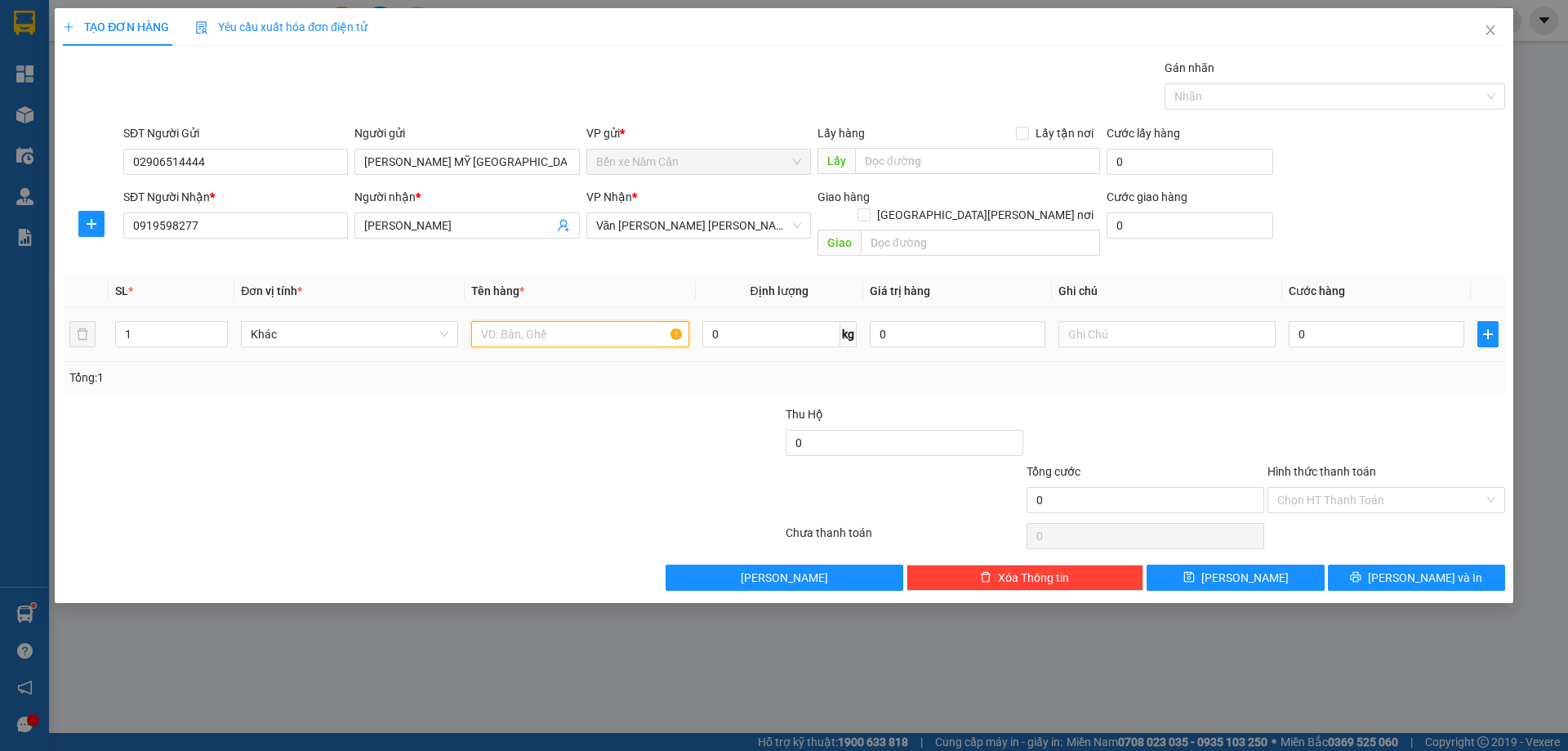
click at [590, 321] on input "text" at bounding box center [579, 334] width 217 height 26
type input "1 H"
click at [1331, 321] on input "0" at bounding box center [1377, 334] width 176 height 26
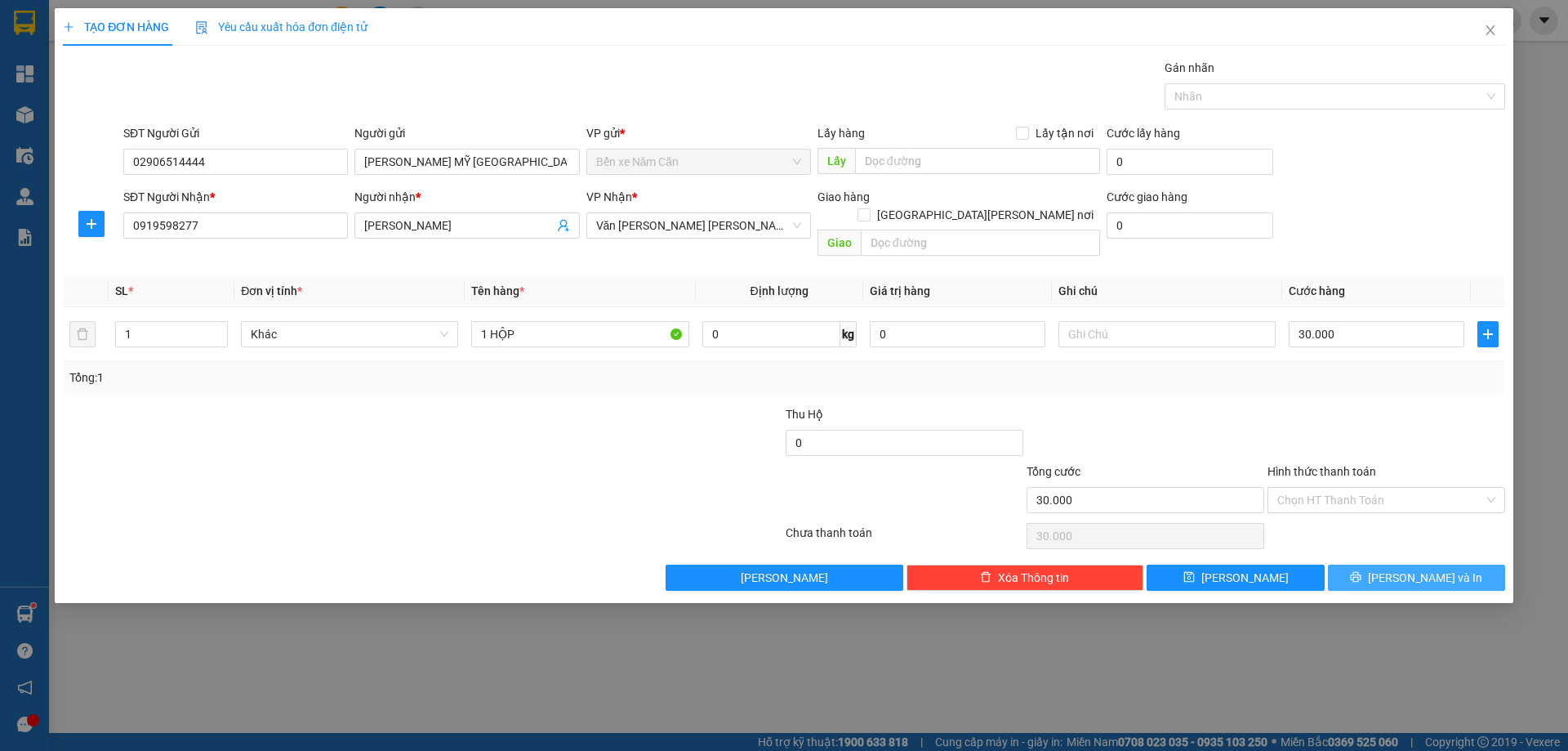
click at [1358, 565] on button "[PERSON_NAME] và In" at bounding box center [1417, 577] width 177 height 26
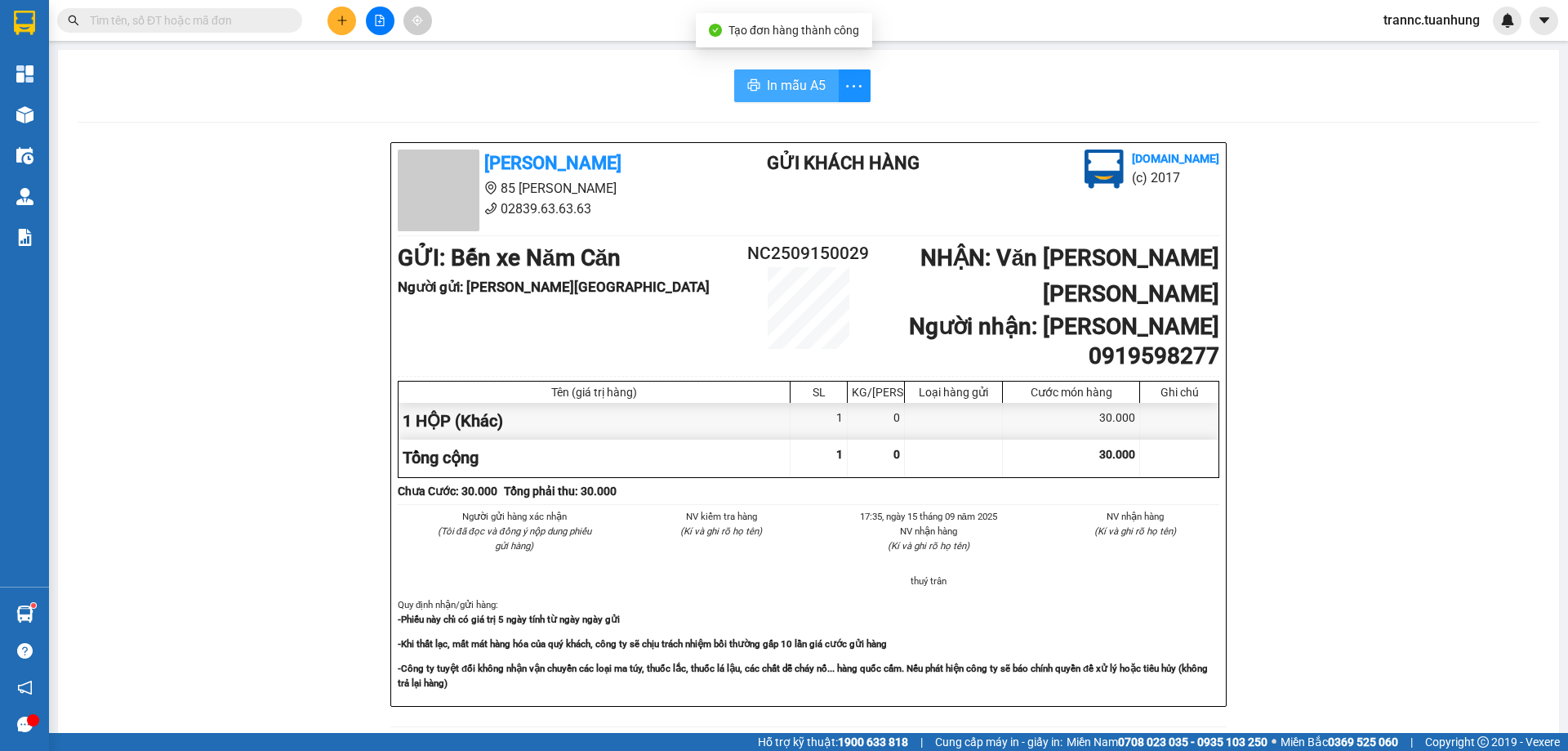
click at [777, 81] on span "In mẫu A5" at bounding box center [797, 85] width 59 height 20
click at [236, 23] on input "text" at bounding box center [186, 20] width 193 height 18
click at [190, 25] on input "text" at bounding box center [186, 20] width 193 height 18
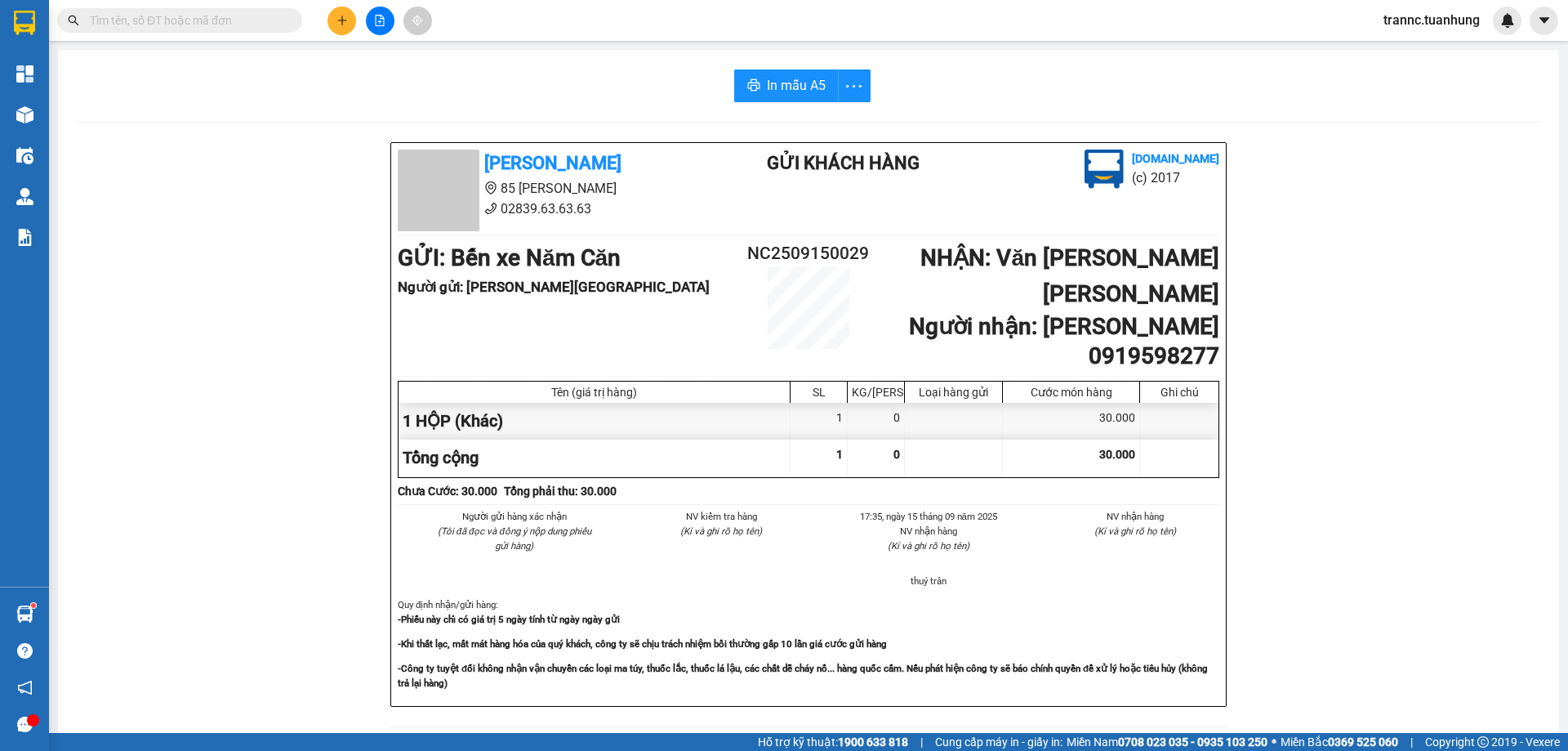
click at [190, 25] on input "text" at bounding box center [186, 20] width 193 height 18
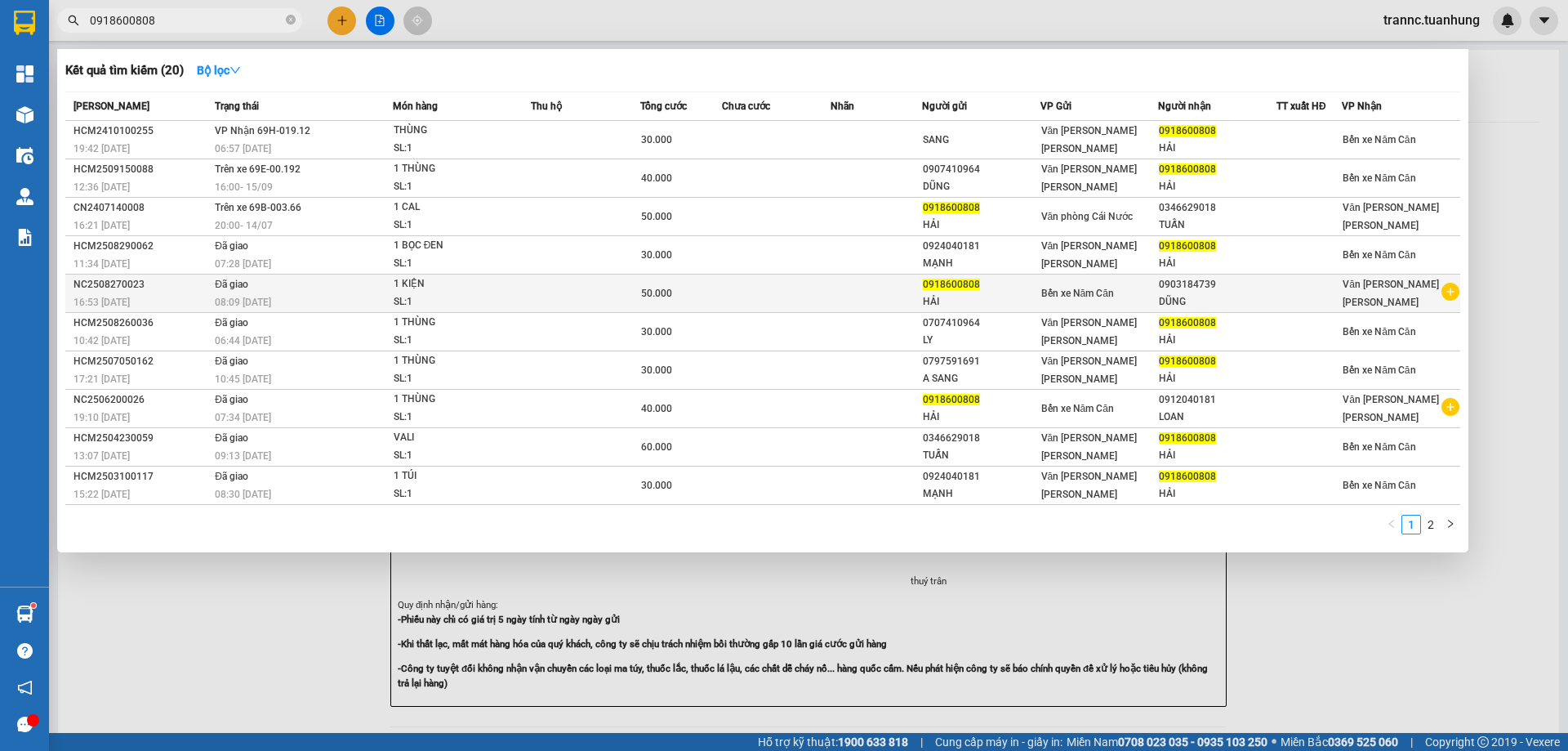
type input "0918600808"
click at [1455, 290] on icon "plus-circle" at bounding box center [1451, 292] width 18 height 18
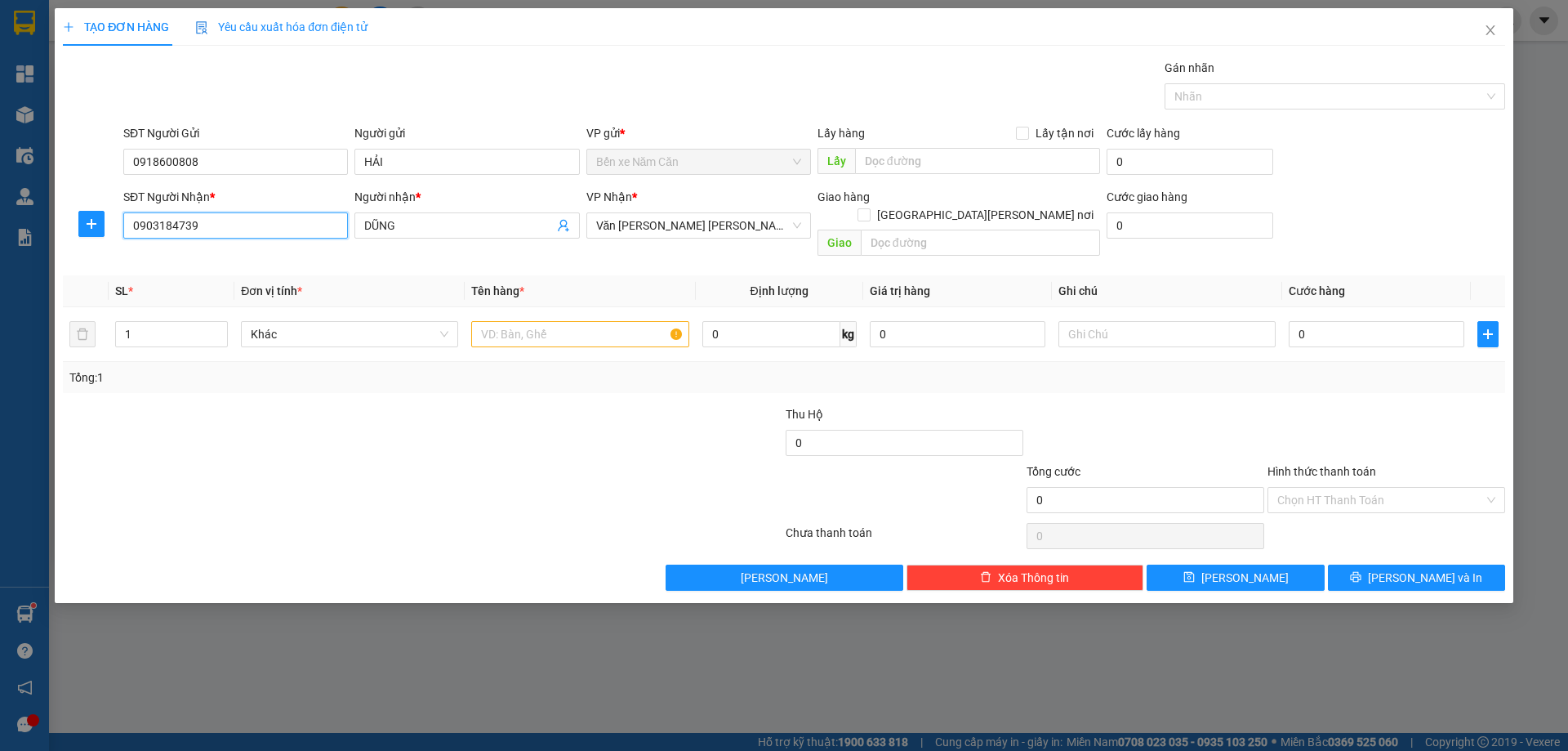
click at [275, 226] on input "0903184739" at bounding box center [235, 225] width 224 height 26
type input "0"
type input "0903184739"
click at [201, 251] on div "0903184739 - [PERSON_NAME]" at bounding box center [236, 258] width 205 height 18
click at [544, 321] on input "text" at bounding box center [579, 334] width 217 height 26
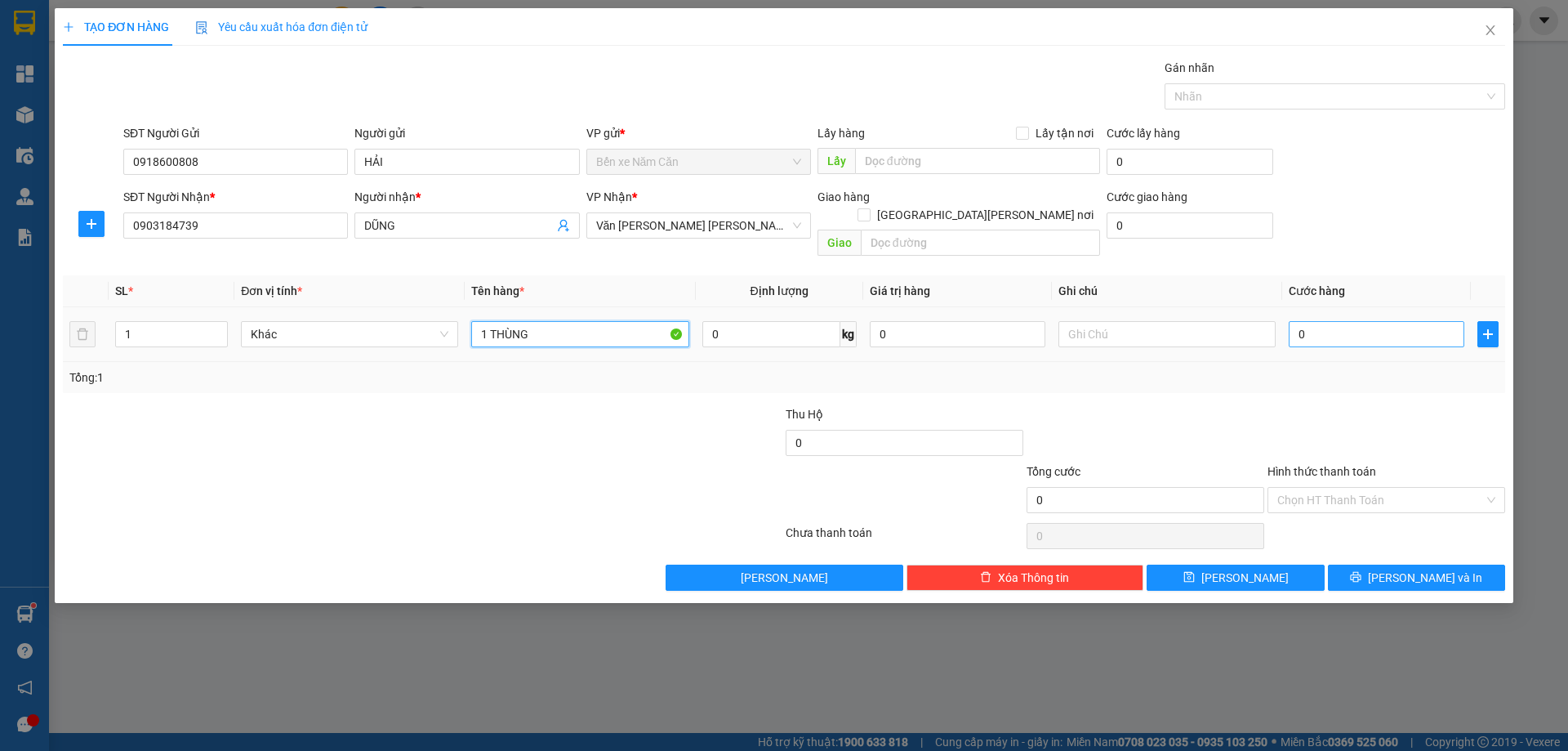
type input "1 THÙNG"
click at [1331, 321] on input "0" at bounding box center [1377, 334] width 176 height 26
type input "4"
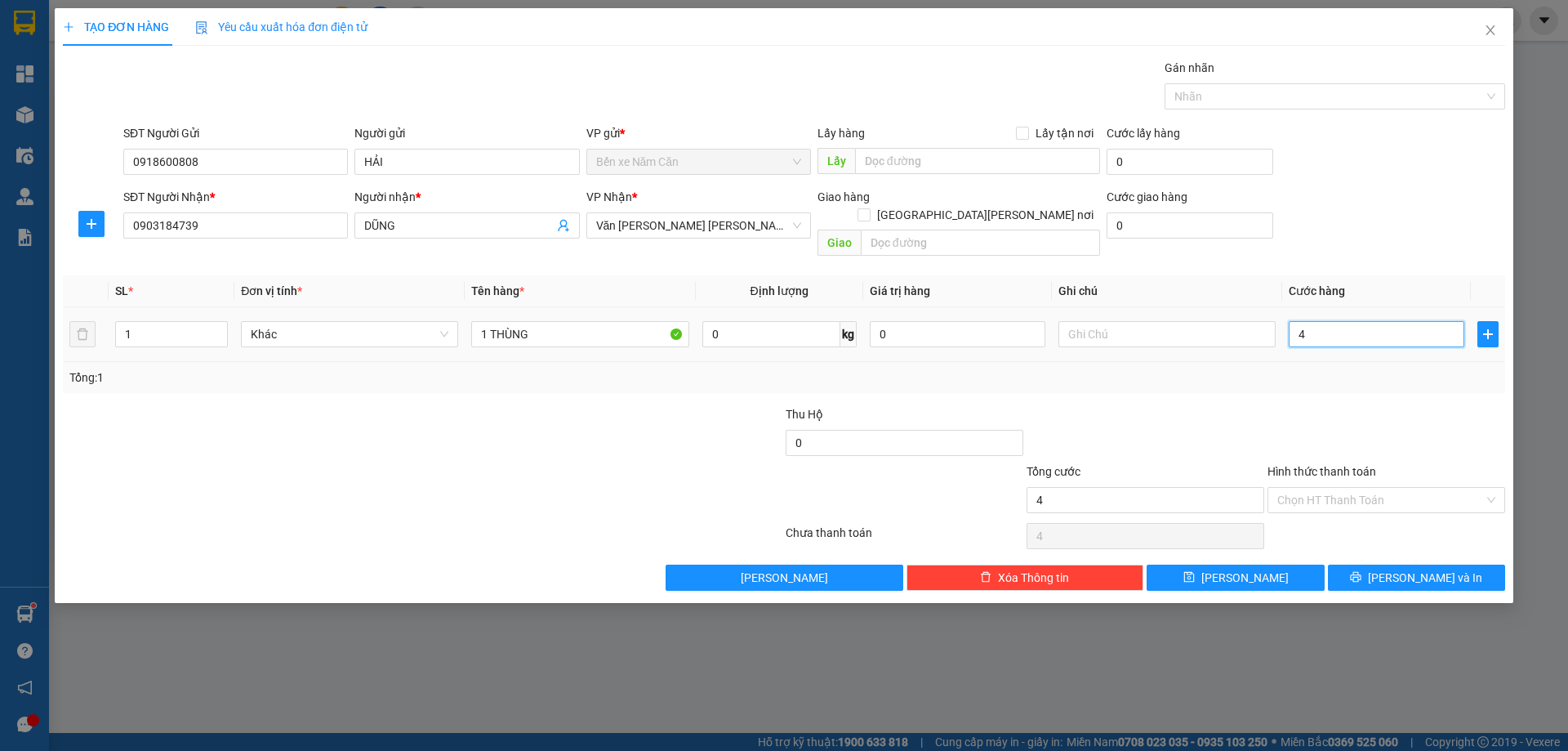
type input "40"
type input "40.000"
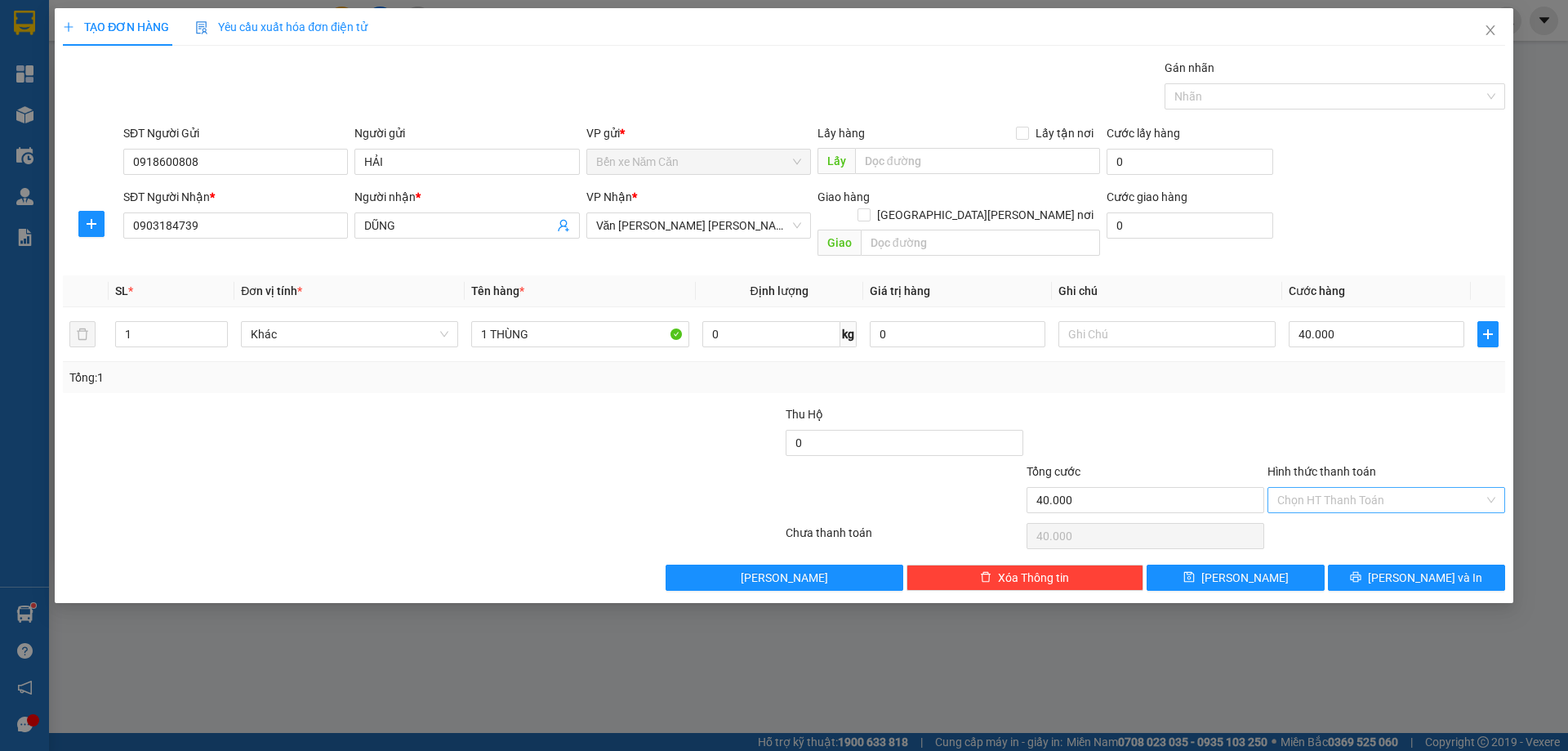
click at [1327, 488] on input "Hình thức thanh toán" at bounding box center [1381, 499] width 207 height 24
drag, startPoint x: 1331, startPoint y: 510, endPoint x: 1346, endPoint y: 545, distance: 38.1
click at [1331, 511] on div "Tại văn phòng" at bounding box center [1387, 515] width 218 height 18
type input "0"
click at [1356, 565] on button "[PERSON_NAME] và In" at bounding box center [1417, 577] width 177 height 26
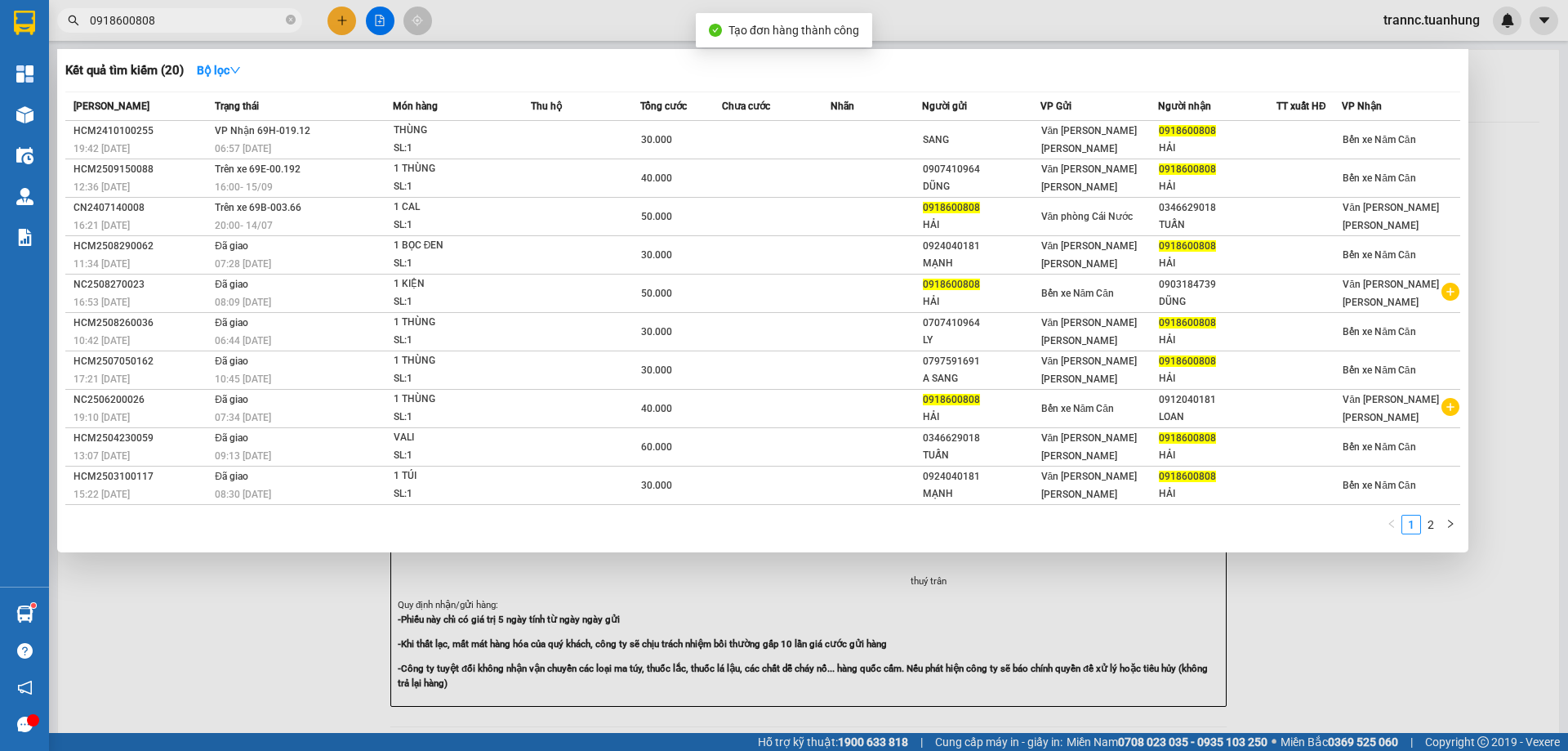
drag, startPoint x: 1442, startPoint y: 652, endPoint x: 1400, endPoint y: 590, distance: 74.9
click at [1443, 652] on div at bounding box center [784, 376] width 1568 height 751
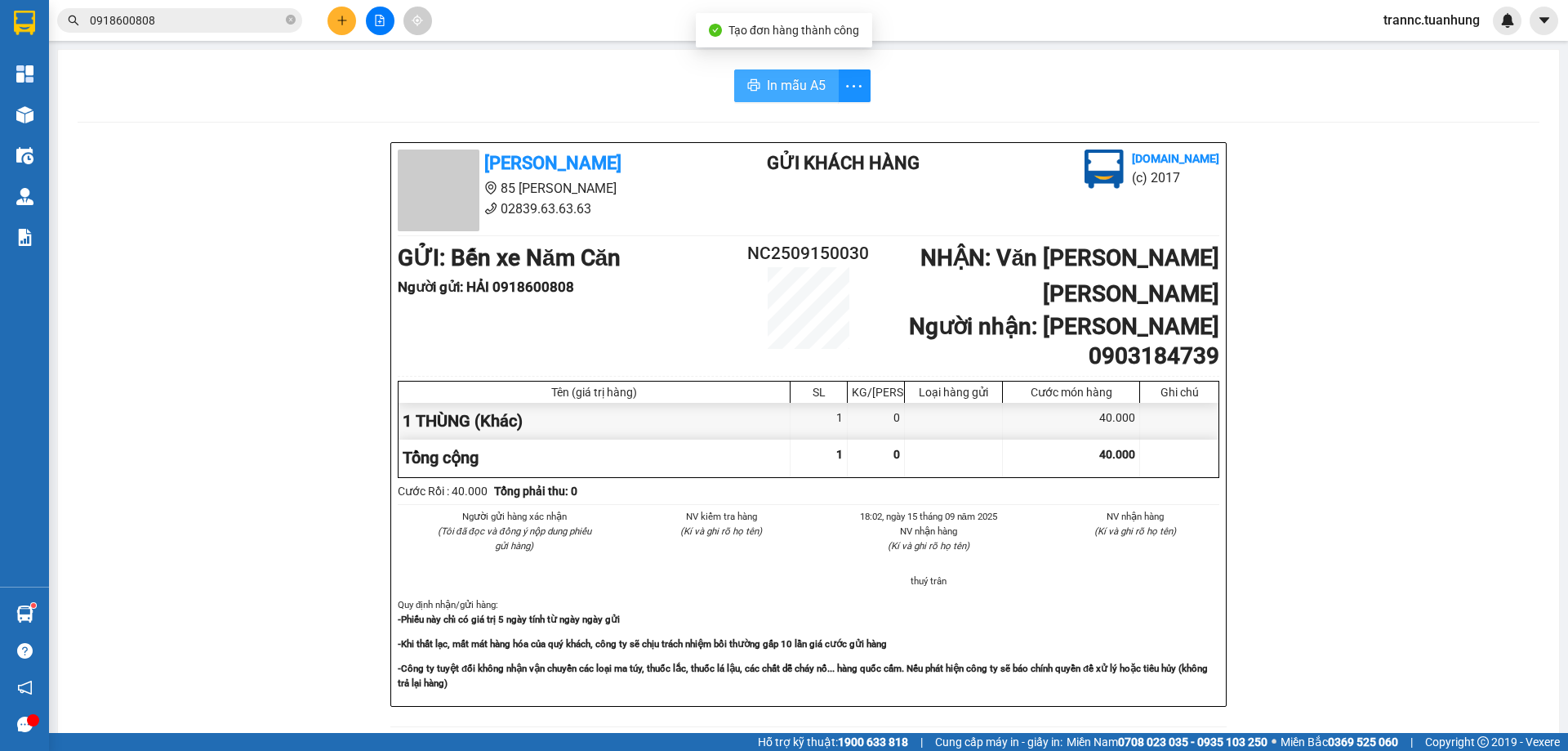
click at [769, 77] on span "In mẫu A5" at bounding box center [797, 85] width 59 height 20
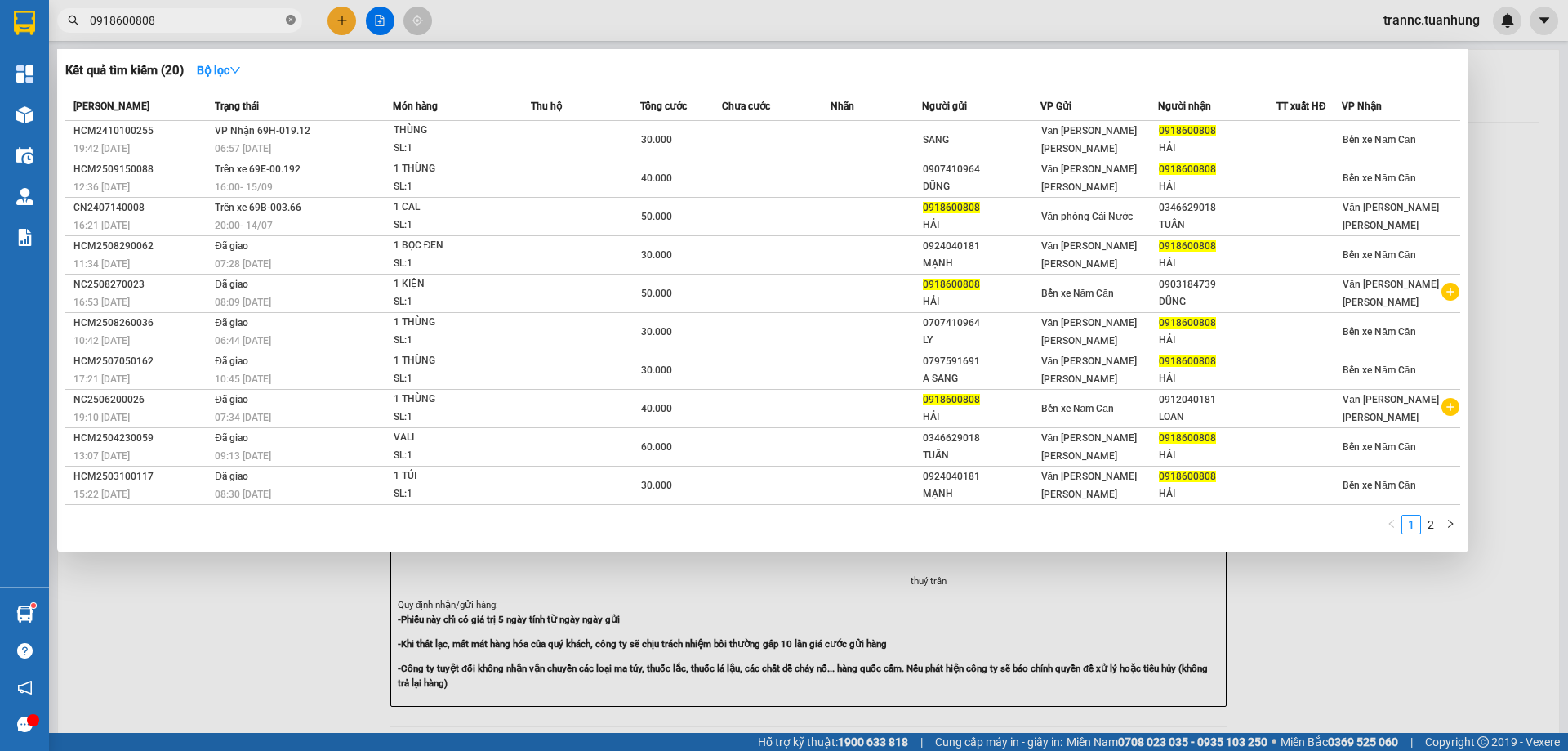
click at [292, 19] on icon "close-circle" at bounding box center [291, 20] width 10 height 10
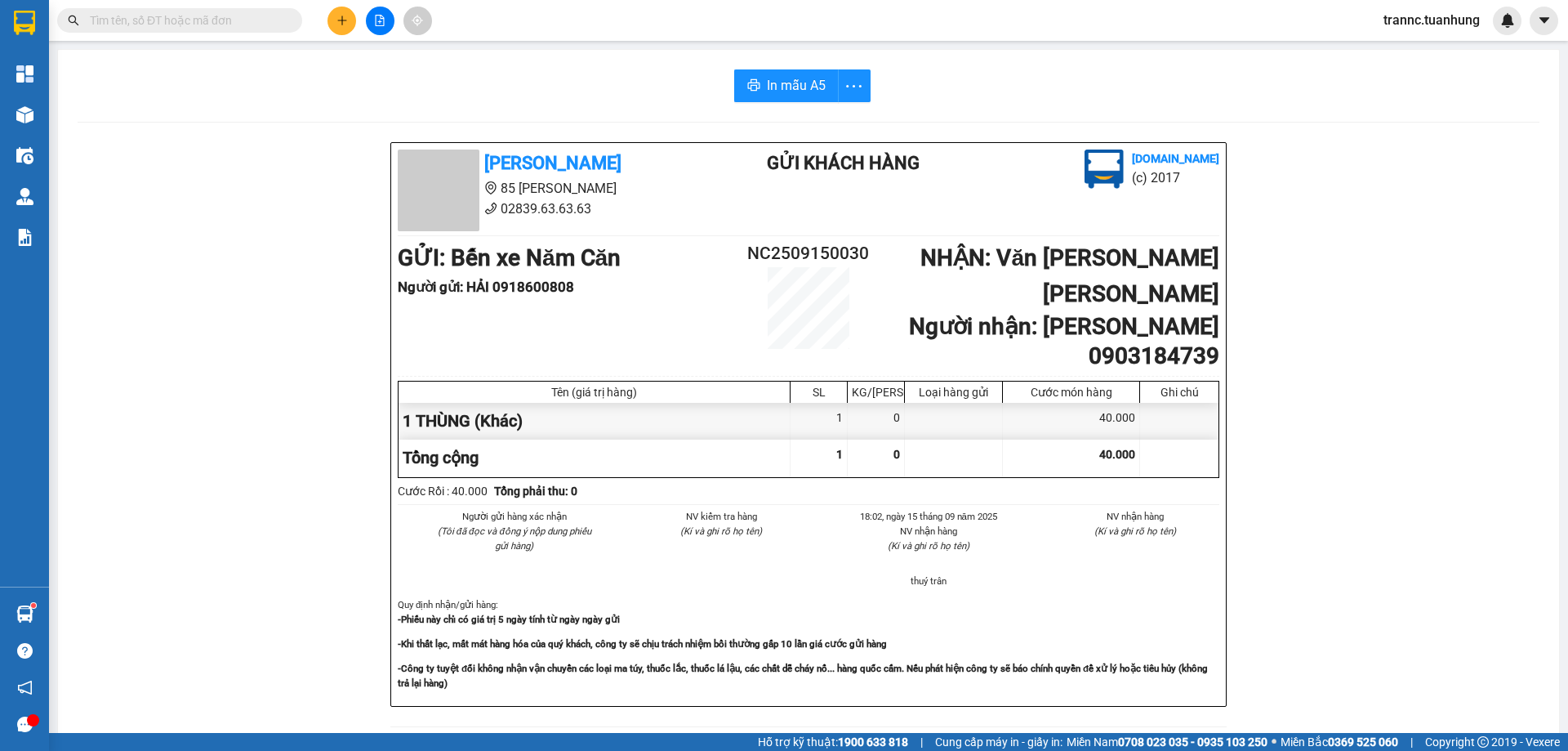
click at [270, 19] on input "text" at bounding box center [186, 20] width 193 height 18
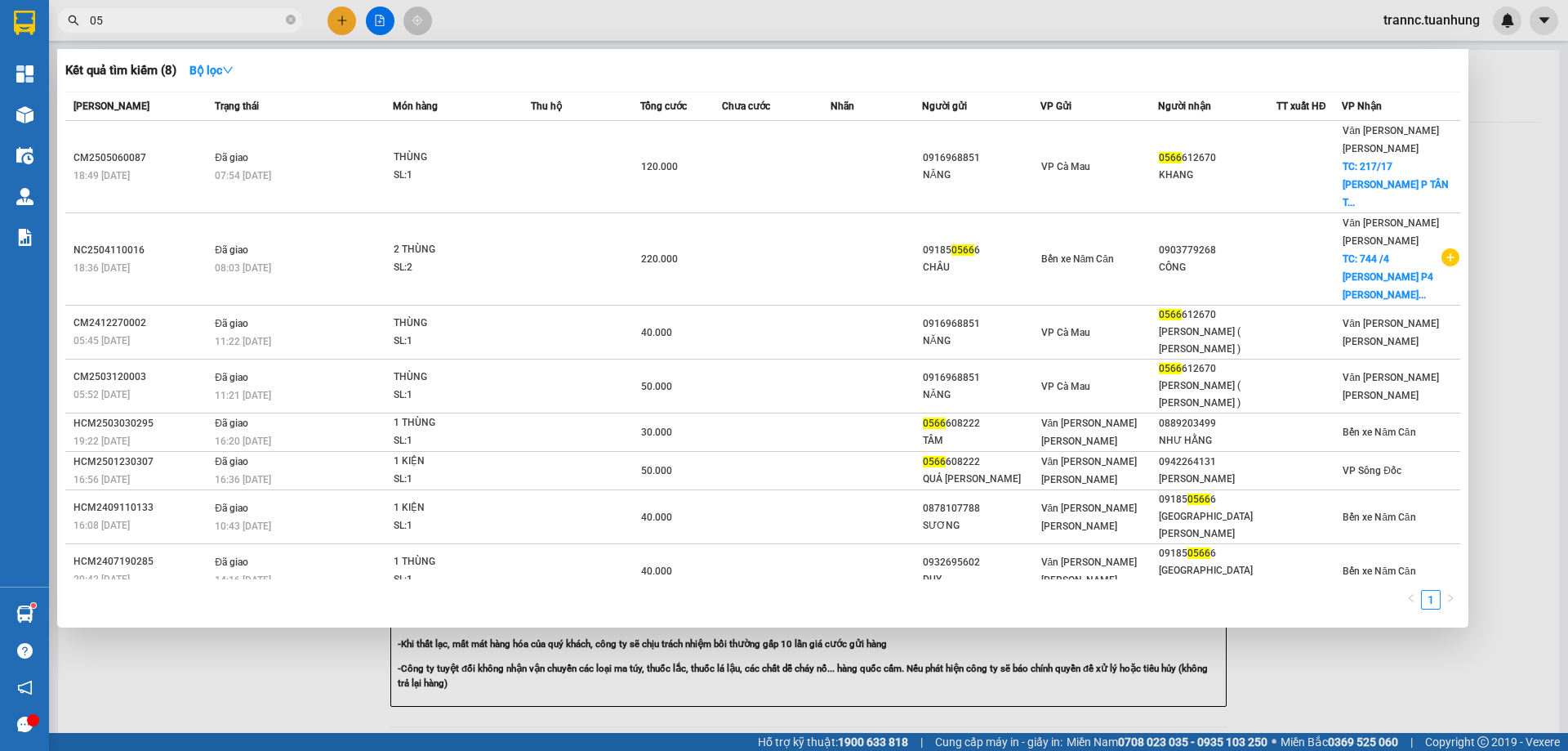
type input "0"
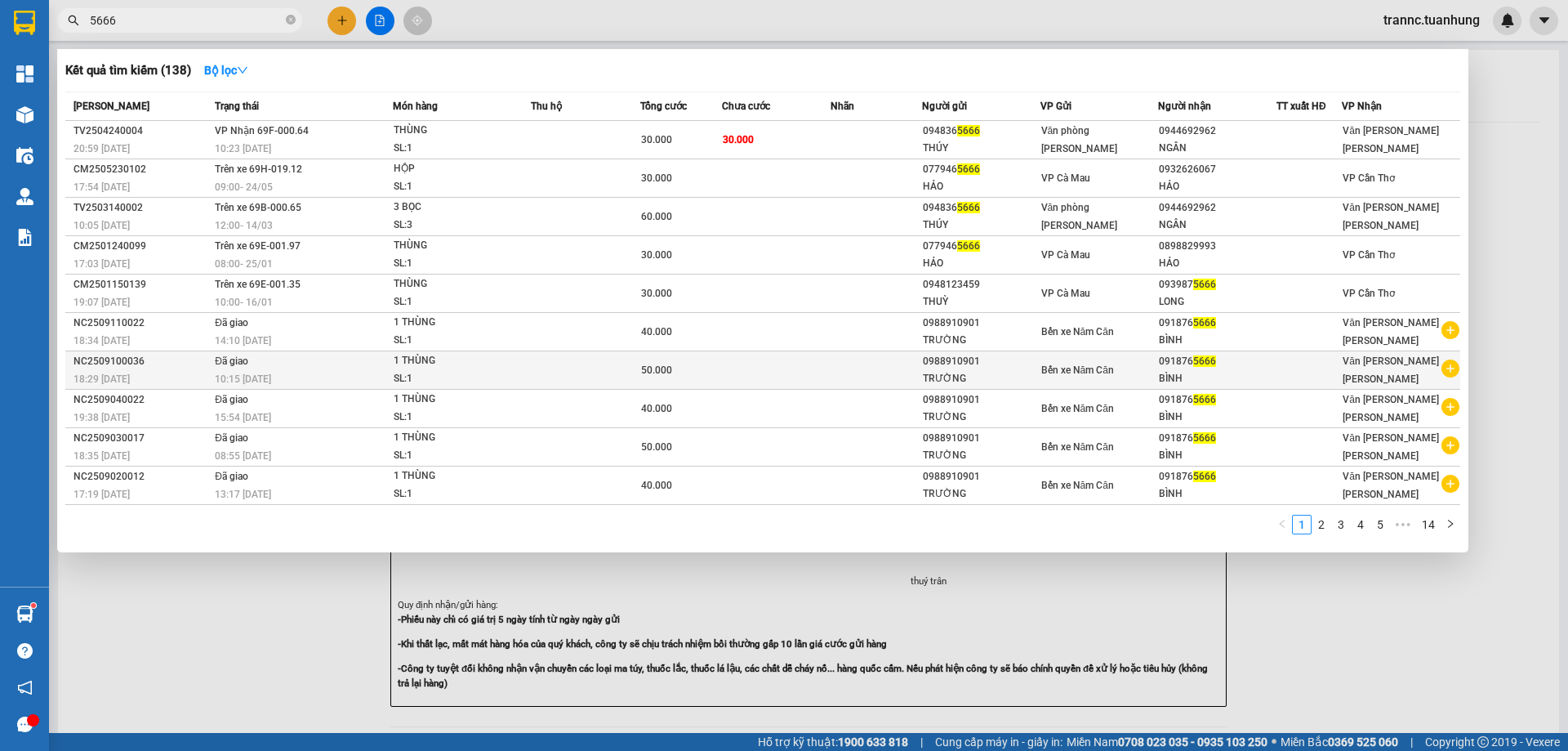
type input "5666"
click at [1448, 365] on icon "plus-circle" at bounding box center [1451, 369] width 18 height 18
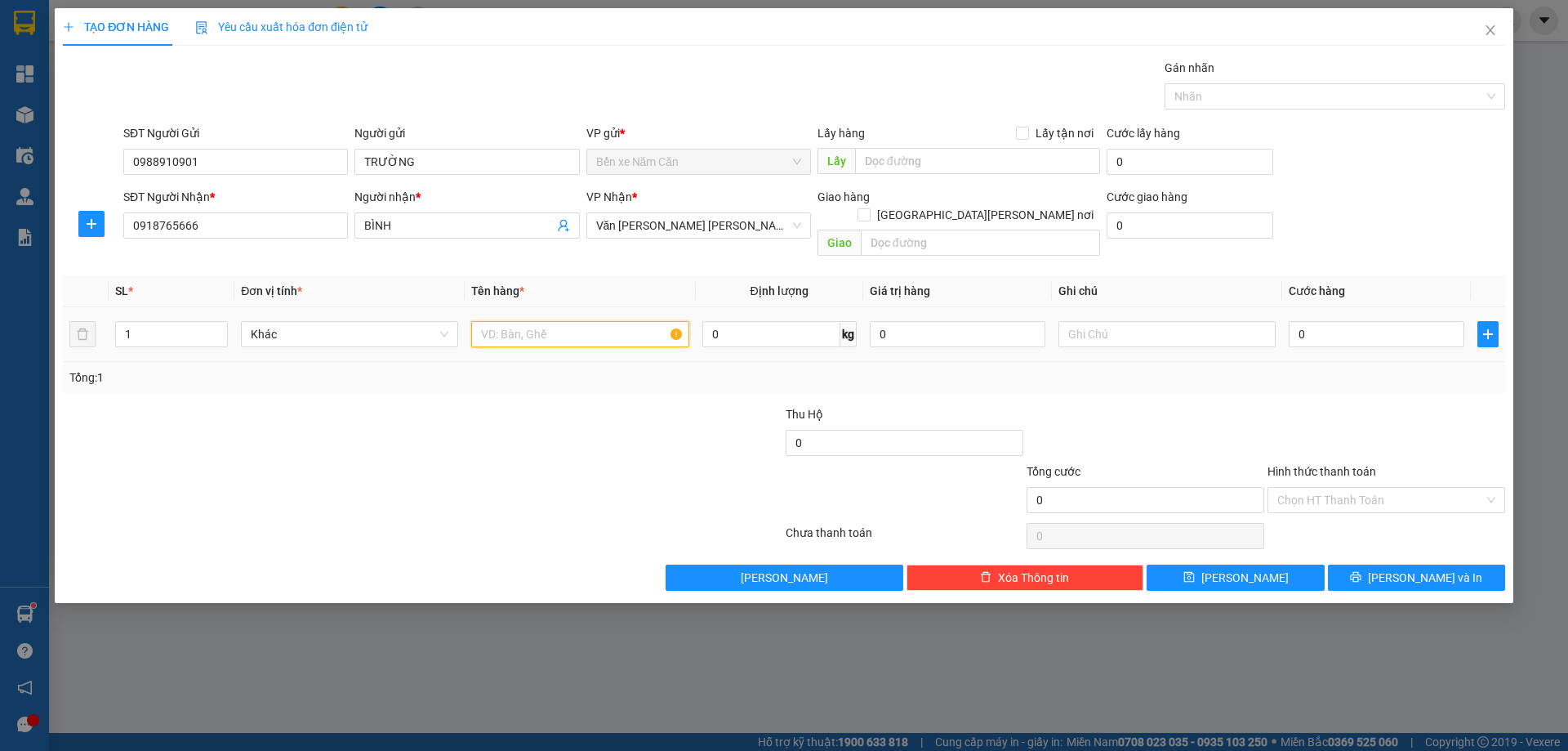
click at [614, 321] on input "text" at bounding box center [579, 334] width 217 height 26
type input "1 THÙNG"
click at [1308, 321] on input "0" at bounding box center [1377, 334] width 176 height 26
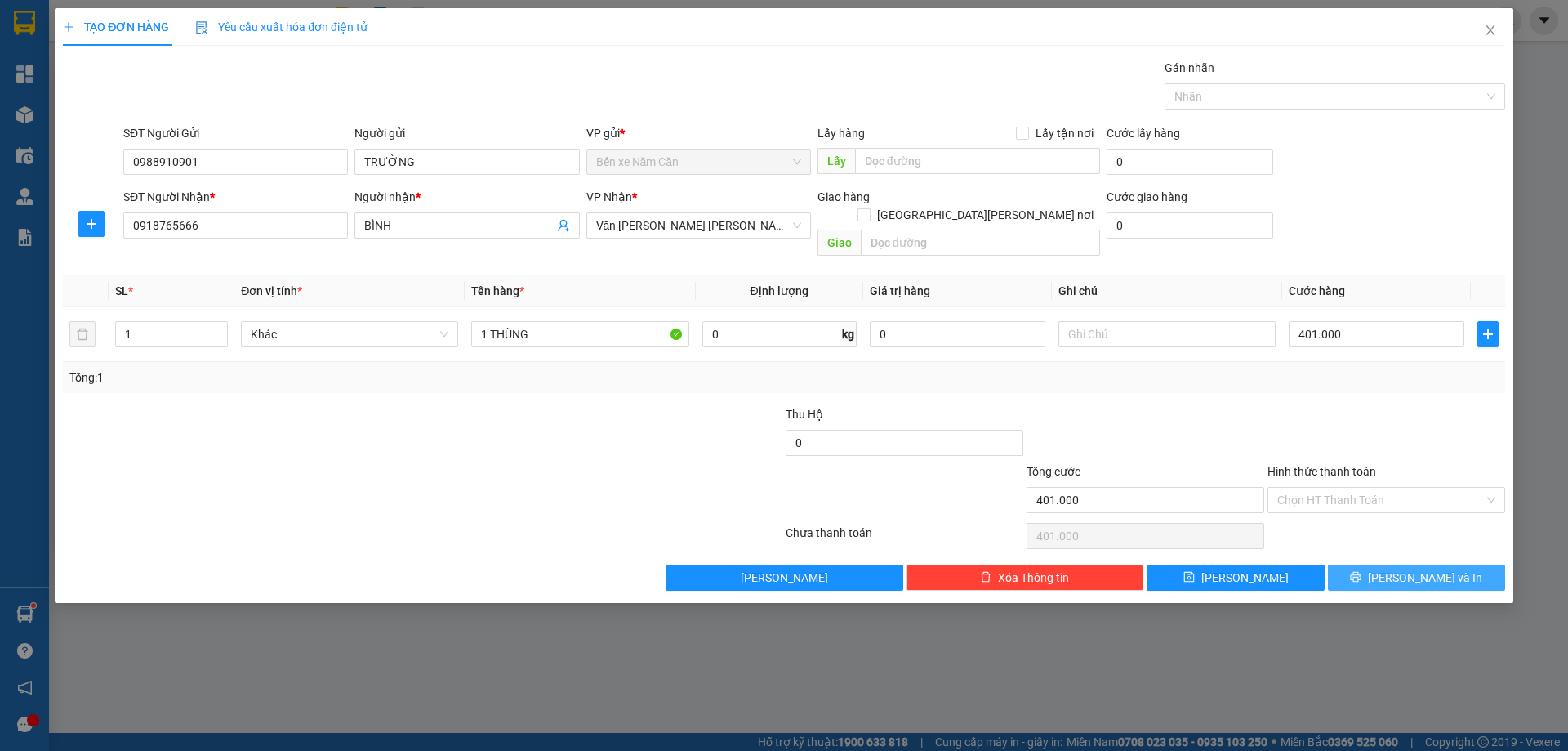
click at [1367, 565] on button "[PERSON_NAME] và In" at bounding box center [1417, 577] width 177 height 26
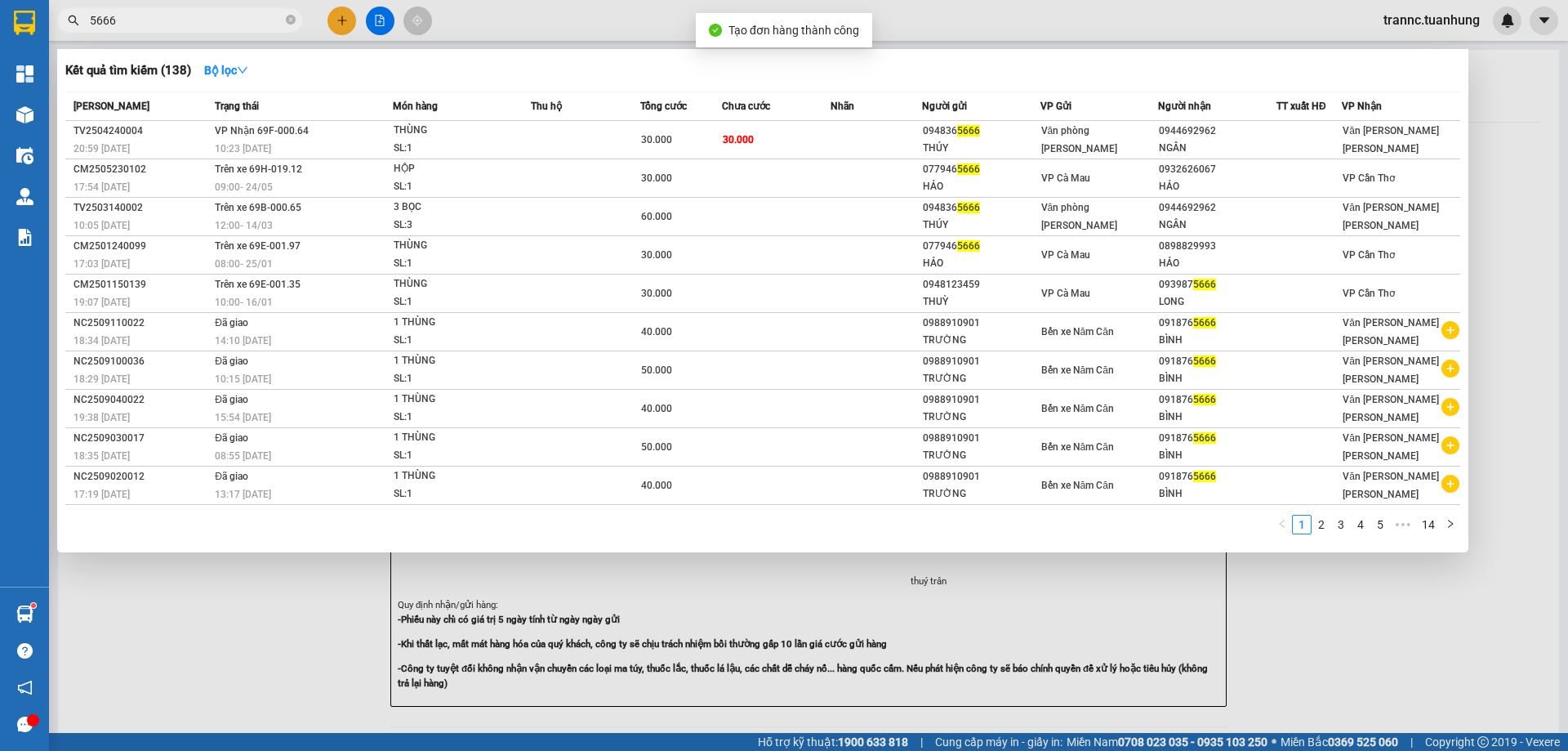
click at [1369, 633] on div at bounding box center [784, 376] width 1568 height 751
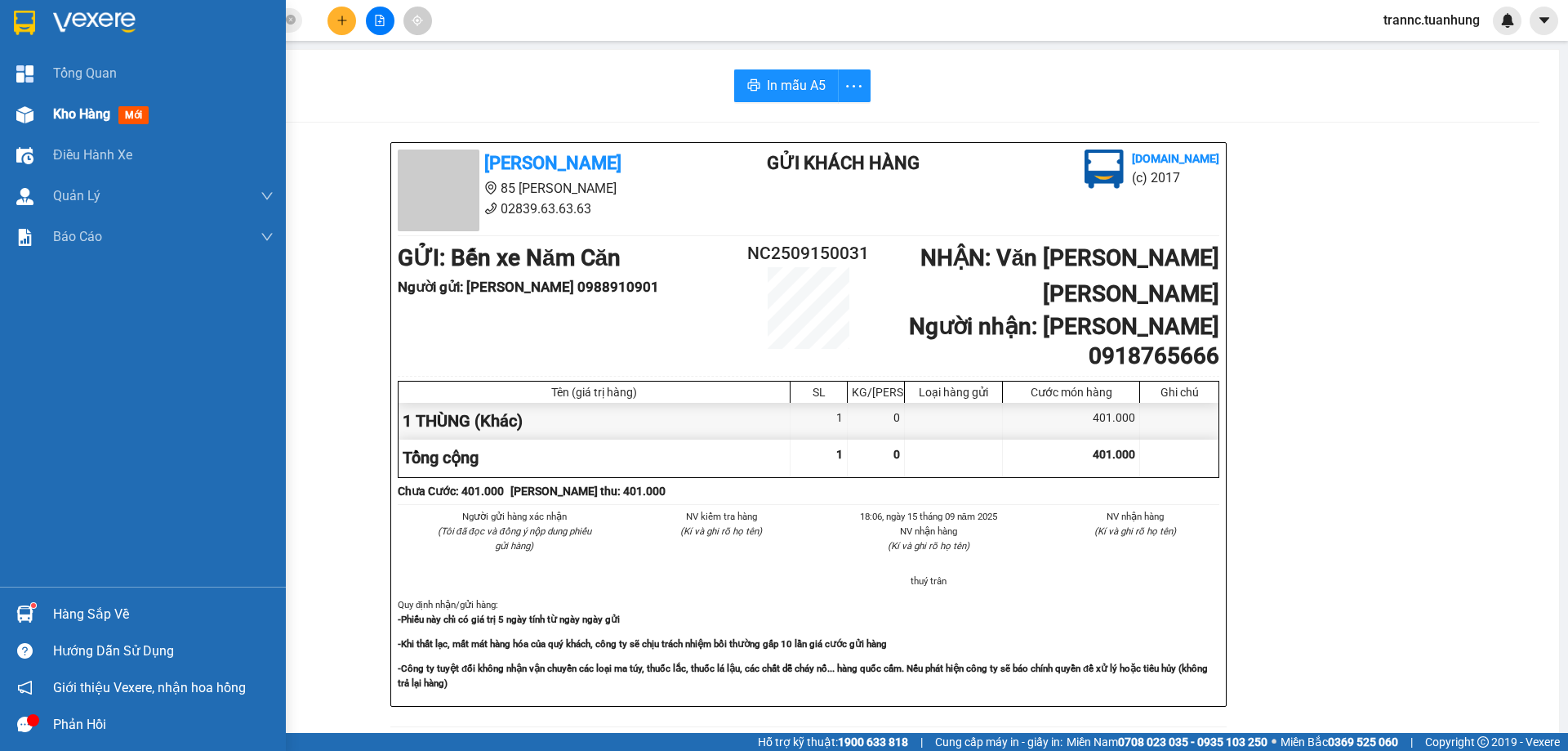
click at [64, 115] on span "Kho hàng" at bounding box center [81, 114] width 58 height 16
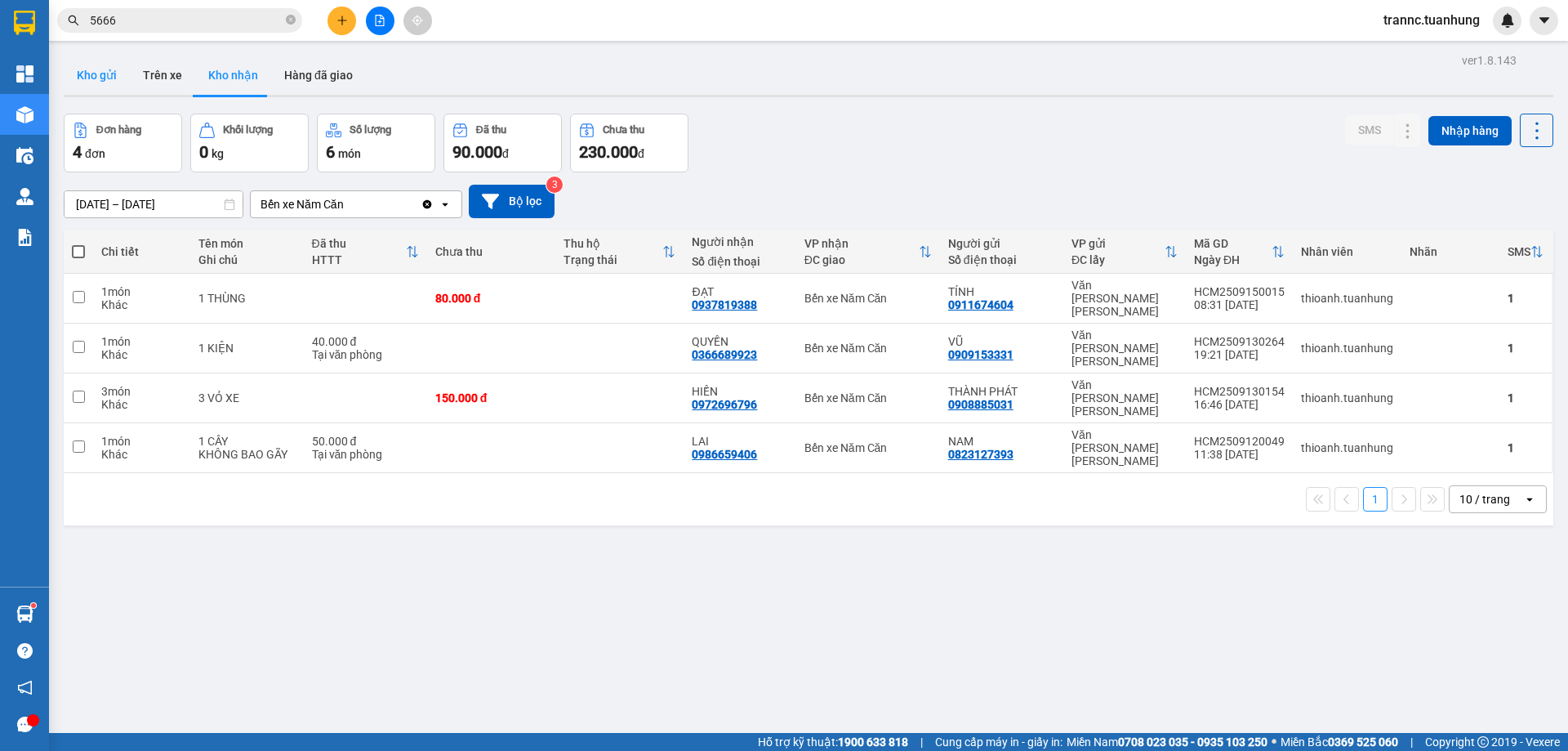
click at [114, 75] on button "Kho gửi" at bounding box center [97, 75] width 66 height 39
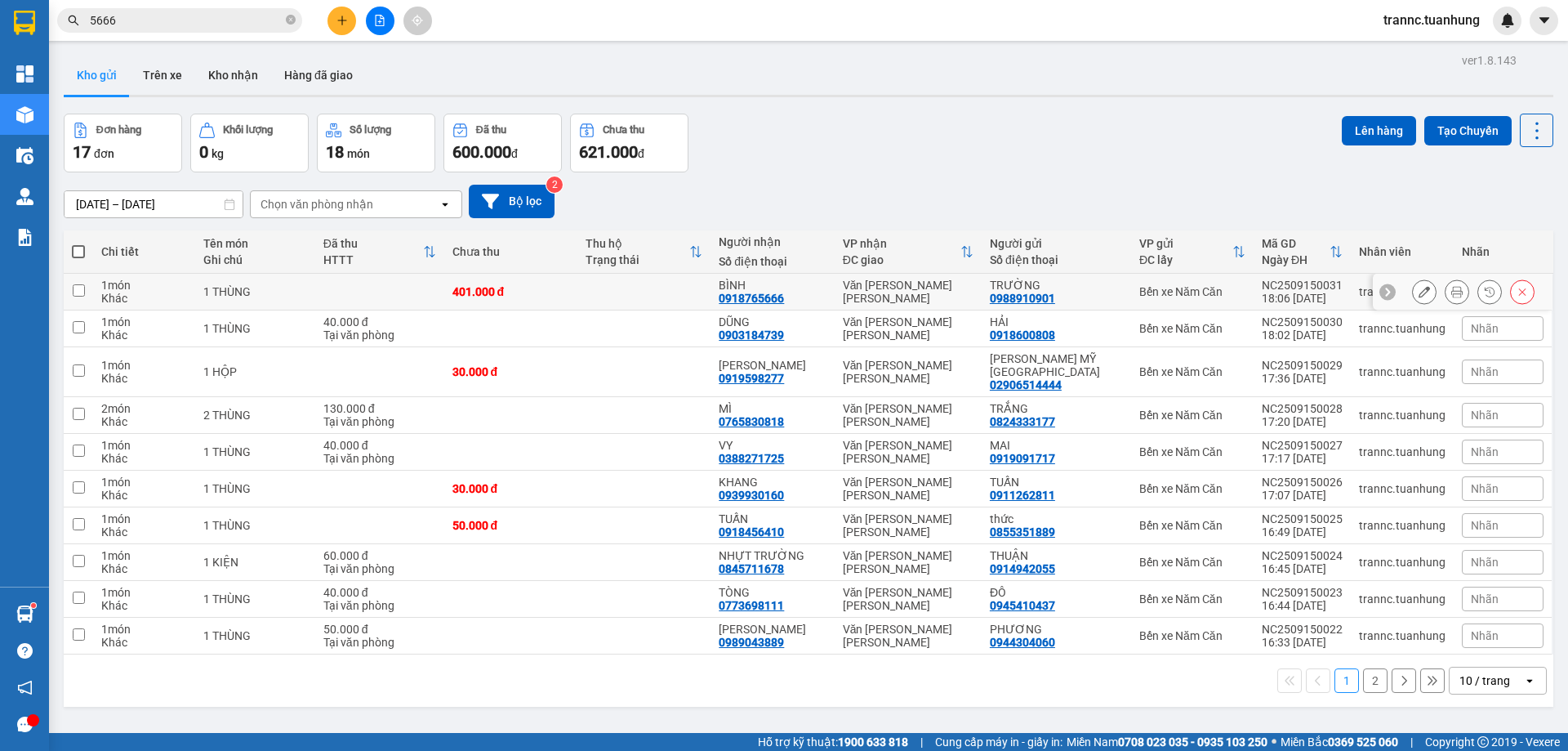
click at [1419, 292] on icon at bounding box center [1425, 292] width 12 height 12
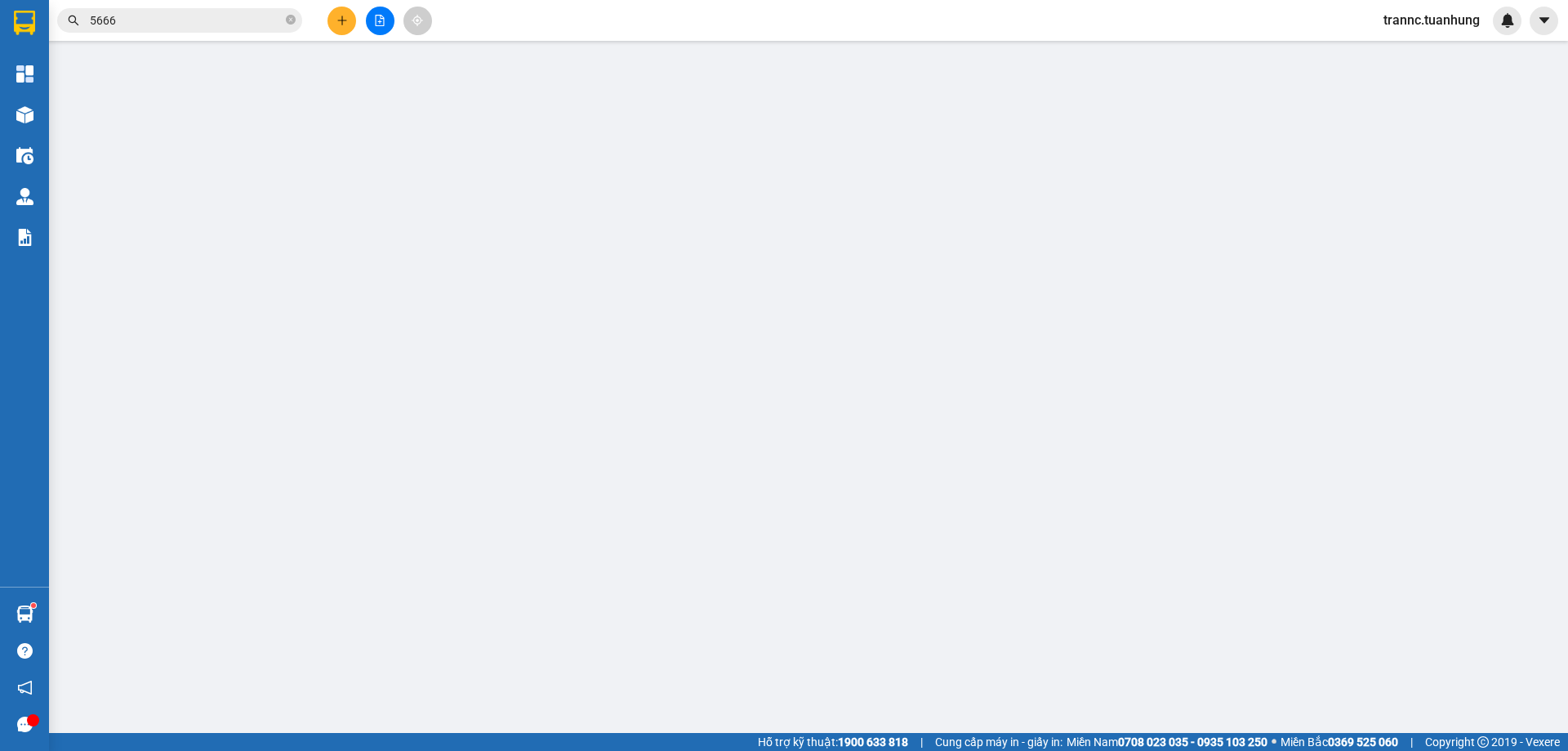
type input "0988910901"
type input "0918765666"
type input "401.000"
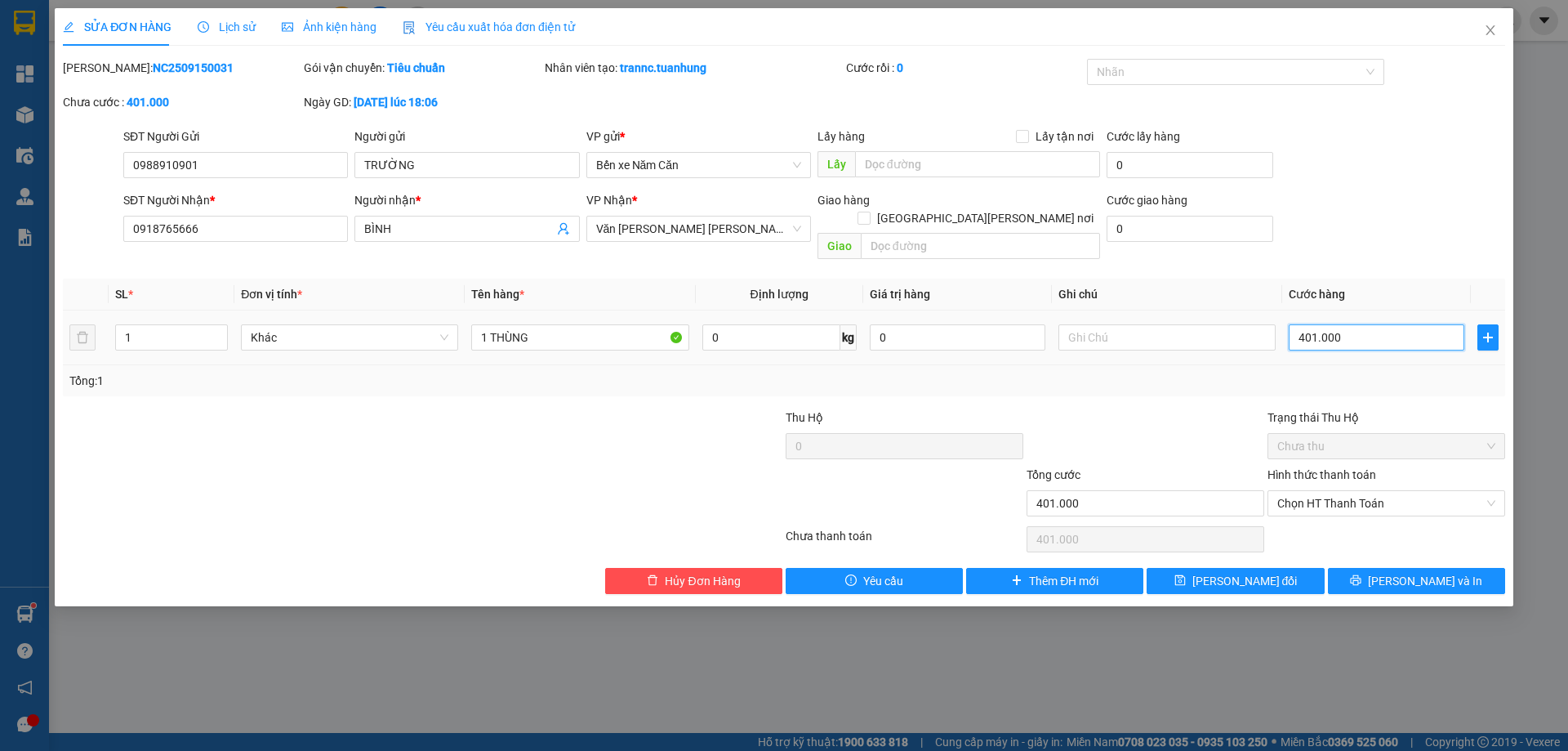
click at [1362, 325] on input "401.000" at bounding box center [1377, 337] width 176 height 26
type input "0"
click at [1296, 325] on input "0" at bounding box center [1377, 337] width 176 height 26
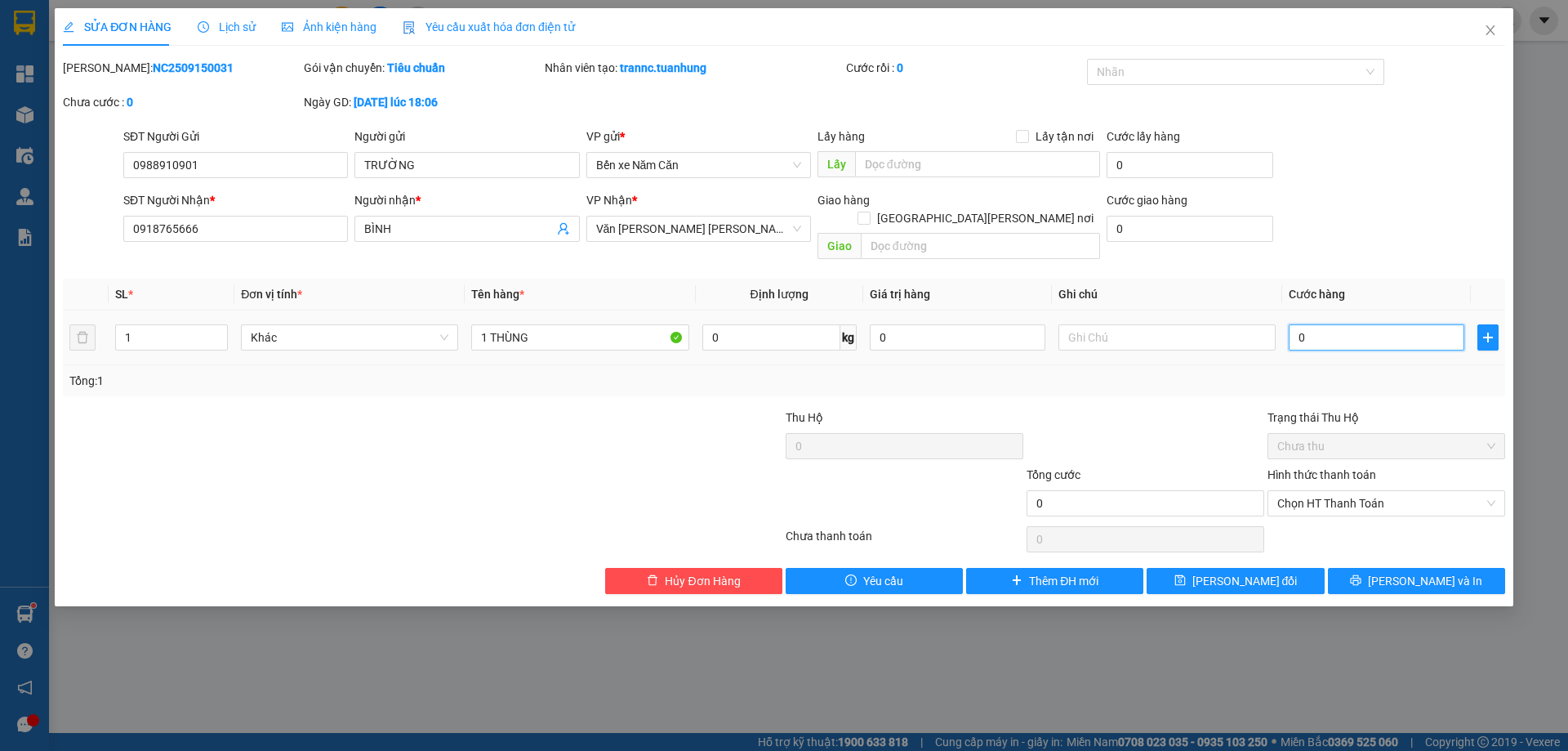
type input "40"
type input "400"
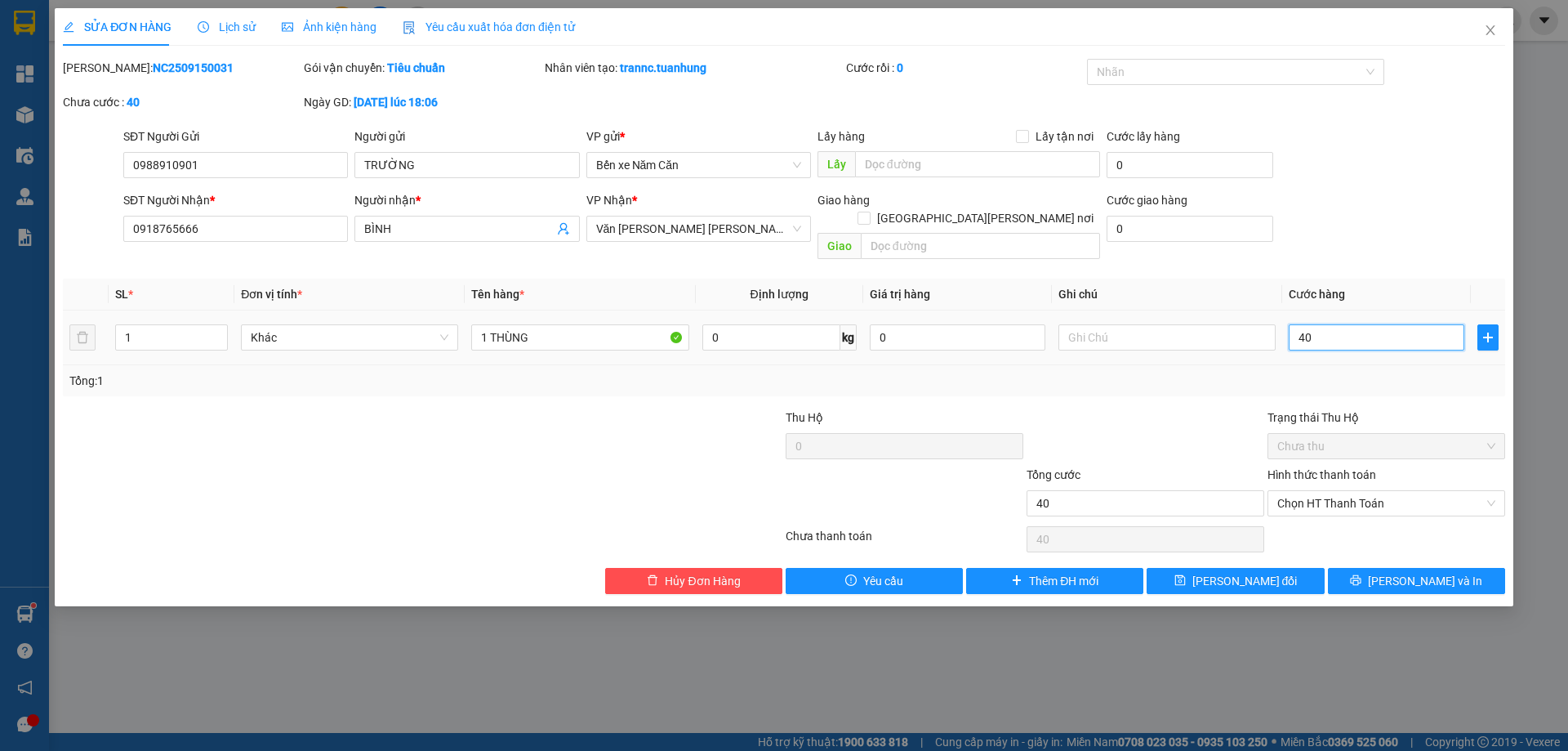
type input "400"
type input "4.000"
type input "40.000"
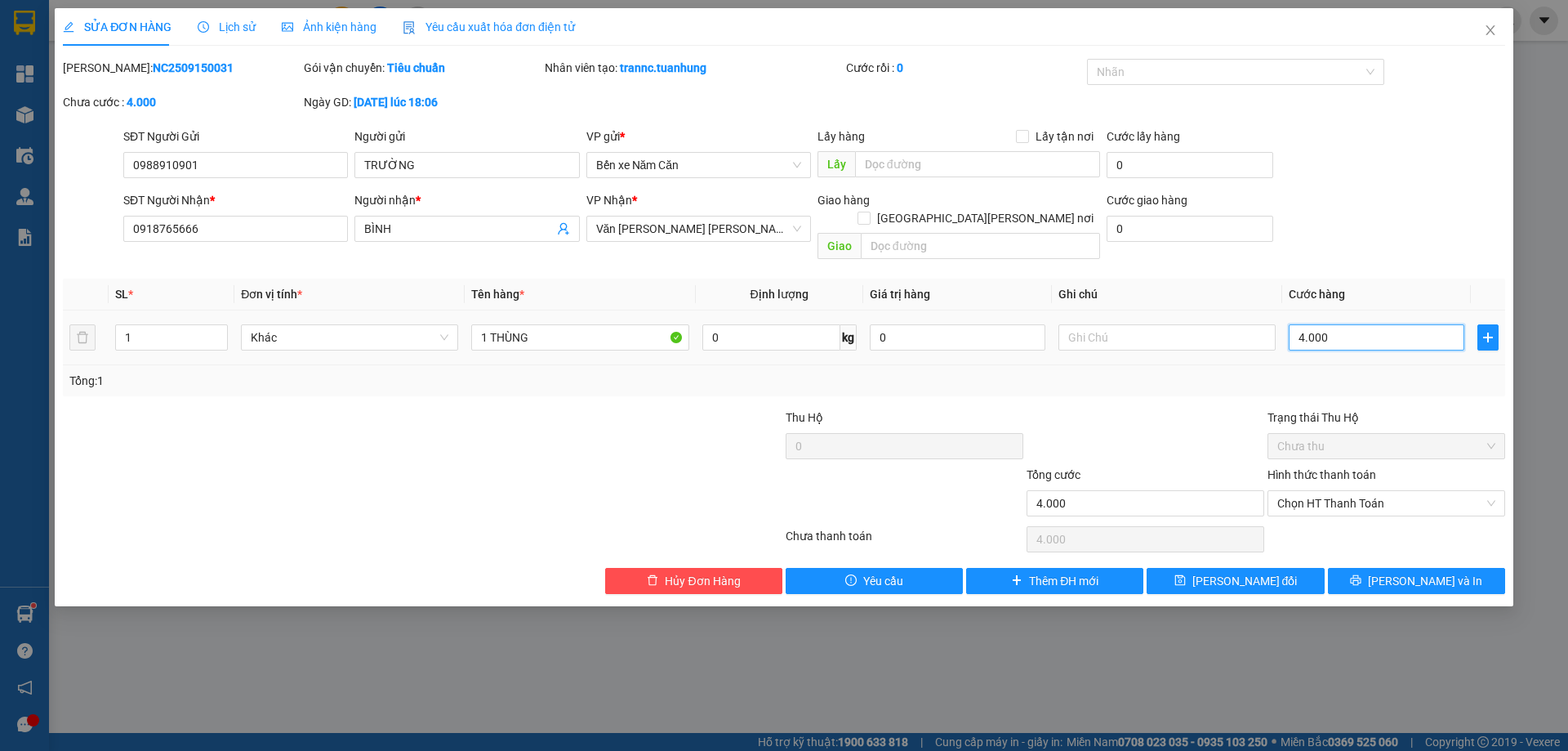
type input "40.000"
click at [1379, 568] on button "[PERSON_NAME] và In" at bounding box center [1417, 580] width 177 height 26
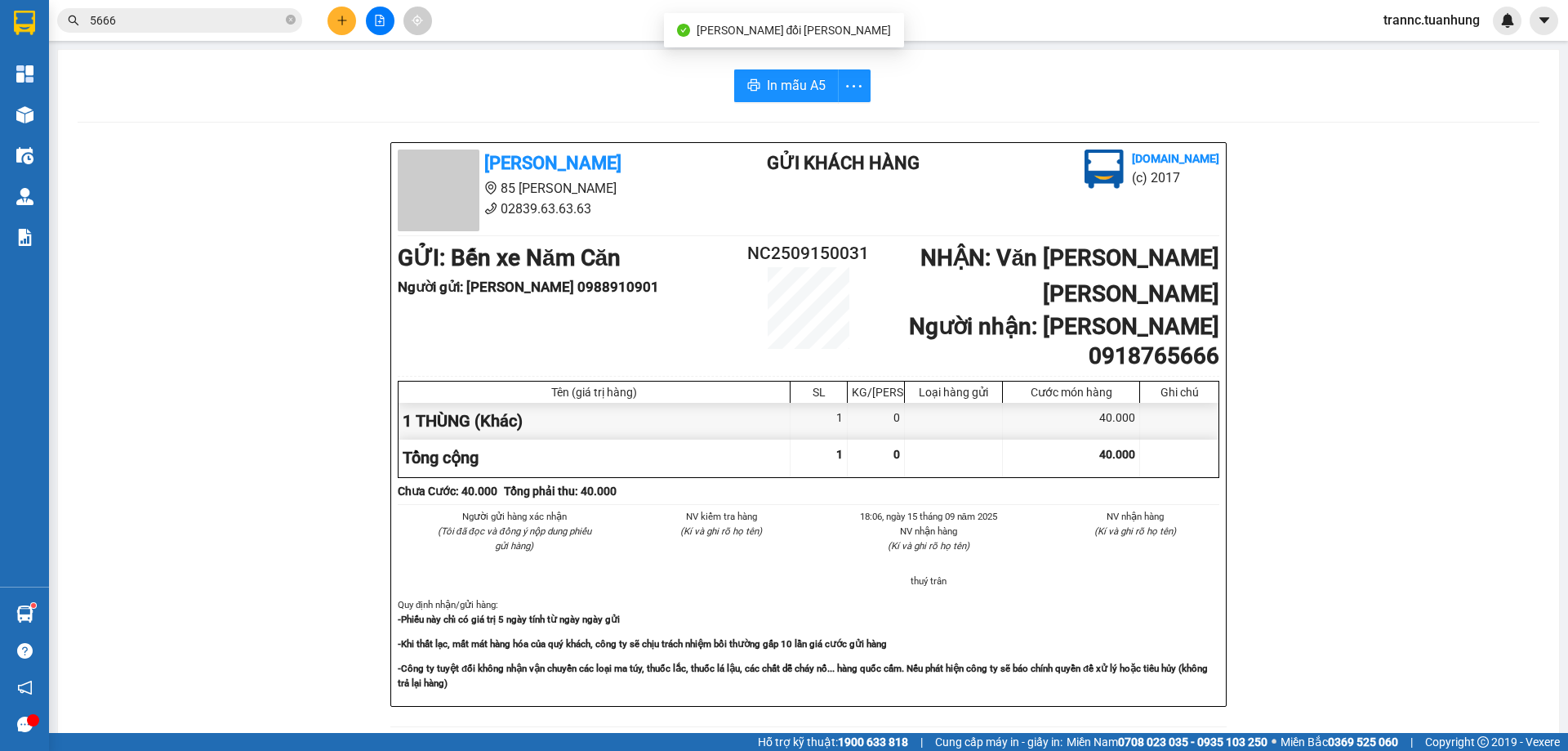
drag, startPoint x: 1404, startPoint y: 702, endPoint x: 939, endPoint y: 268, distance: 636.1
click at [1389, 676] on div "[PERSON_NAME] 85 [PERSON_NAME] 02839.63.63.63 Gửi khách hàng [DOMAIN_NAME] (c) …" at bounding box center [809, 733] width 1463 height 1183
click at [799, 90] on span "In mẫu A5" at bounding box center [797, 85] width 59 height 20
click at [290, 19] on icon "close-circle" at bounding box center [291, 20] width 10 height 10
click at [259, 22] on input "text" at bounding box center [186, 20] width 193 height 18
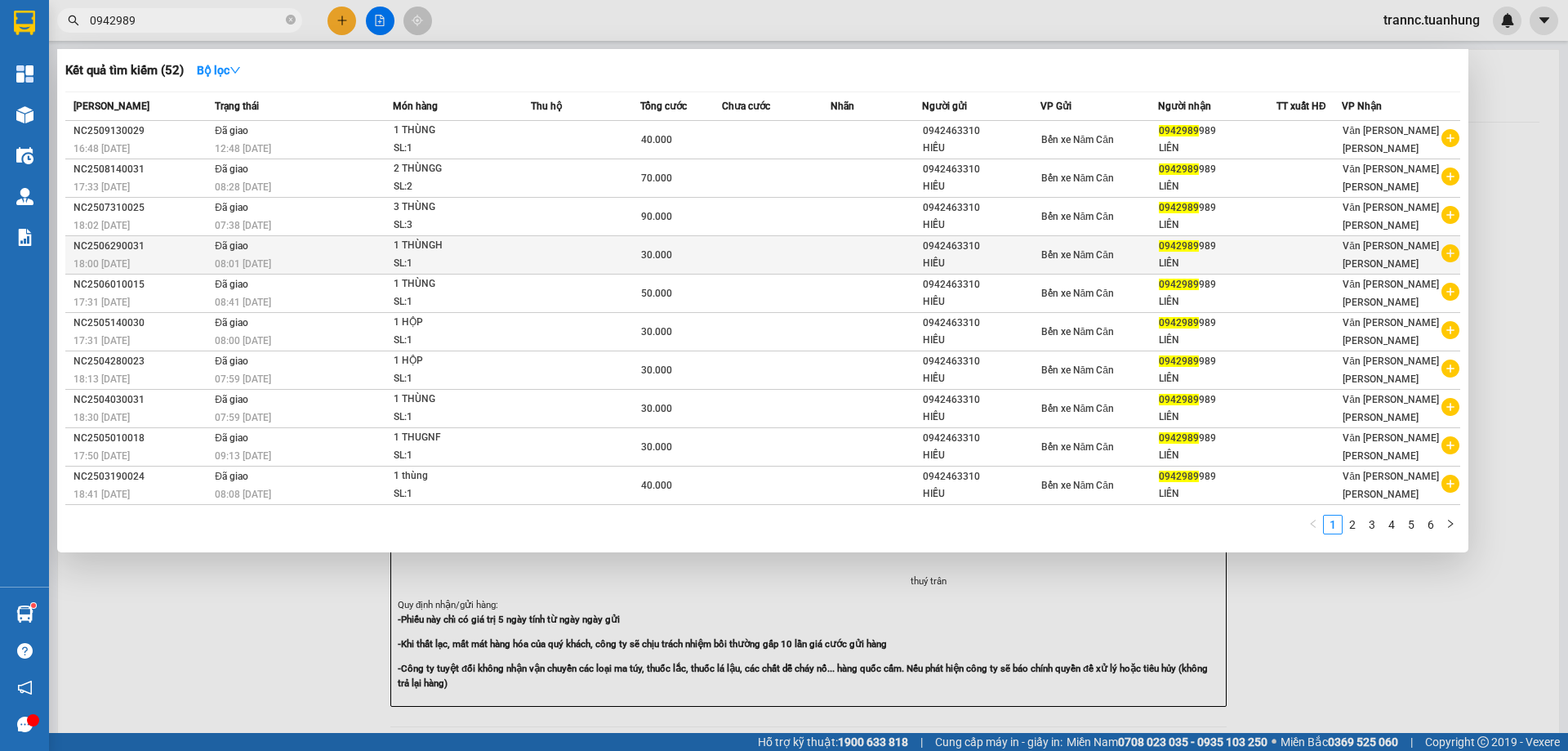
type input "0942989"
click at [1450, 247] on icon "plus-circle" at bounding box center [1451, 253] width 18 height 18
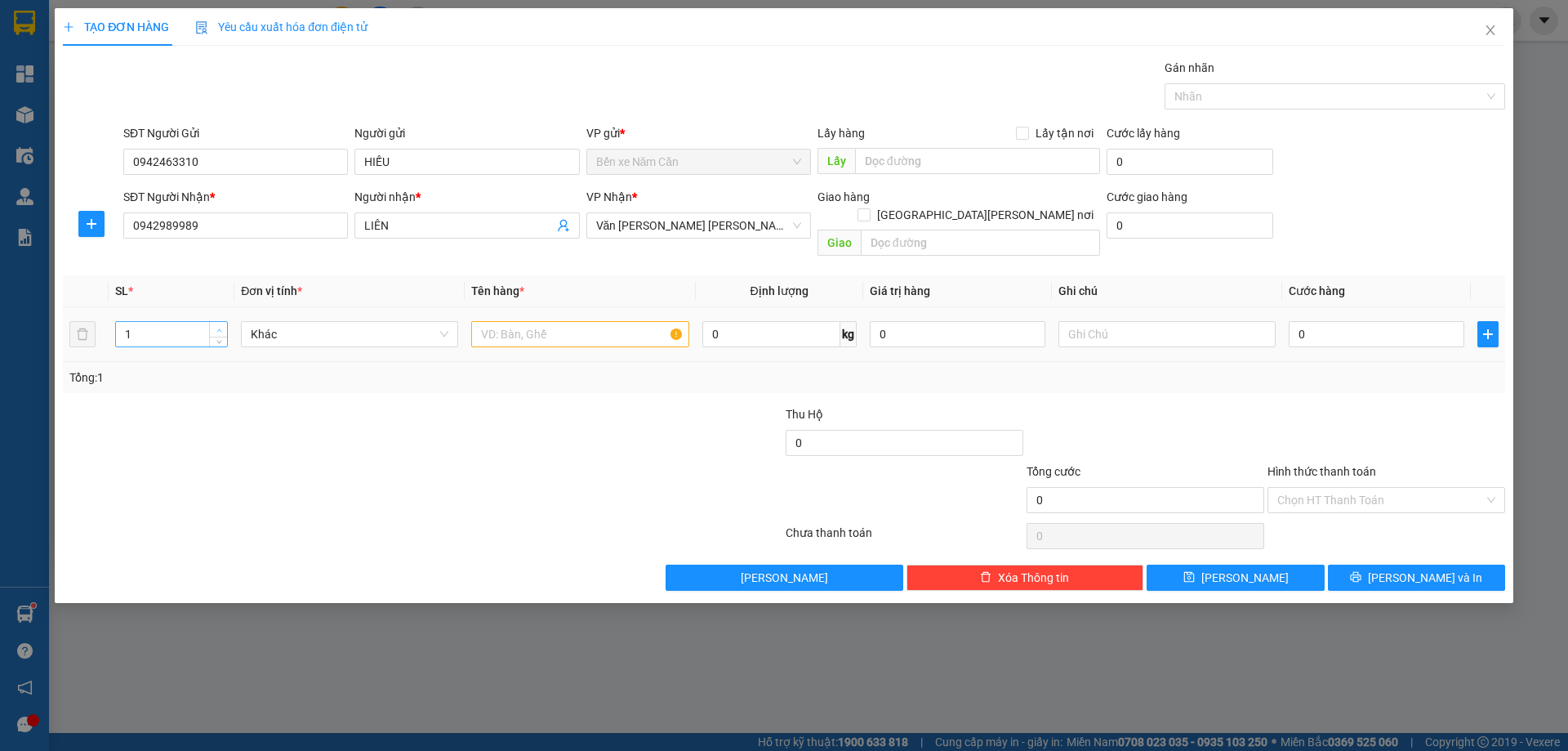
type input "2"
click at [214, 325] on span "up" at bounding box center [218, 330] width 10 height 10
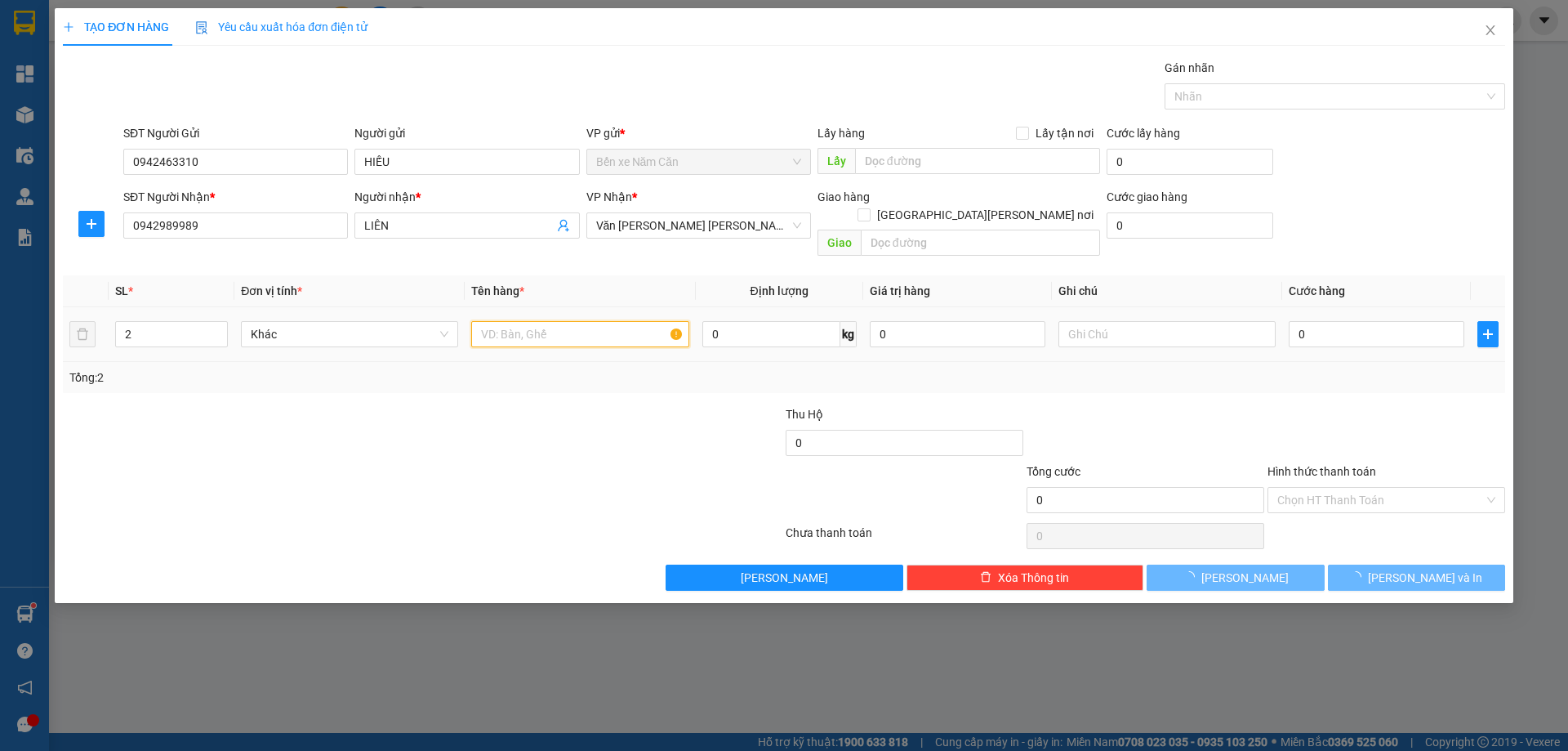
click at [560, 321] on input "text" at bounding box center [579, 334] width 217 height 26
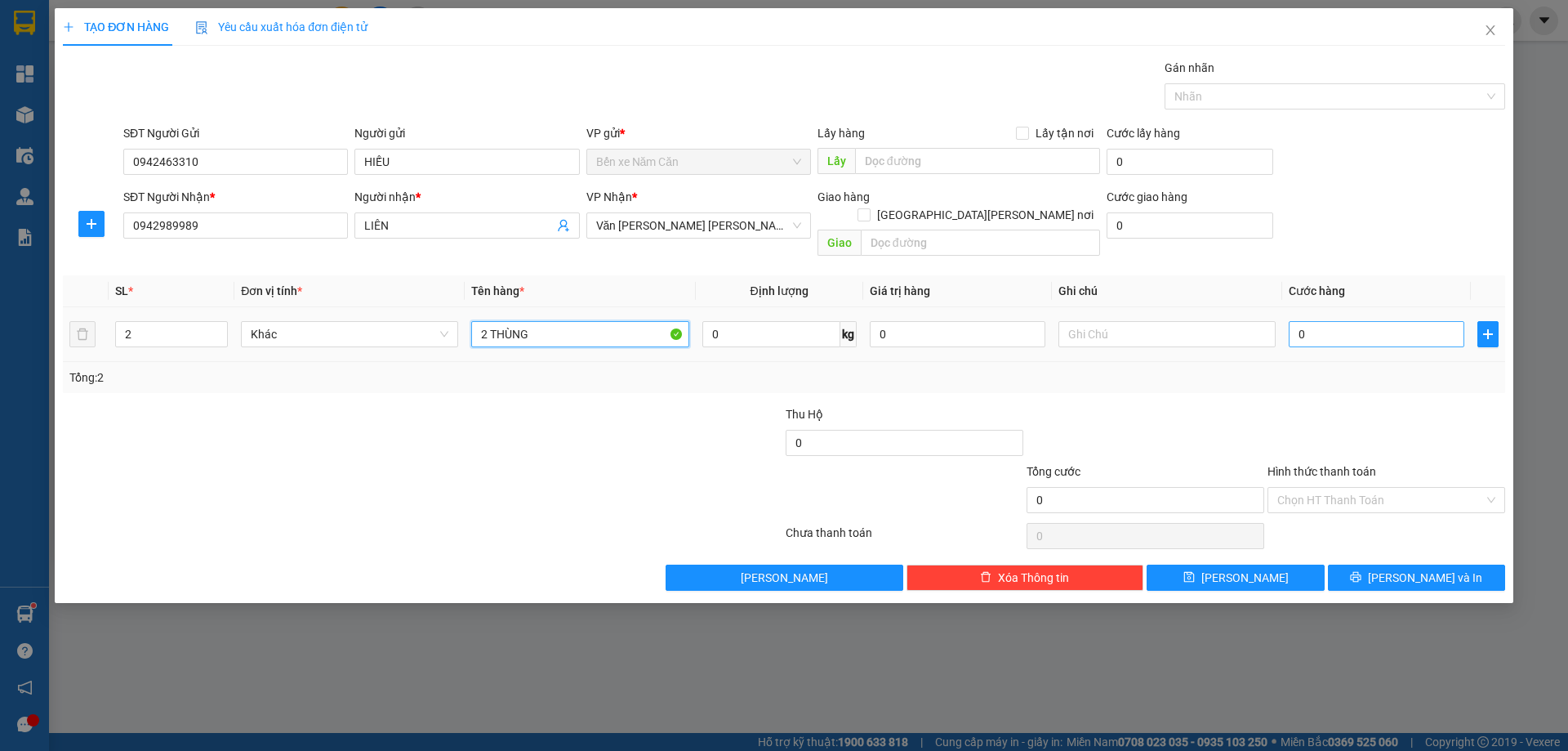
type input "2 THÙNG"
click at [1338, 321] on input "0" at bounding box center [1377, 334] width 176 height 26
click at [1357, 488] on input "Hình thức thanh toán" at bounding box center [1381, 499] width 207 height 24
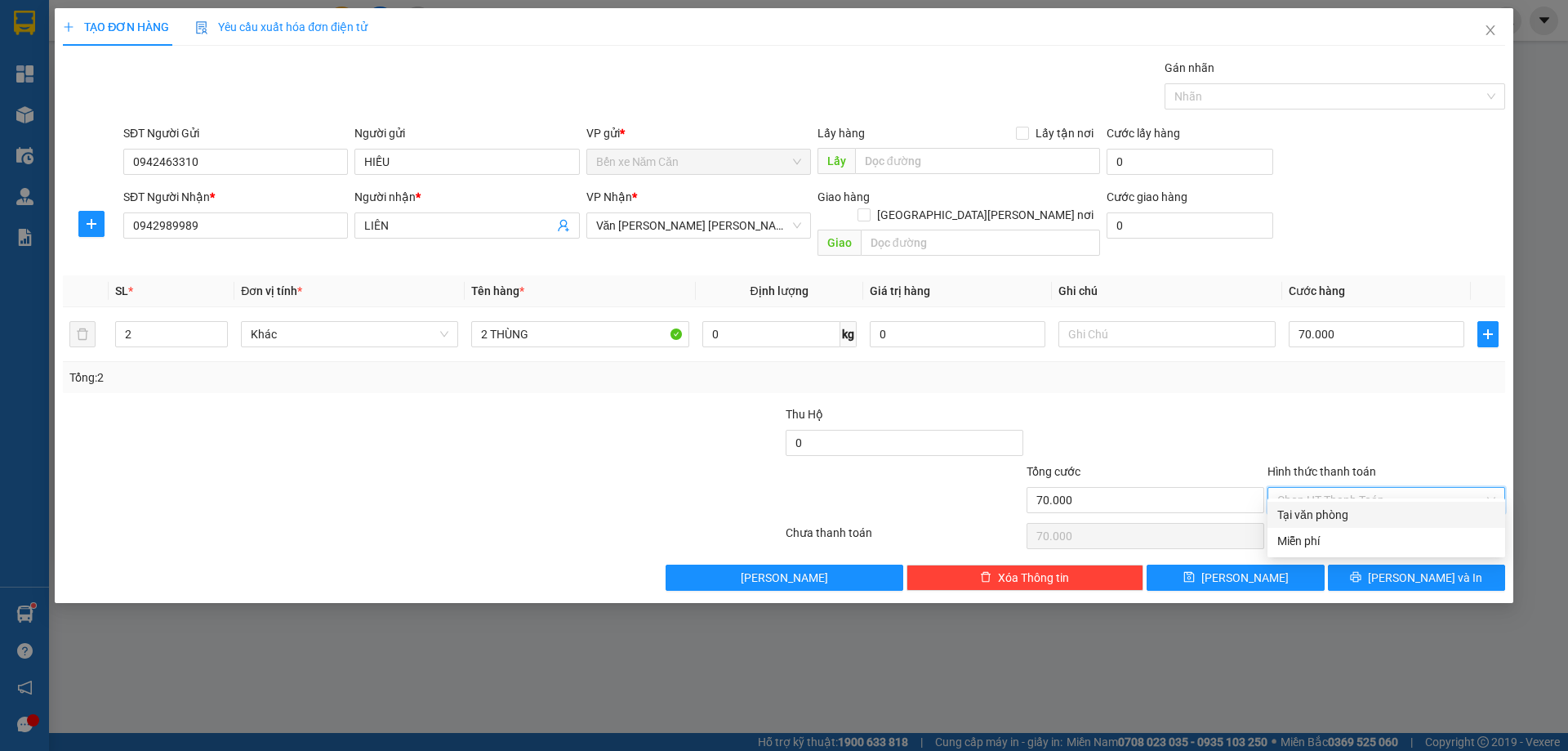
click at [1333, 515] on div "Tại văn phòng" at bounding box center [1387, 515] width 218 height 18
drag, startPoint x: 1369, startPoint y: 565, endPoint x: 1386, endPoint y: 609, distance: 47.2
click at [1370, 566] on button "[PERSON_NAME] và In" at bounding box center [1417, 577] width 177 height 26
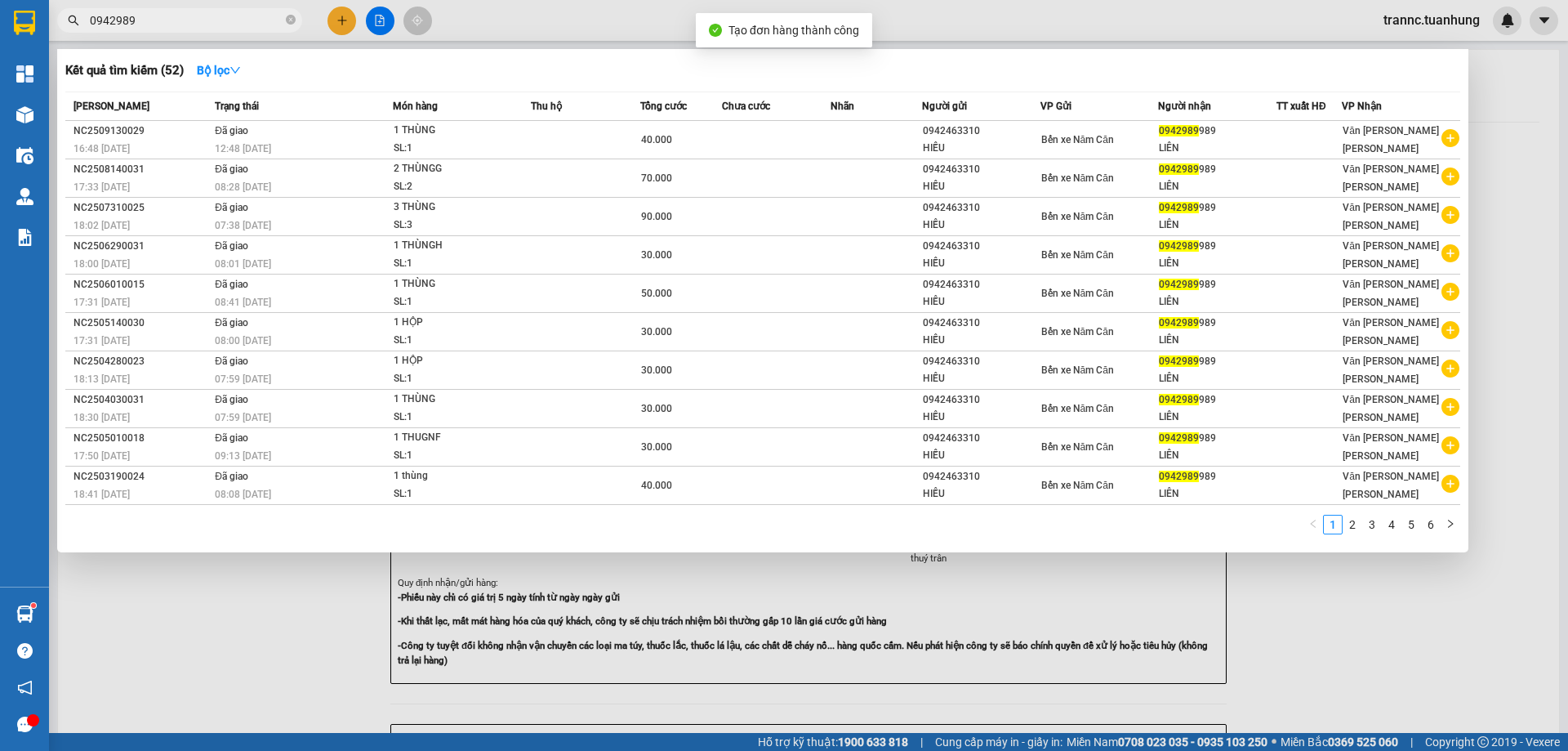
click at [1402, 660] on div at bounding box center [784, 376] width 1568 height 751
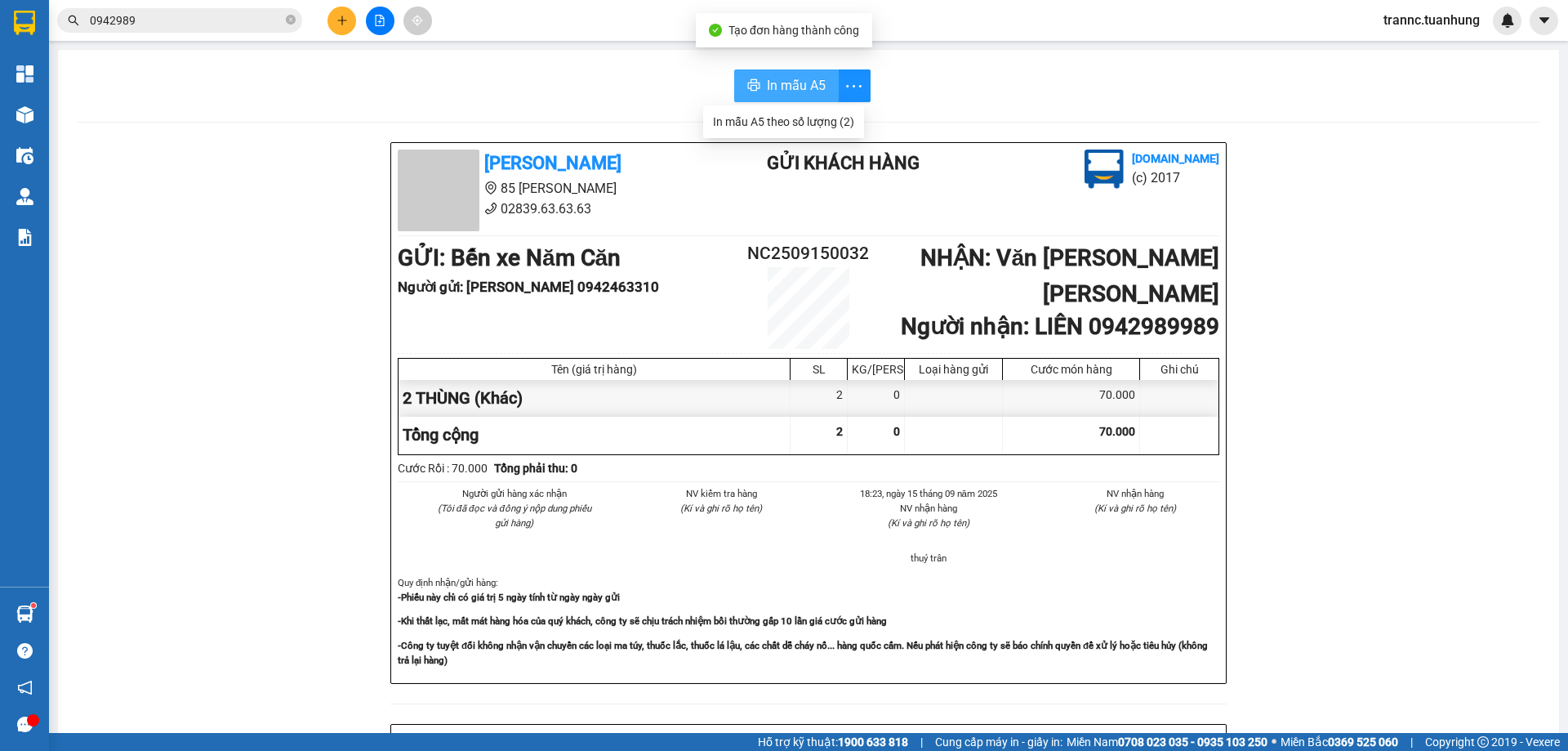
click at [802, 77] on span "In mẫu A5" at bounding box center [797, 85] width 59 height 20
click at [779, 79] on span "In mẫu A5" at bounding box center [797, 85] width 59 height 20
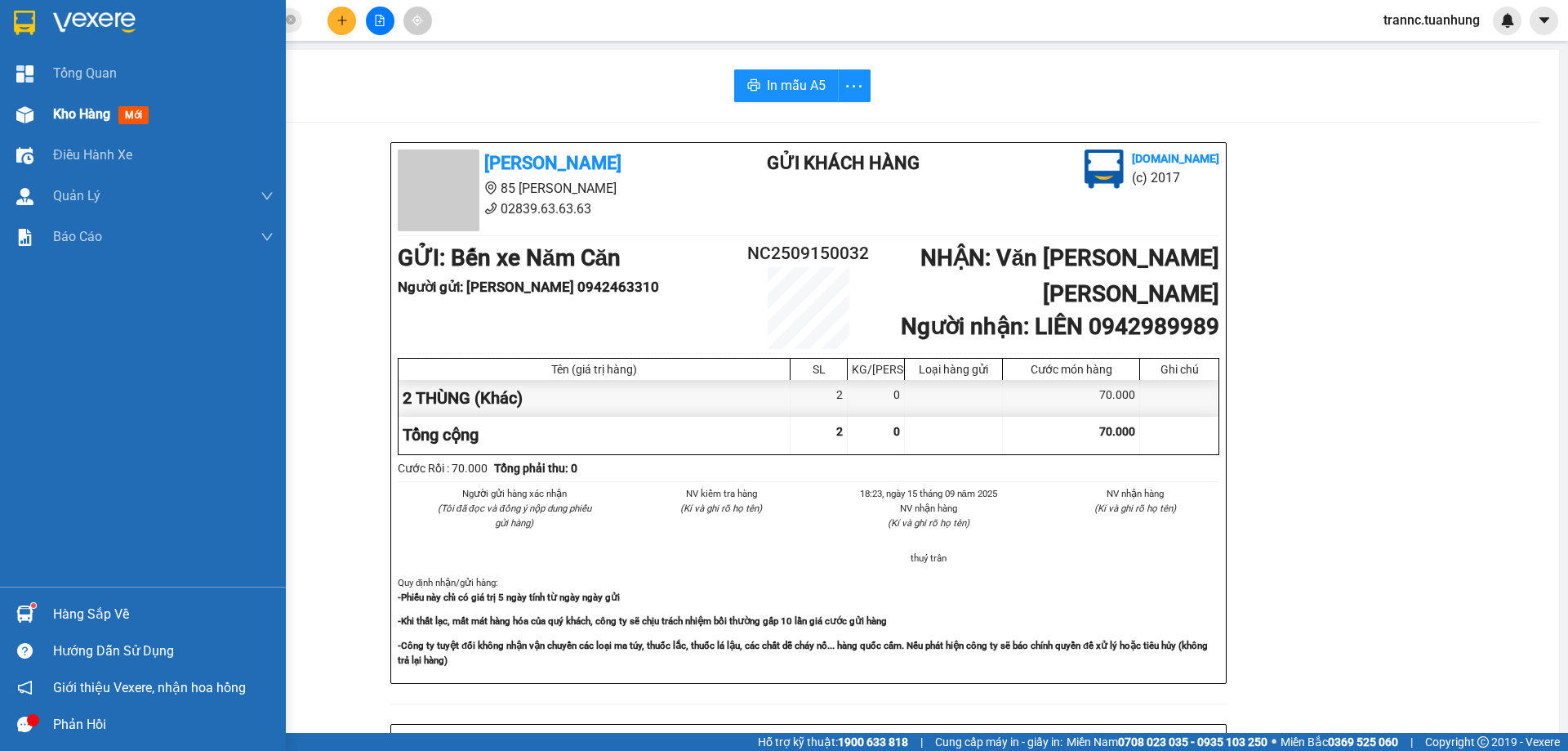
click at [69, 118] on span "Kho hàng" at bounding box center [81, 114] width 58 height 16
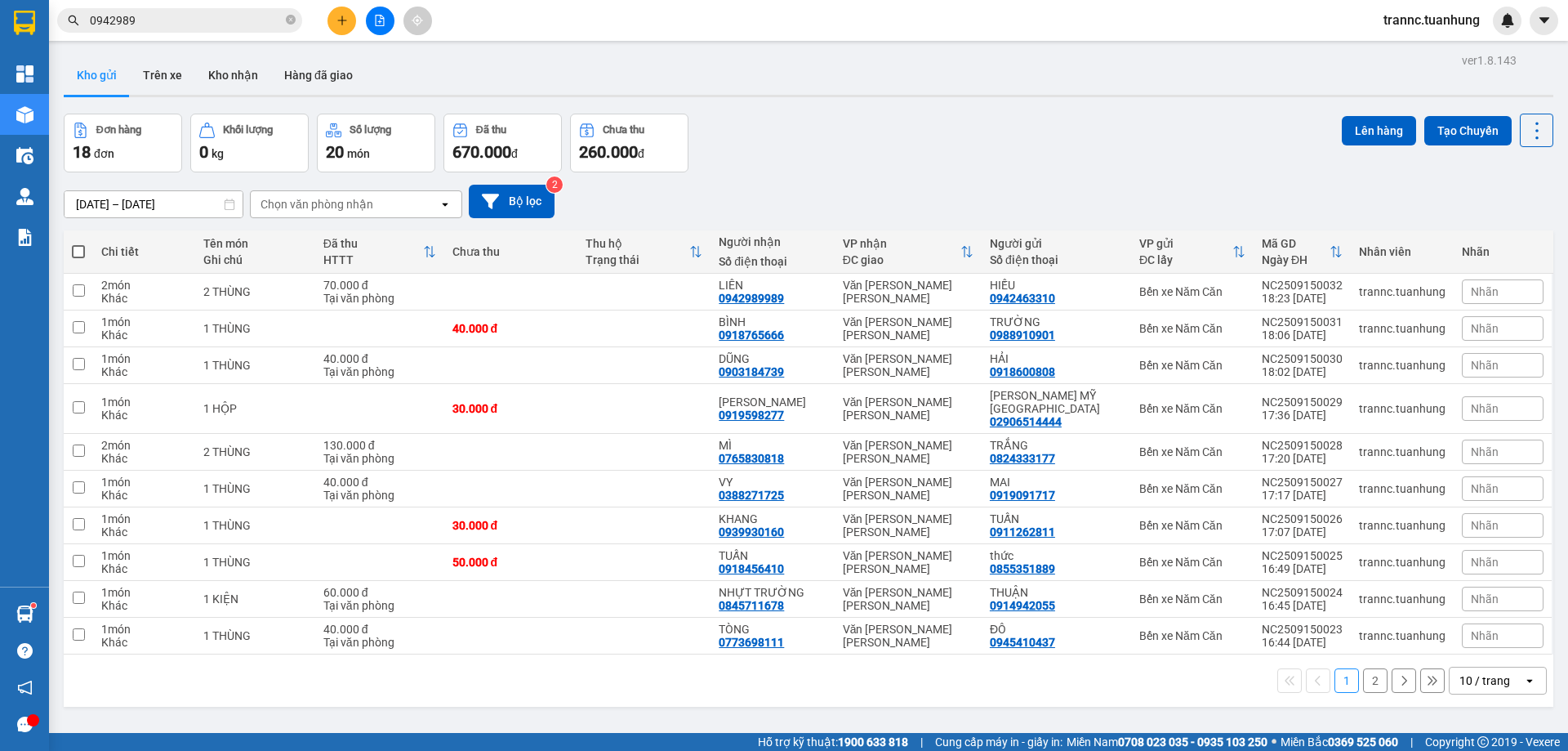
click at [83, 254] on span at bounding box center [78, 251] width 13 height 13
click at [78, 244] on input "checkbox" at bounding box center [78, 244] width 0 height 0
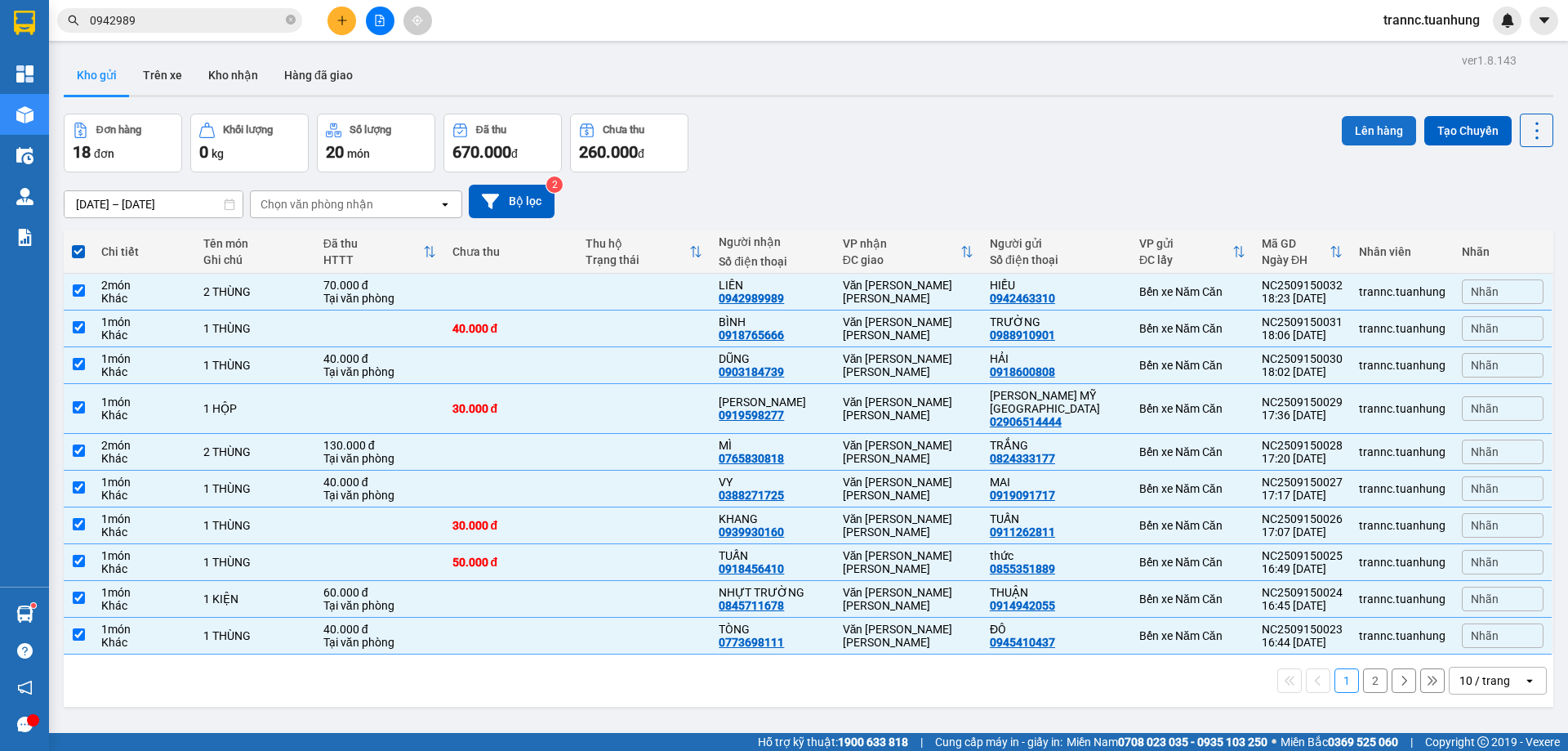
click at [1382, 128] on button "Lên hàng" at bounding box center [1379, 131] width 74 height 29
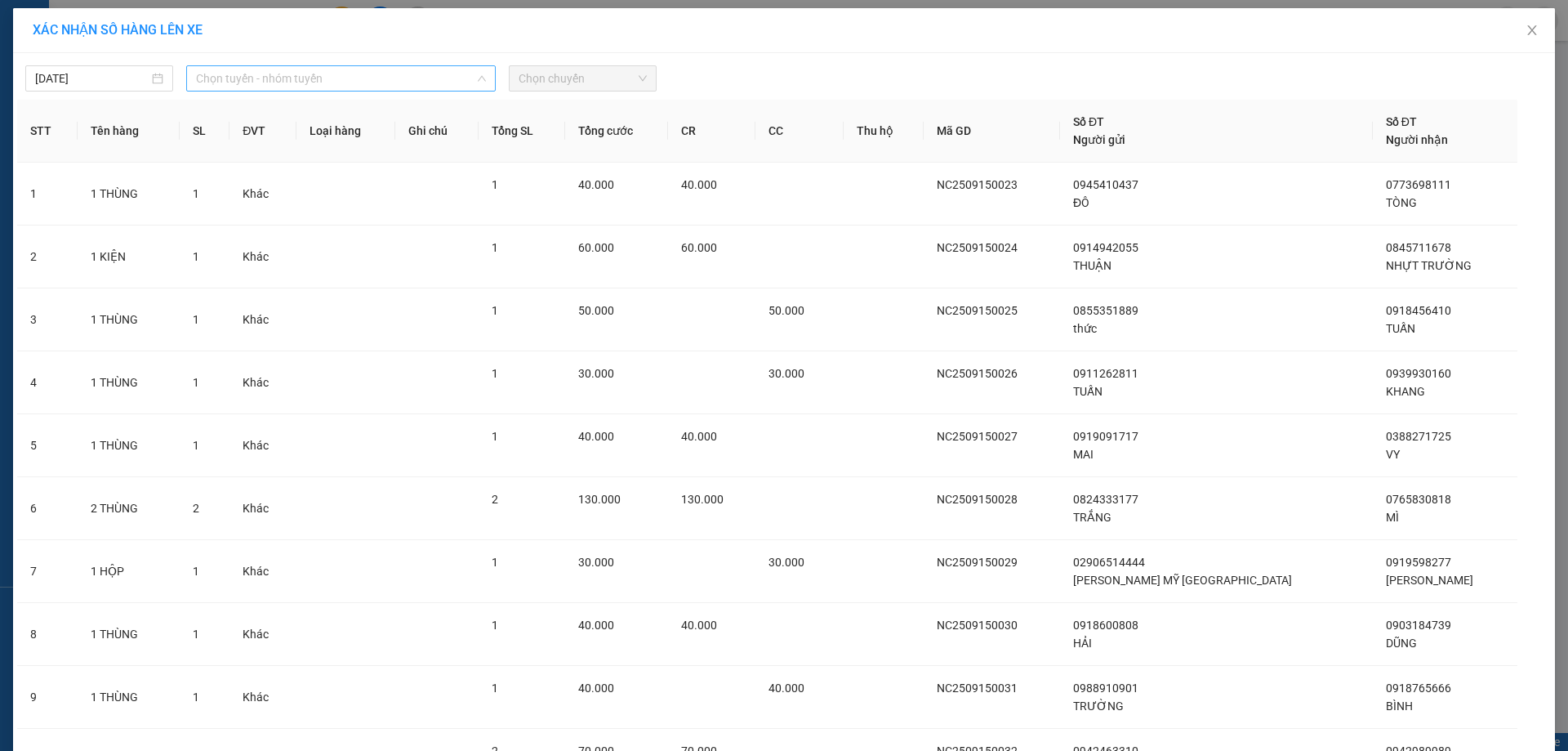
drag, startPoint x: 225, startPoint y: 73, endPoint x: 241, endPoint y: 160, distance: 88.5
click at [225, 73] on span "Chọn tuyến - nhóm tuyến" at bounding box center [340, 78] width 290 height 24
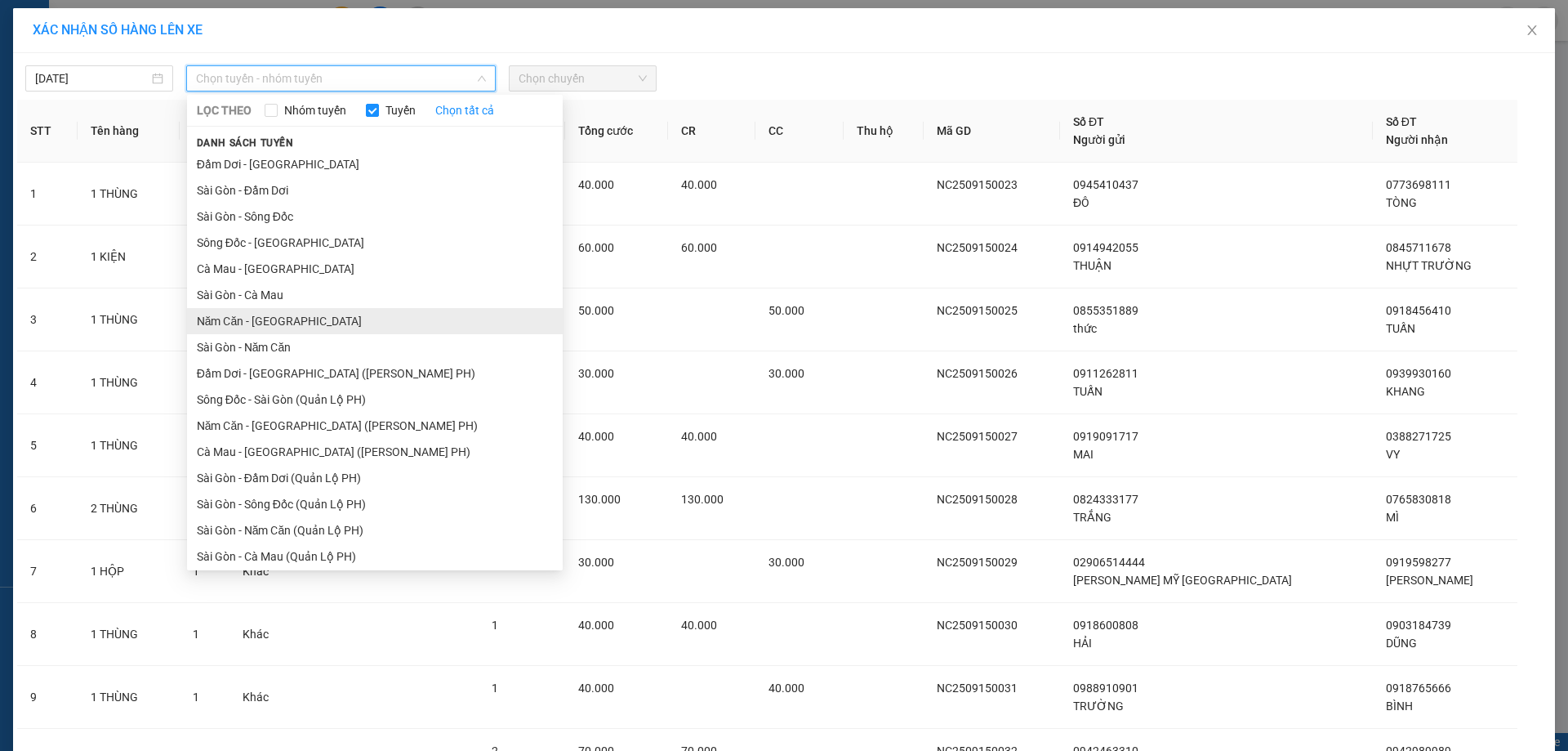
click at [260, 318] on li "Năm Căn - [GEOGRAPHIC_DATA]" at bounding box center [374, 321] width 375 height 26
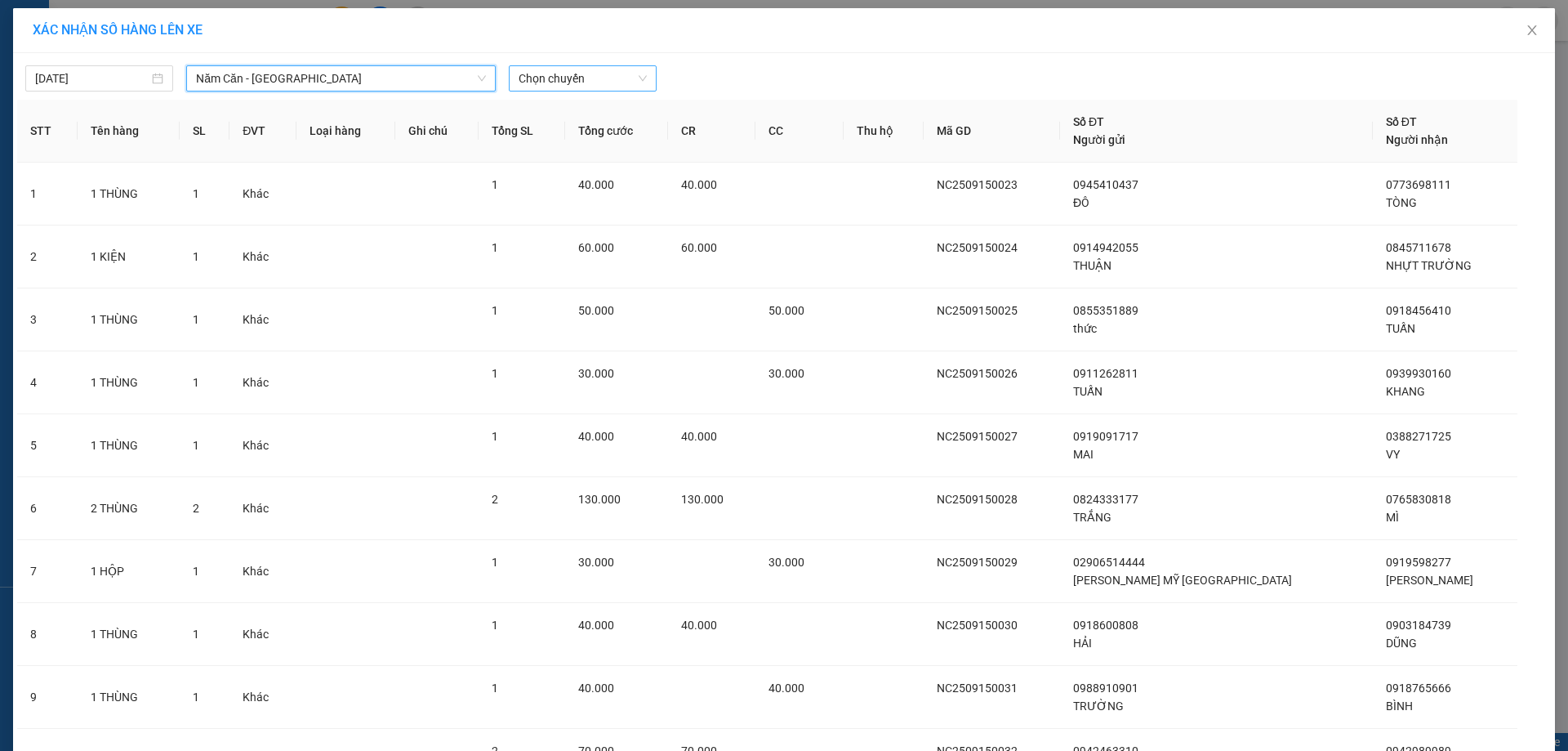
click at [598, 84] on span "Chọn chuyến" at bounding box center [583, 78] width 129 height 24
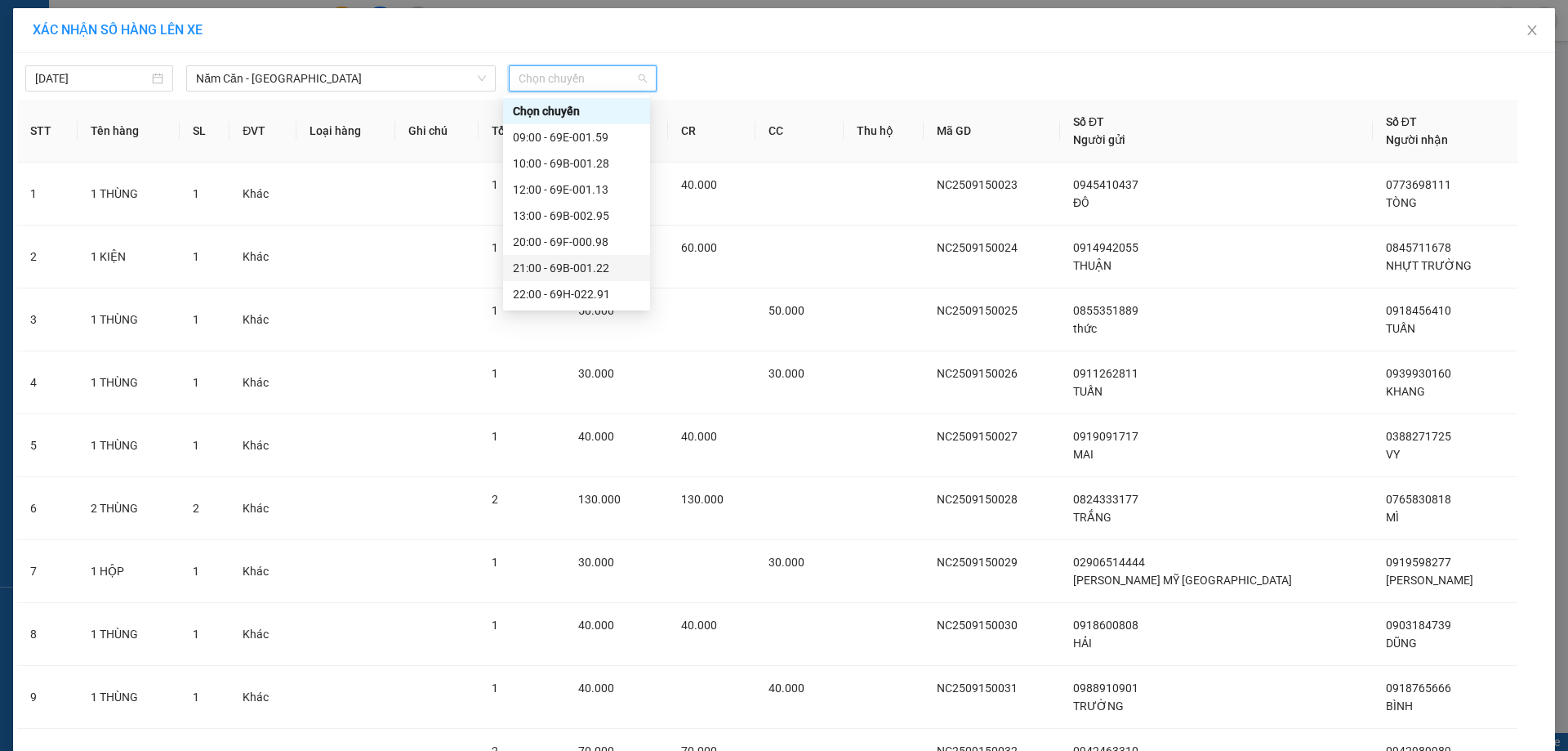
click at [608, 259] on div "21:00 - 69B-001.22" at bounding box center [576, 268] width 128 height 18
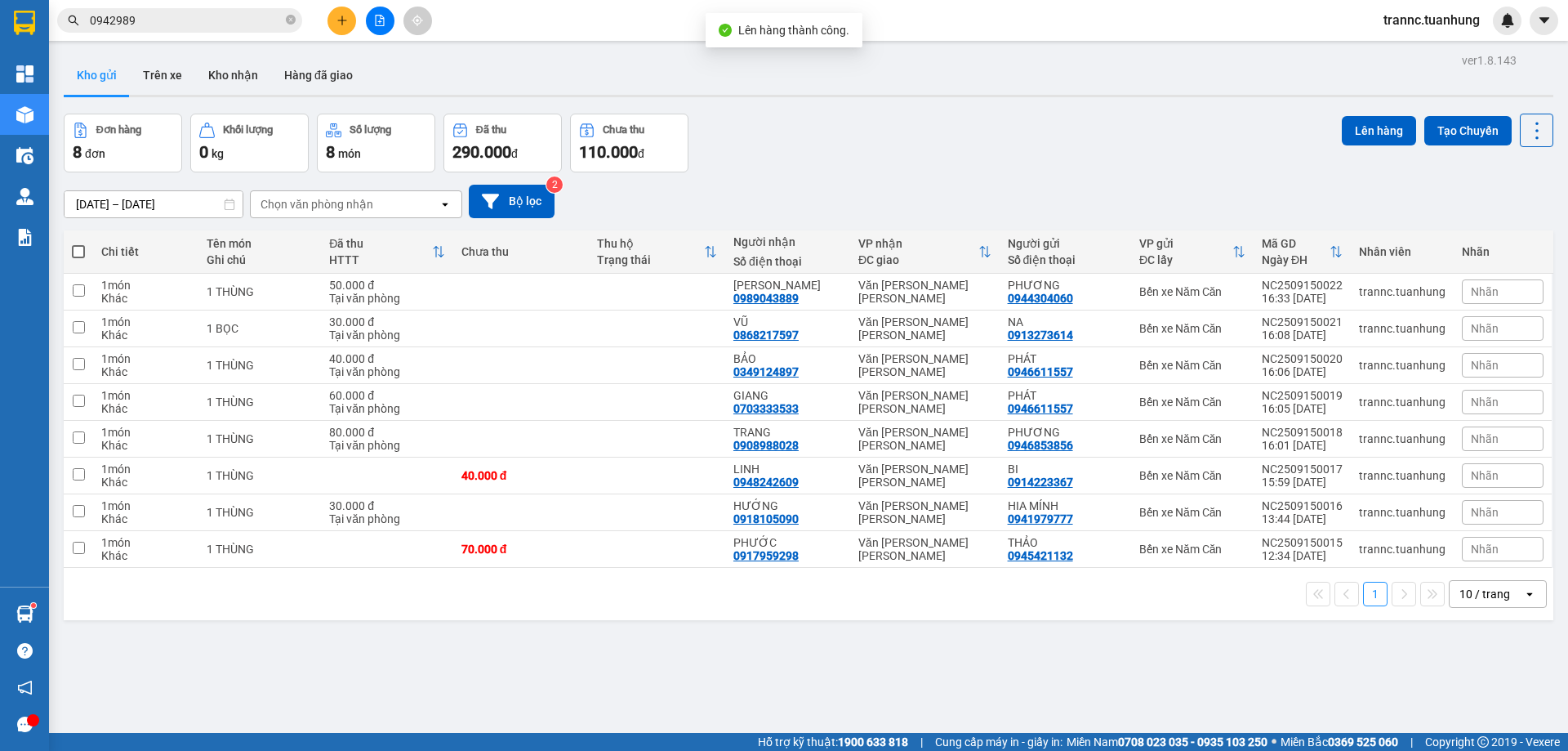
click at [79, 253] on span at bounding box center [78, 251] width 13 height 13
click at [78, 244] on input "checkbox" at bounding box center [78, 244] width 0 height 0
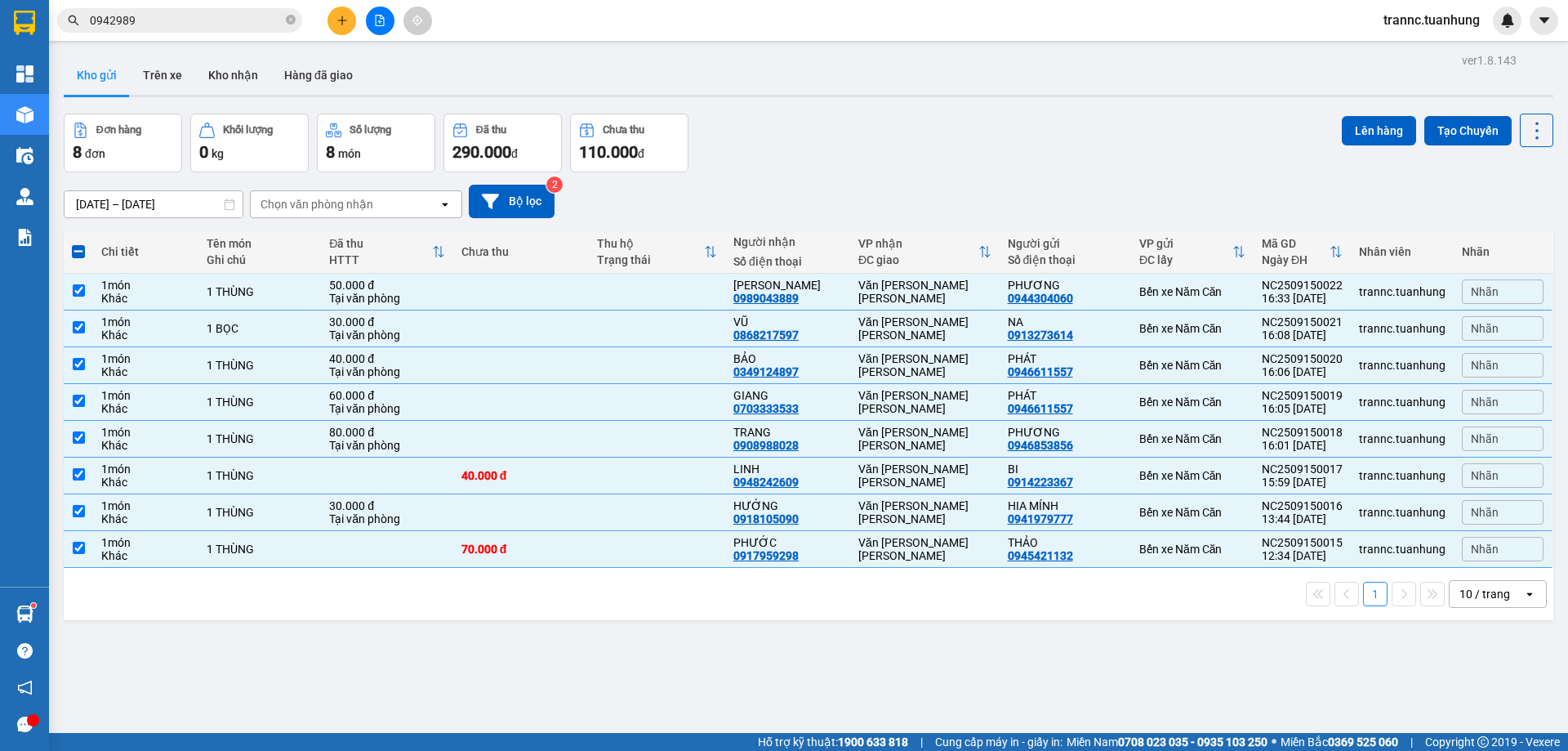
click at [1402, 115] on div "Lên hàng Tạo Chuyến" at bounding box center [1447, 130] width 212 height 33
click at [1377, 124] on button "Lên hàng" at bounding box center [1379, 131] width 74 height 29
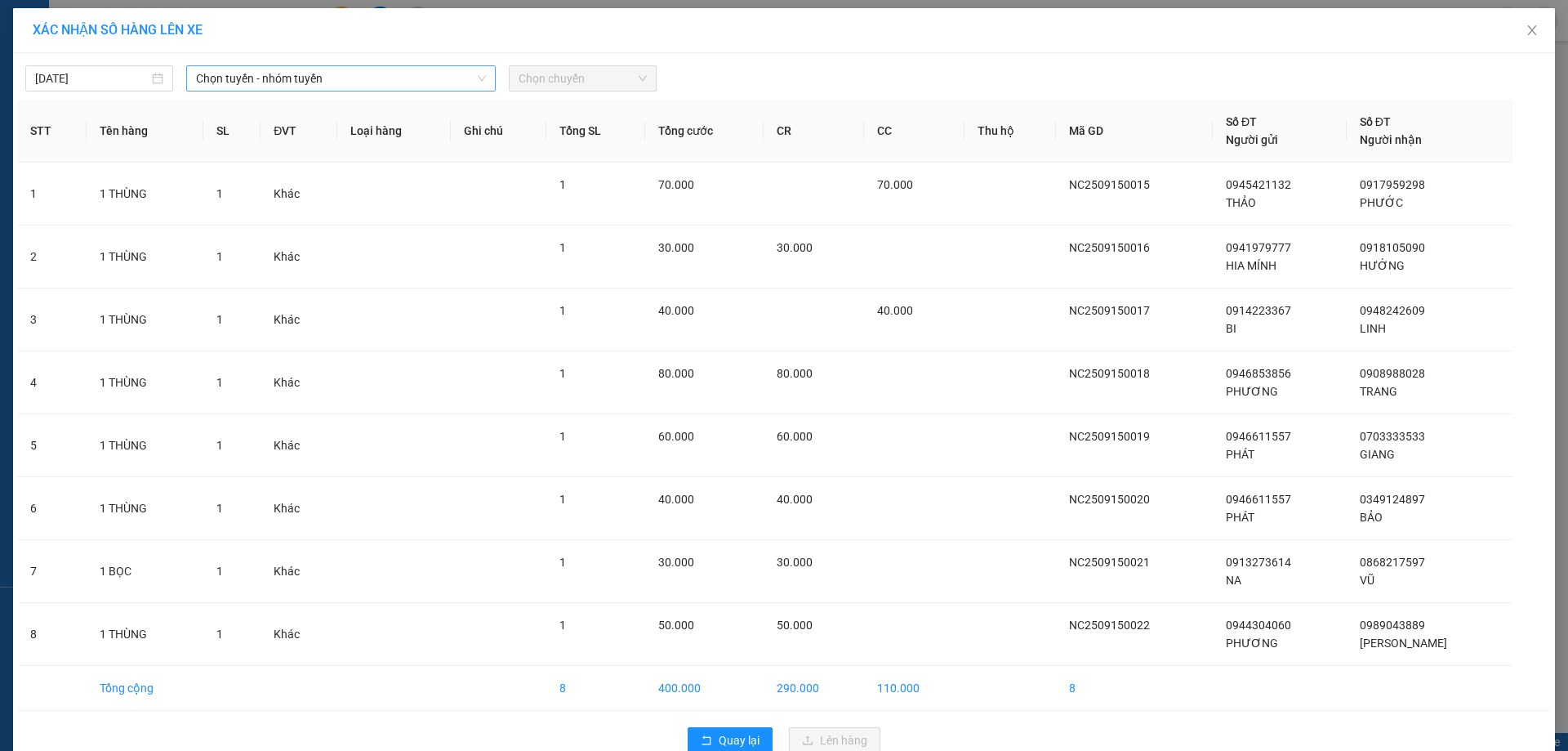
click at [299, 80] on span "Chọn tuyến - nhóm tuyến" at bounding box center [340, 78] width 290 height 24
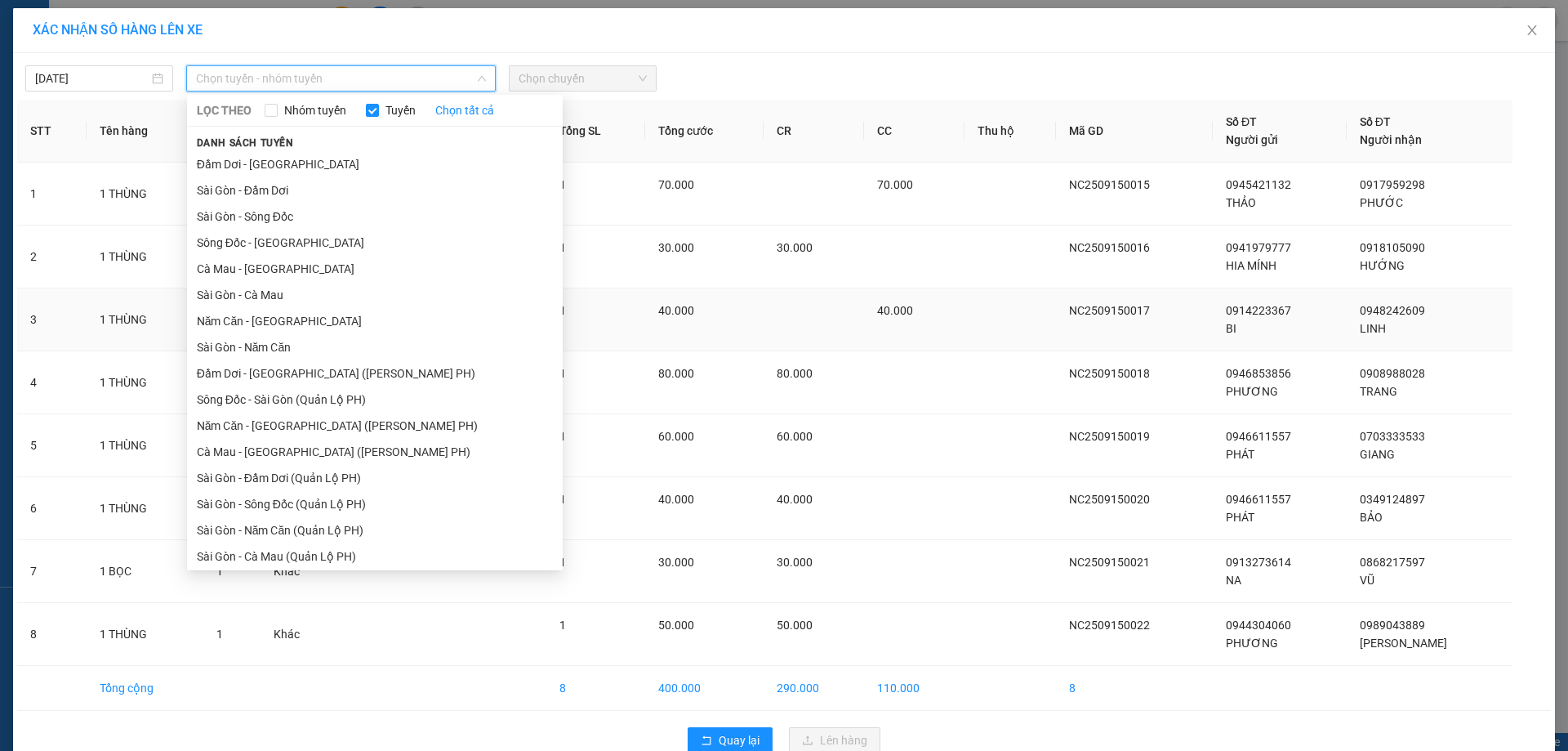
drag, startPoint x: 236, startPoint y: 325, endPoint x: 259, endPoint y: 315, distance: 25.1
click at [237, 324] on li "Năm Căn - [GEOGRAPHIC_DATA]" at bounding box center [374, 321] width 375 height 26
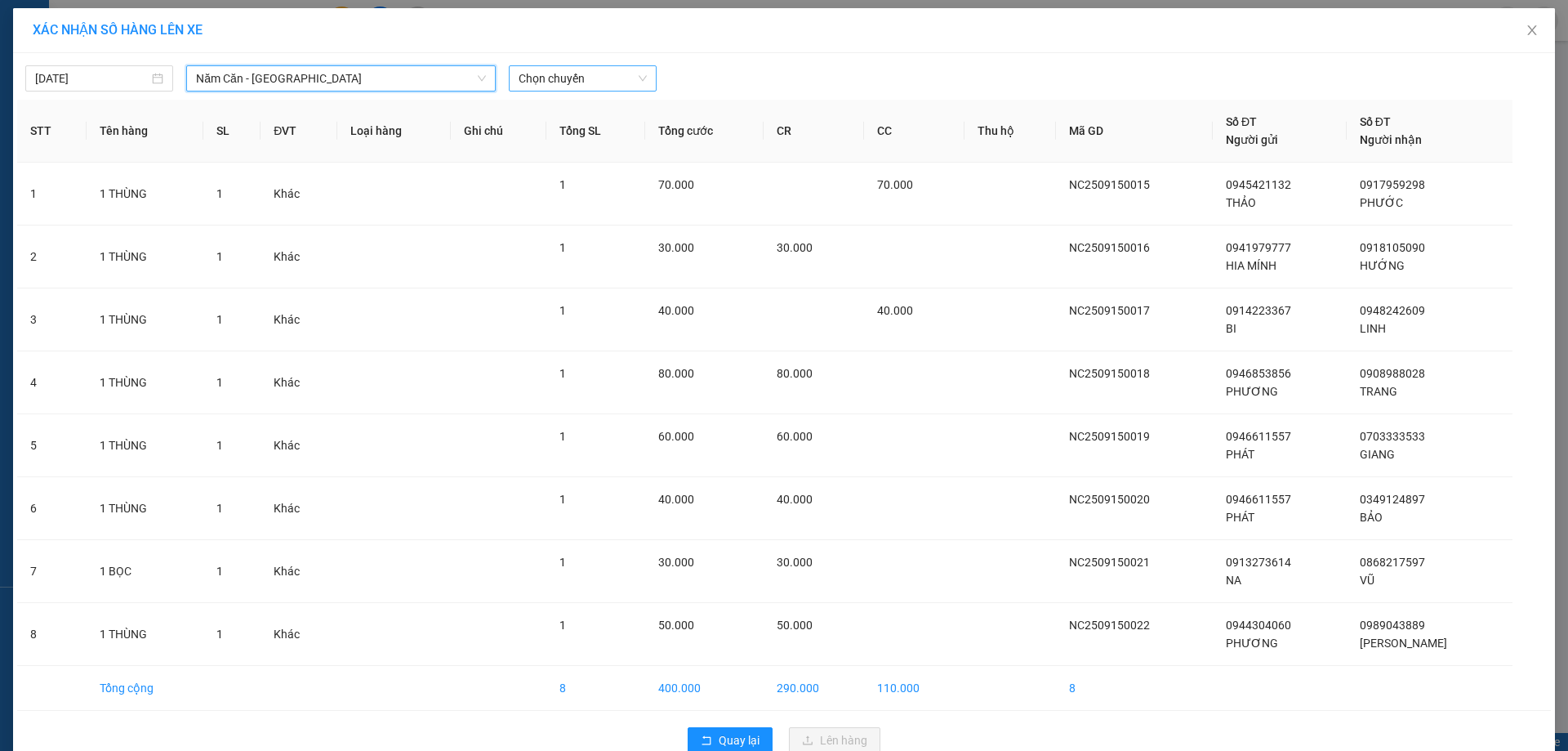
click at [611, 85] on span "Chọn chuyến" at bounding box center [583, 78] width 129 height 24
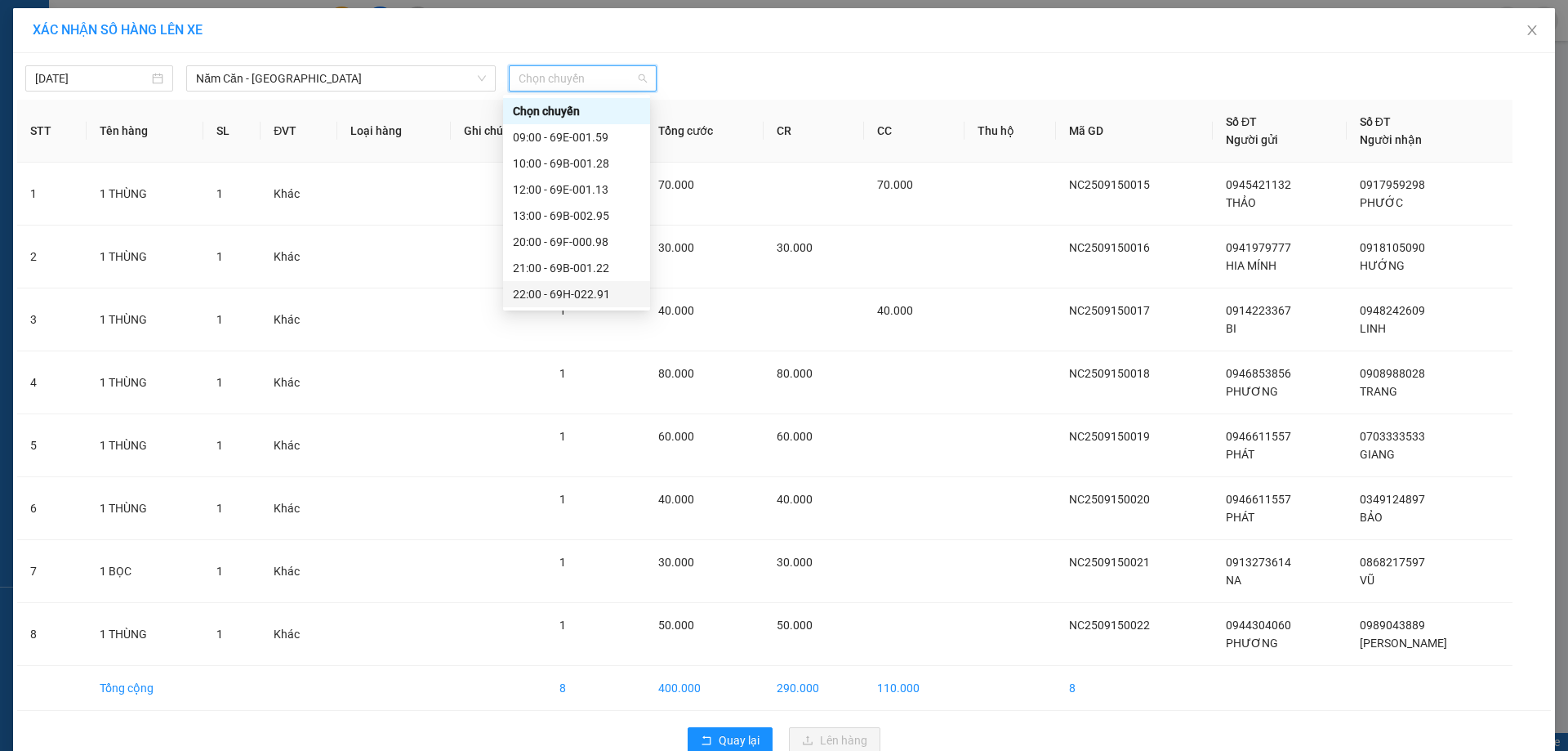
click at [613, 285] on div "22:00 - 69H-022.91" at bounding box center [576, 294] width 128 height 18
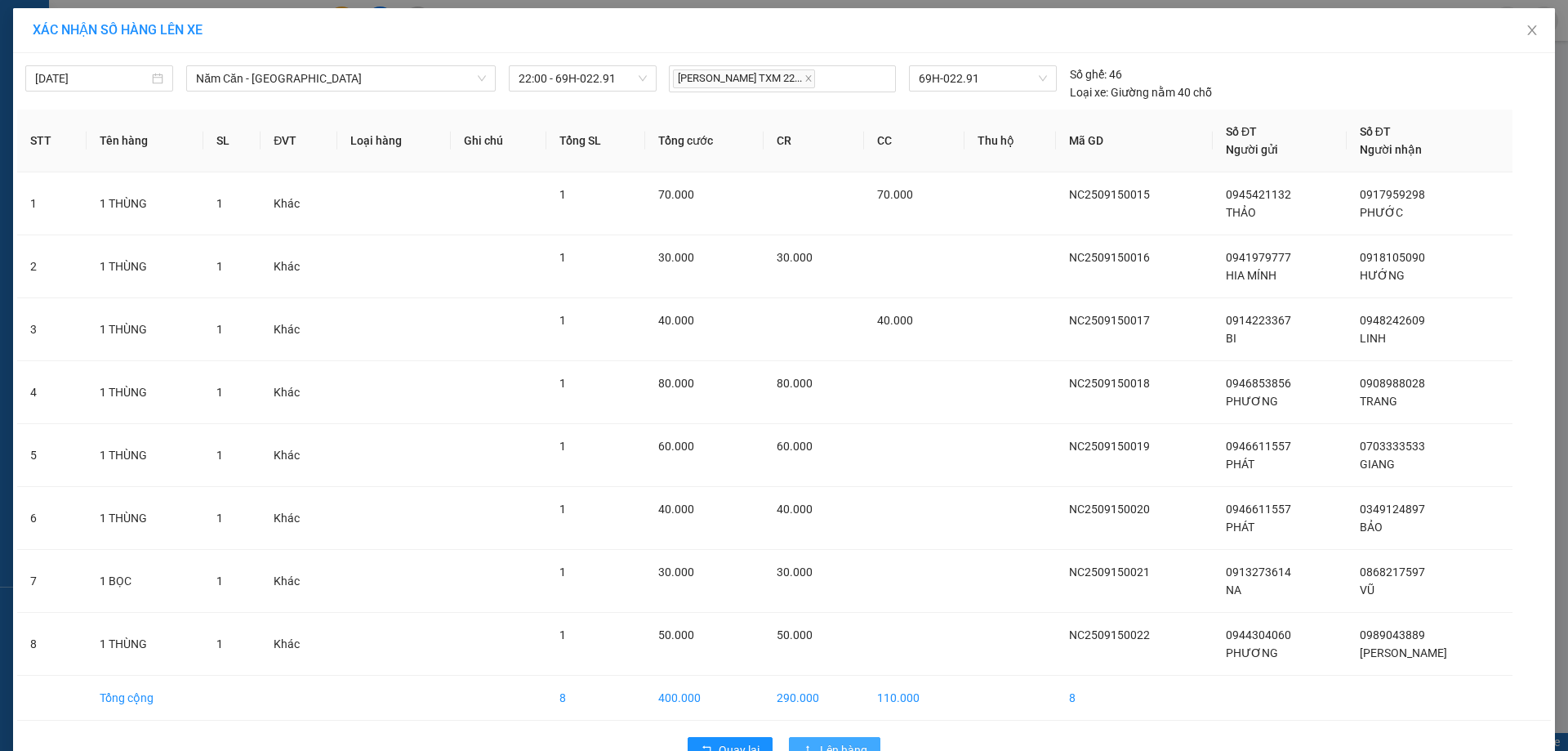
click at [833, 741] on span "Lên hàng" at bounding box center [843, 750] width 48 height 18
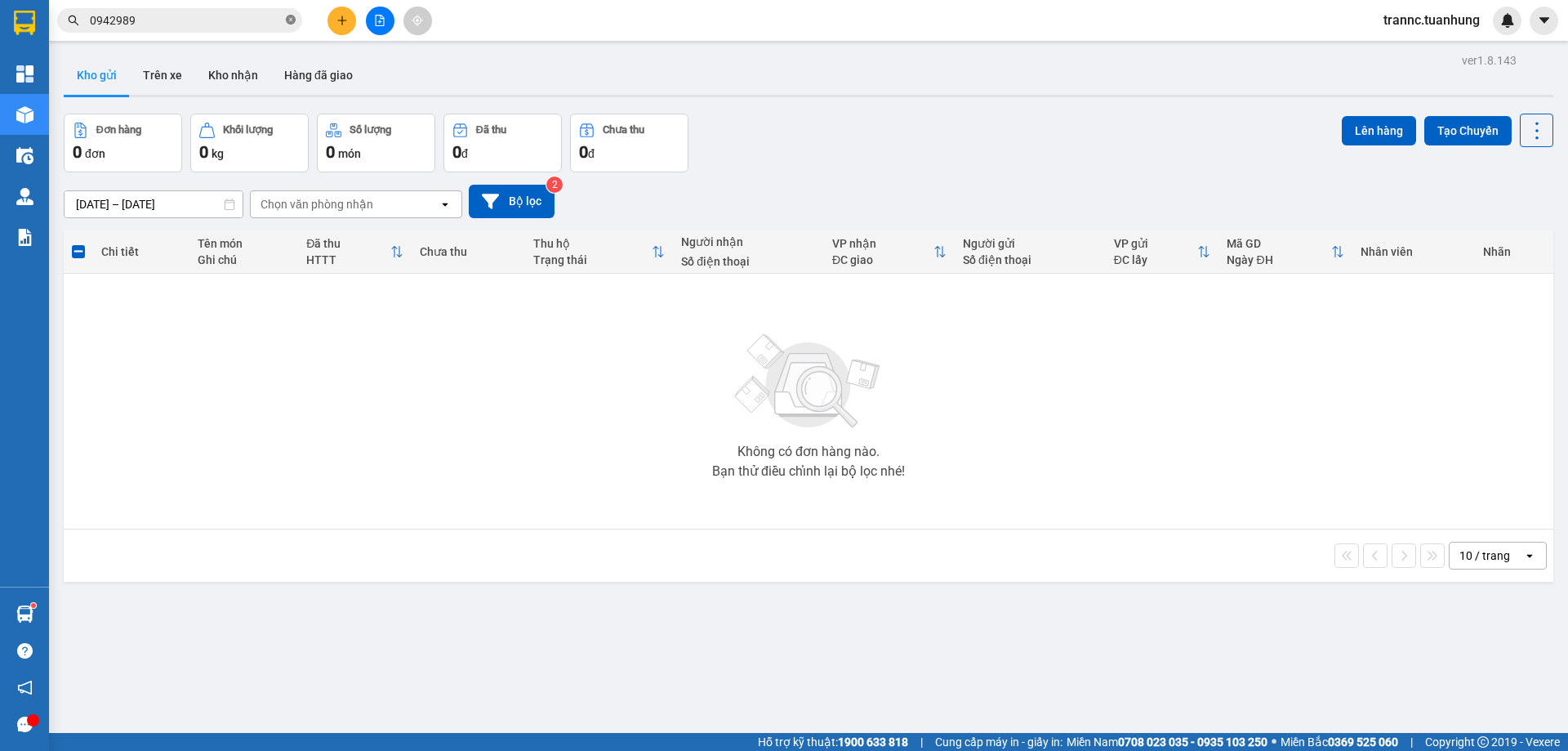
click at [287, 20] on icon "close-circle" at bounding box center [291, 20] width 10 height 10
click at [274, 20] on input "text" at bounding box center [186, 20] width 193 height 18
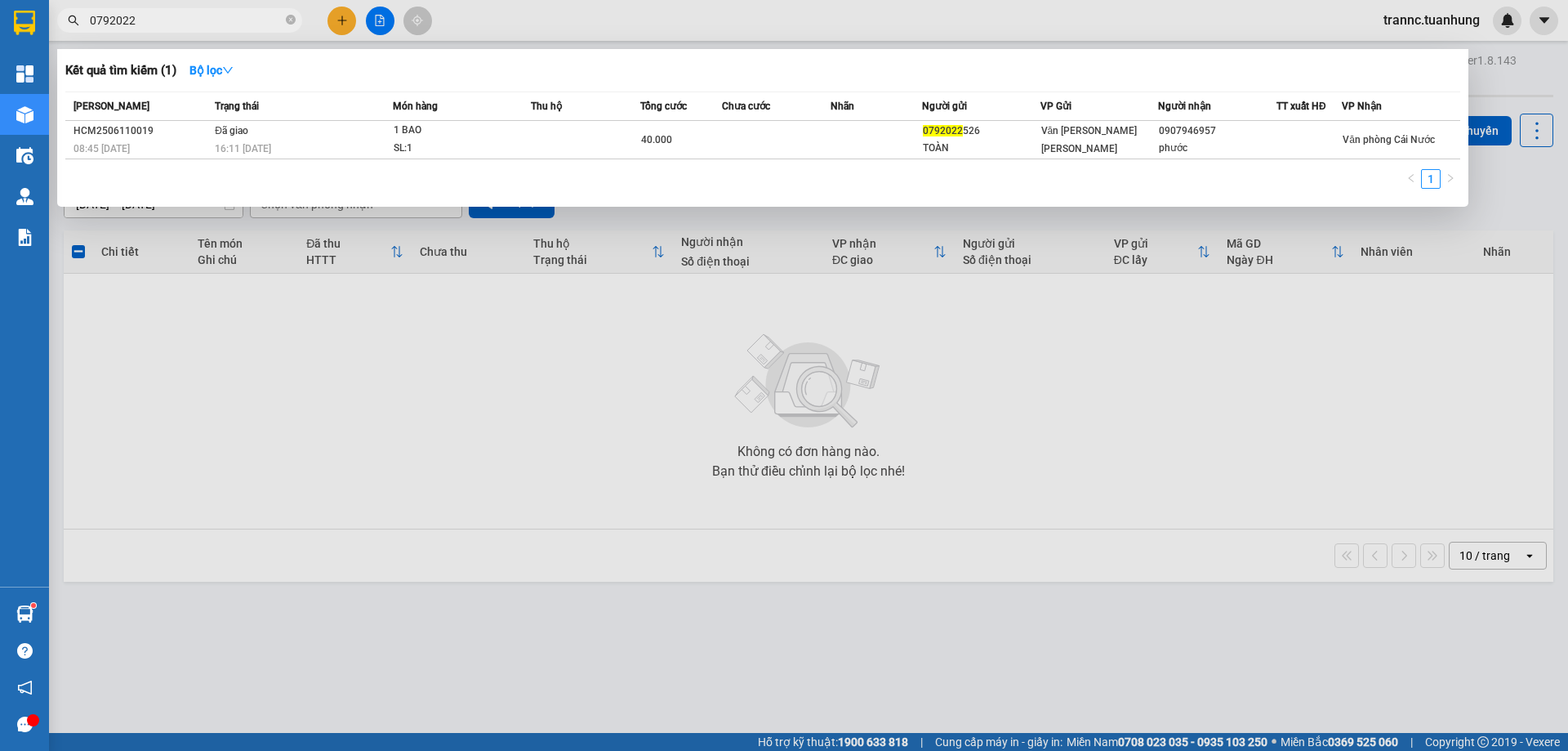
click at [343, 15] on div at bounding box center [784, 376] width 1568 height 751
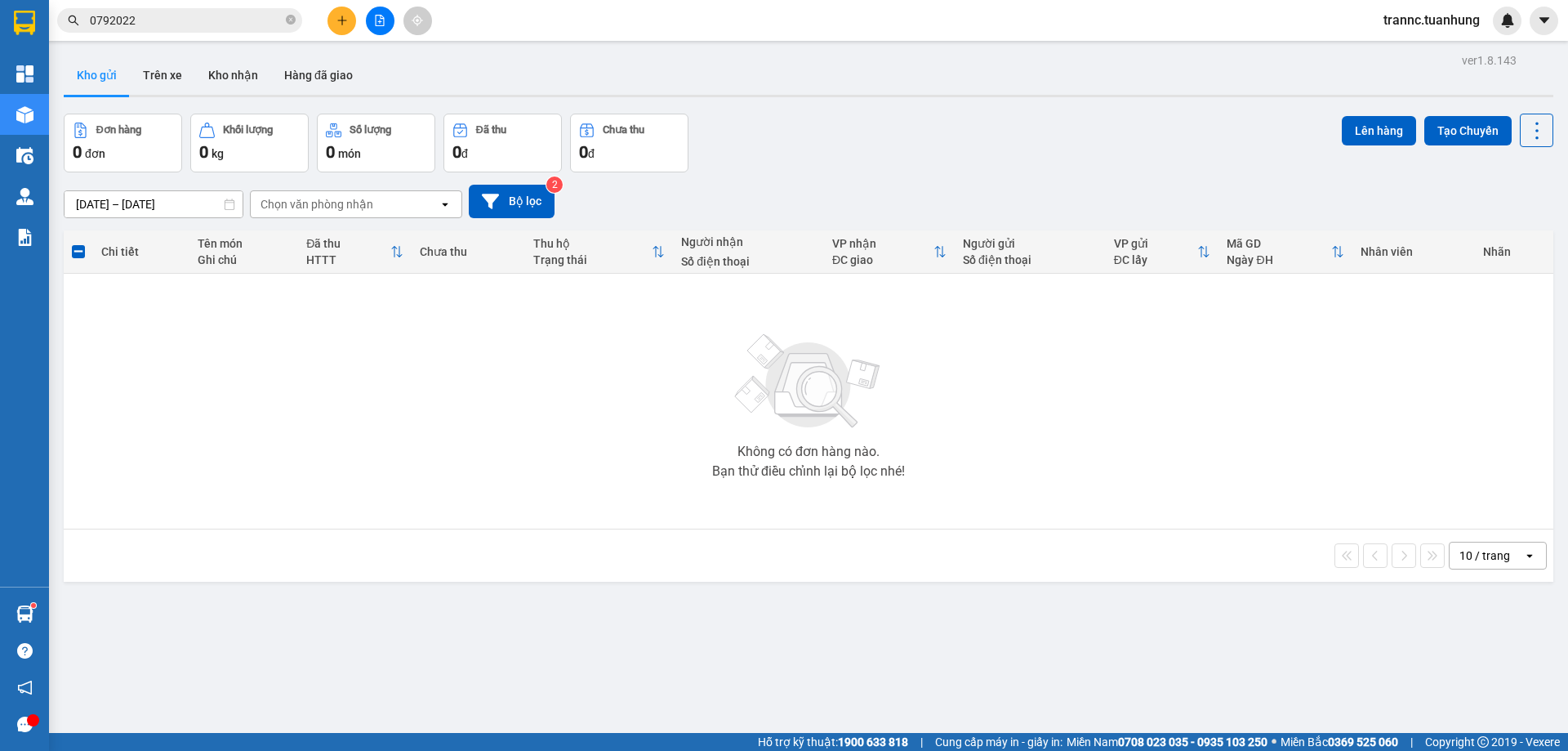
click at [343, 15] on icon "plus" at bounding box center [342, 20] width 12 height 12
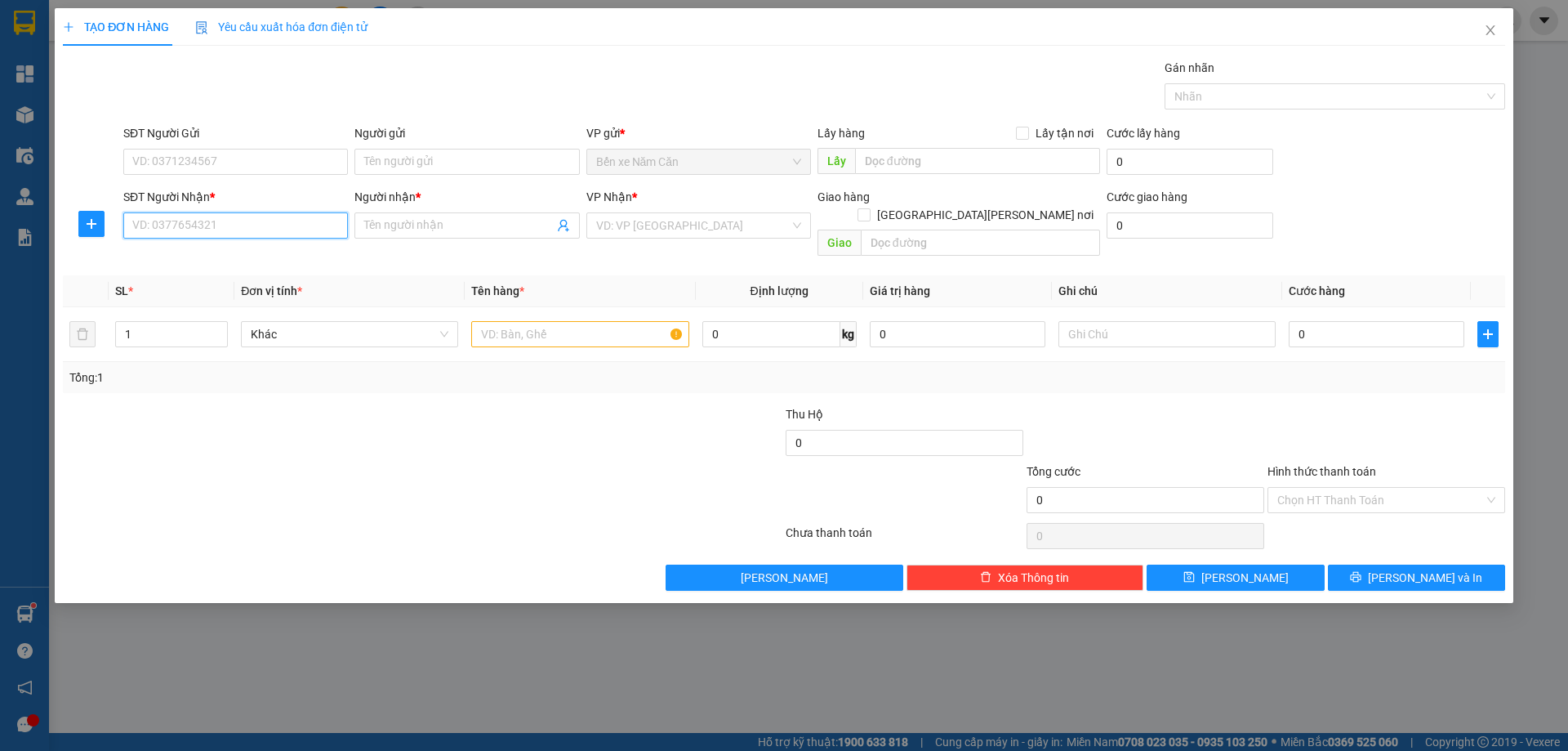
click at [189, 224] on input "SĐT Người Nhận *" at bounding box center [235, 225] width 224 height 26
click at [414, 224] on input "Người nhận *" at bounding box center [459, 225] width 189 height 18
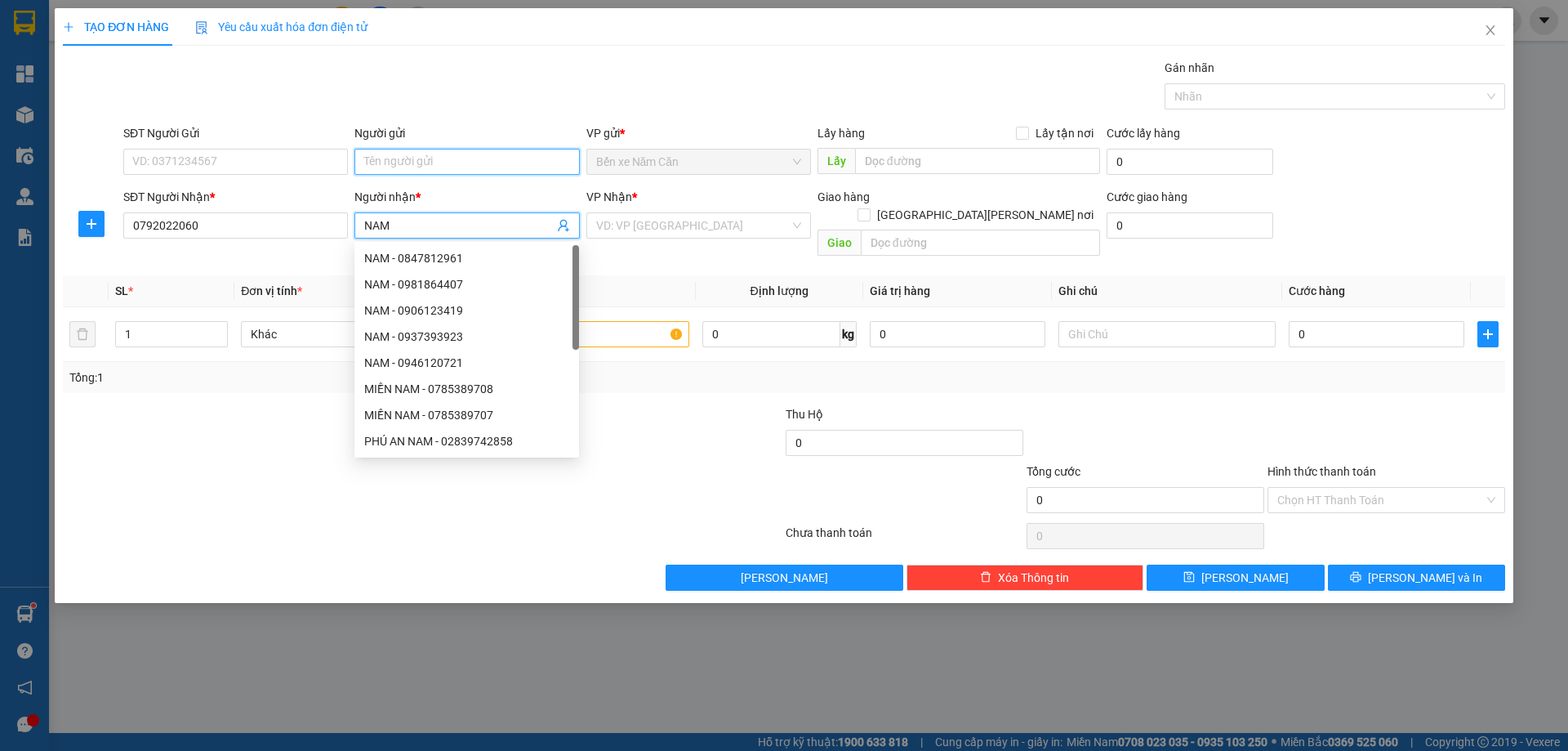
click at [445, 158] on input "Người gửi" at bounding box center [467, 161] width 224 height 26
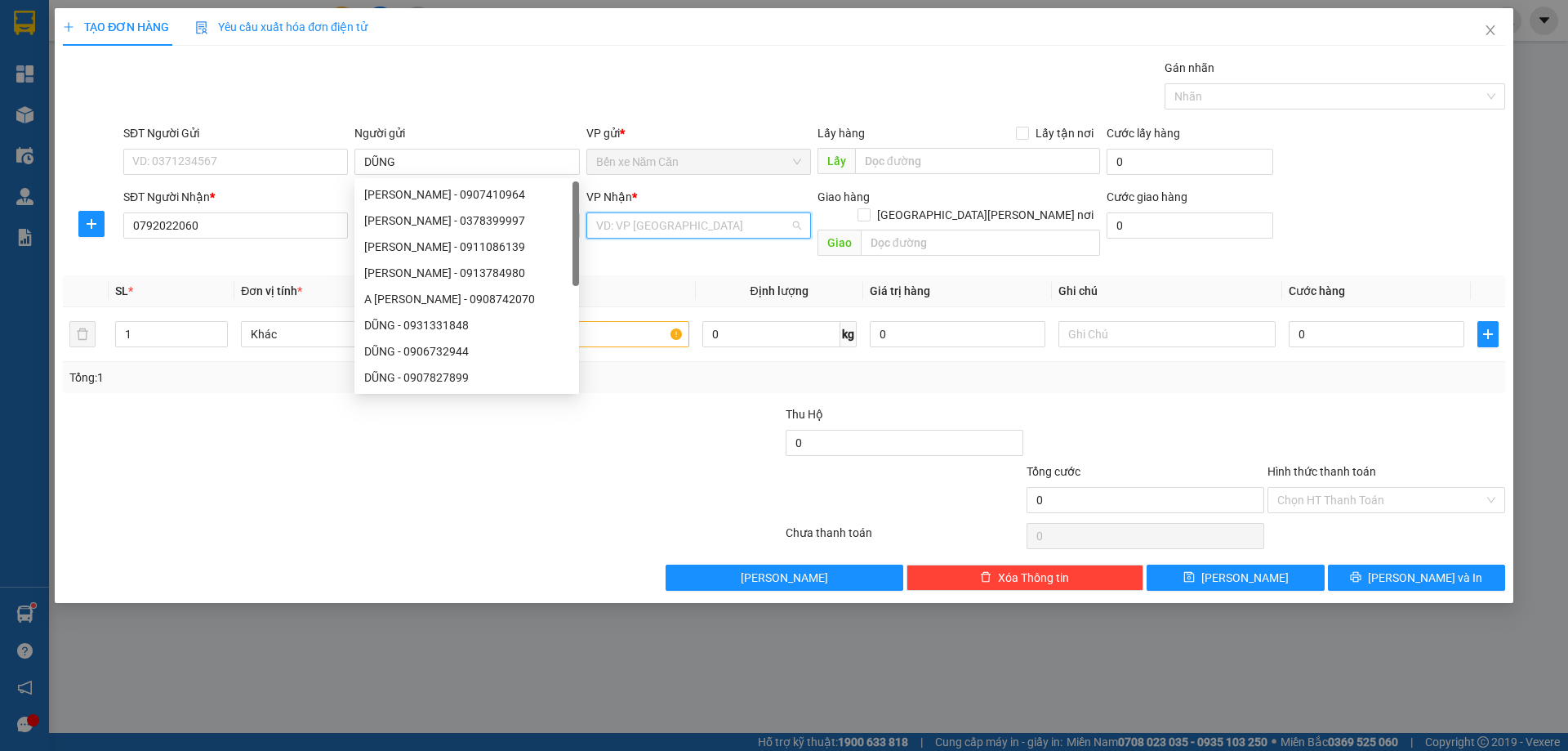
click at [669, 219] on input "search" at bounding box center [693, 225] width 194 height 24
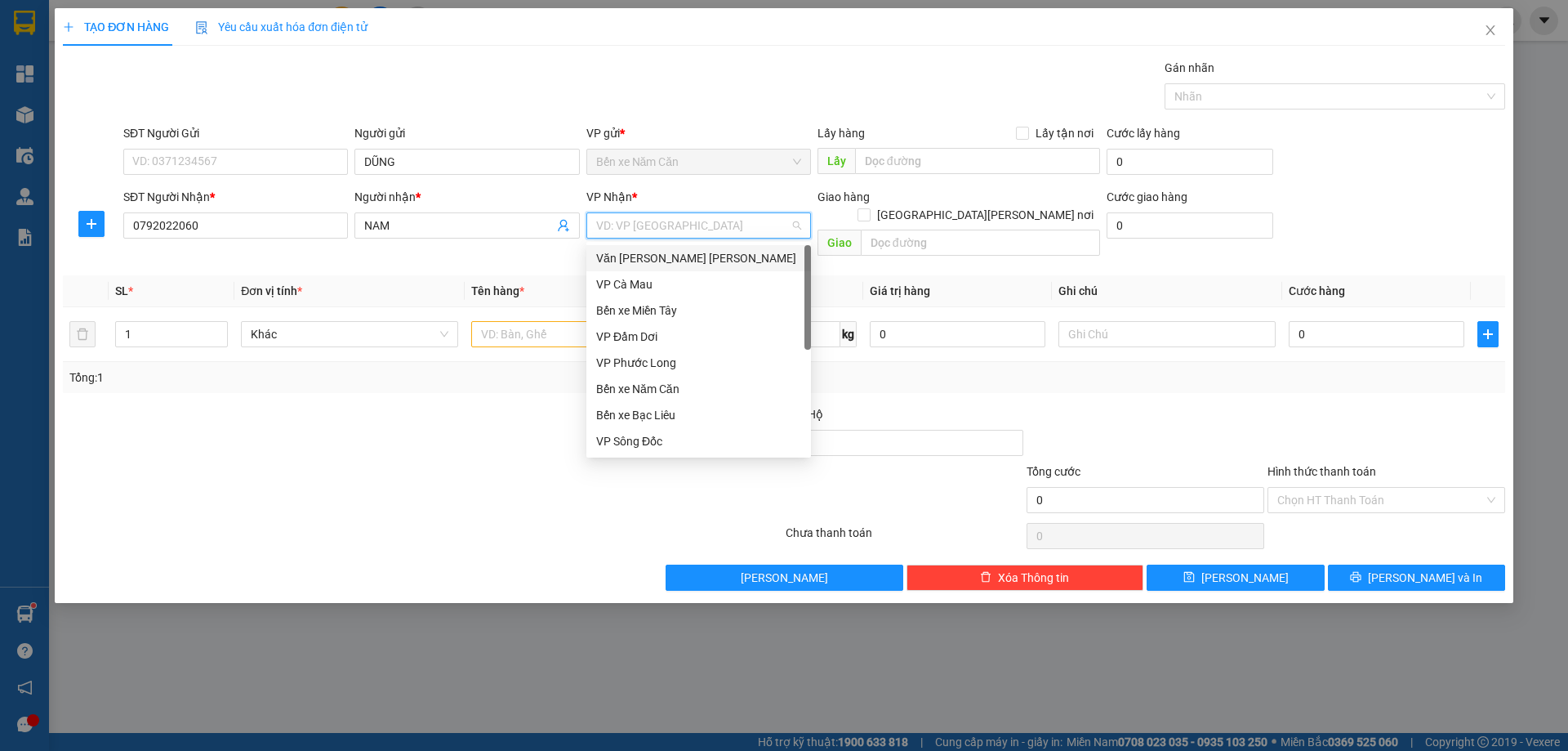
click at [663, 261] on div "Văn [PERSON_NAME] [PERSON_NAME]" at bounding box center [699, 258] width 205 height 18
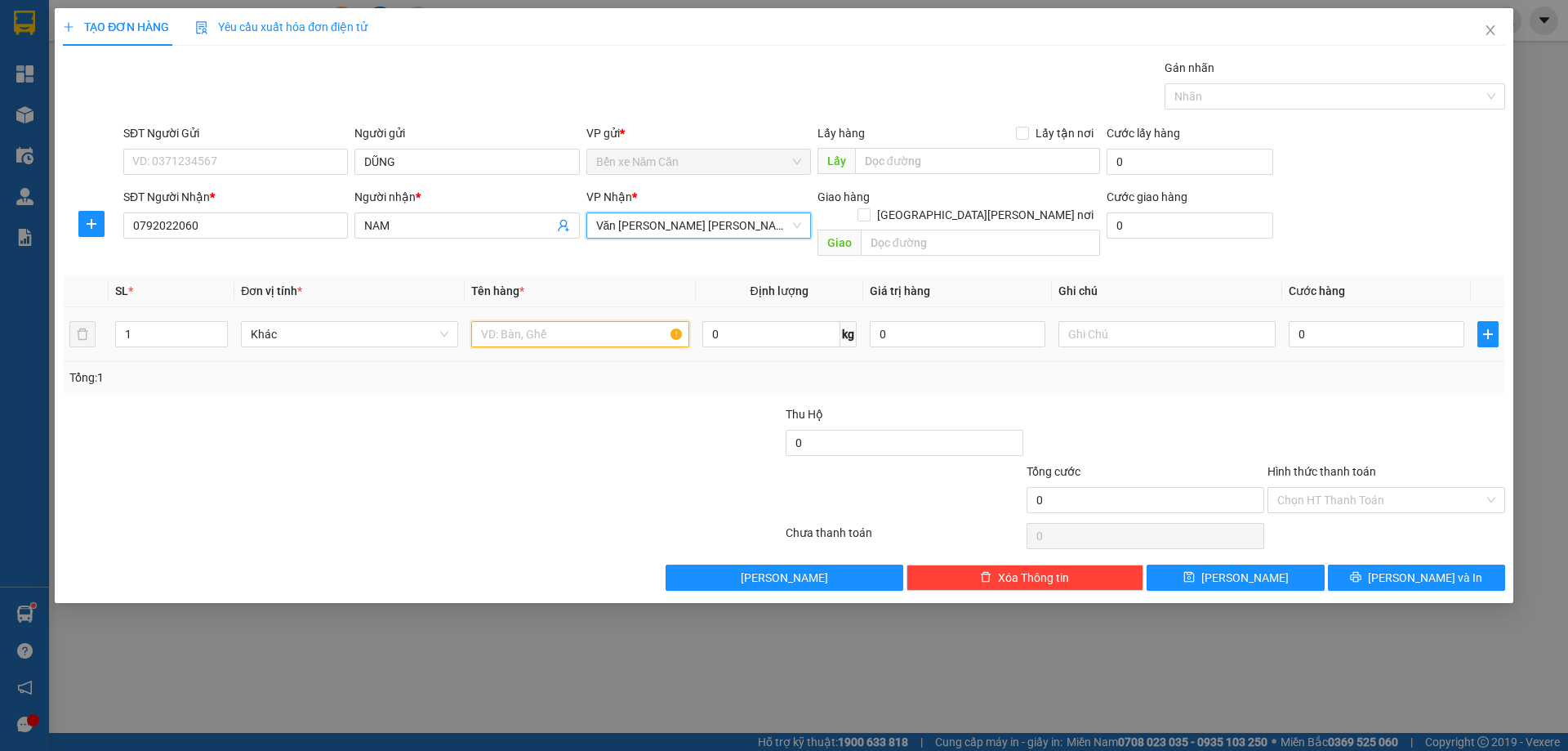
click at [518, 321] on input "text" at bounding box center [579, 334] width 217 height 26
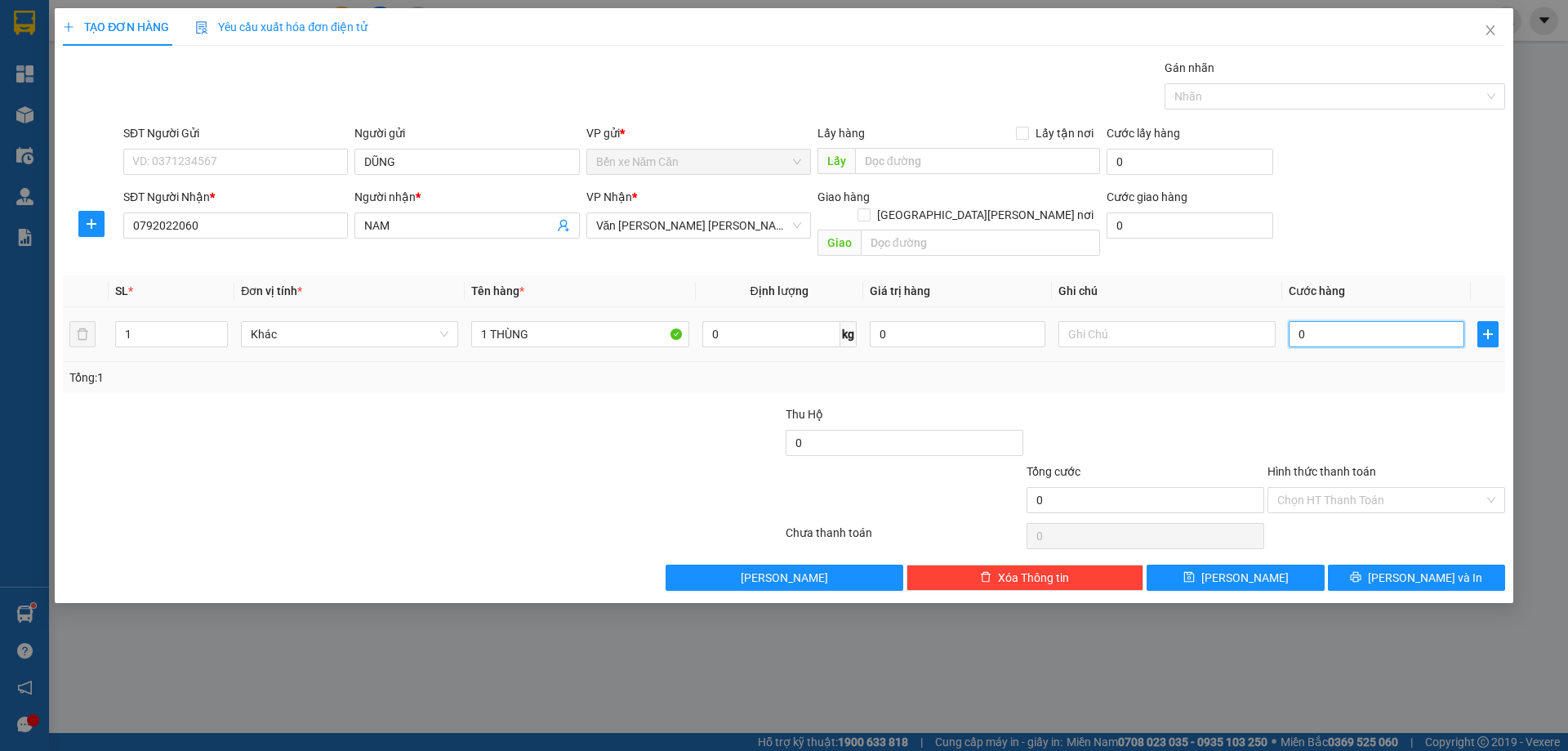
click at [1349, 321] on input "0" at bounding box center [1377, 334] width 176 height 26
click at [1354, 489] on input "Hình thức thanh toán" at bounding box center [1381, 499] width 207 height 24
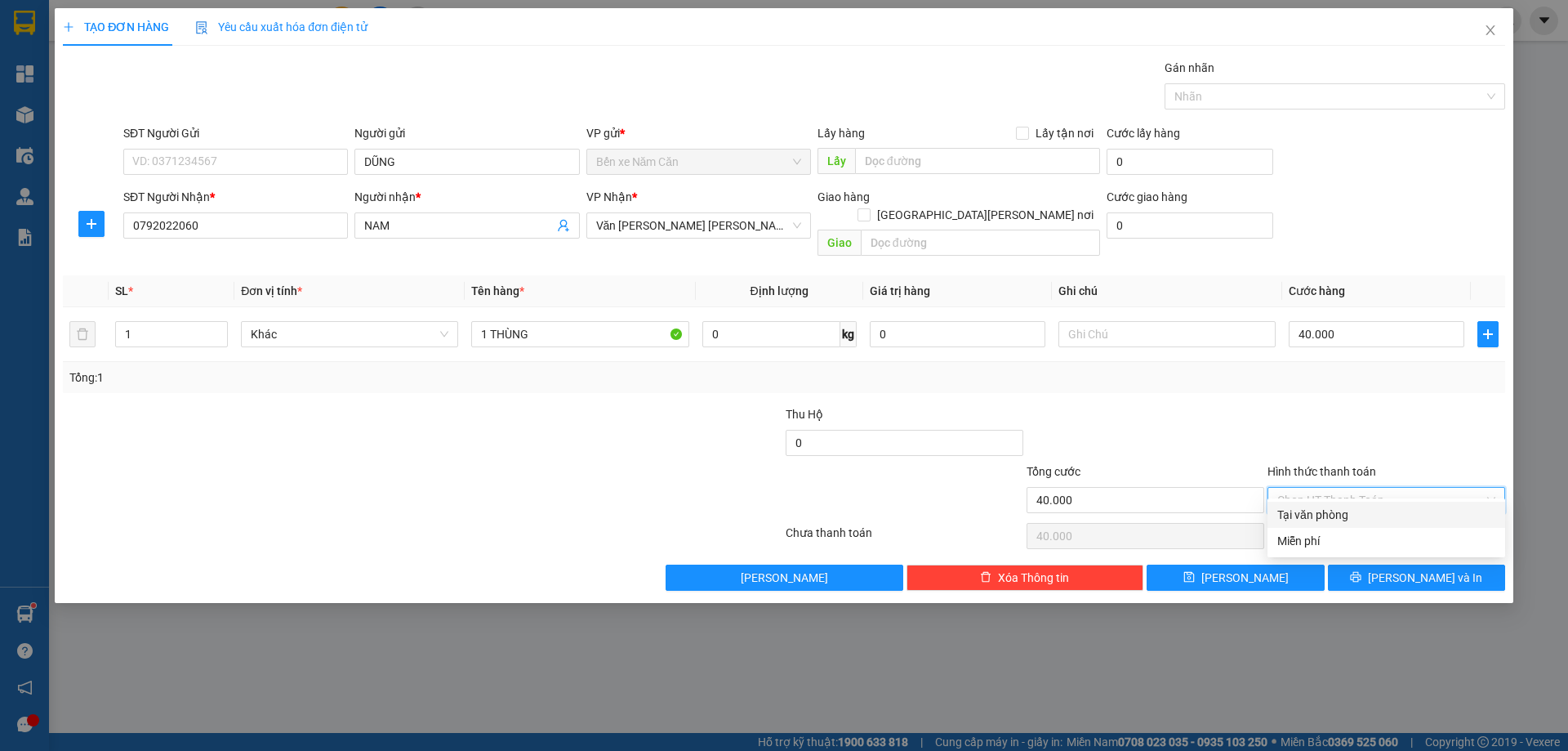
click at [1349, 512] on div "Tại văn phòng" at bounding box center [1387, 515] width 218 height 18
click at [1362, 565] on button "[PERSON_NAME] và In" at bounding box center [1417, 577] width 177 height 26
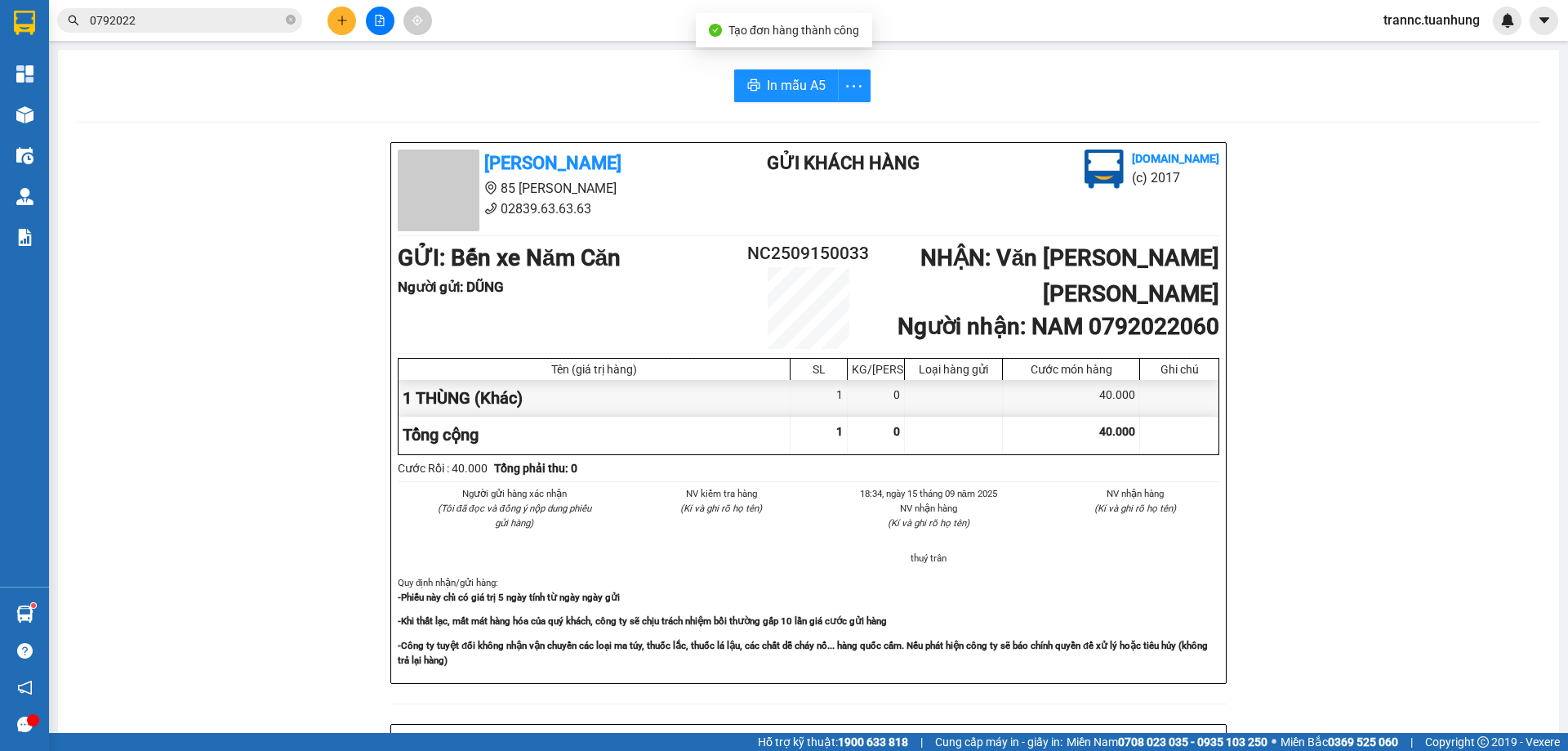
click at [1375, 705] on div "[PERSON_NAME] 85 [PERSON_NAME] 02839.63.63.63 Gửi khách hàng [DOMAIN_NAME] (c) …" at bounding box center [809, 723] width 1463 height 1161
click at [787, 96] on button "In mẫu A5" at bounding box center [786, 86] width 104 height 33
drag, startPoint x: 581, startPoint y: 88, endPoint x: 489, endPoint y: 60, distance: 96.2
click at [581, 88] on div "In mẫu A5" at bounding box center [809, 86] width 1463 height 33
click at [291, 19] on icon "close-circle" at bounding box center [291, 20] width 10 height 10
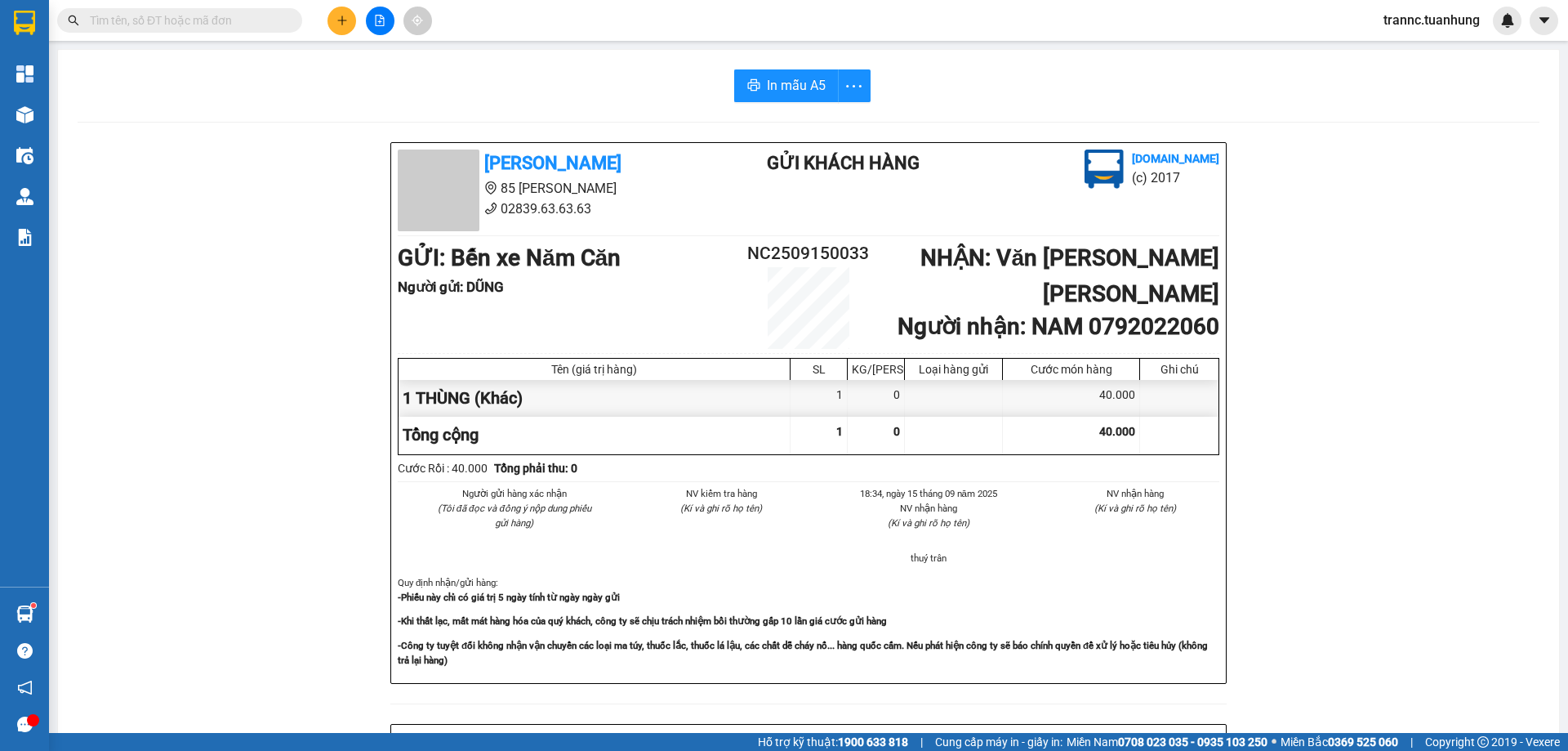
click at [271, 18] on input "text" at bounding box center [186, 20] width 193 height 18
click at [256, 21] on input "text" at bounding box center [186, 20] width 193 height 18
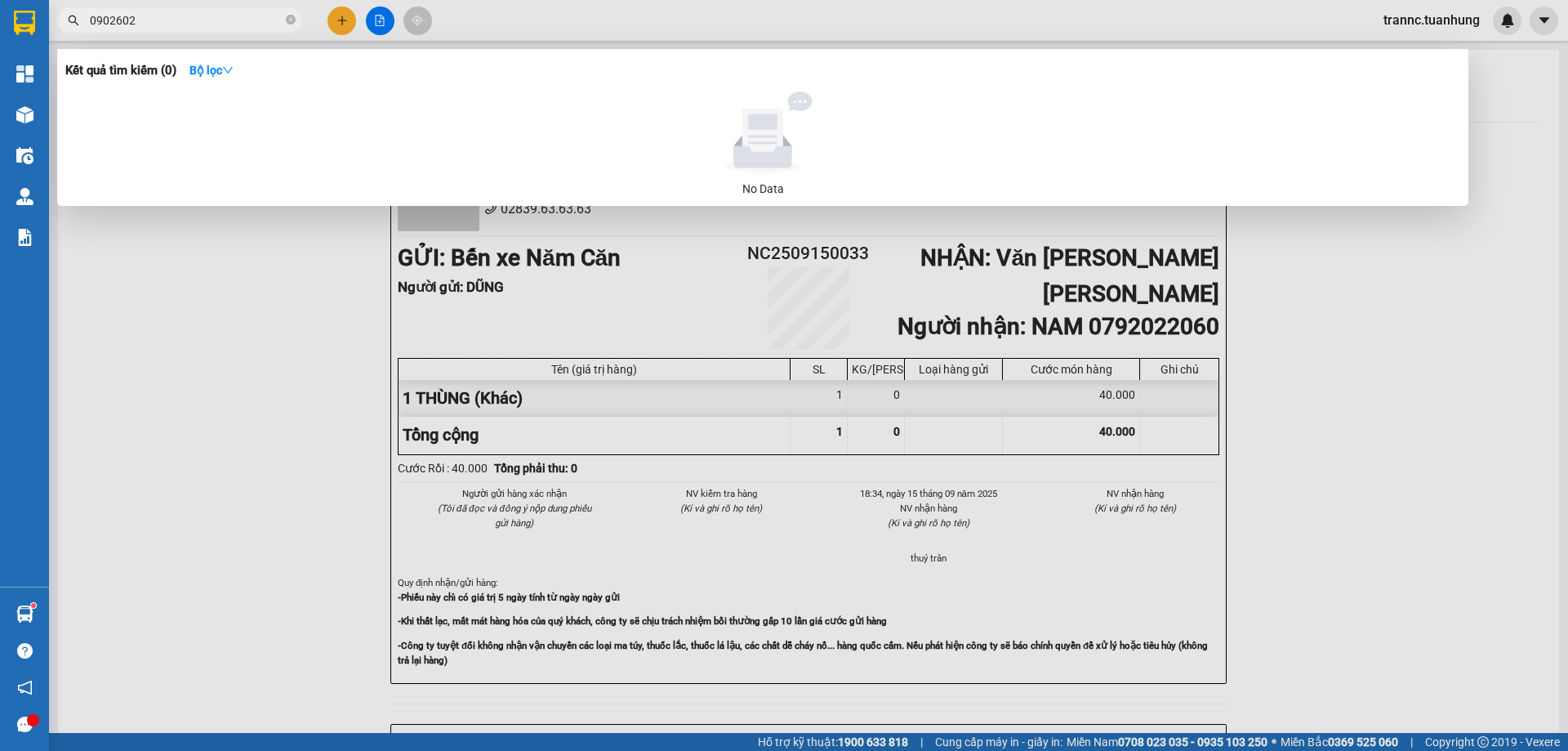
click at [347, 19] on div at bounding box center [784, 376] width 1568 height 751
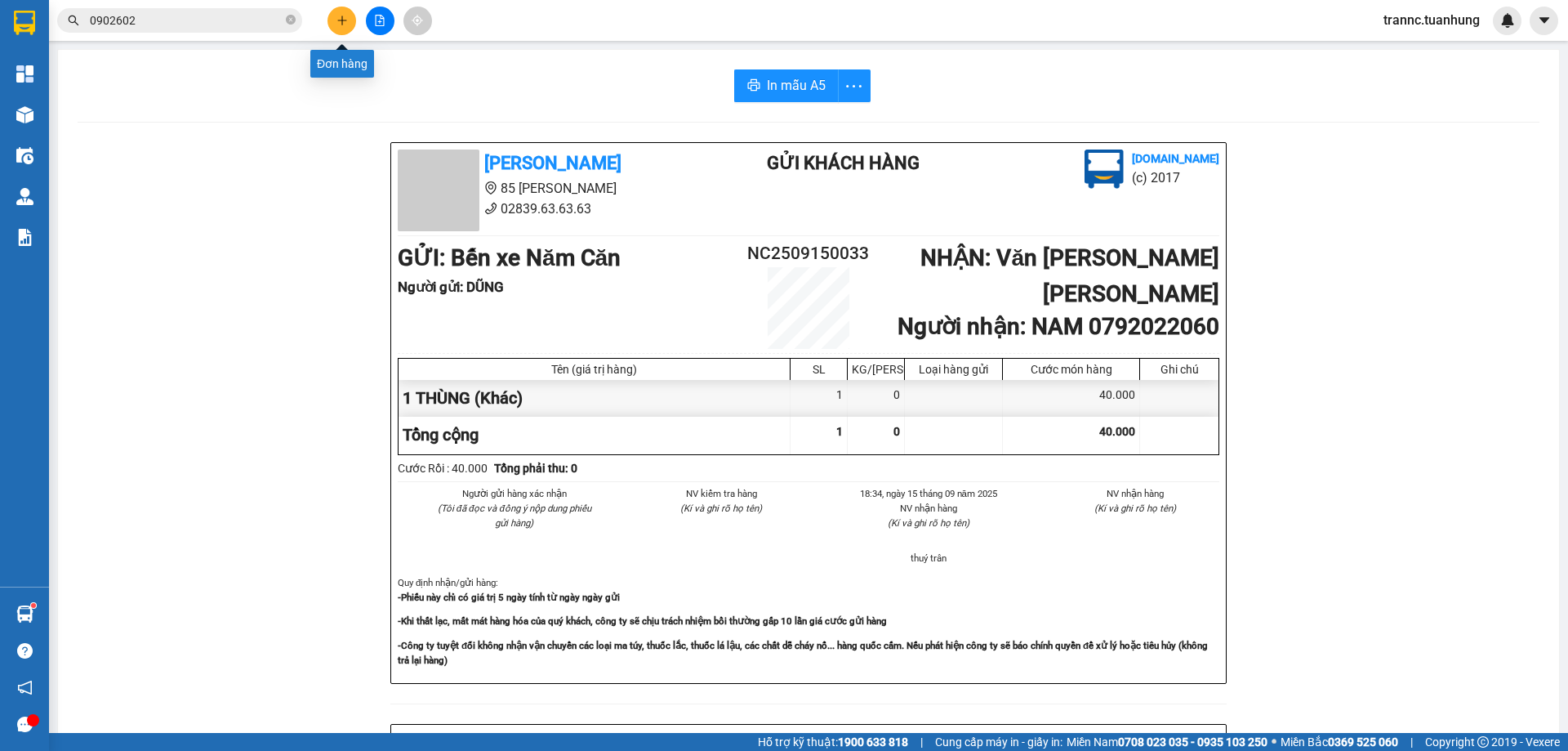
click at [347, 19] on icon "plus" at bounding box center [342, 20] width 12 height 12
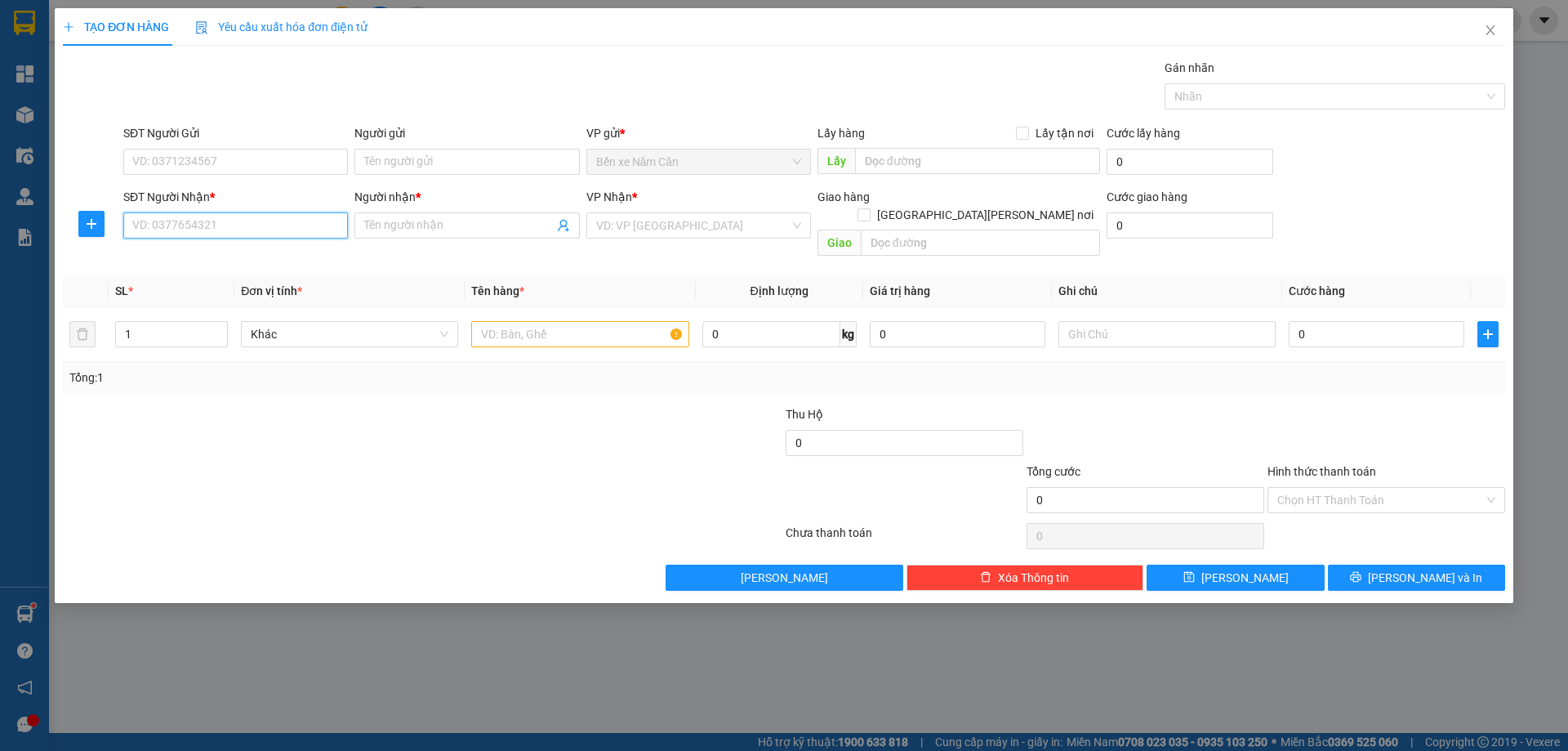
click at [222, 234] on input "SĐT Người Nhận *" at bounding box center [235, 225] width 224 height 26
click at [427, 234] on input "Người nhận *" at bounding box center [459, 225] width 189 height 18
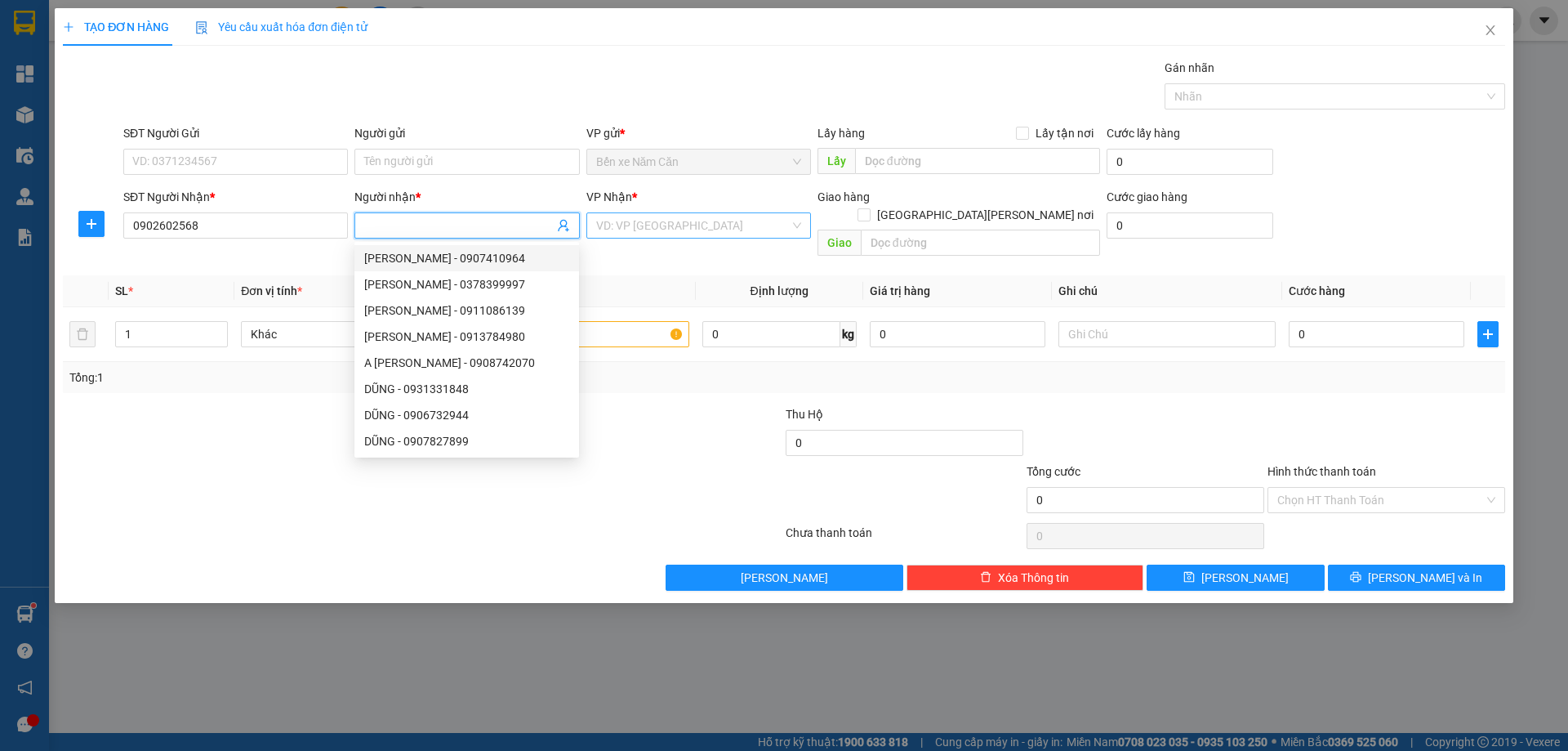
click at [662, 227] on input "search" at bounding box center [693, 225] width 194 height 24
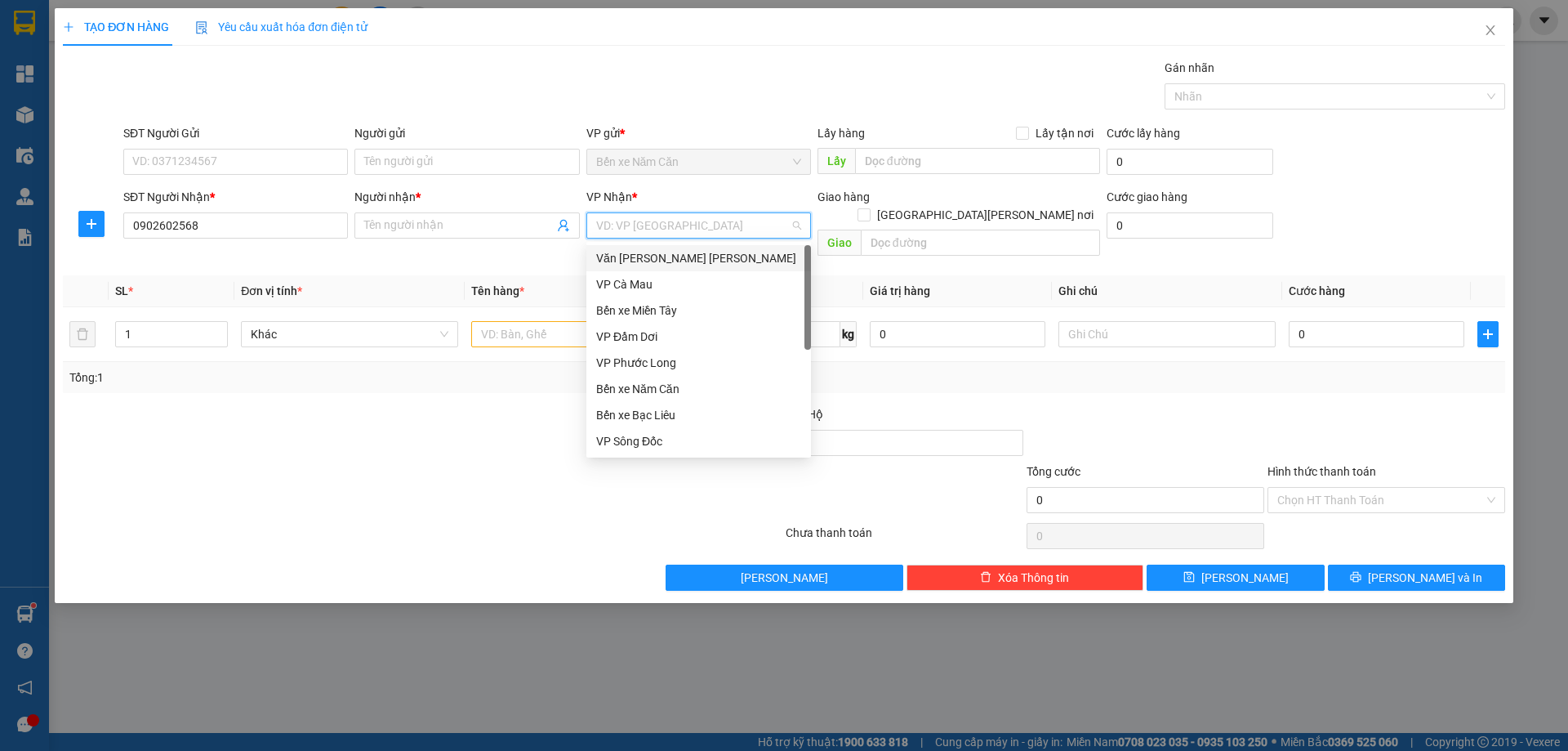
click at [663, 258] on div "Văn [PERSON_NAME] [PERSON_NAME]" at bounding box center [699, 258] width 205 height 18
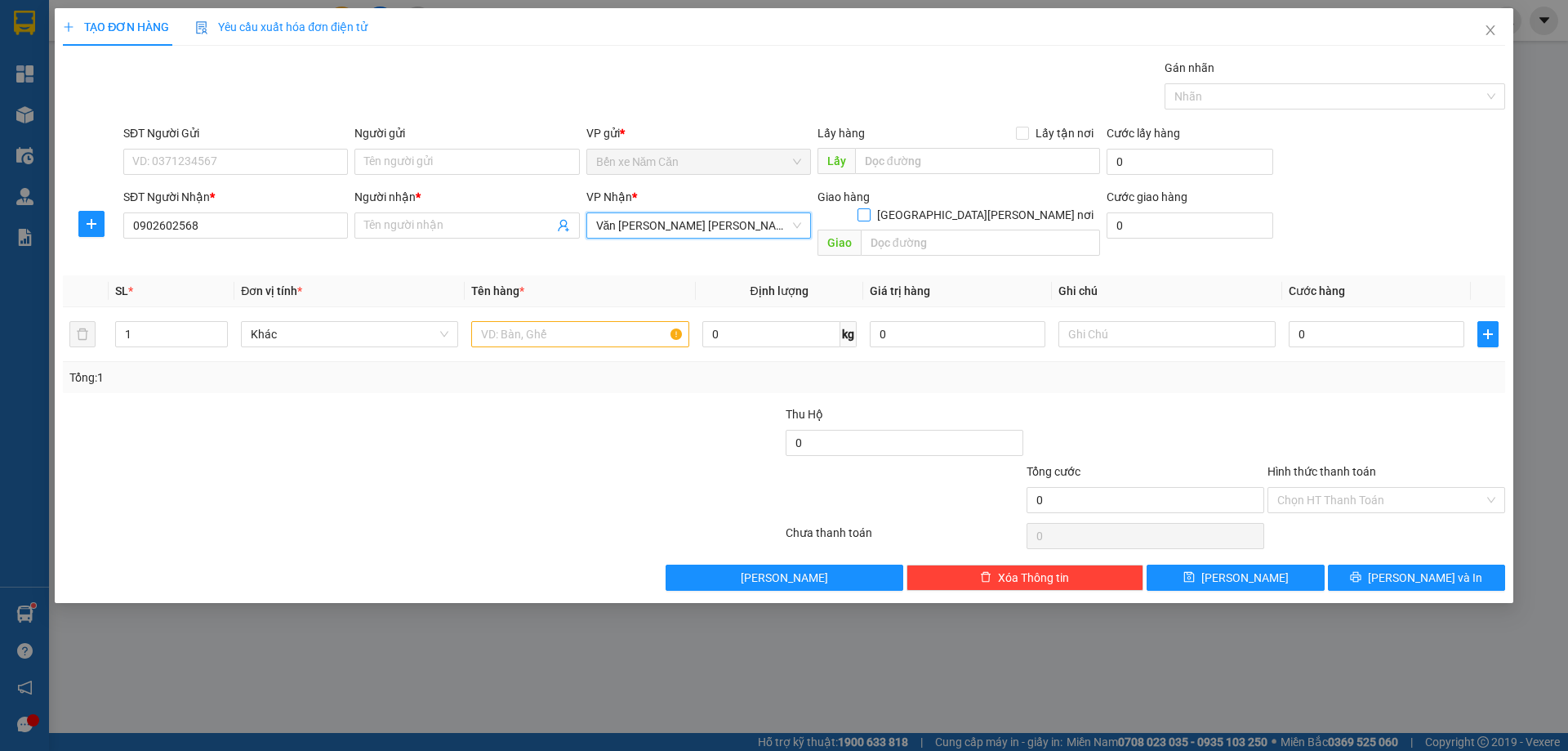
drag, startPoint x: 1020, startPoint y: 198, endPoint x: 1007, endPoint y: 208, distance: 16.4
click at [869, 209] on input "[GEOGRAPHIC_DATA][PERSON_NAME] nơi" at bounding box center [864, 215] width 12 height 12
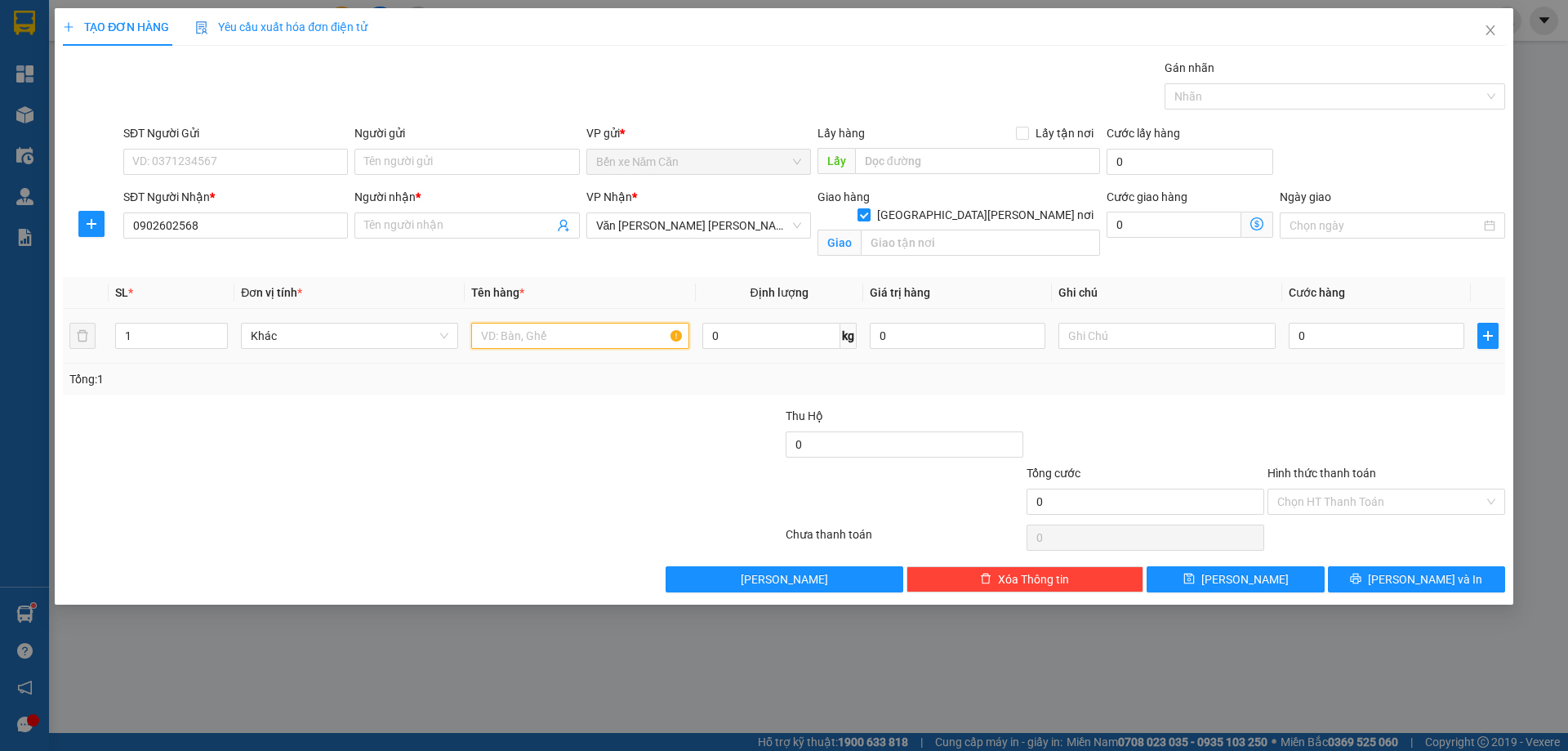
click at [546, 326] on input "text" at bounding box center [579, 336] width 217 height 26
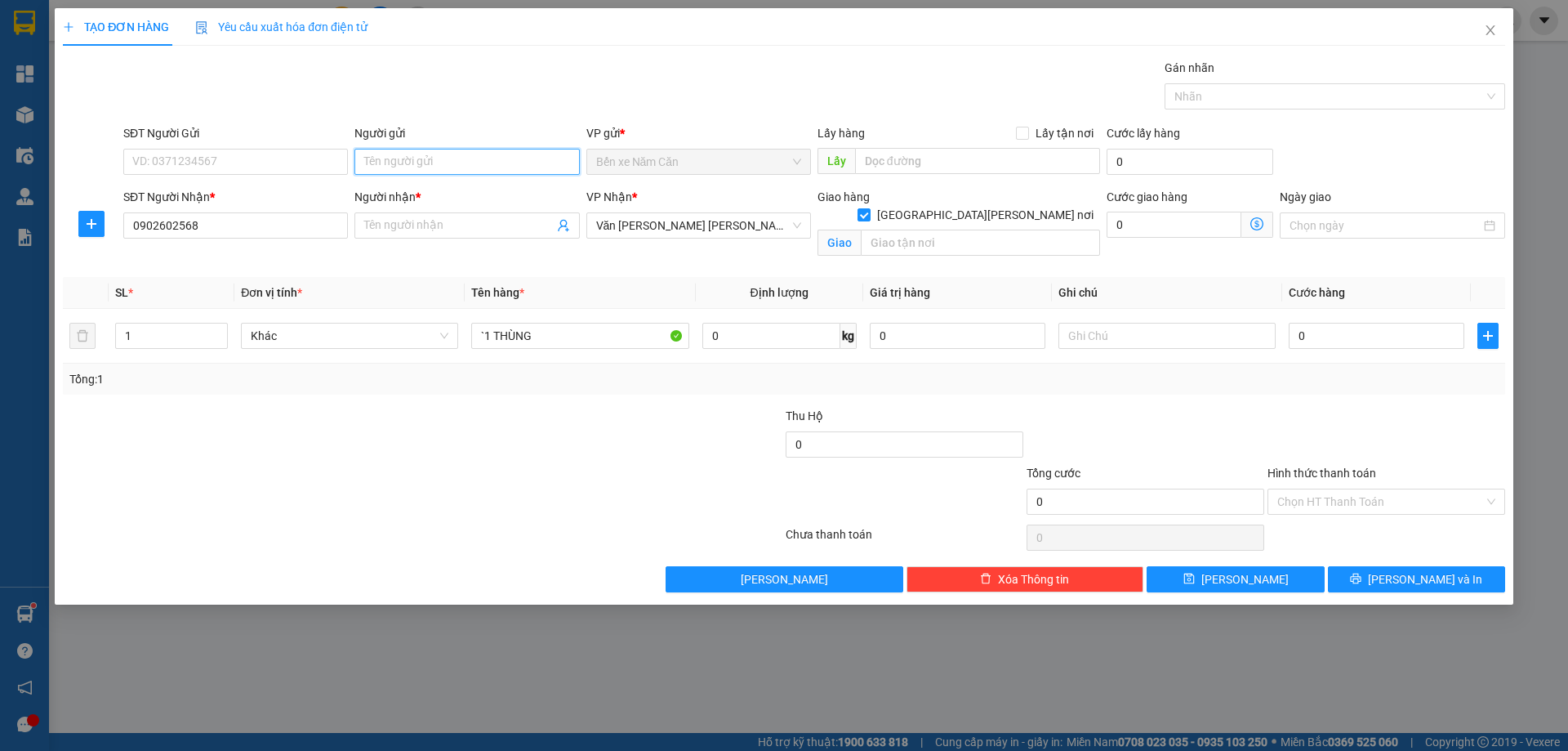
click at [442, 165] on input "Người gửi" at bounding box center [467, 161] width 224 height 26
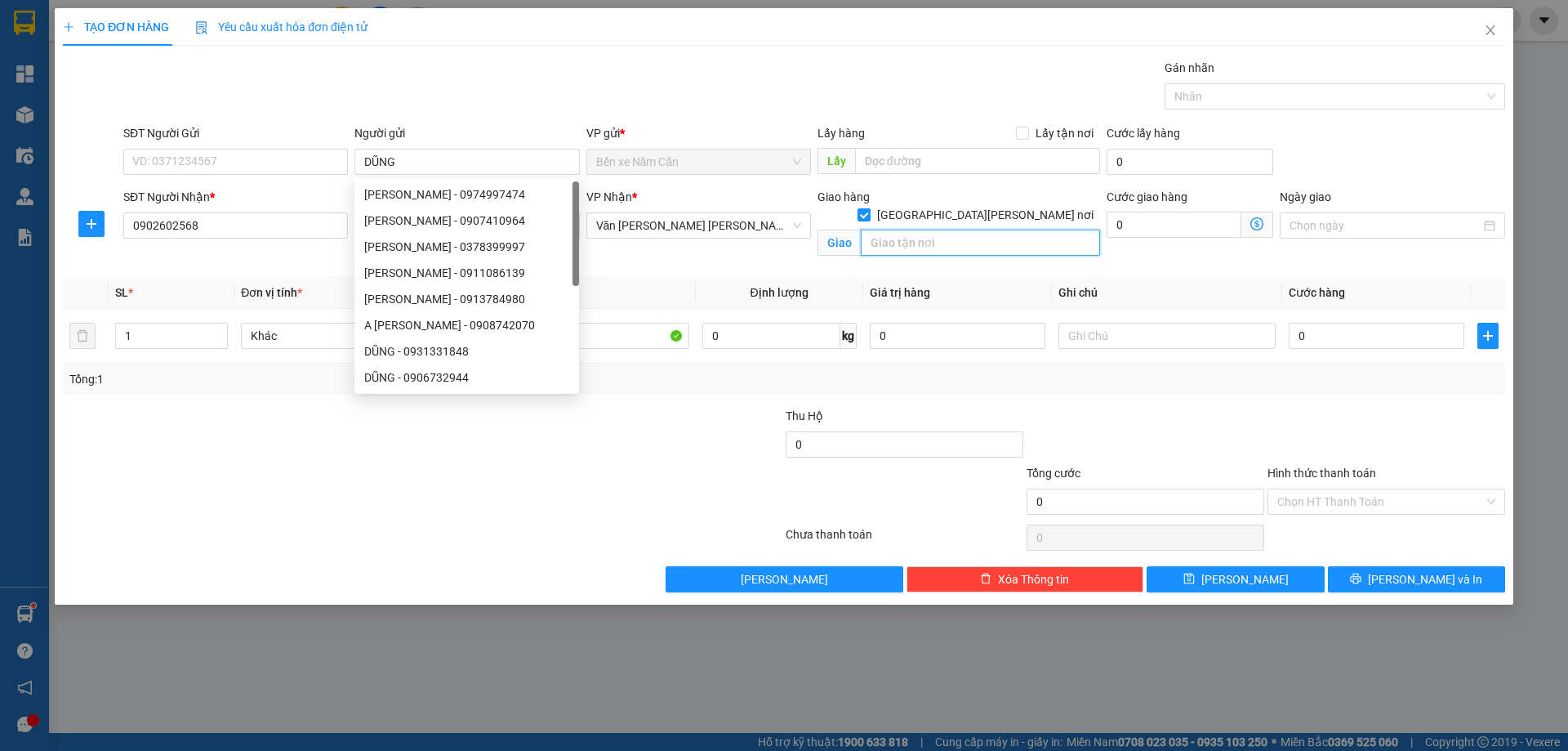
click at [940, 229] on input "text" at bounding box center [980, 242] width 239 height 26
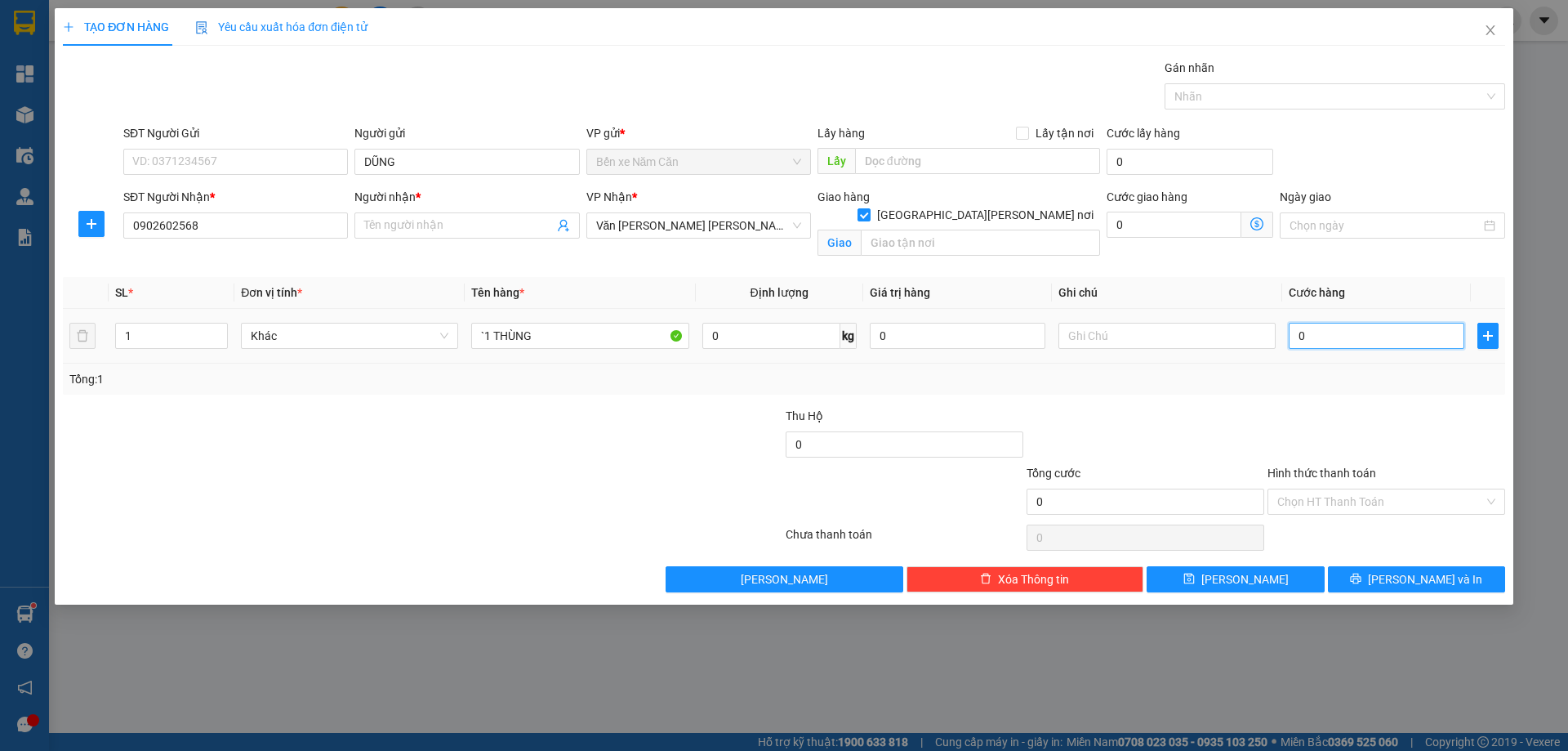
click at [1350, 344] on input "0" at bounding box center [1377, 336] width 176 height 26
click at [1191, 333] on input "text" at bounding box center [1167, 336] width 217 height 26
click at [1174, 222] on input "0" at bounding box center [1174, 224] width 135 height 26
click at [451, 223] on input "Người nhận *" at bounding box center [459, 225] width 189 height 18
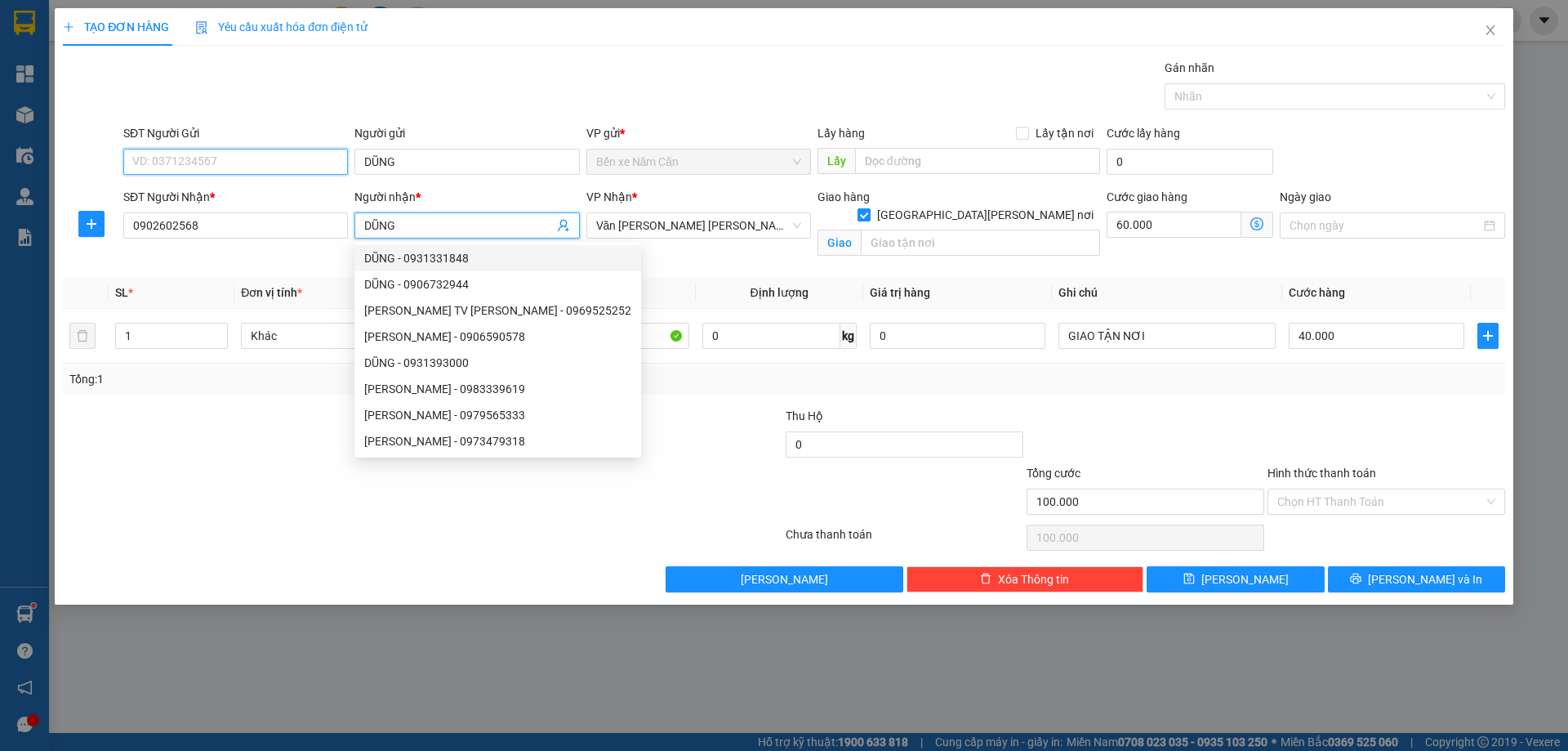
click at [255, 161] on input "SĐT Người Gửi" at bounding box center [235, 161] width 224 height 26
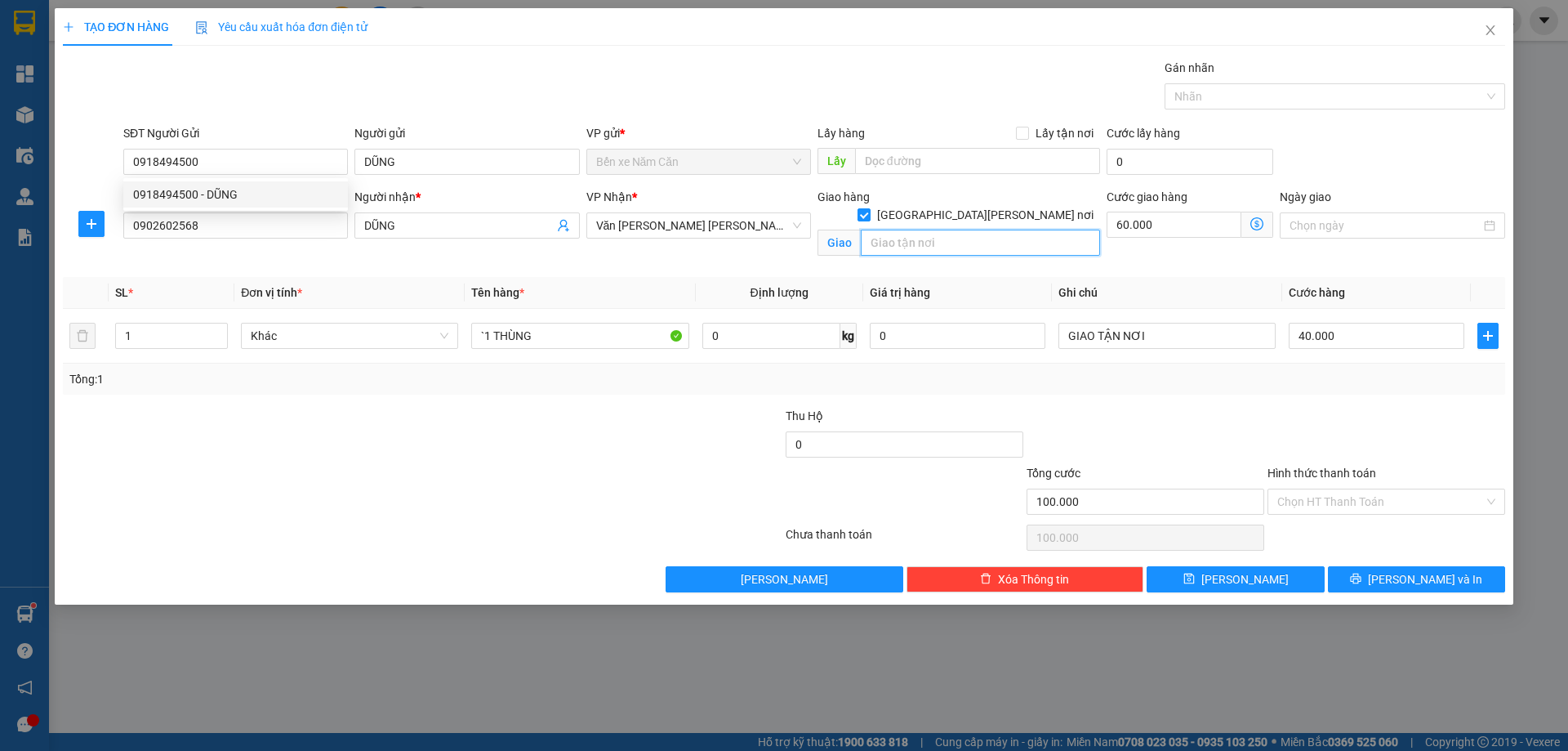
click at [948, 229] on input "text" at bounding box center [980, 242] width 239 height 26
click at [1183, 226] on input "60.000" at bounding box center [1174, 224] width 135 height 26
click at [1111, 221] on input "0" at bounding box center [1174, 224] width 135 height 26
click at [1323, 501] on input "Hình thức thanh toán" at bounding box center [1381, 501] width 207 height 24
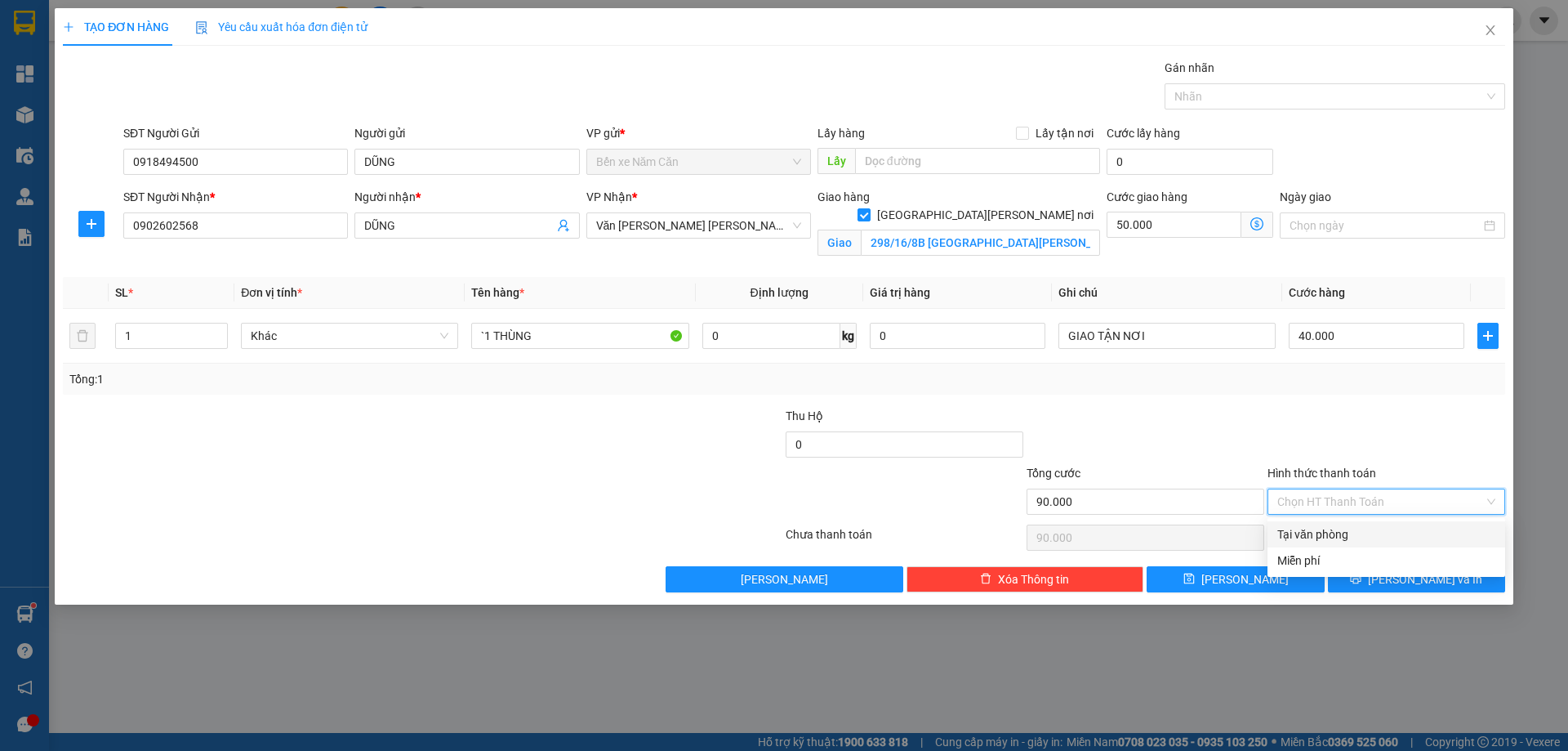
click at [1323, 537] on div "Tại văn phòng" at bounding box center [1387, 534] width 218 height 18
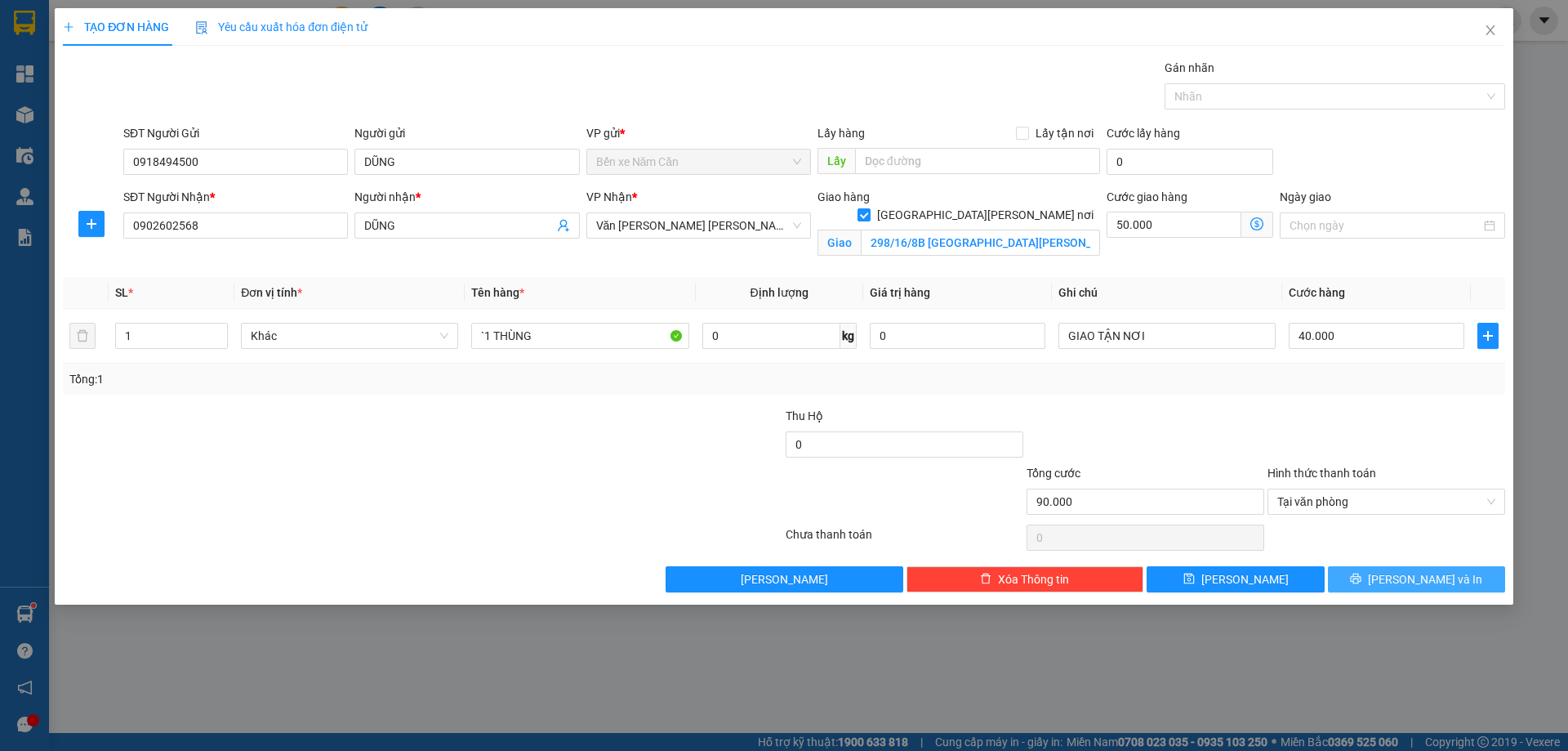
click at [1405, 580] on span "[PERSON_NAME] và In" at bounding box center [1425, 579] width 114 height 18
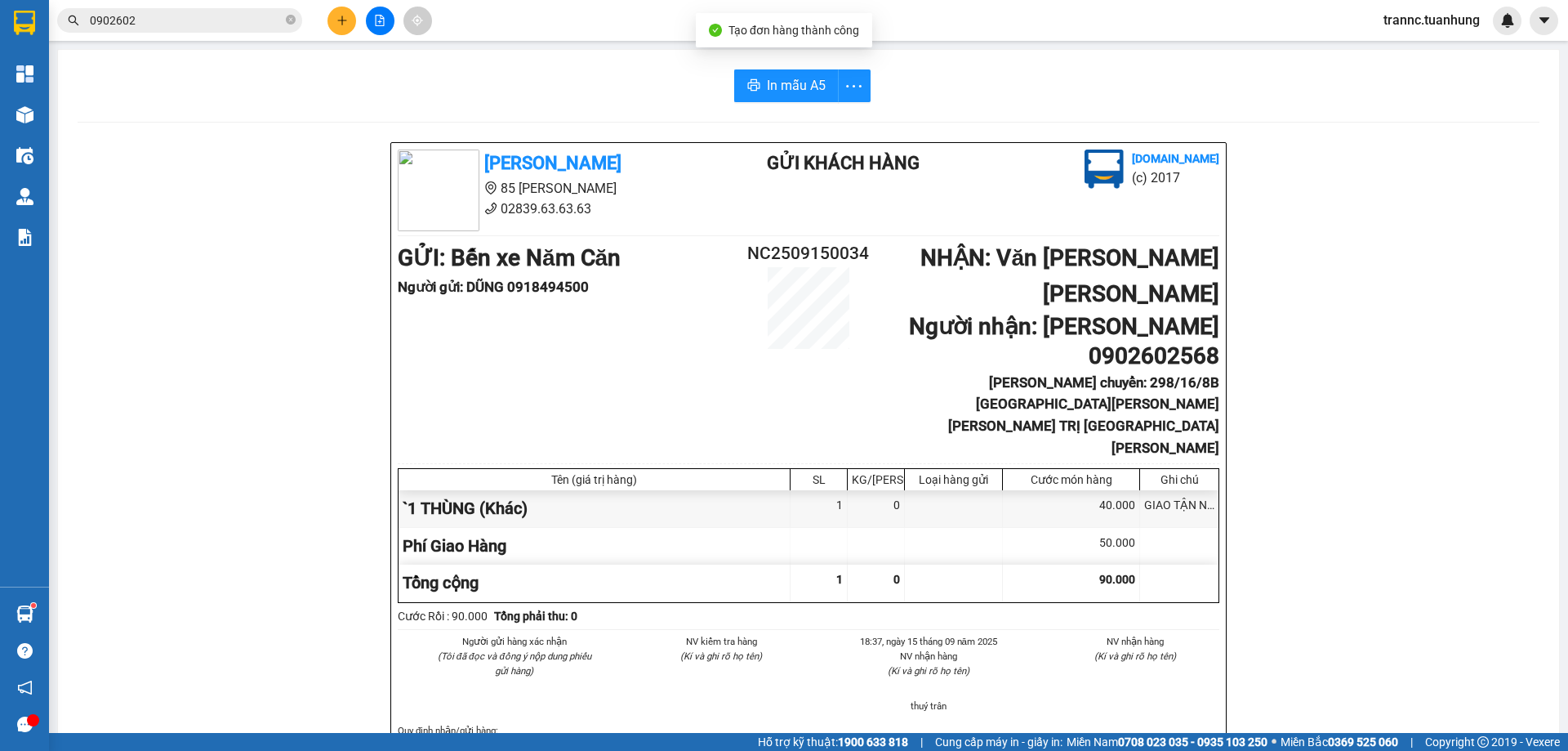
click at [779, 79] on span "In mẫu A5" at bounding box center [797, 85] width 59 height 20
drag, startPoint x: 541, startPoint y: 90, endPoint x: 522, endPoint y: 85, distance: 19.6
click at [541, 90] on div "In mẫu A5" at bounding box center [809, 86] width 1463 height 33
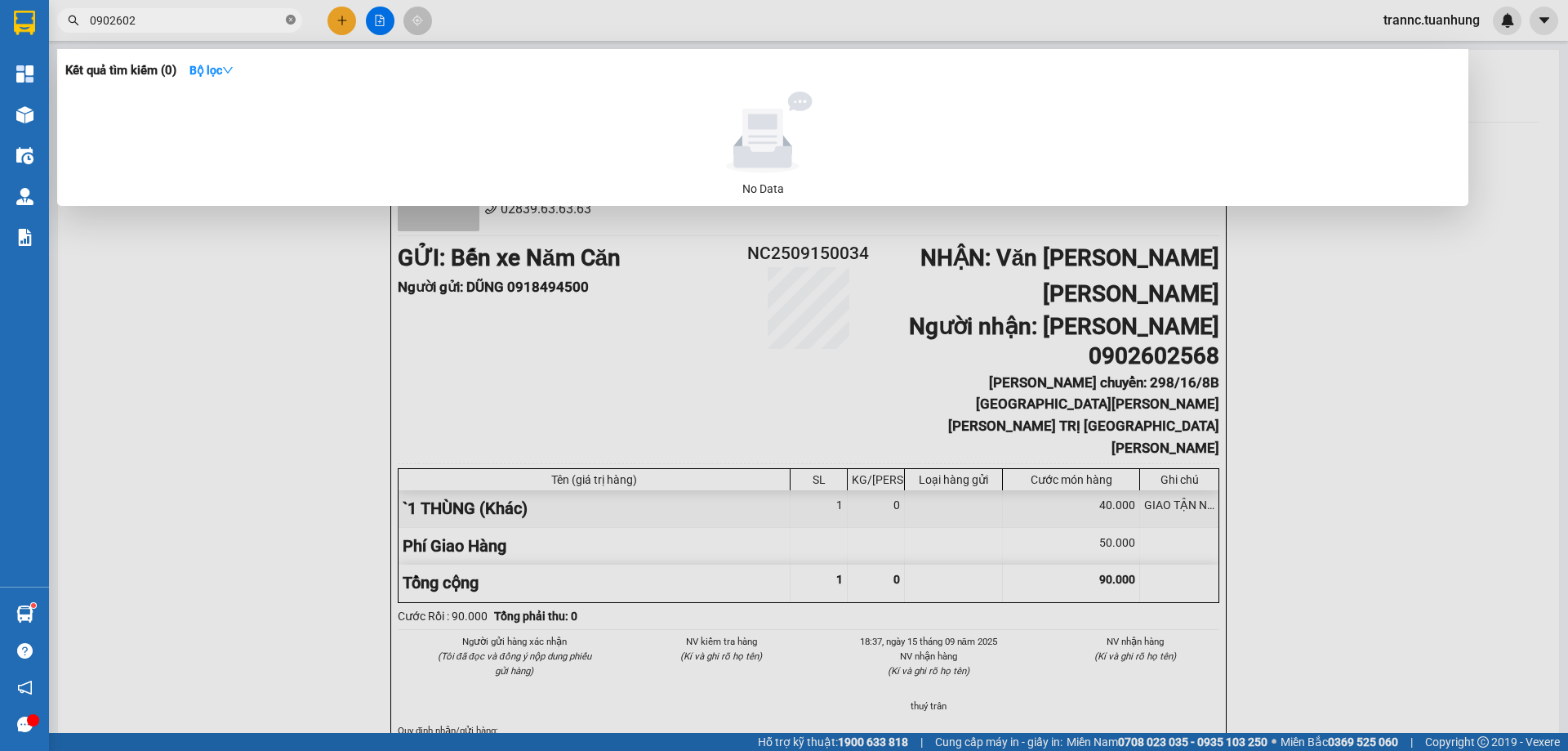
click at [291, 18] on icon "close-circle" at bounding box center [291, 20] width 10 height 10
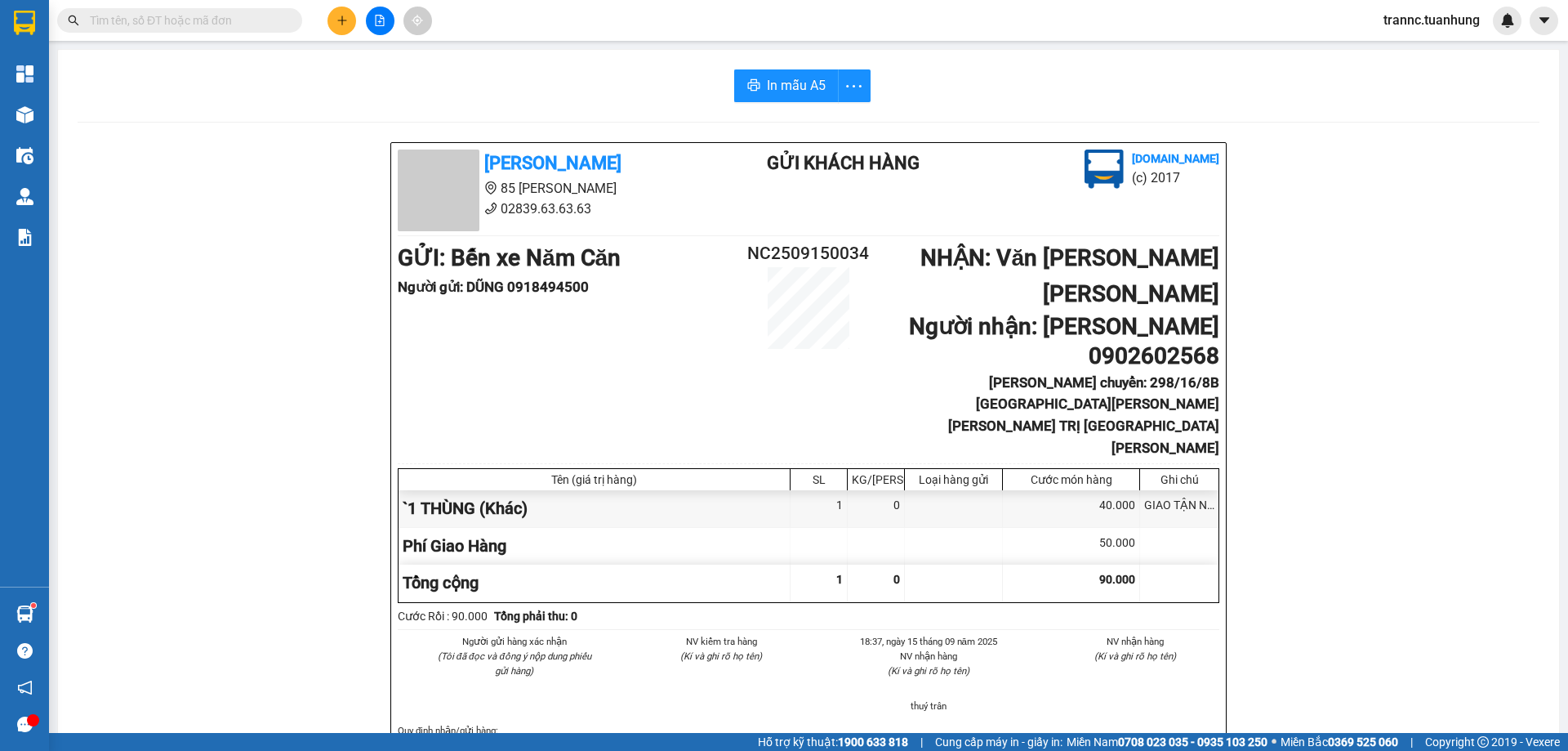
click at [274, 18] on input "text" at bounding box center [186, 20] width 193 height 18
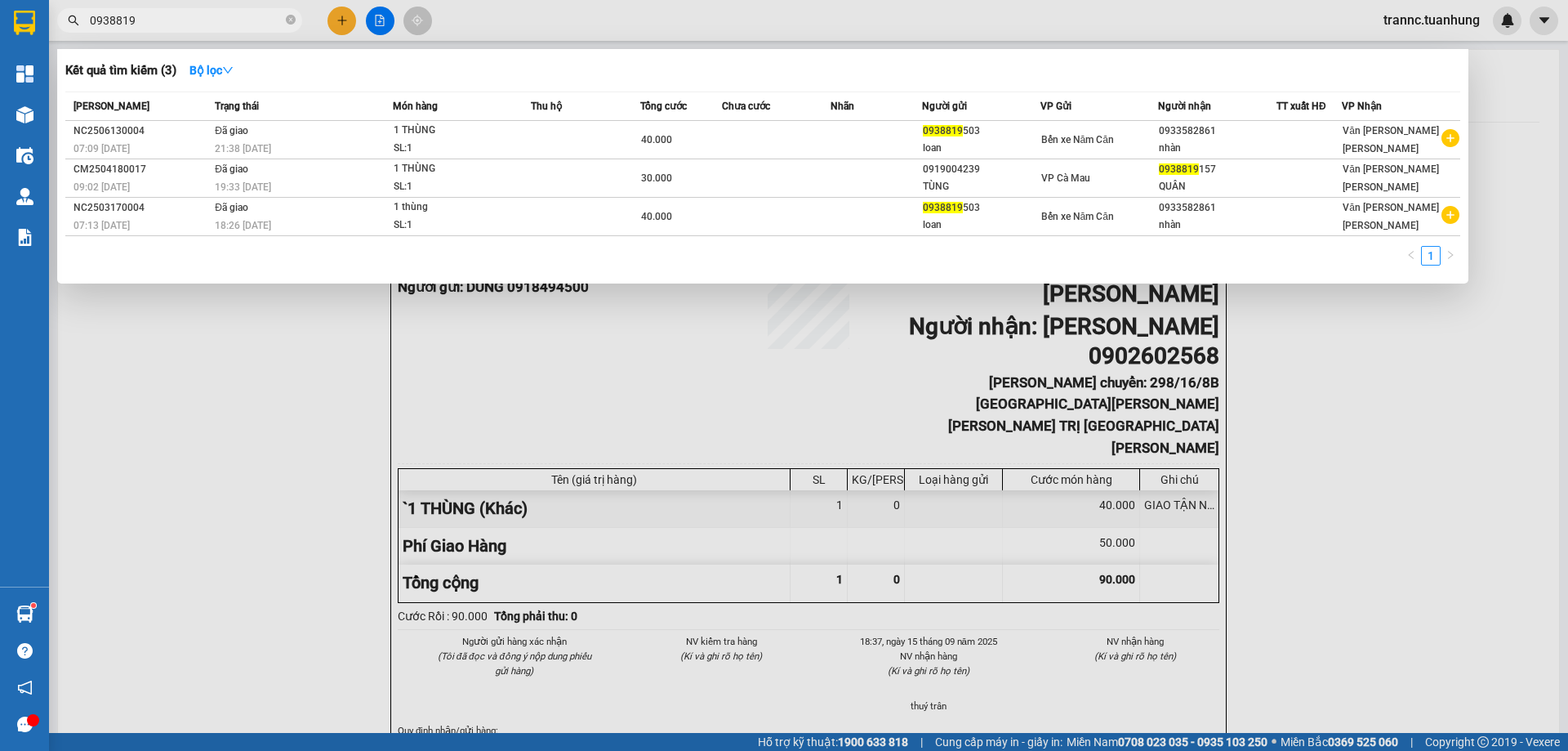
click at [347, 18] on div at bounding box center [784, 376] width 1568 height 751
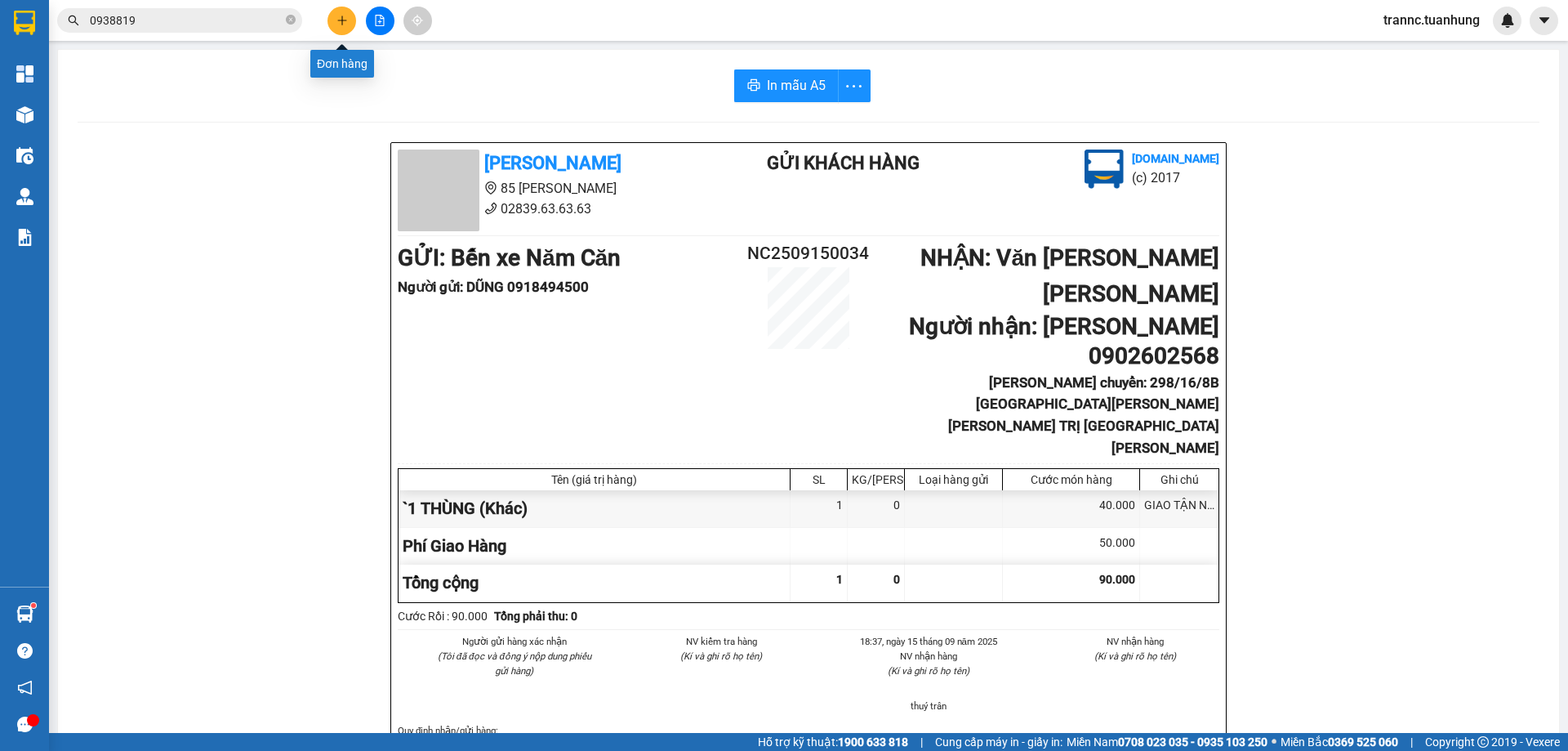
click at [349, 17] on button at bounding box center [341, 20] width 28 height 28
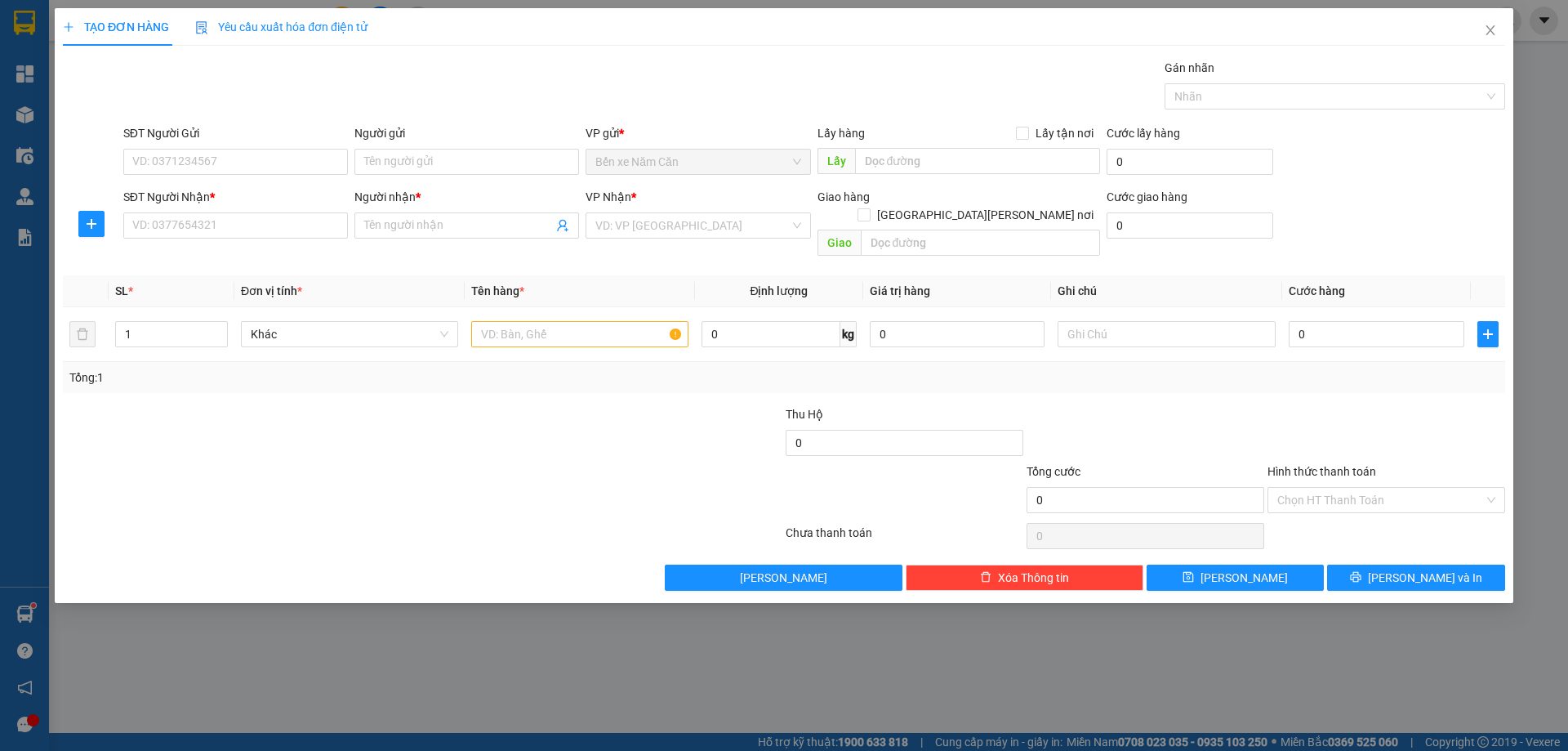
click at [349, 17] on div "Yêu cầu xuất hóa đơn điện tử" at bounding box center [281, 26] width 173 height 38
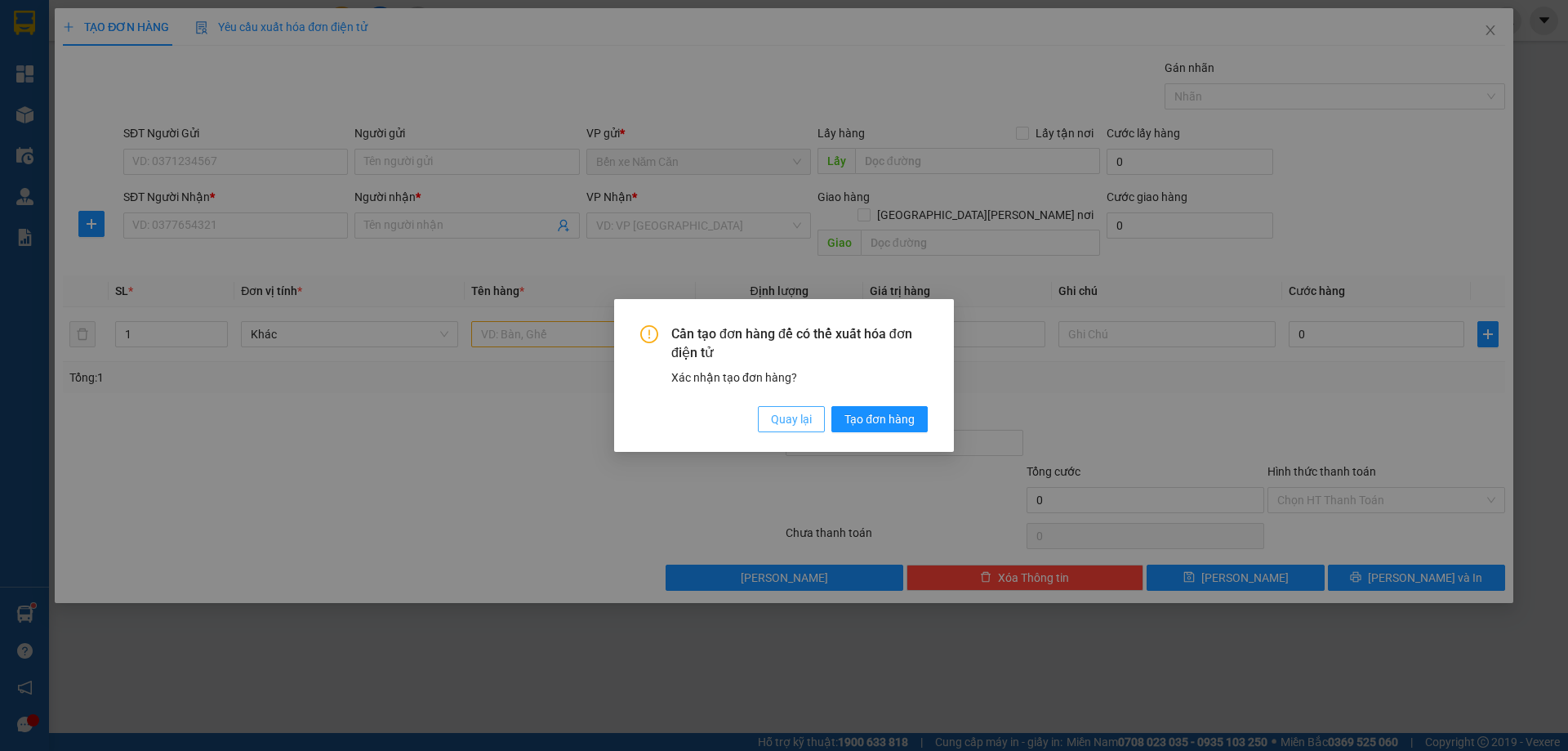
click at [793, 419] on span "Quay lại" at bounding box center [792, 419] width 41 height 18
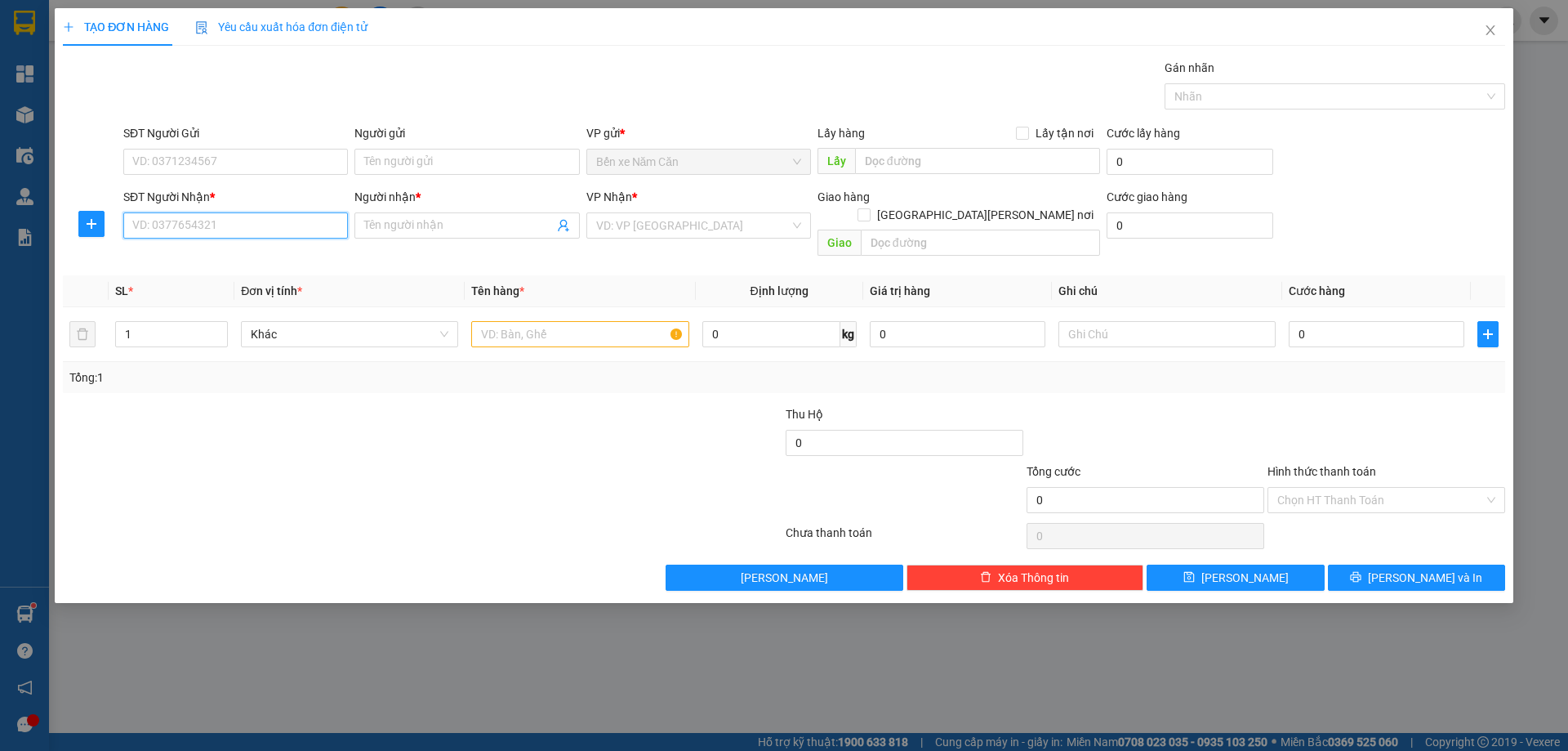
click at [213, 219] on input "SĐT Người Nhận *" at bounding box center [235, 225] width 224 height 26
click at [220, 255] on div "0937819388 - ĐẠT" at bounding box center [236, 258] width 205 height 18
click at [244, 164] on input "SĐT Người Gửi" at bounding box center [235, 161] width 224 height 26
click at [1493, 22] on span "Close" at bounding box center [1490, 30] width 46 height 46
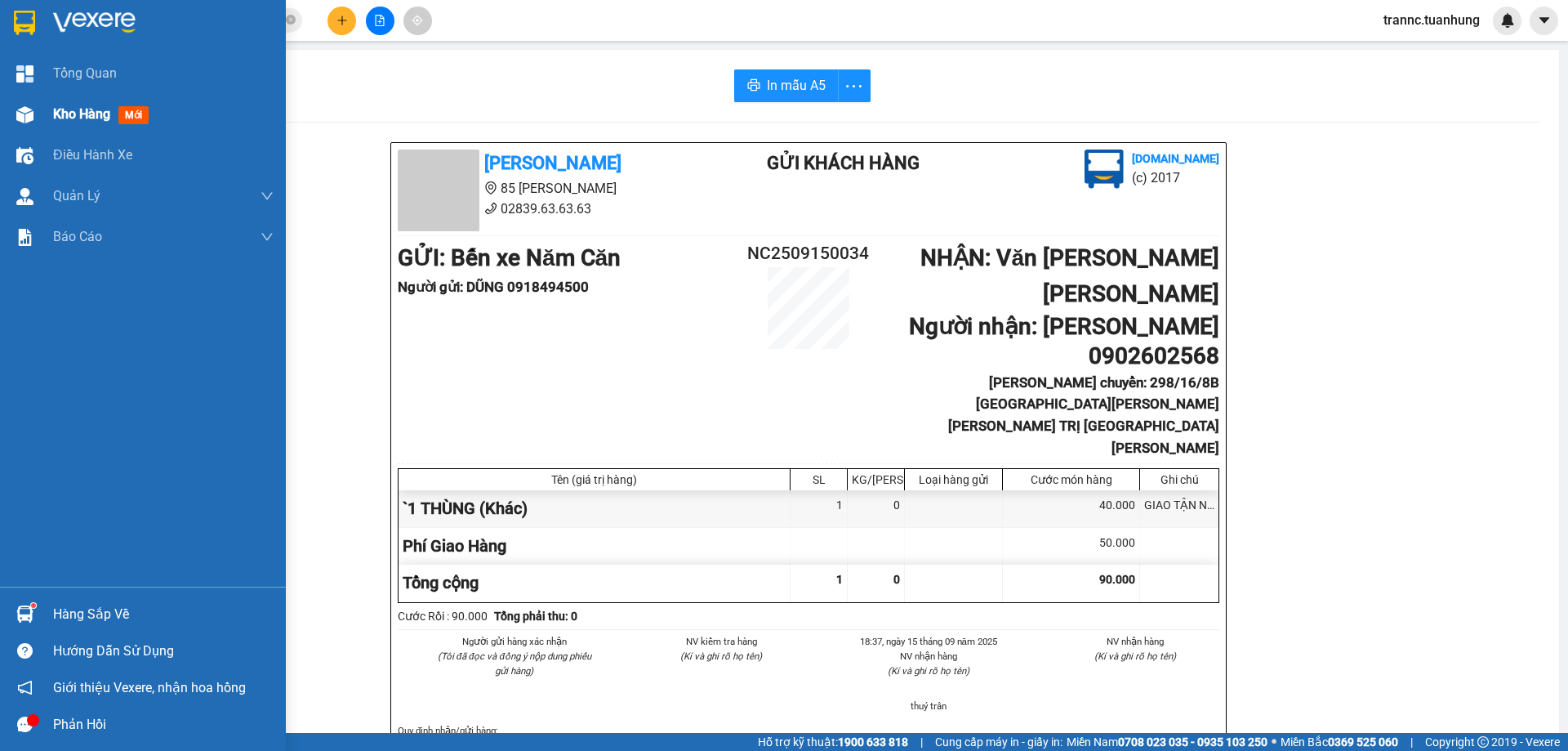
click at [57, 118] on span "Kho hàng" at bounding box center [81, 114] width 58 height 16
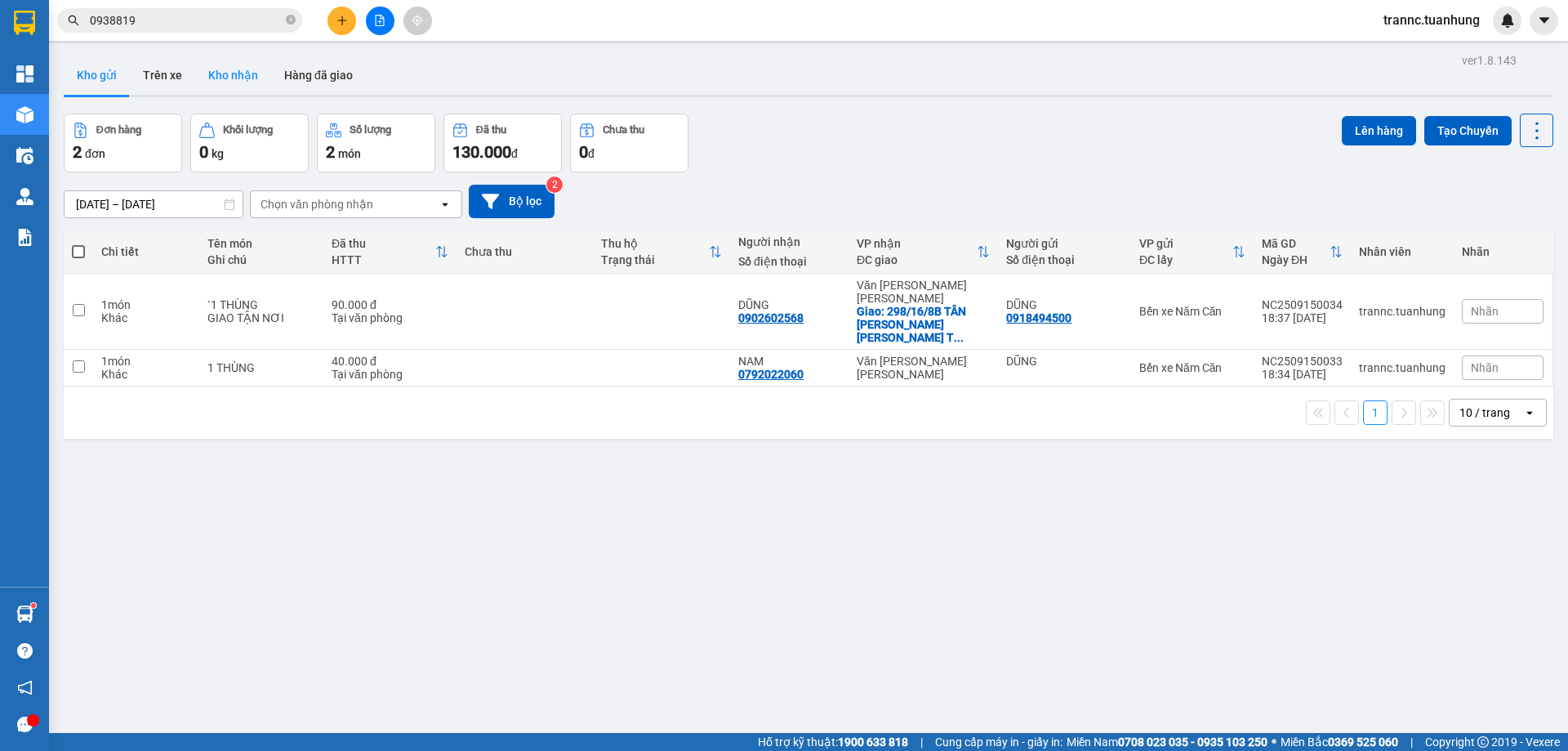
click at [224, 75] on button "Kho nhận" at bounding box center [233, 75] width 76 height 39
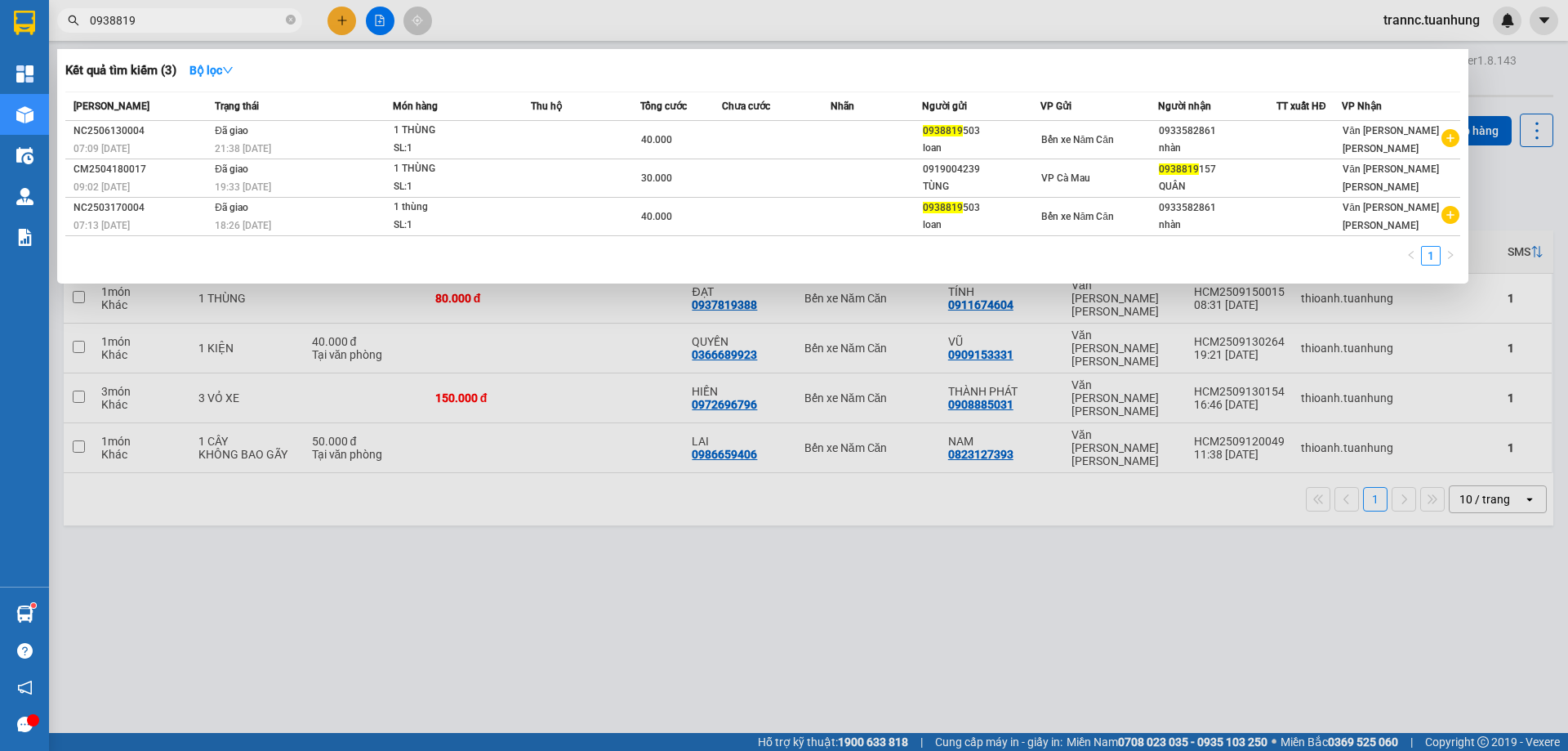
click at [292, 18] on icon "close-circle" at bounding box center [291, 20] width 10 height 10
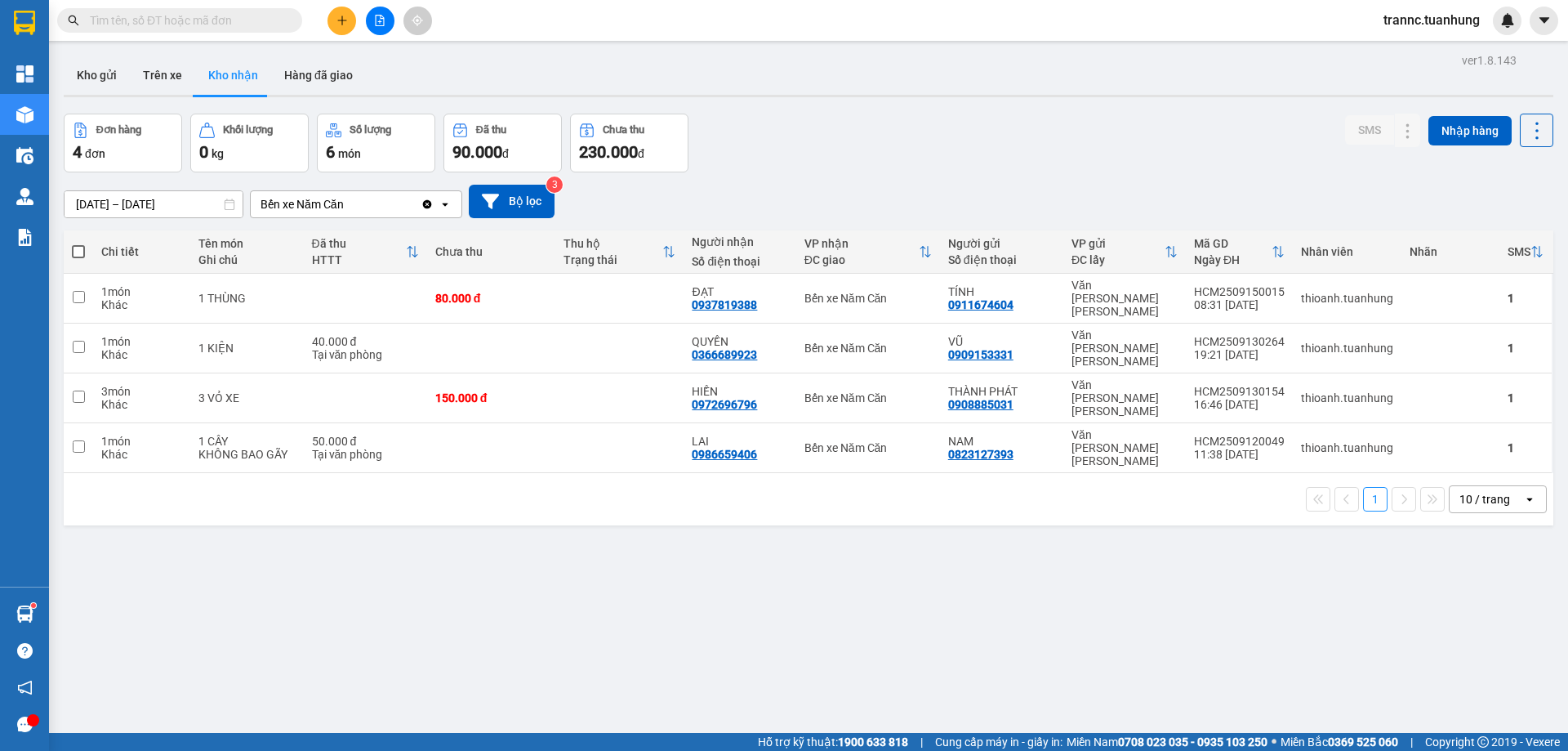
click at [277, 18] on input "text" at bounding box center [186, 20] width 193 height 18
click at [274, 18] on input "text" at bounding box center [186, 20] width 193 height 18
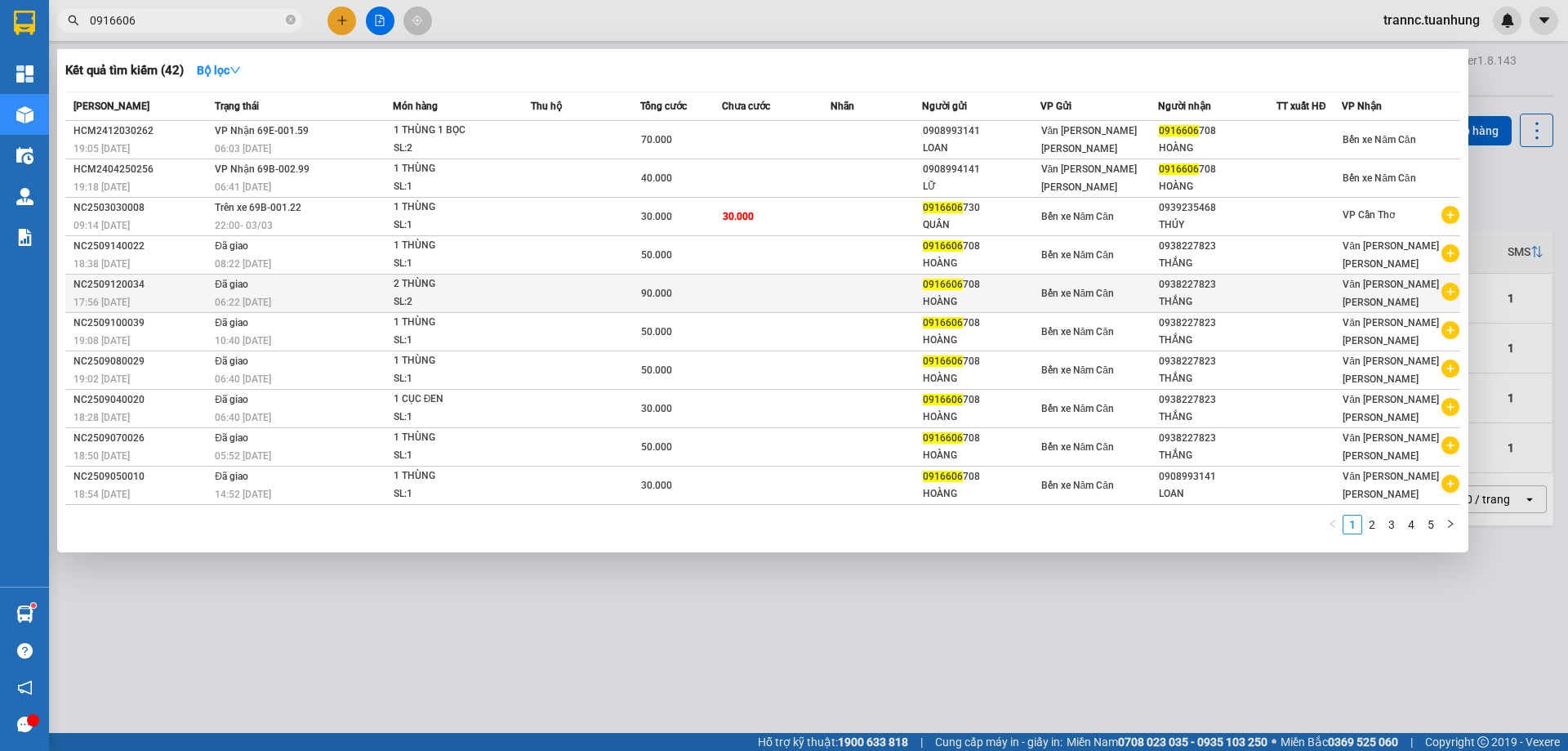
click at [1454, 295] on icon "plus-circle" at bounding box center [1451, 292] width 18 height 18
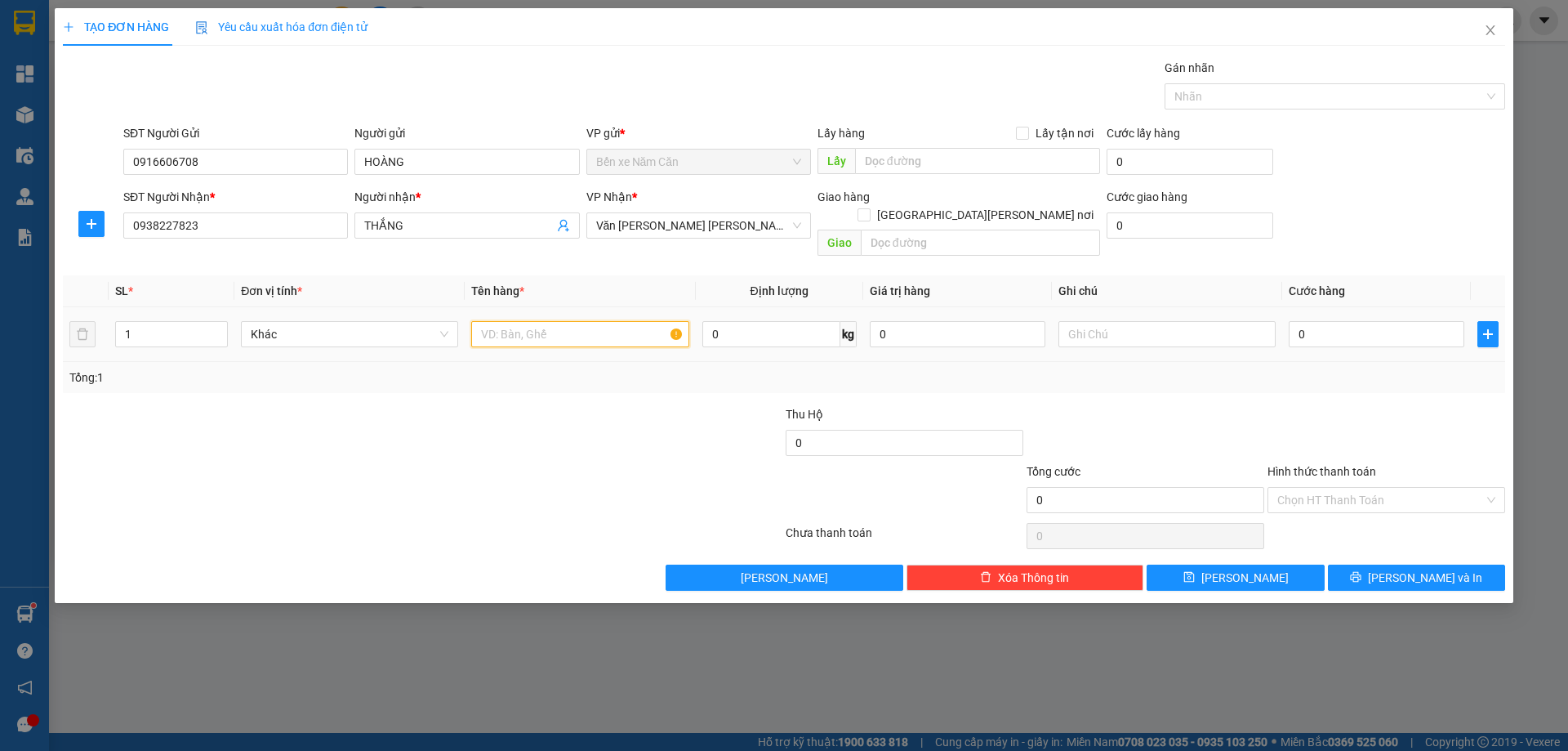
drag, startPoint x: 576, startPoint y: 309, endPoint x: 568, endPoint y: 312, distance: 8.5
click at [568, 321] on input "text" at bounding box center [579, 334] width 217 height 26
click at [1363, 321] on input "0" at bounding box center [1377, 334] width 176 height 26
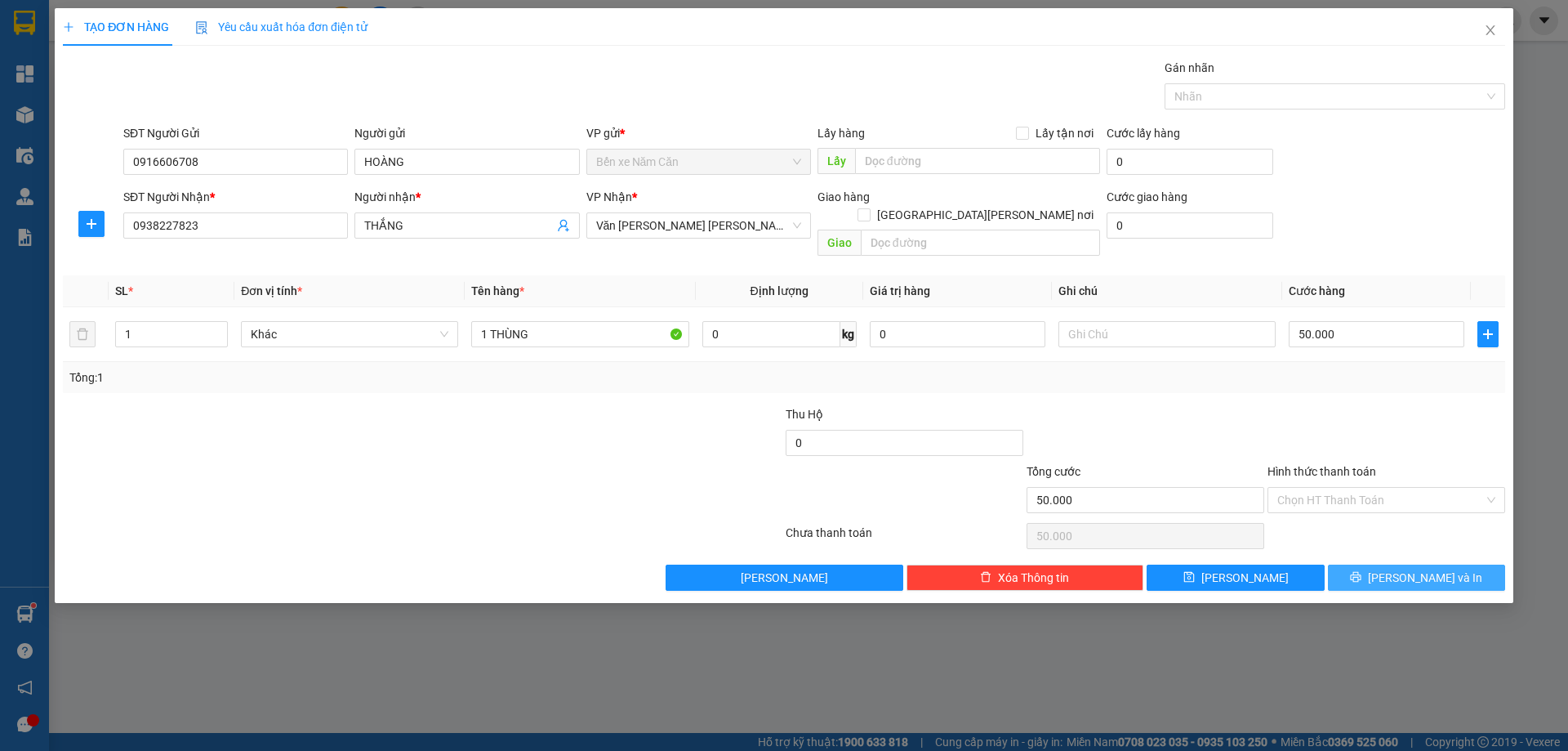
click at [1364, 571] on button "[PERSON_NAME] và In" at bounding box center [1417, 577] width 177 height 26
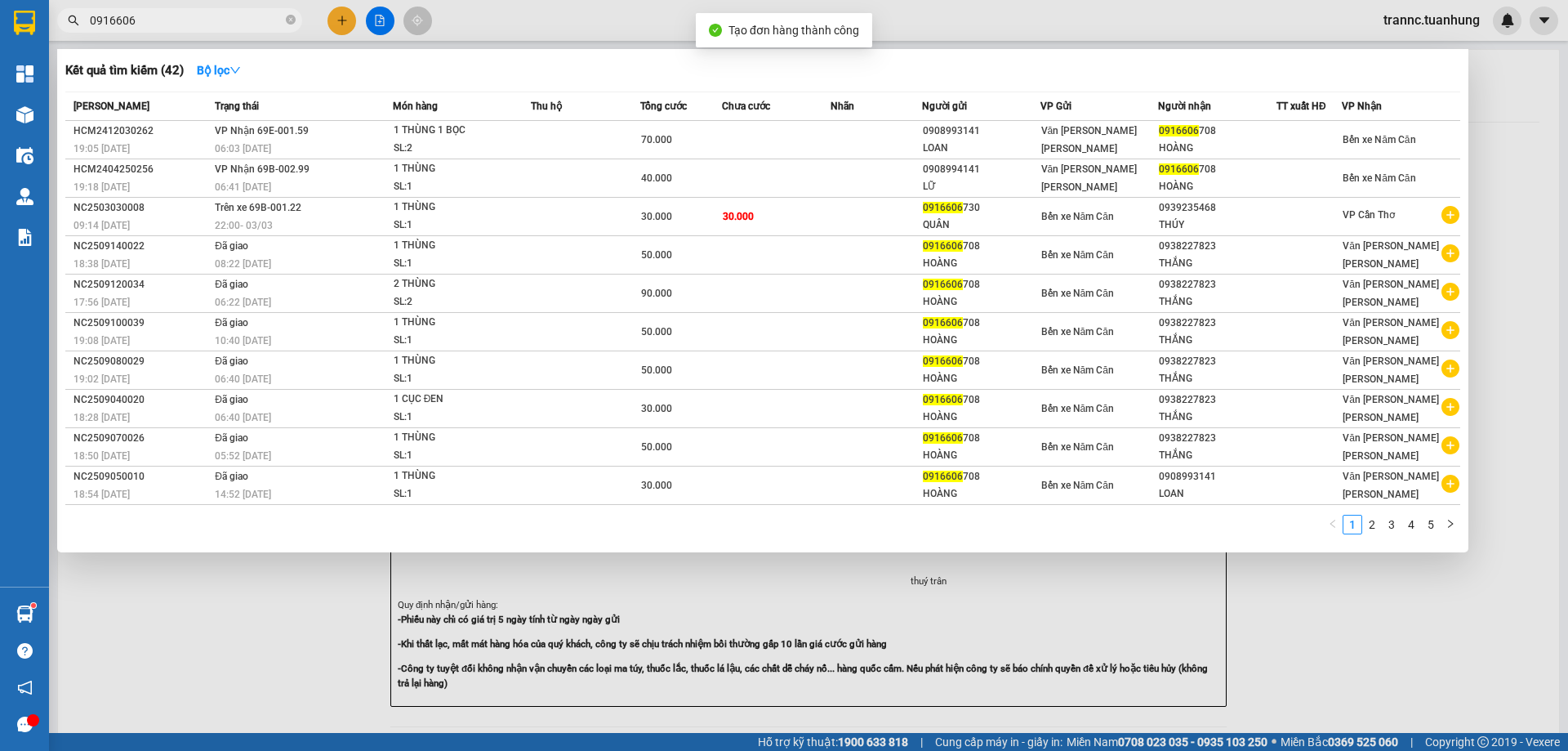
click at [1349, 632] on div at bounding box center [784, 376] width 1568 height 751
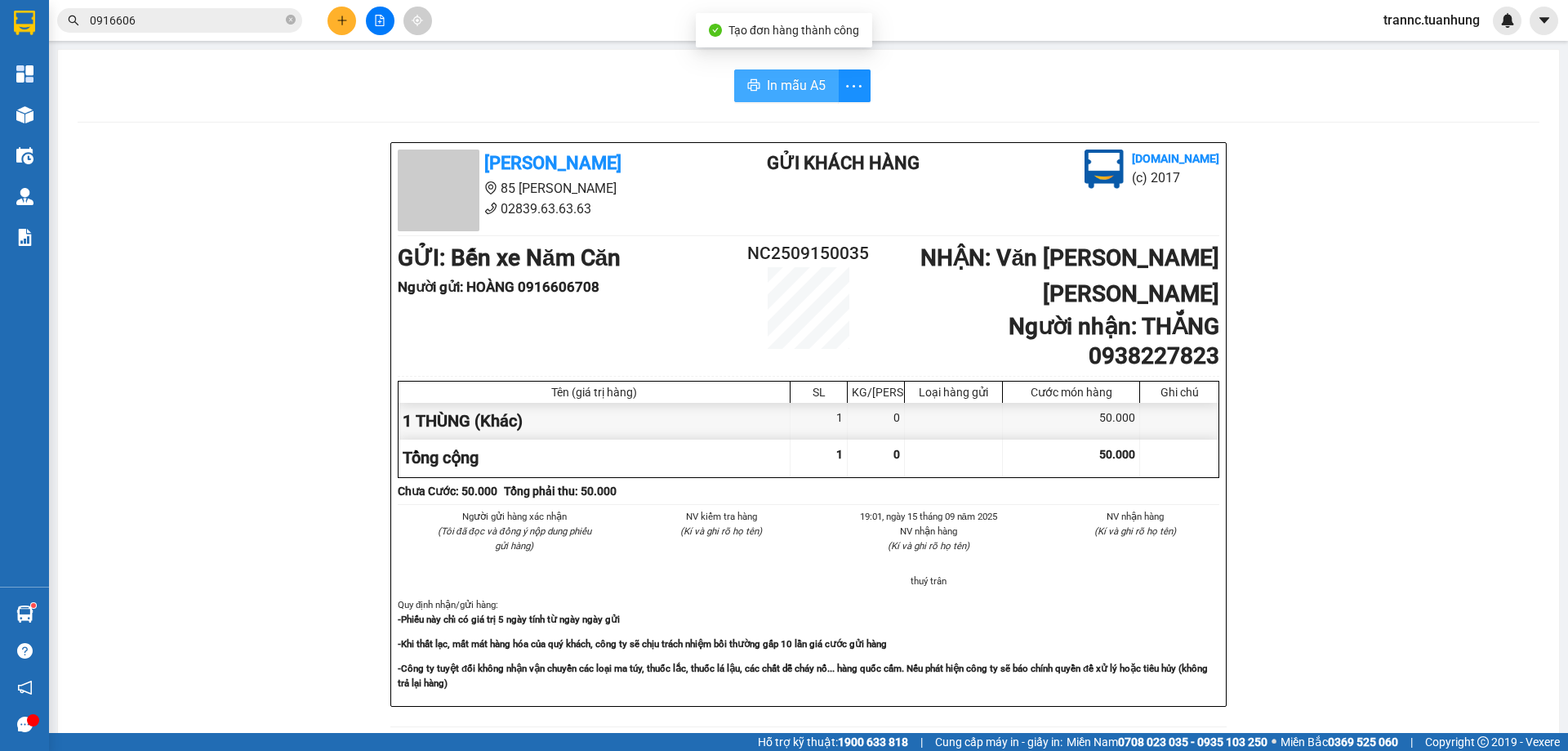
click at [773, 96] on span "In mẫu A5" at bounding box center [797, 85] width 59 height 20
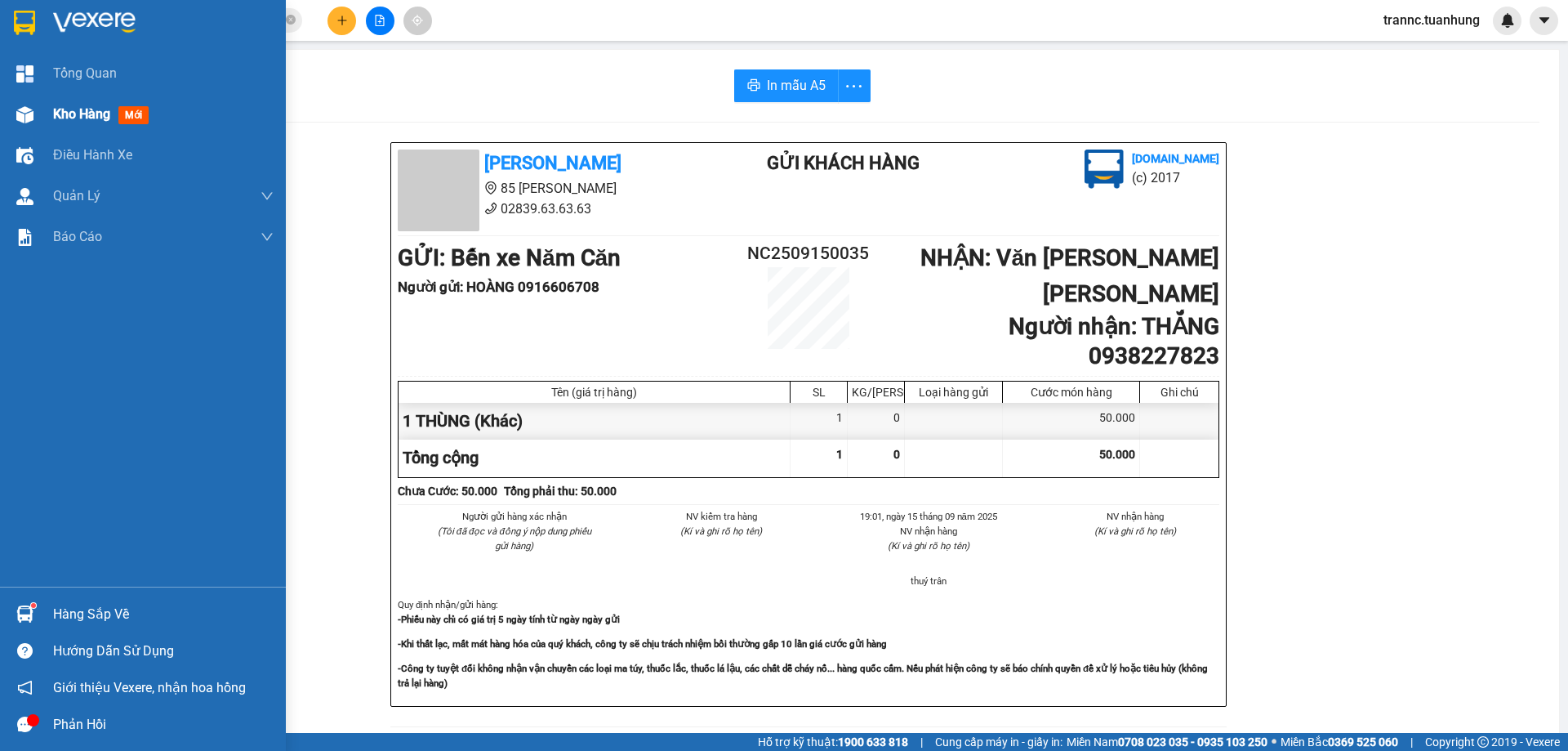
click at [80, 103] on div "Kho hàng mới" at bounding box center [163, 114] width 220 height 41
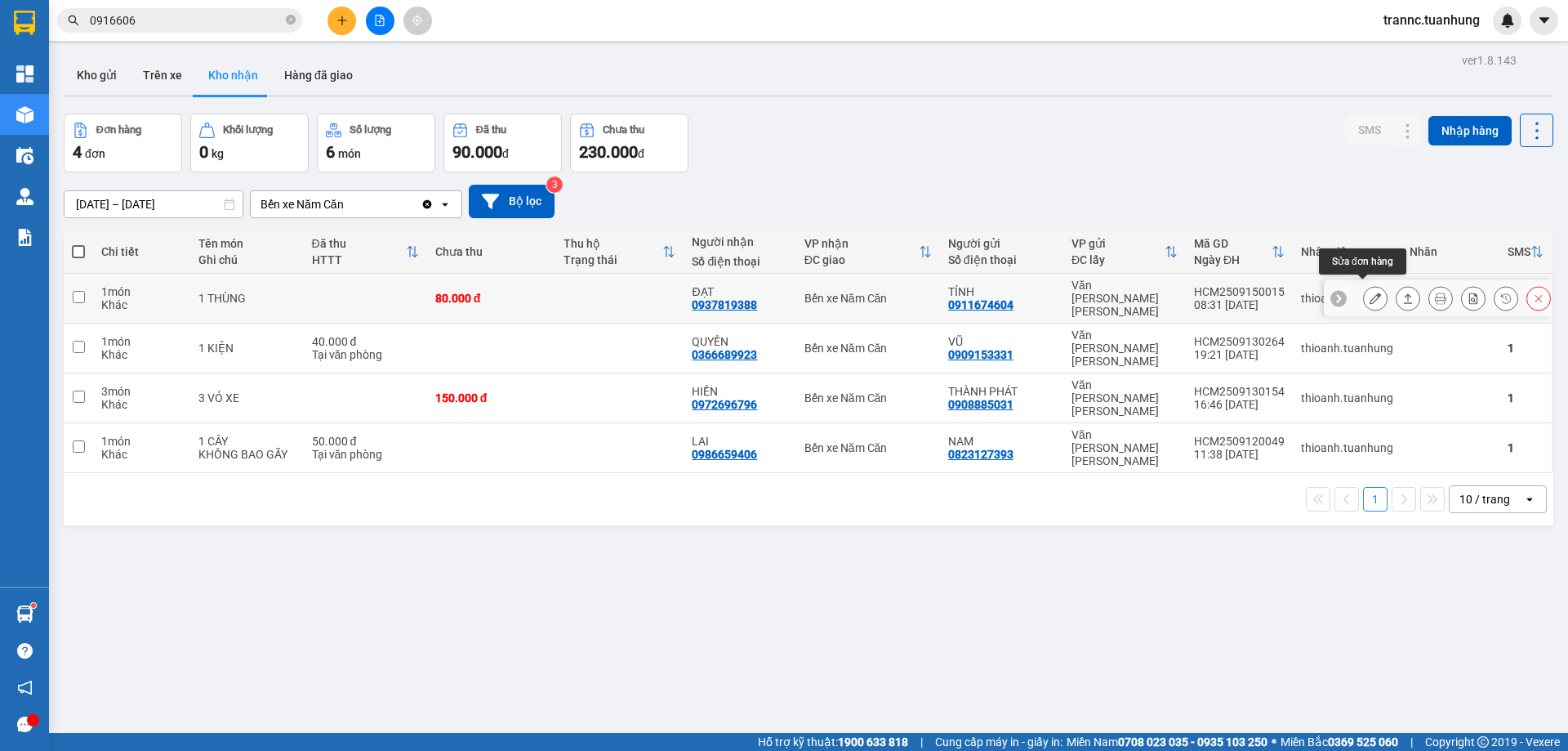
click at [1370, 295] on icon at bounding box center [1376, 298] width 12 height 12
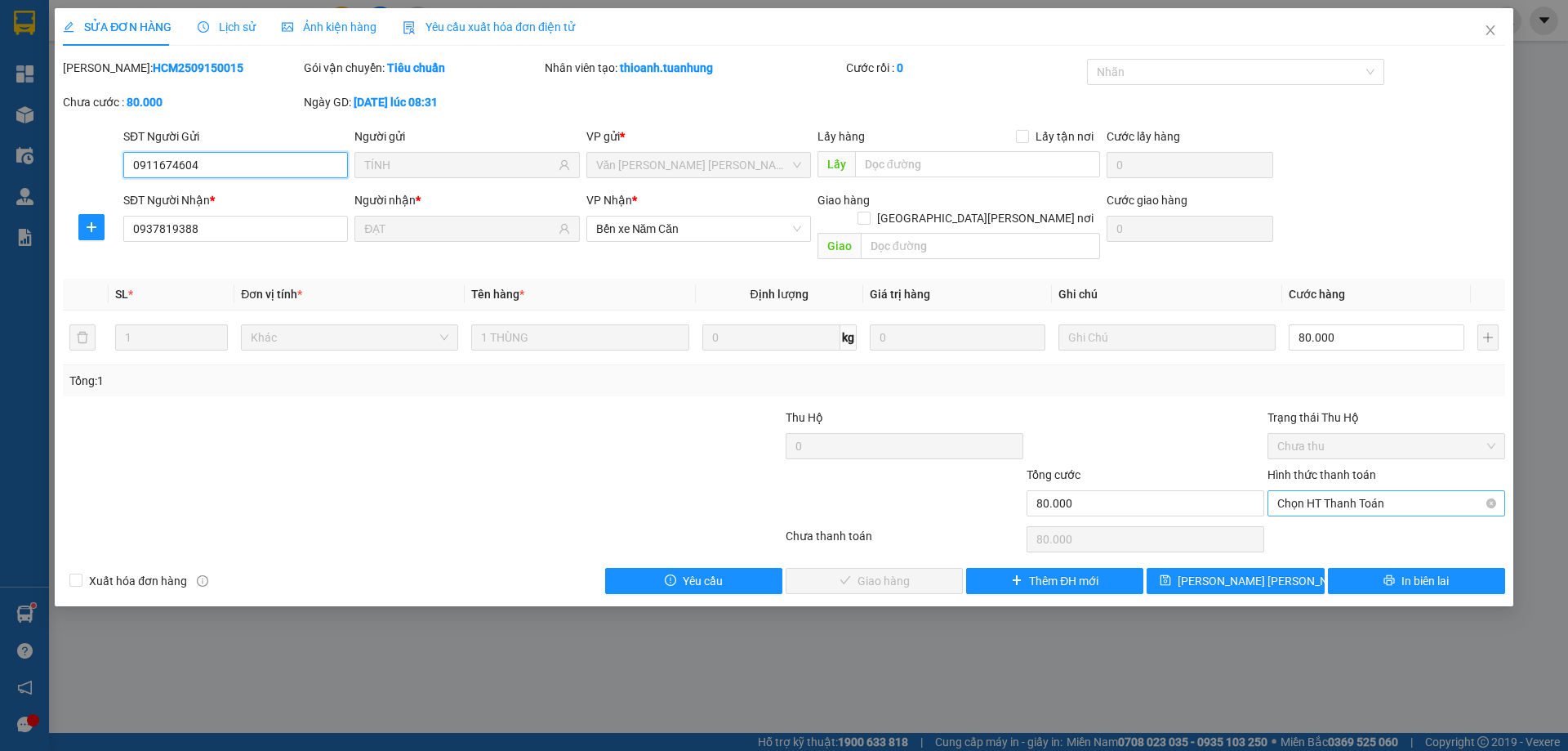
click at [1306, 491] on span "Chọn HT Thanh Toán" at bounding box center [1387, 502] width 218 height 24
click at [1306, 508] on div "Tại văn phòng" at bounding box center [1387, 518] width 238 height 26
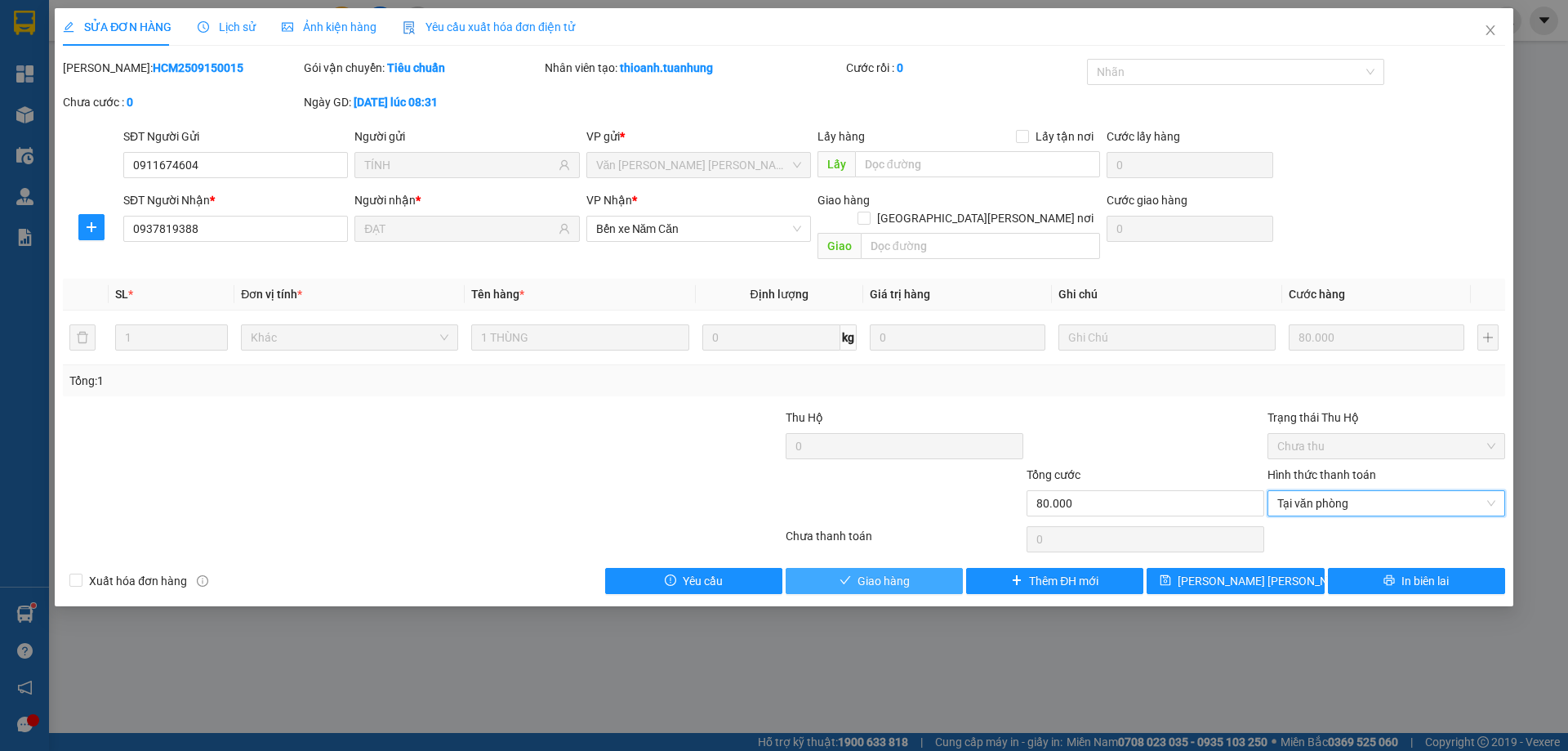
click at [892, 572] on span "Giao hàng" at bounding box center [884, 580] width 53 height 18
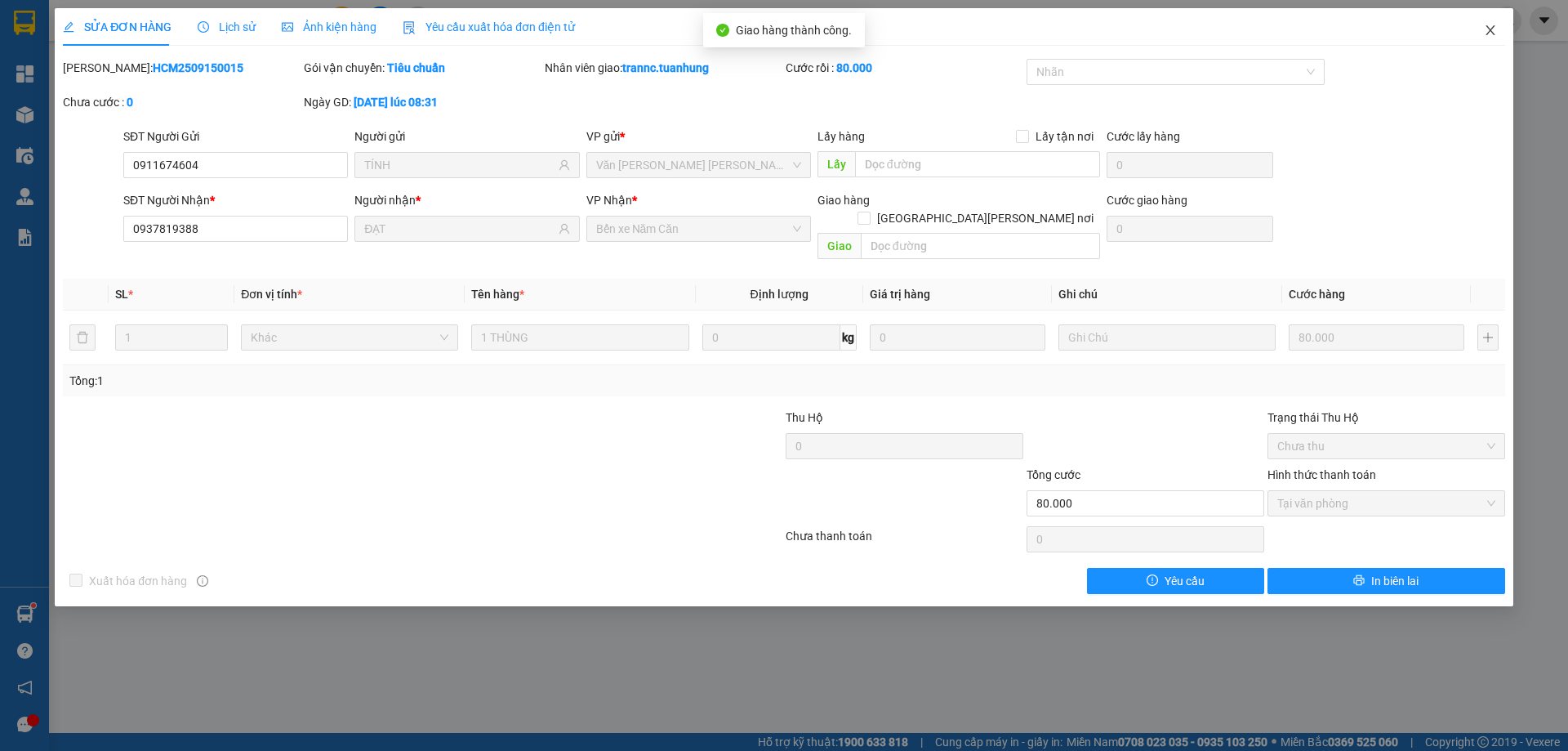
click at [1488, 38] on span "Close" at bounding box center [1490, 30] width 46 height 46
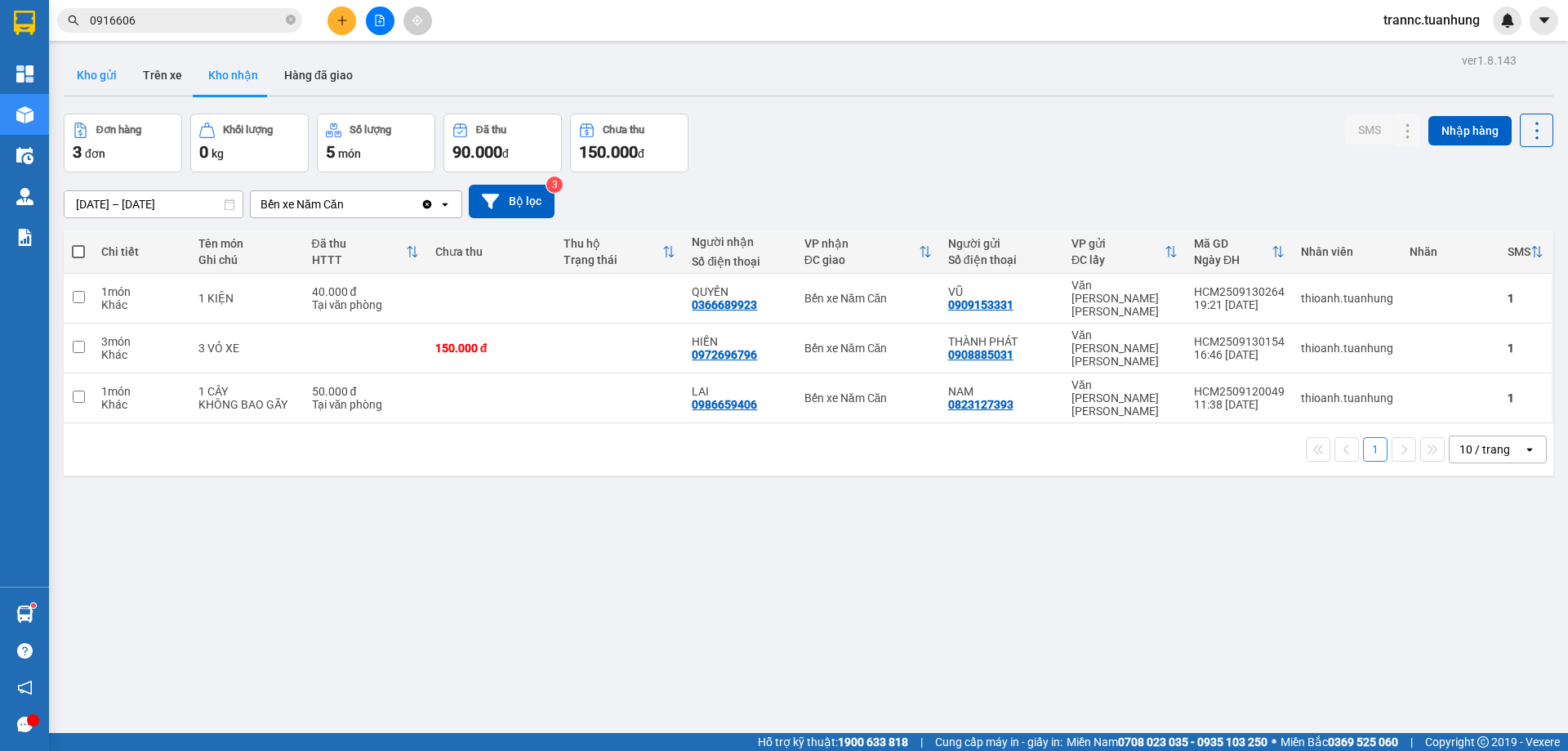
click at [73, 71] on button "Kho gửi" at bounding box center [97, 75] width 66 height 39
